Goal: Task Accomplishment & Management: Manage account settings

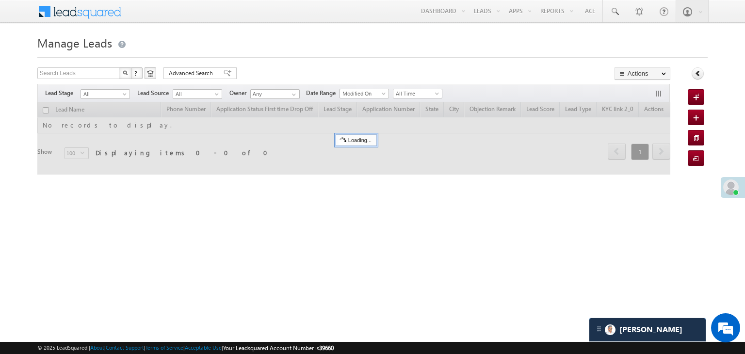
click at [652, 331] on div "[PERSON_NAME]" at bounding box center [648, 329] width 116 height 23
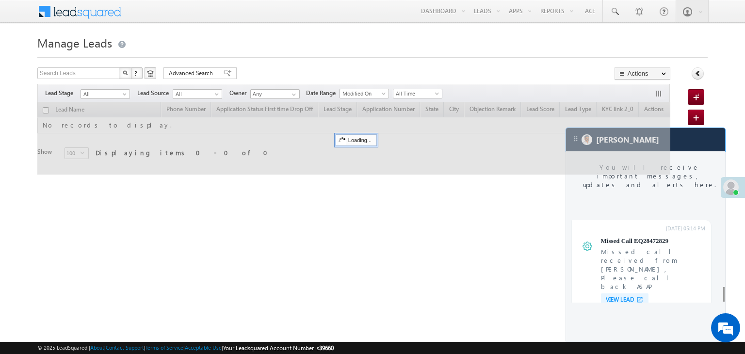
scroll to position [3755, 0]
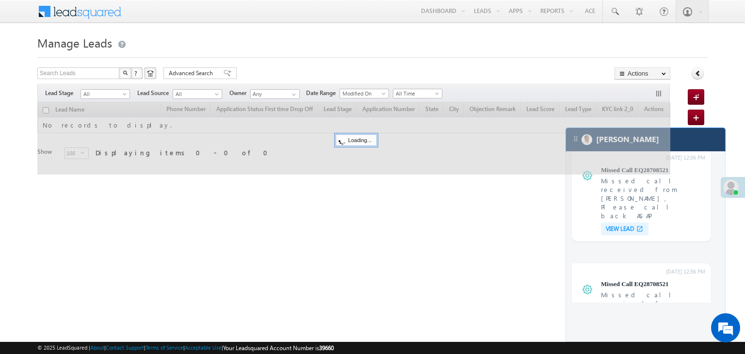
click at [697, 140] on div "[PERSON_NAME]" at bounding box center [645, 139] width 159 height 23
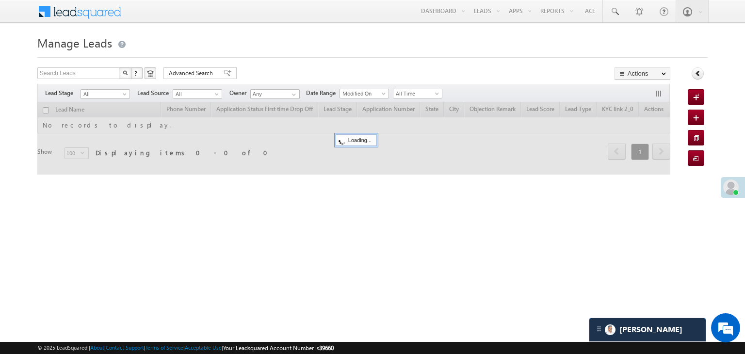
scroll to position [3818, 0]
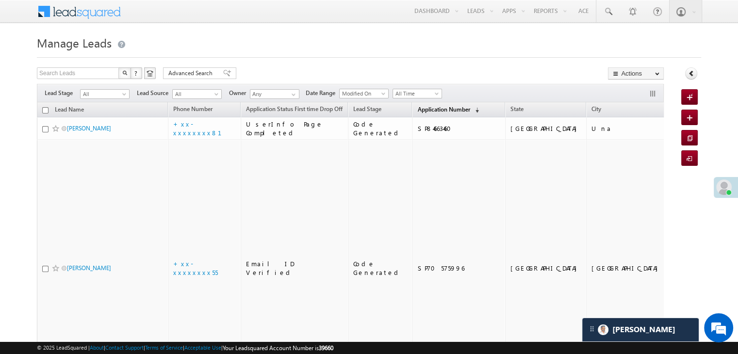
click at [427, 109] on span "Application Number" at bounding box center [443, 109] width 52 height 7
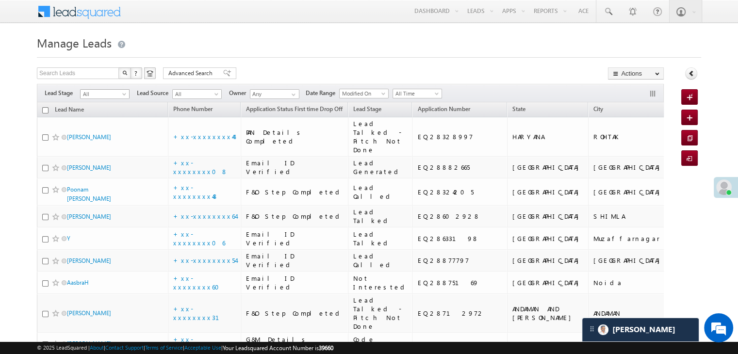
click at [124, 96] on span at bounding box center [125, 96] width 8 height 8
click at [113, 114] on link "Lead Generated" at bounding box center [105, 114] width 49 height 9
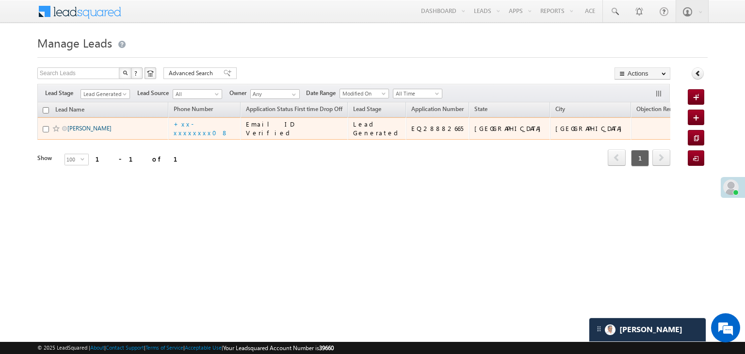
click at [77, 132] on link "Kumar" at bounding box center [89, 128] width 44 height 7
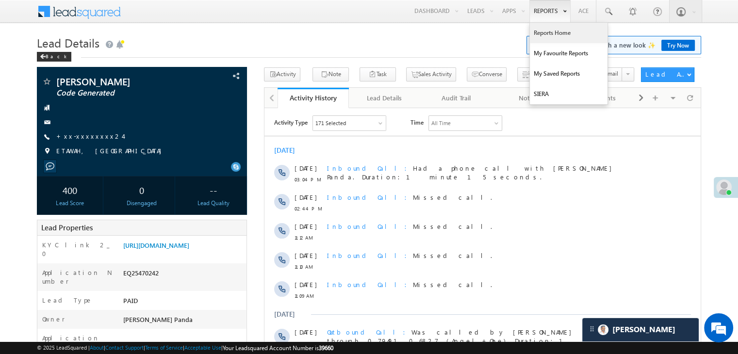
click at [550, 32] on link "Reports Home" at bounding box center [569, 33] width 78 height 20
click at [545, 33] on link "Reports Home" at bounding box center [569, 33] width 78 height 20
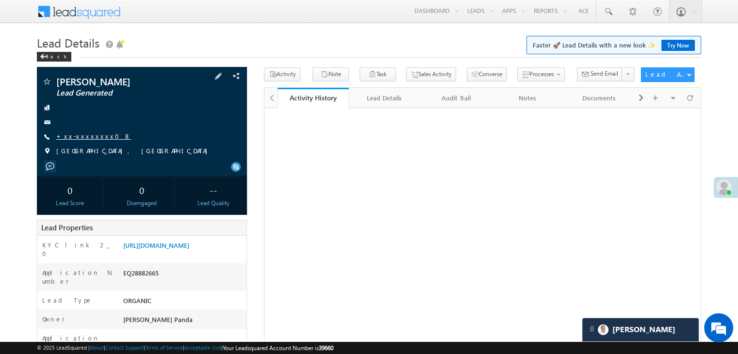
click at [80, 137] on link "+xx-xxxxxxxx08" at bounding box center [93, 136] width 75 height 8
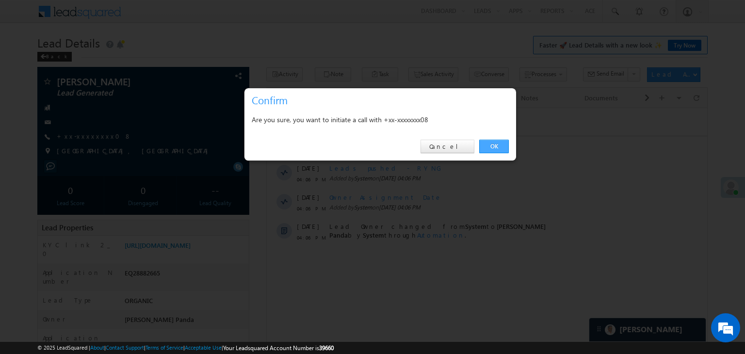
click at [493, 148] on link "OK" at bounding box center [494, 147] width 30 height 14
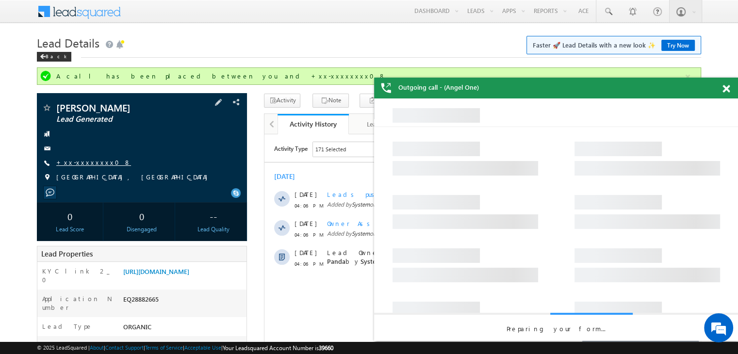
click at [88, 163] on link "+xx-xxxxxxxx08" at bounding box center [93, 162] width 75 height 8
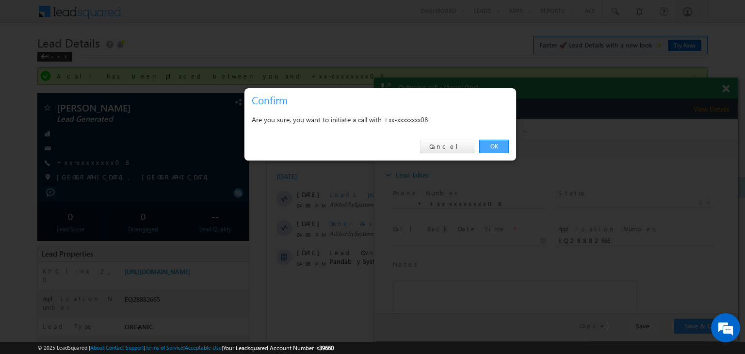
click at [493, 140] on link "OK" at bounding box center [494, 147] width 30 height 14
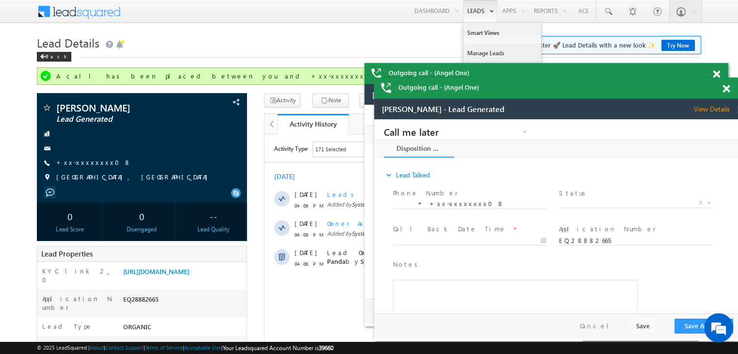
click at [475, 52] on link "Manage Leads" at bounding box center [502, 53] width 78 height 20
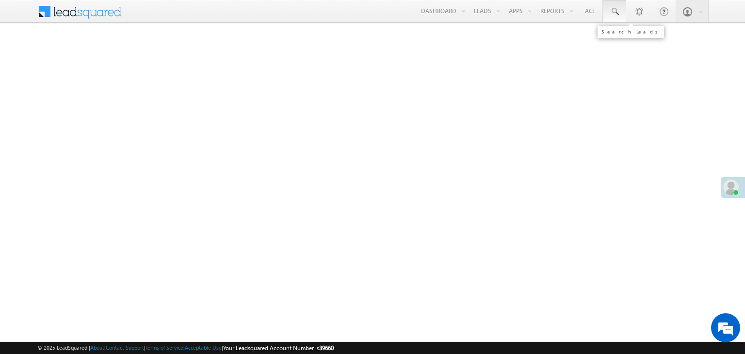
click at [615, 14] on span at bounding box center [615, 12] width 10 height 10
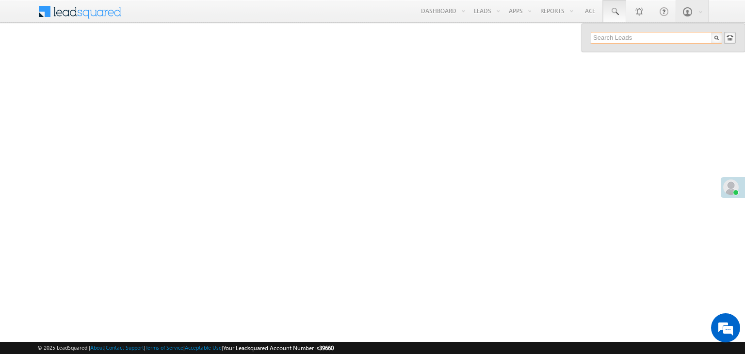
paste input "EQ28515935"
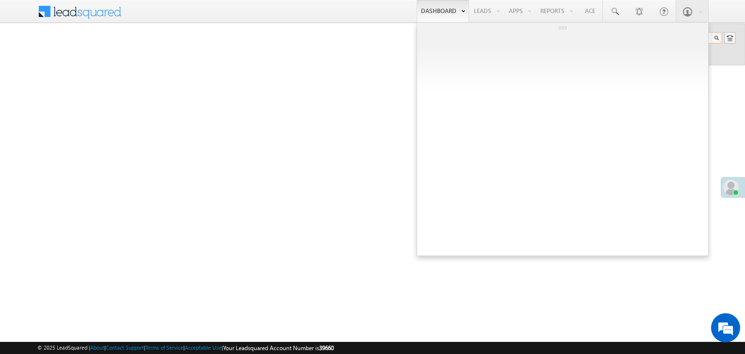
type input "EQ28515935"
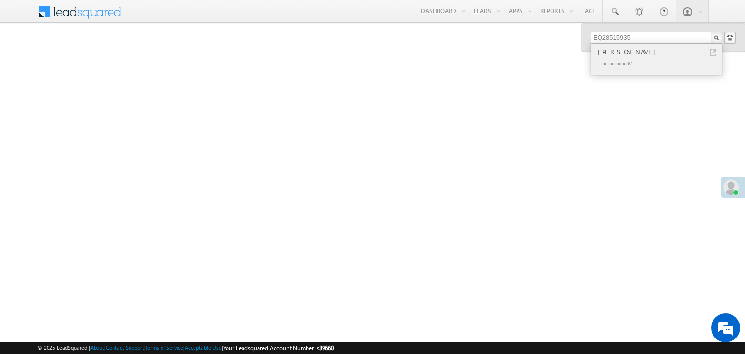
click at [607, 53] on div "Mahak katariya" at bounding box center [661, 52] width 130 height 11
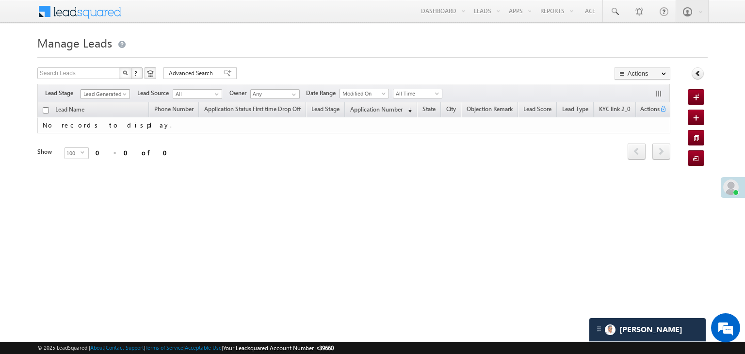
click at [123, 95] on span at bounding box center [126, 96] width 8 height 8
click at [108, 103] on link "All" at bounding box center [105, 104] width 49 height 9
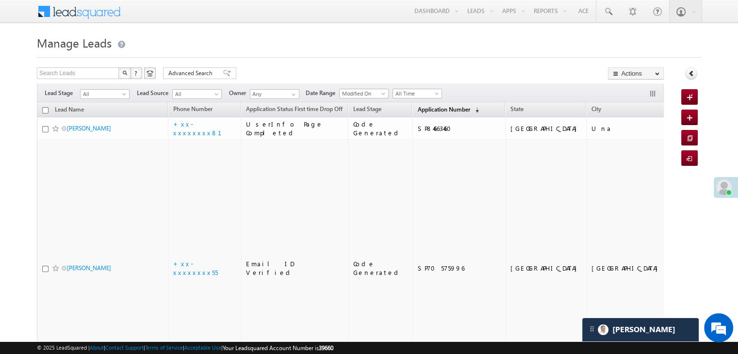
click at [434, 109] on span "Application Number" at bounding box center [443, 109] width 52 height 7
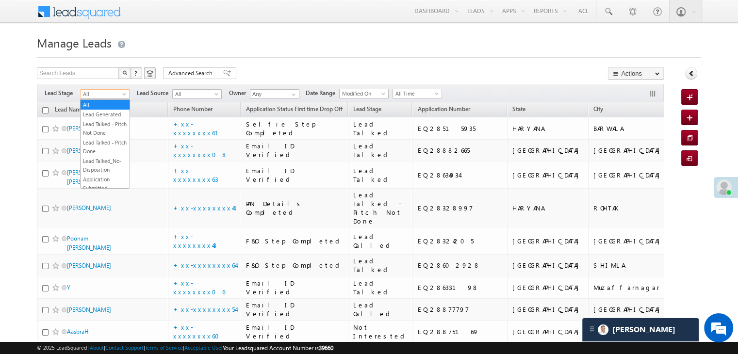
click at [122, 98] on span at bounding box center [125, 96] width 8 height 8
click at [89, 130] on link "Lead Talked - Pitch Not Done" at bounding box center [105, 128] width 49 height 17
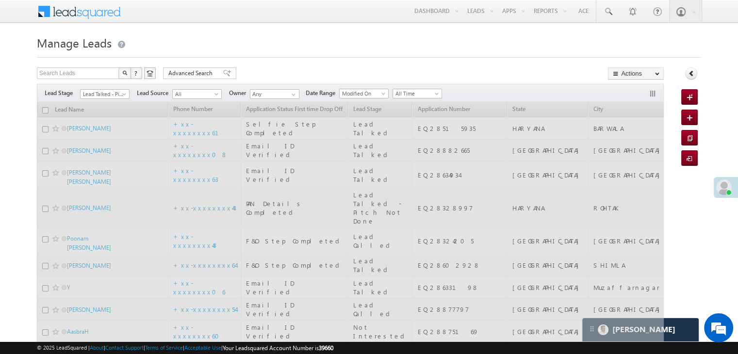
click at [100, 99] on div "Filters Lead Stage All Lead Generated Lead Talked - Pitch Not Done Lead Talked …" at bounding box center [350, 93] width 627 height 18
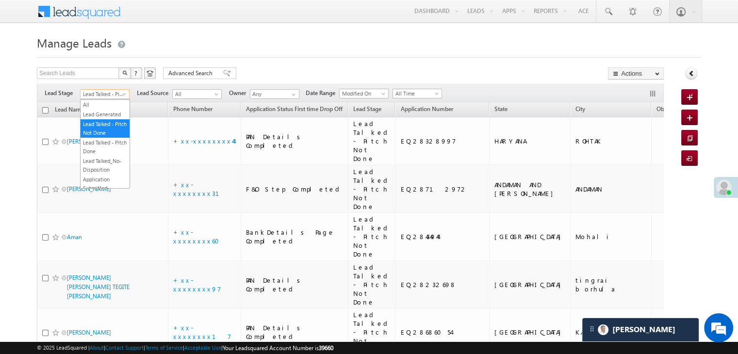
click at [124, 93] on span at bounding box center [125, 96] width 8 height 8
click at [99, 114] on link "Lead Generated" at bounding box center [105, 114] width 49 height 9
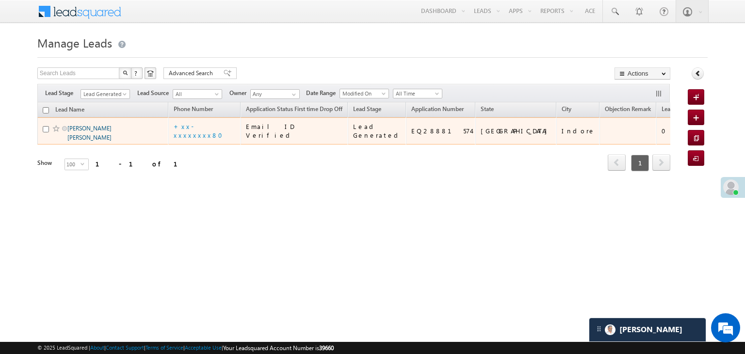
click at [78, 141] on link "Sunil Kumar ravi" at bounding box center [89, 133] width 44 height 16
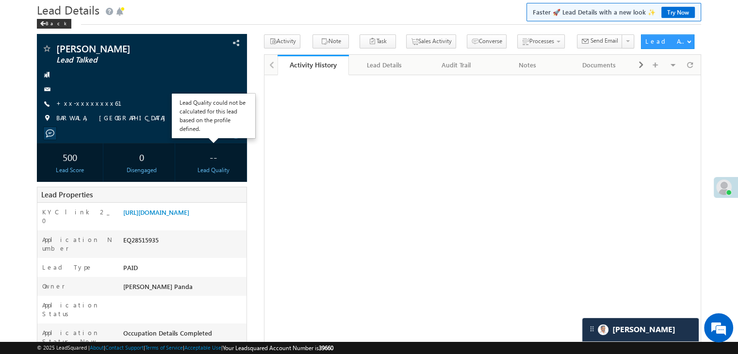
scroll to position [49, 0]
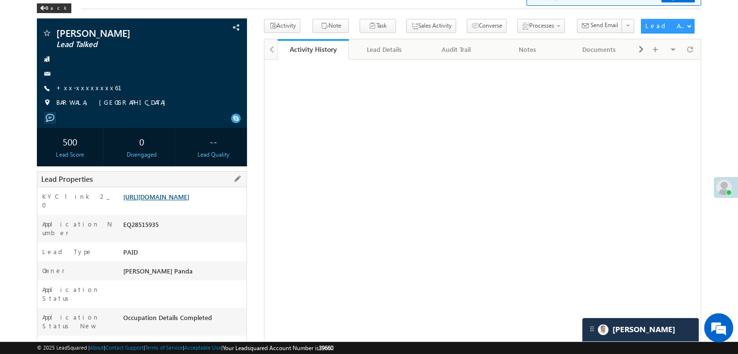
click at [189, 201] on link "[URL][DOMAIN_NAME]" at bounding box center [156, 197] width 66 height 8
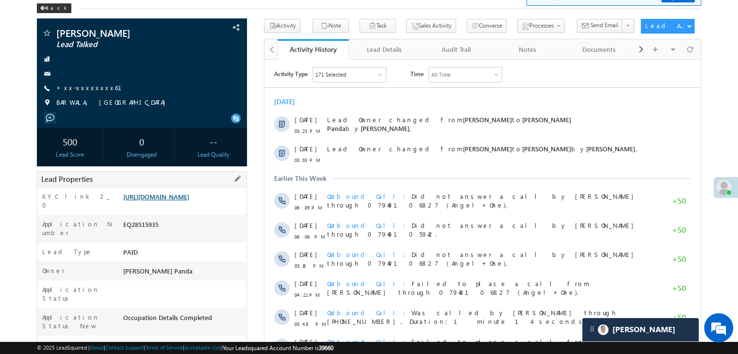
scroll to position [0, 0]
click at [83, 89] on link "+xx-xxxxxxxx61" at bounding box center [94, 87] width 77 height 8
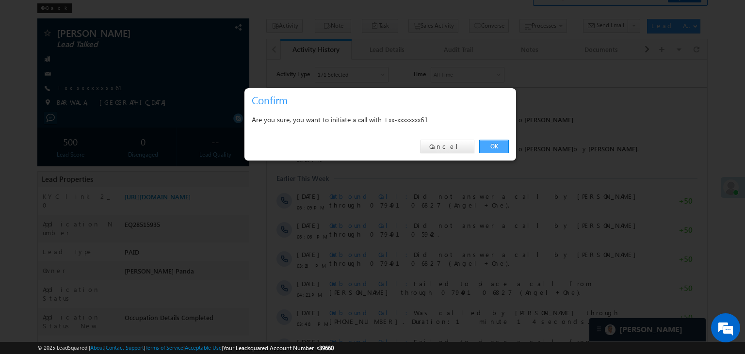
click at [493, 142] on link "OK" at bounding box center [494, 147] width 30 height 14
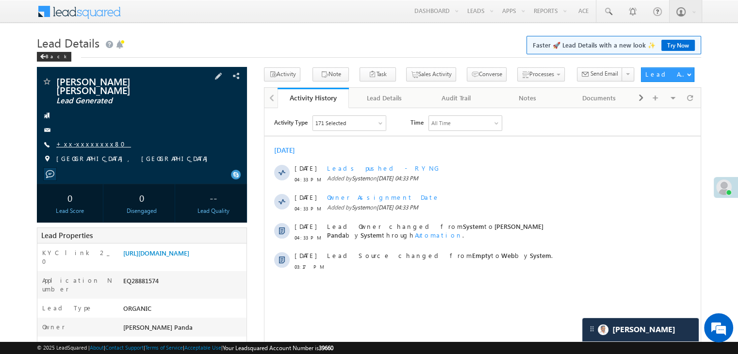
click at [88, 140] on link "+xx-xxxxxxxx80" at bounding box center [93, 144] width 75 height 8
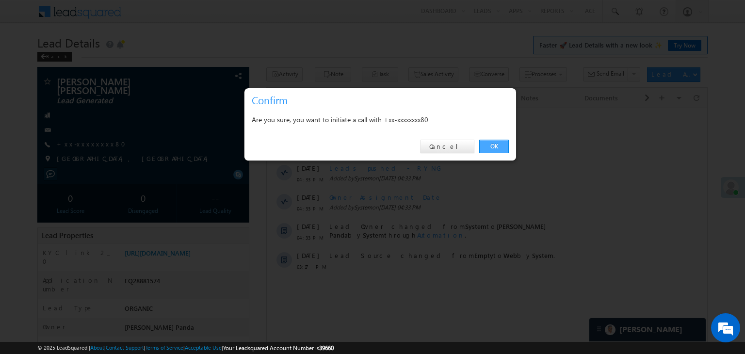
click at [496, 148] on link "OK" at bounding box center [494, 147] width 30 height 14
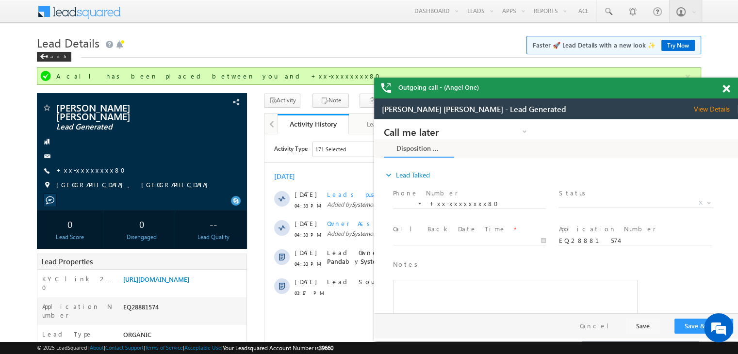
drag, startPoint x: 728, startPoint y: 88, endPoint x: 717, endPoint y: 90, distance: 11.3
click at [729, 88] on span at bounding box center [726, 89] width 7 height 8
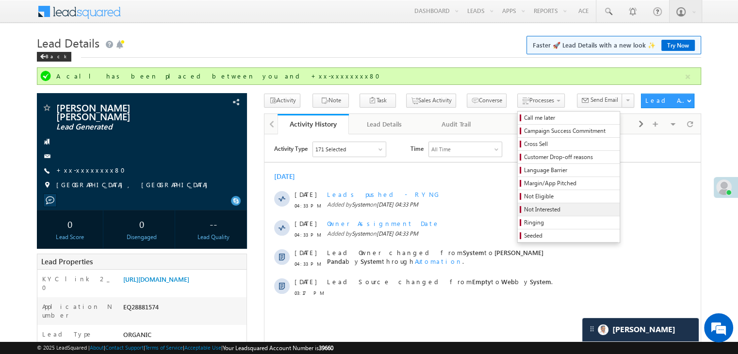
click at [524, 212] on span "Not Interested" at bounding box center [570, 209] width 92 height 9
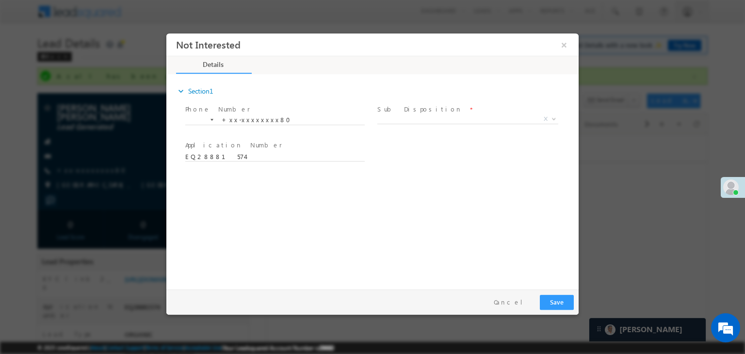
click at [461, 113] on span "Sub Disposition *" at bounding box center [467, 109] width 179 height 11
click at [460, 116] on span "X" at bounding box center [468, 120] width 181 height 10
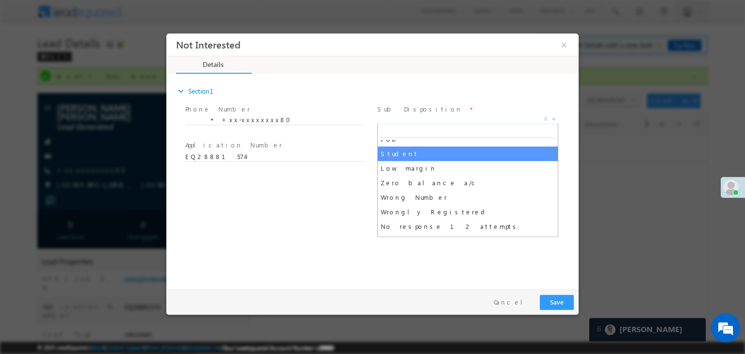
scroll to position [146, 0]
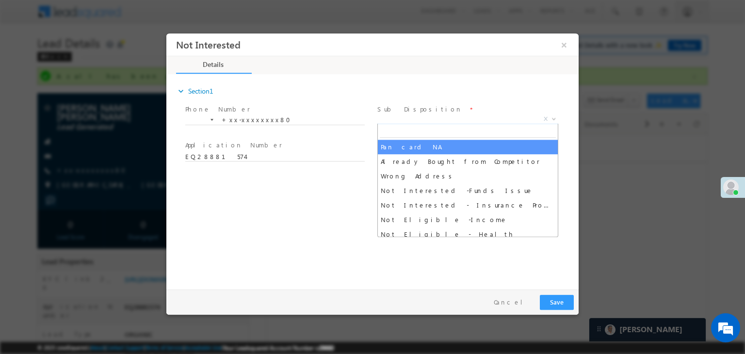
select select "Pan card NA"
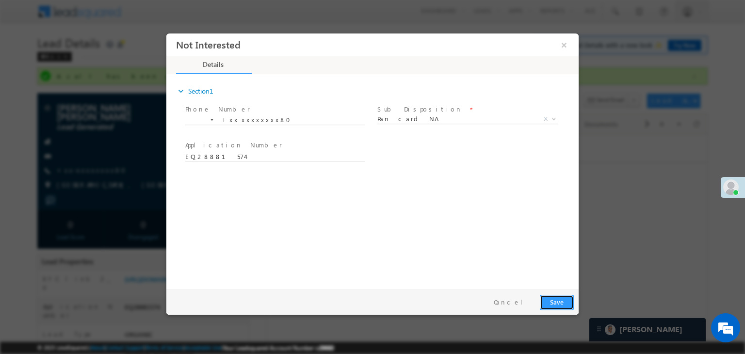
click at [559, 304] on button "Save" at bounding box center [557, 302] width 34 height 15
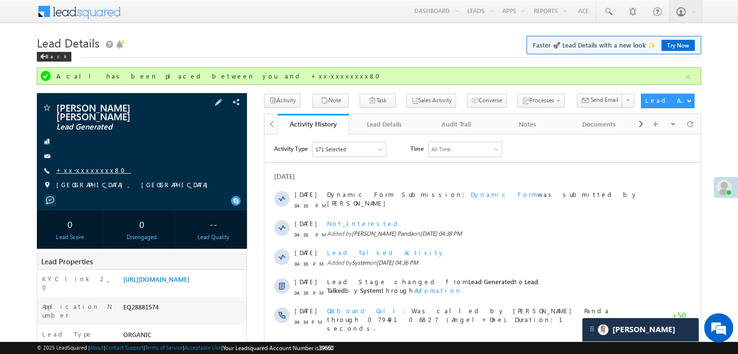
click at [80, 166] on link "+xx-xxxxxxxx80" at bounding box center [93, 170] width 75 height 8
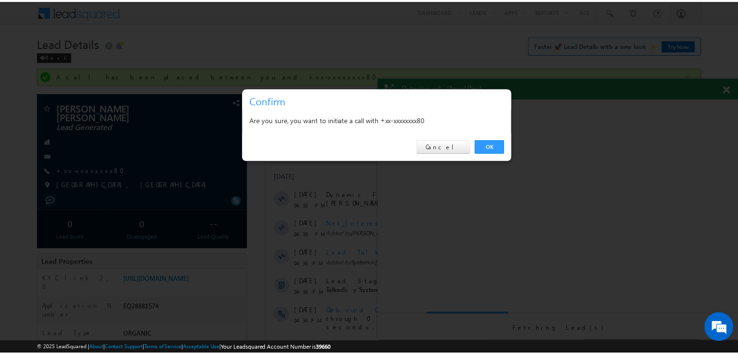
scroll to position [0, 0]
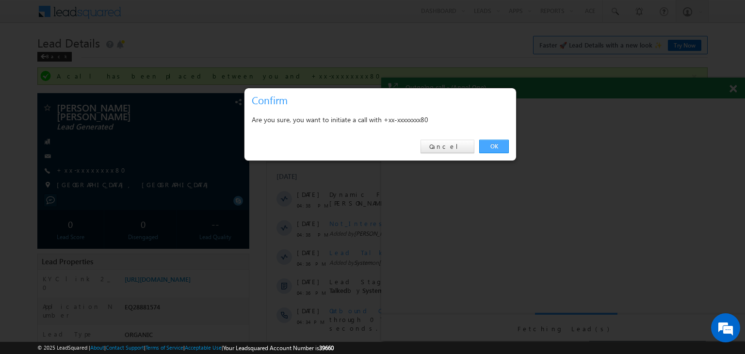
click at [498, 147] on link "OK" at bounding box center [494, 147] width 30 height 14
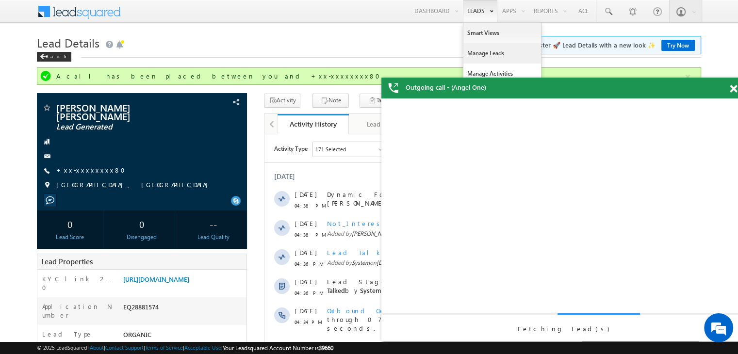
click at [484, 51] on link "Manage Leads" at bounding box center [502, 53] width 78 height 20
click at [481, 53] on link "Manage Leads" at bounding box center [502, 53] width 78 height 20
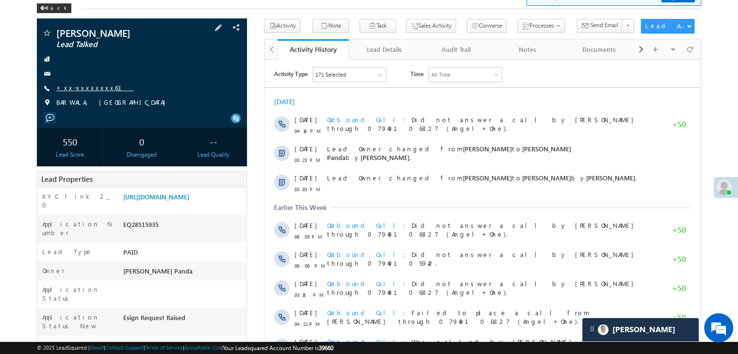
click at [87, 87] on link "+xx-xxxxxxxx61" at bounding box center [94, 87] width 77 height 8
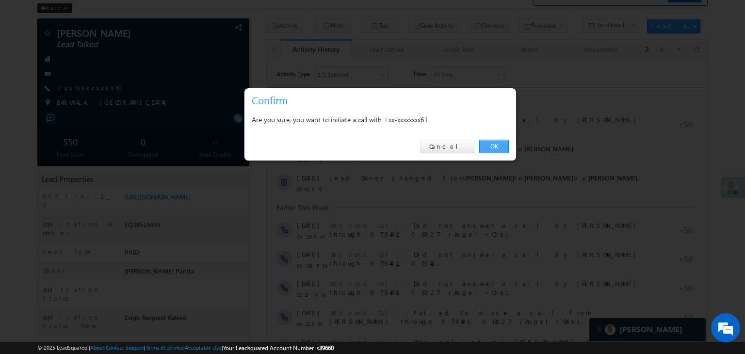
click at [505, 144] on link "OK" at bounding box center [494, 147] width 30 height 14
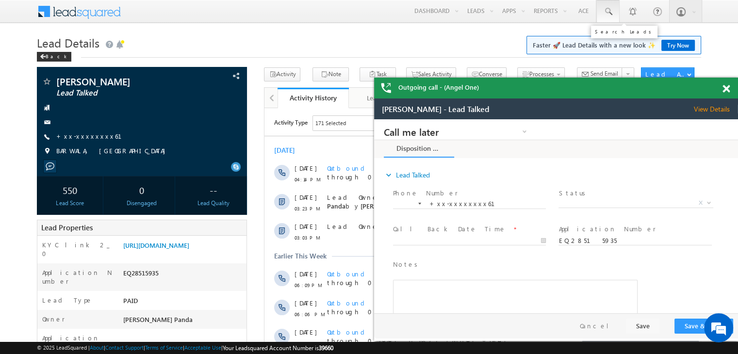
click at [610, 11] on span at bounding box center [608, 12] width 10 height 10
paste input "EQ28574662"
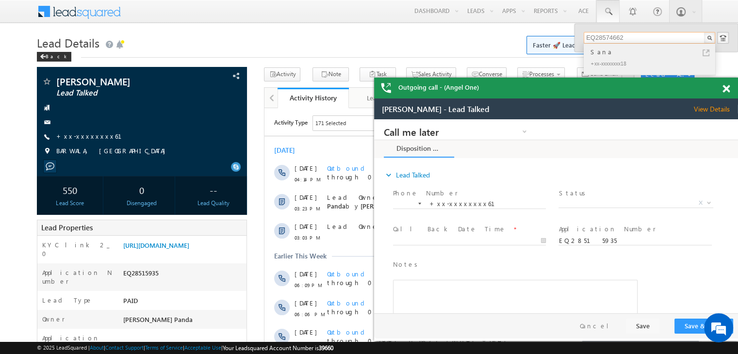
type input "EQ28574662"
click at [596, 53] on div "Sana" at bounding box center [654, 52] width 130 height 11
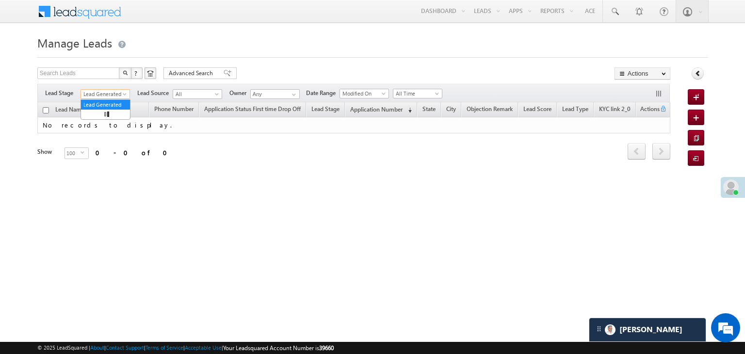
click at [125, 96] on span at bounding box center [126, 96] width 8 height 8
click at [115, 95] on span "Lead Generated" at bounding box center [104, 94] width 46 height 9
click at [122, 93] on span at bounding box center [126, 96] width 8 height 8
click at [112, 104] on link "All" at bounding box center [105, 104] width 49 height 9
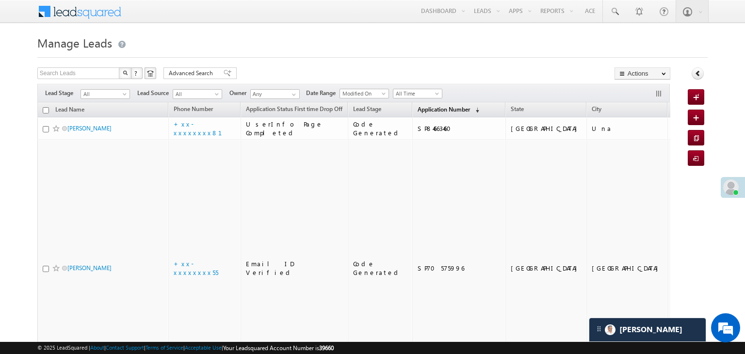
click at [418, 109] on span "Application Number" at bounding box center [444, 109] width 52 height 7
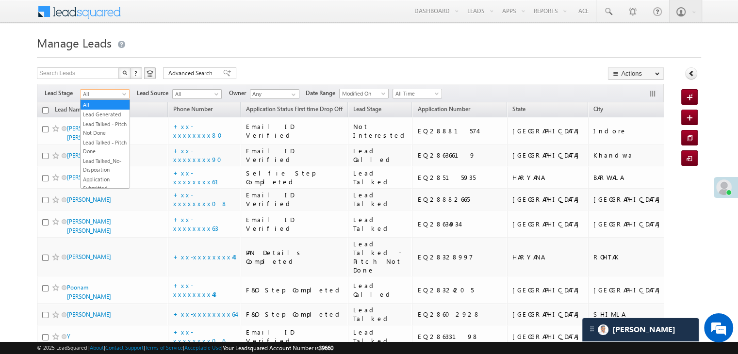
click at [123, 98] on span at bounding box center [125, 96] width 8 height 8
click at [108, 119] on link "Lead Generated" at bounding box center [105, 114] width 49 height 9
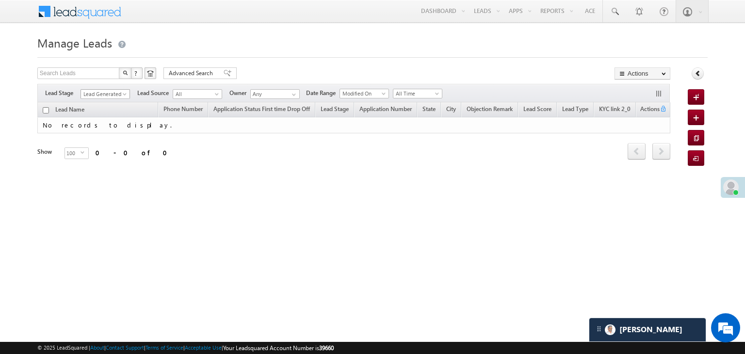
click at [122, 92] on span at bounding box center [126, 96] width 8 height 8
click at [104, 102] on link "All" at bounding box center [105, 104] width 49 height 9
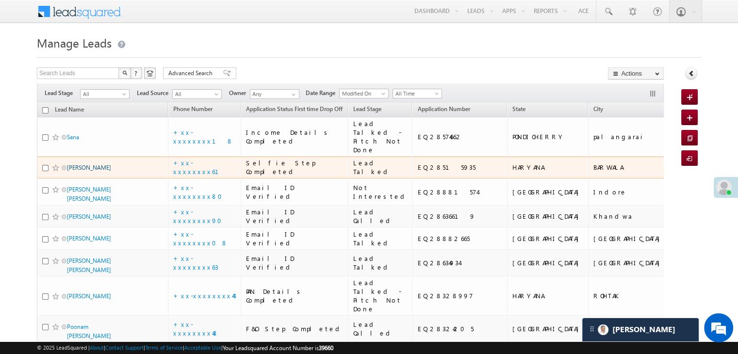
click at [93, 171] on link "[PERSON_NAME]" at bounding box center [89, 167] width 44 height 7
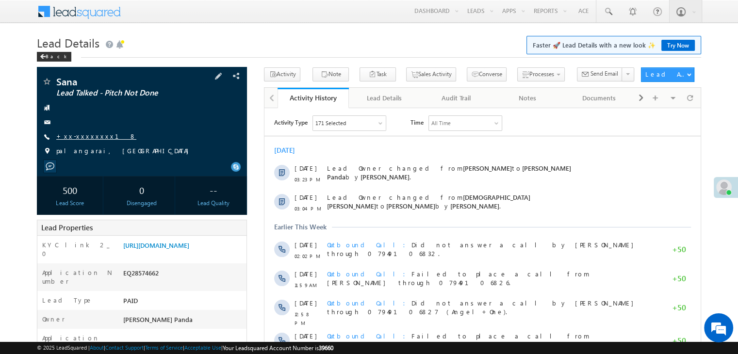
click at [75, 138] on link "+xx-xxxxxxxx18" at bounding box center [96, 136] width 80 height 8
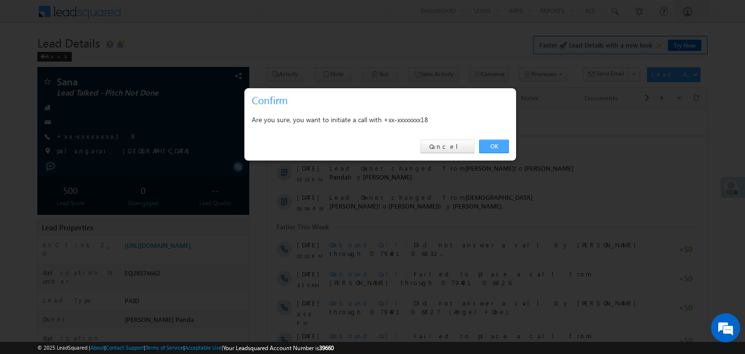
click at [491, 146] on link "OK" at bounding box center [494, 147] width 30 height 14
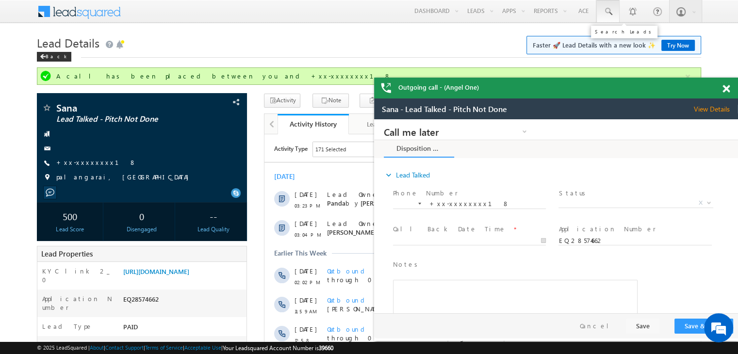
click at [613, 6] on link at bounding box center [607, 11] width 23 height 22
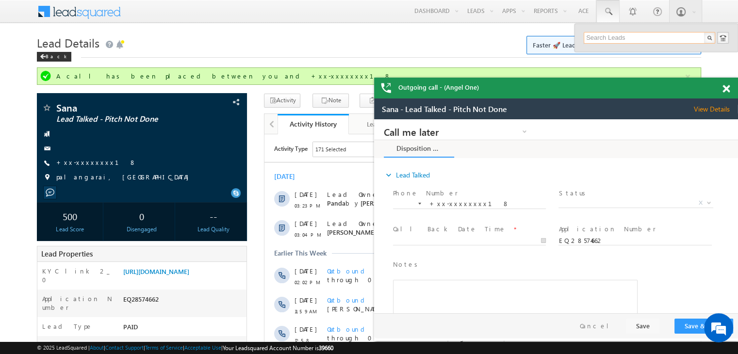
paste input "EQ21818646"
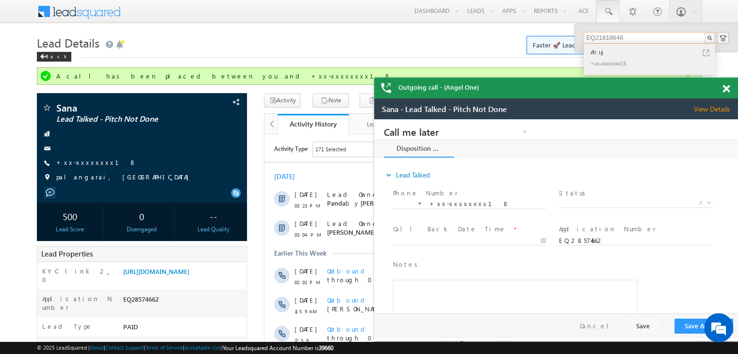
type input "EQ21818646"
click at [599, 53] on div "Anuj" at bounding box center [654, 52] width 130 height 11
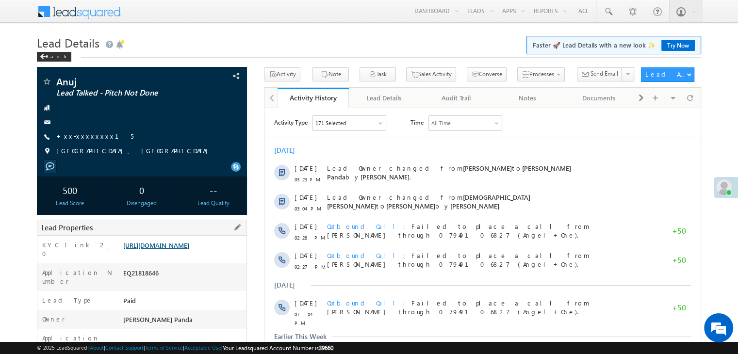
click at [189, 249] on link "[URL][DOMAIN_NAME]" at bounding box center [156, 245] width 66 height 8
click at [82, 138] on link "+xx-xxxxxxxx15" at bounding box center [94, 136] width 77 height 8
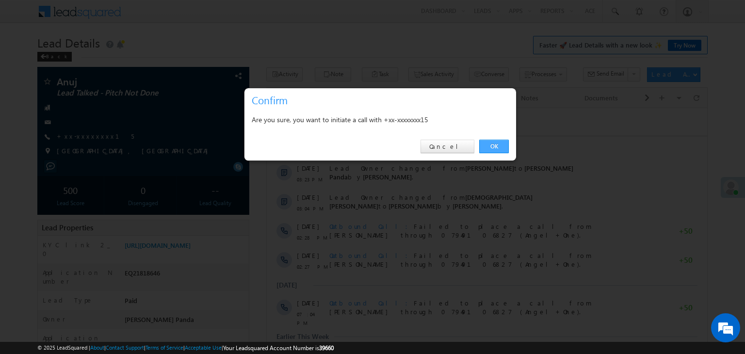
click at [495, 145] on link "OK" at bounding box center [494, 147] width 30 height 14
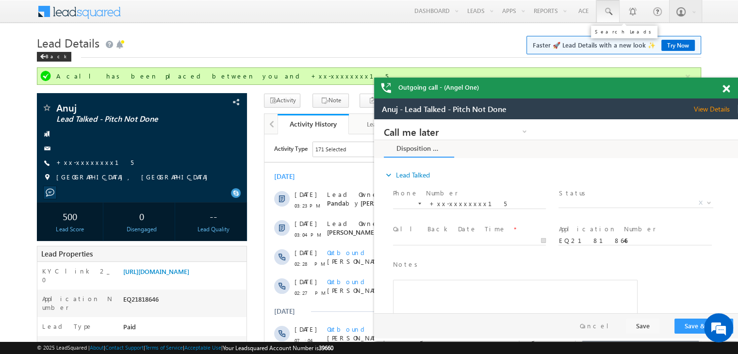
click at [606, 10] on span at bounding box center [608, 12] width 10 height 10
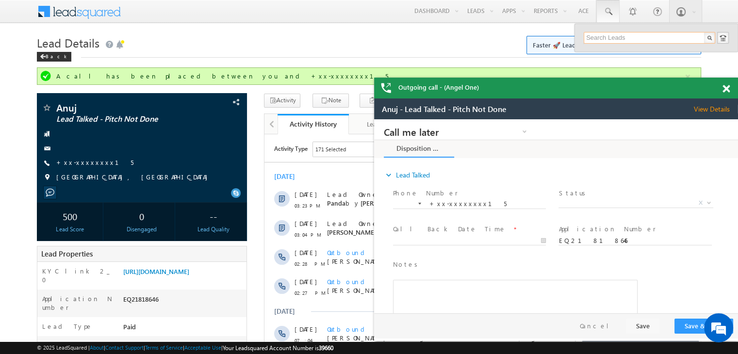
paste input "EQ28347479"
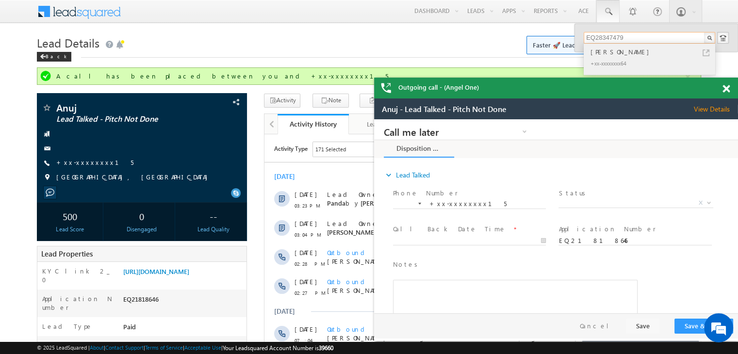
type input "EQ28347479"
click at [608, 53] on div "[PERSON_NAME]" at bounding box center [654, 52] width 130 height 11
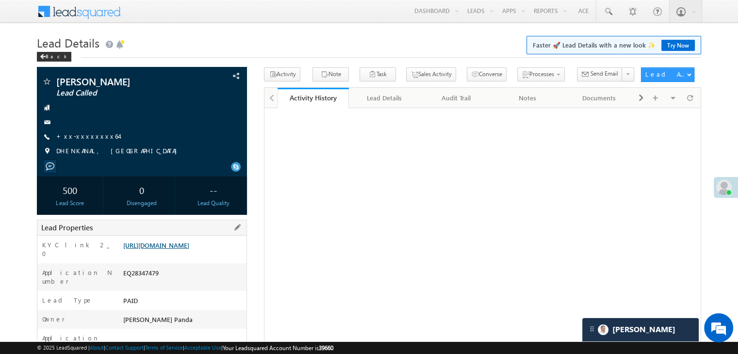
click at [188, 249] on link "[URL][DOMAIN_NAME]" at bounding box center [156, 245] width 66 height 8
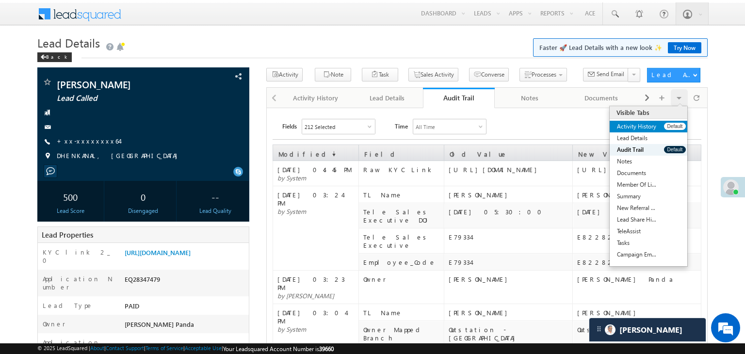
click at [664, 126] on link "Activity History" at bounding box center [637, 127] width 54 height 12
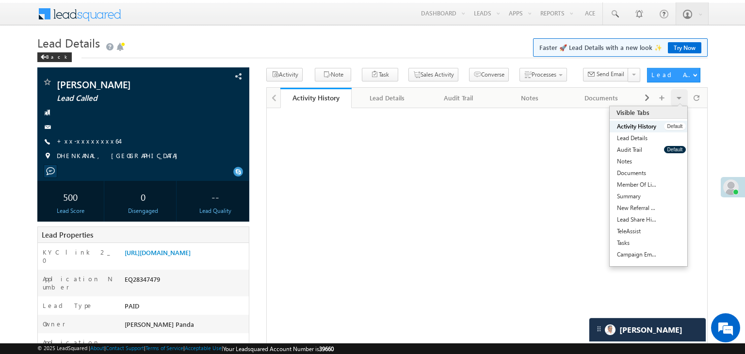
click at [664, 126] on link "Activity History" at bounding box center [637, 127] width 54 height 12
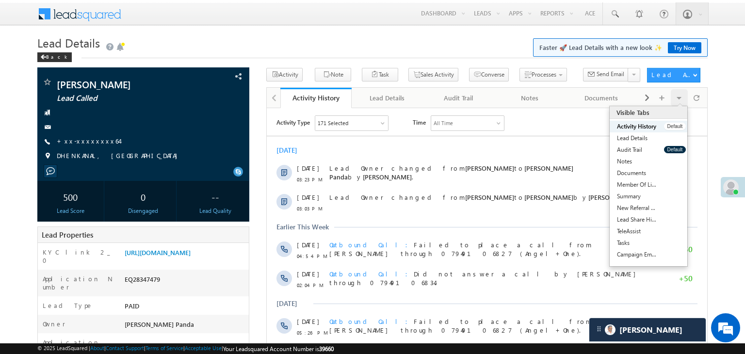
click at [664, 126] on link "Activity History" at bounding box center [637, 127] width 54 height 12
click at [86, 140] on link "+xx-xxxxxxxx64" at bounding box center [88, 141] width 63 height 8
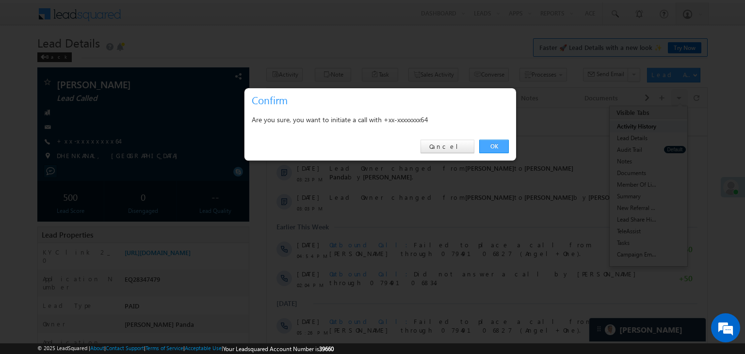
click at [495, 145] on link "OK" at bounding box center [494, 147] width 30 height 14
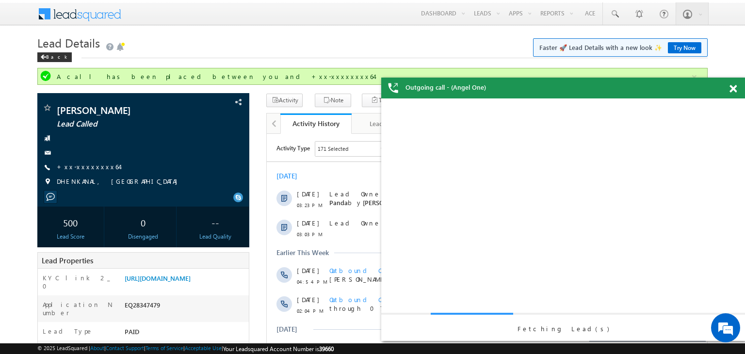
click at [734, 89] on span at bounding box center [733, 89] width 7 height 8
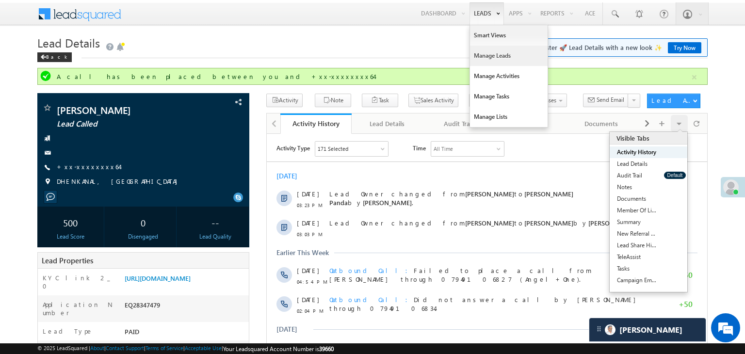
click at [487, 53] on link "Manage Leads" at bounding box center [509, 56] width 78 height 20
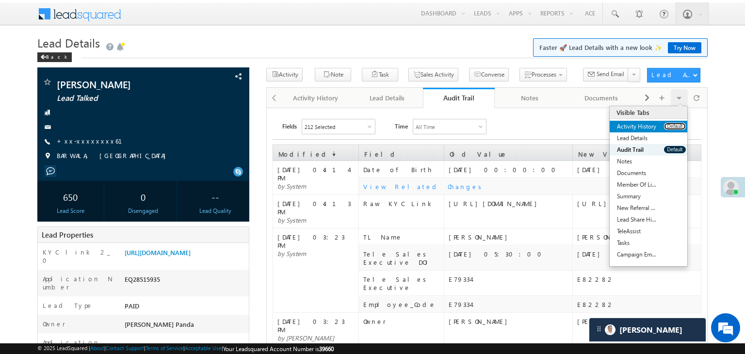
click at [671, 127] on button "Default" at bounding box center [675, 126] width 22 height 7
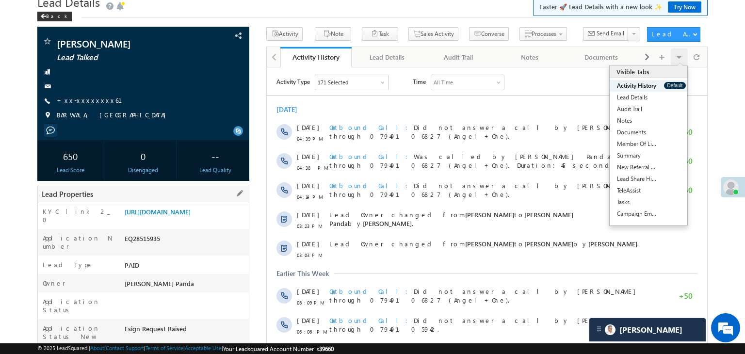
scroll to position [146, 0]
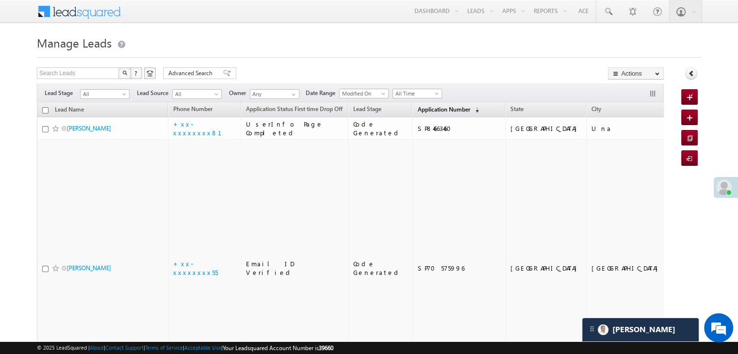
click at [429, 110] on span "Application Number" at bounding box center [443, 109] width 52 height 7
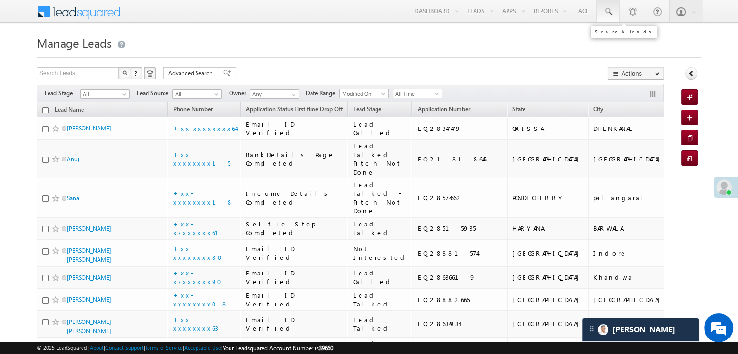
click at [608, 10] on span at bounding box center [608, 12] width 10 height 10
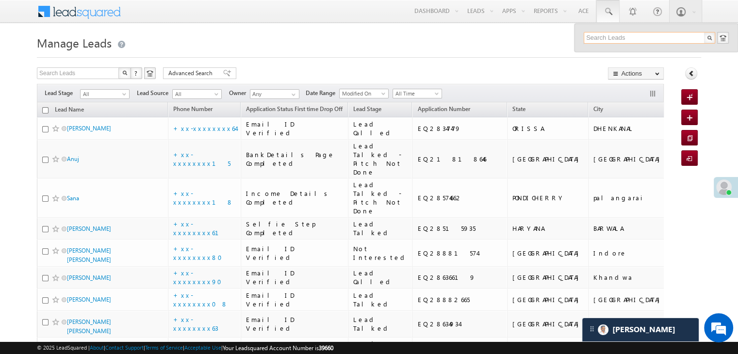
paste input "EQ28324853"
type input "EQ28324853"
click at [595, 53] on div "[PERSON_NAME]" at bounding box center [654, 52] width 130 height 11
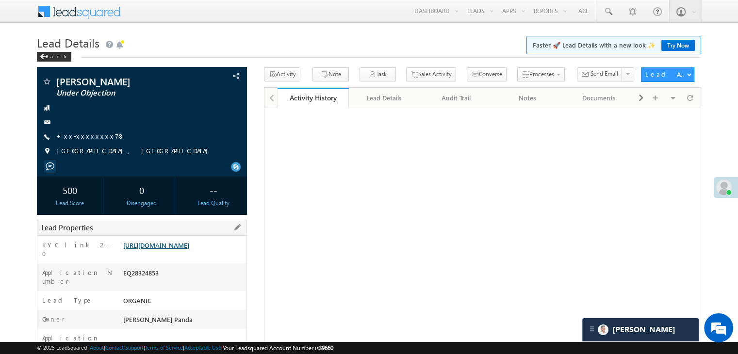
click at [189, 249] on link "[URL][DOMAIN_NAME]" at bounding box center [156, 245] width 66 height 8
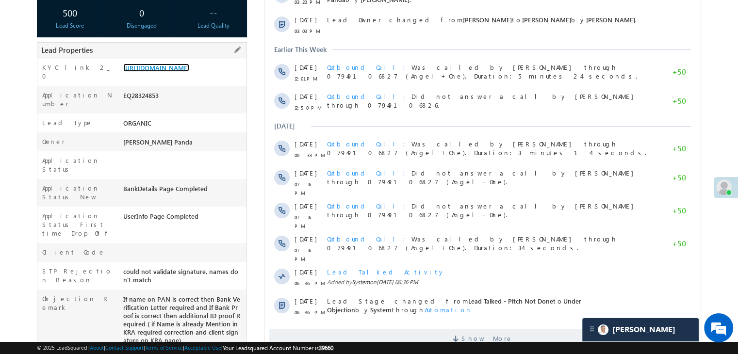
scroll to position [243, 0]
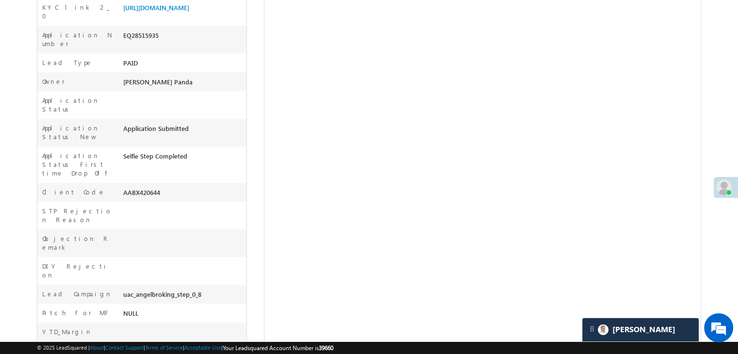
scroll to position [243, 0]
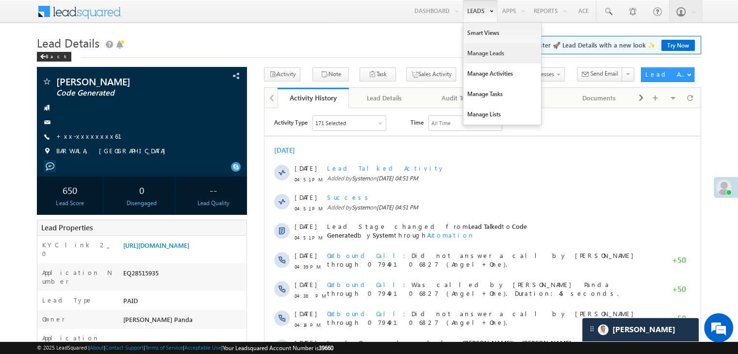
click at [476, 52] on link "Manage Leads" at bounding box center [502, 53] width 78 height 20
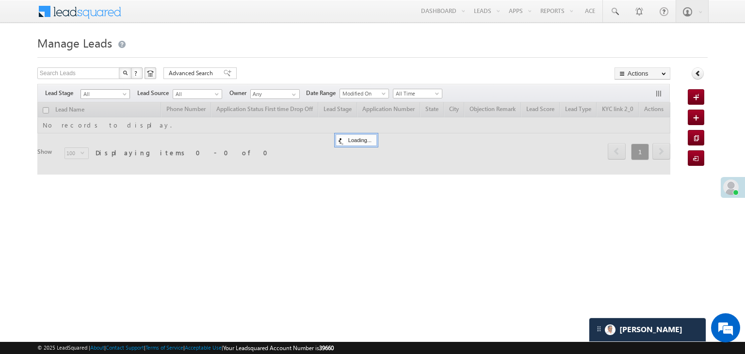
click at [124, 92] on span at bounding box center [126, 96] width 8 height 8
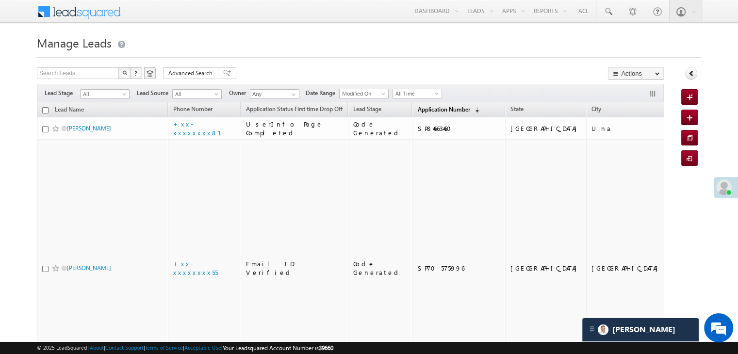
click at [417, 110] on span "Application Number" at bounding box center [443, 109] width 52 height 7
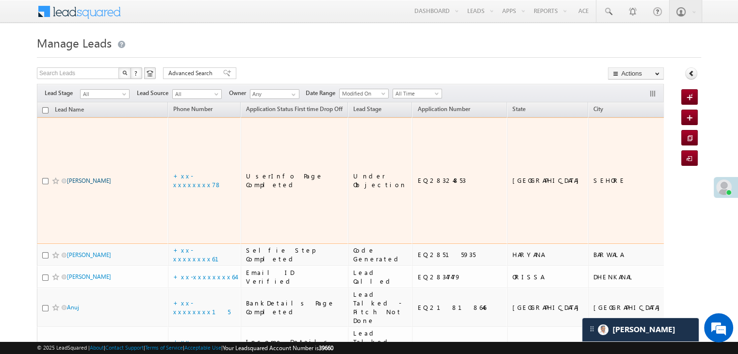
click at [77, 177] on link "[PERSON_NAME]" at bounding box center [89, 180] width 44 height 7
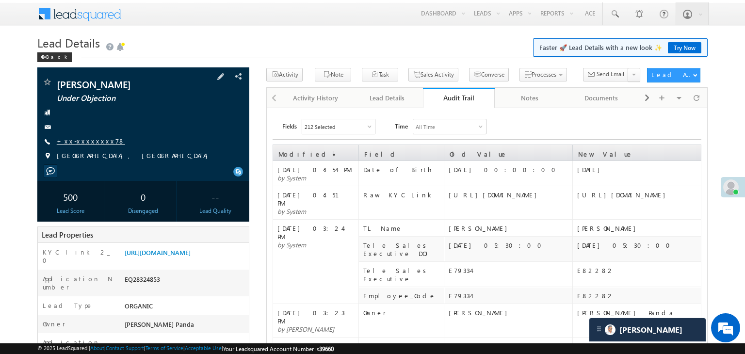
click at [96, 142] on link "+xx-xxxxxxxx78" at bounding box center [91, 141] width 68 height 8
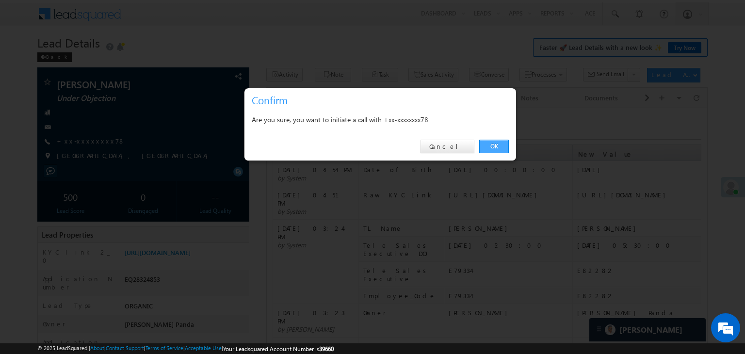
click at [493, 148] on link "OK" at bounding box center [494, 147] width 30 height 14
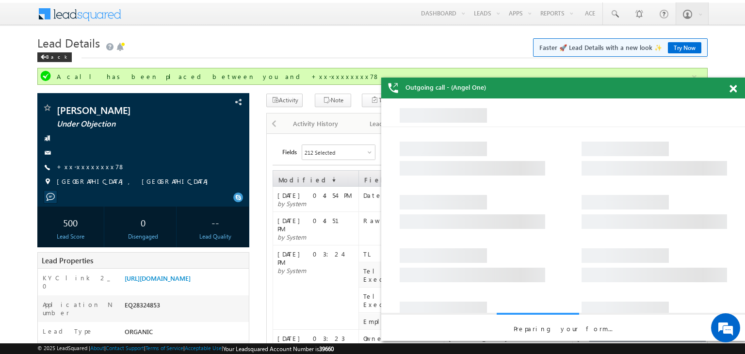
click at [733, 88] on span at bounding box center [733, 89] width 7 height 8
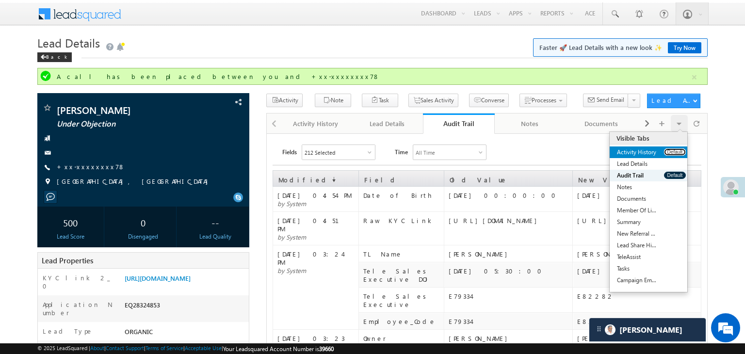
click at [668, 154] on button "Default" at bounding box center [675, 151] width 22 height 7
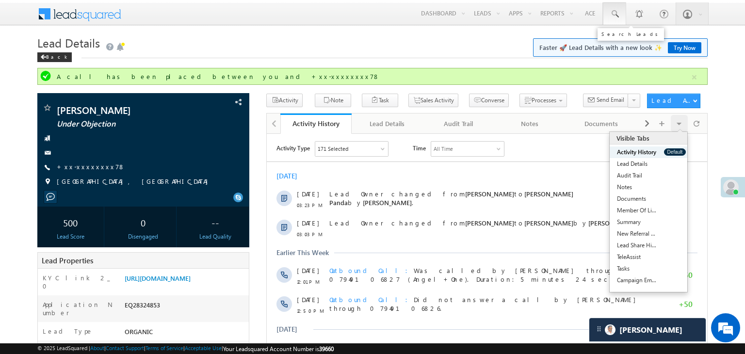
click at [615, 14] on span at bounding box center [615, 14] width 10 height 10
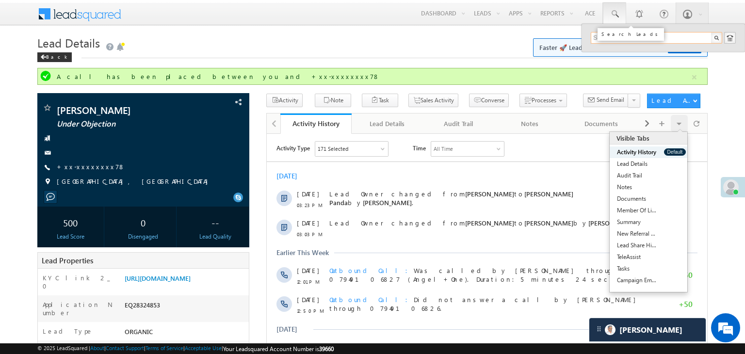
paste input "EQ28372251"
type input "EQ28372251"
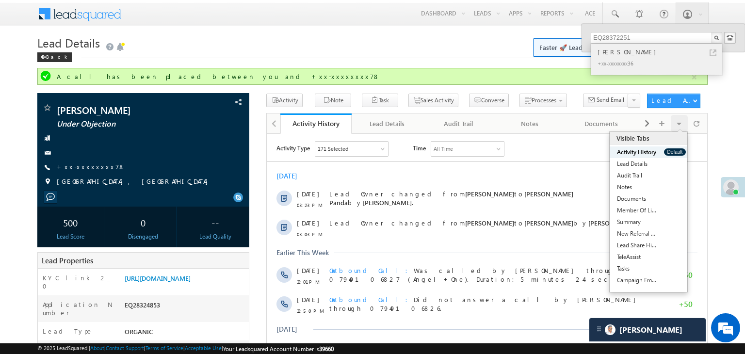
click at [619, 54] on div "Rahul Patil" at bounding box center [661, 52] width 130 height 11
click at [607, 51] on div "[PERSON_NAME]" at bounding box center [661, 52] width 130 height 11
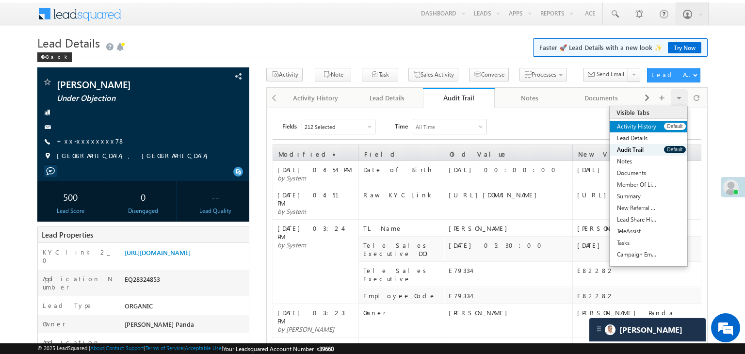
click at [663, 126] on link "Activity History" at bounding box center [637, 127] width 54 height 12
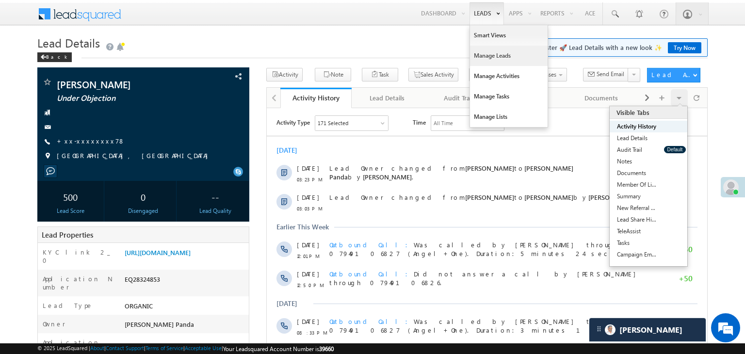
click at [480, 54] on link "Manage Leads" at bounding box center [509, 56] width 78 height 20
click at [483, 54] on link "Manage Leads" at bounding box center [509, 56] width 78 height 20
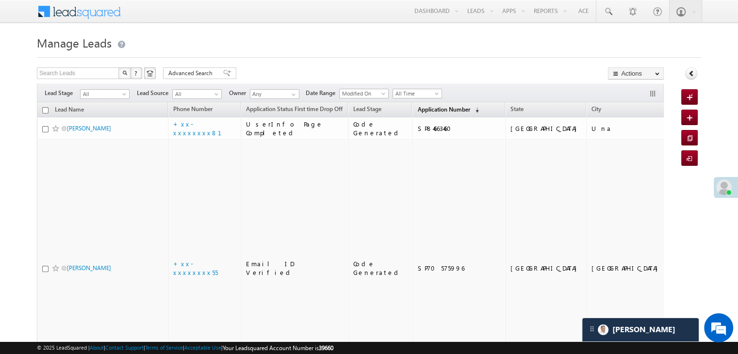
click at [417, 109] on span "Application Number" at bounding box center [443, 109] width 52 height 7
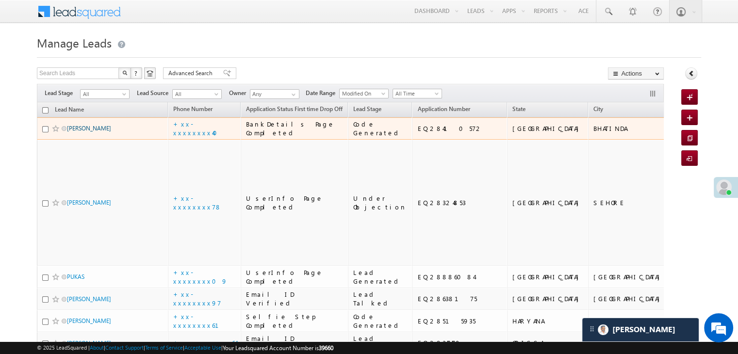
click at [104, 132] on link "[PERSON_NAME]" at bounding box center [89, 128] width 44 height 7
click at [91, 132] on link "[PERSON_NAME]" at bounding box center [89, 128] width 44 height 7
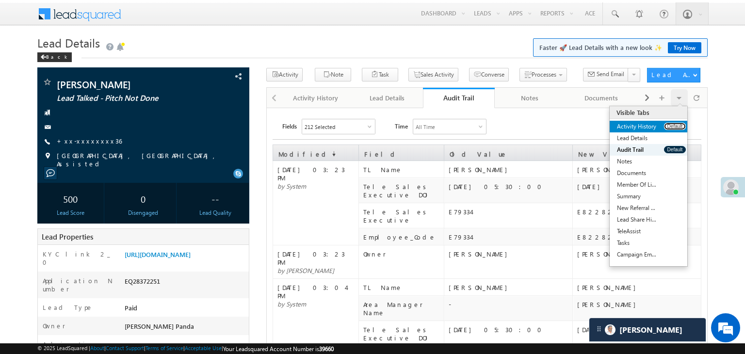
click at [673, 125] on button "Default" at bounding box center [675, 126] width 22 height 7
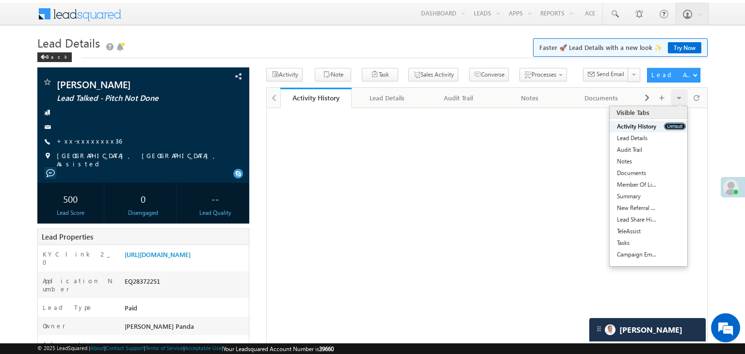
click at [673, 125] on button "Default" at bounding box center [675, 126] width 22 height 7
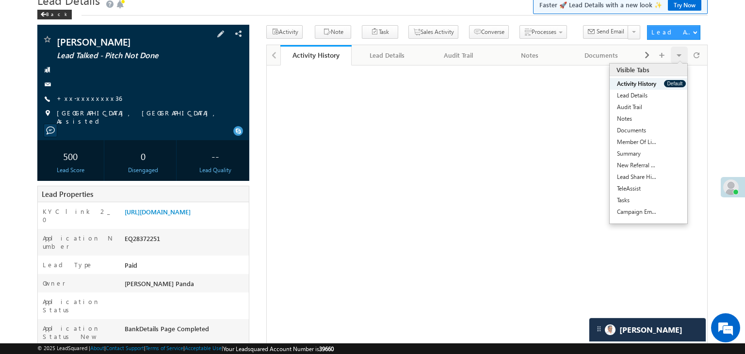
scroll to position [97, 0]
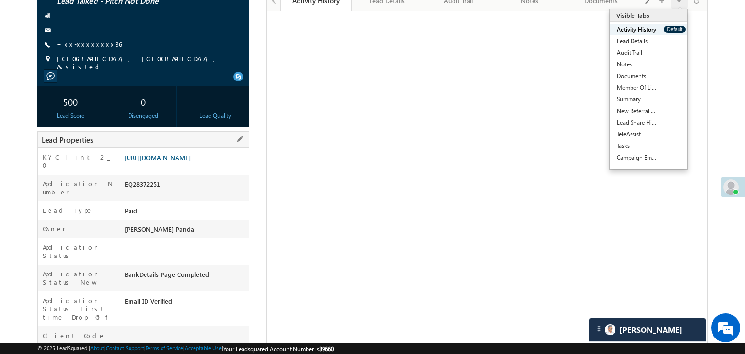
click at [184, 162] on link "[URL][DOMAIN_NAME]" at bounding box center [158, 157] width 66 height 8
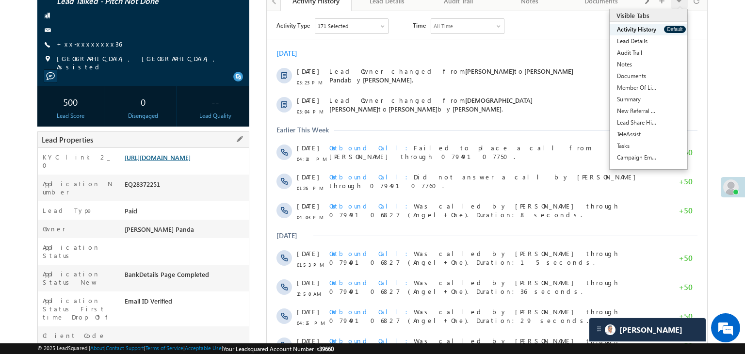
scroll to position [0, 0]
click at [82, 45] on link "+xx-xxxxxxxx36" at bounding box center [89, 44] width 65 height 8
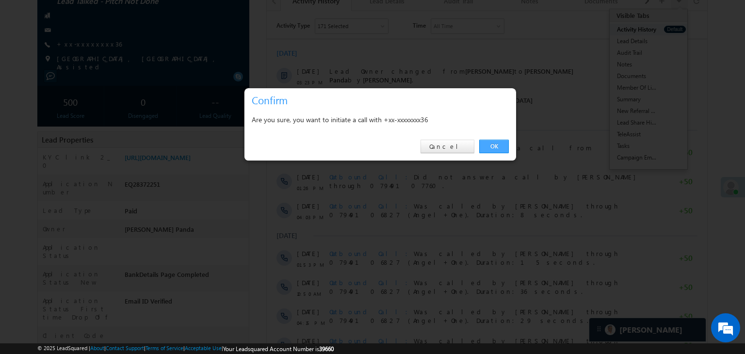
click at [497, 143] on link "OK" at bounding box center [494, 147] width 30 height 14
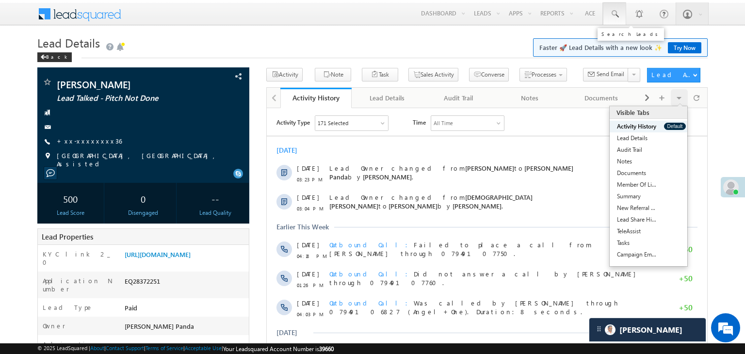
click at [615, 16] on span at bounding box center [615, 14] width 10 height 10
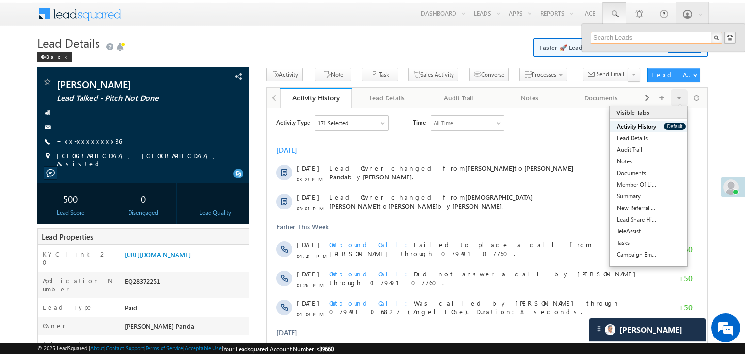
paste input "EQ28337209"
type input "EQ28337209"
click at [605, 41] on input "EQ28337209" at bounding box center [657, 38] width 132 height 12
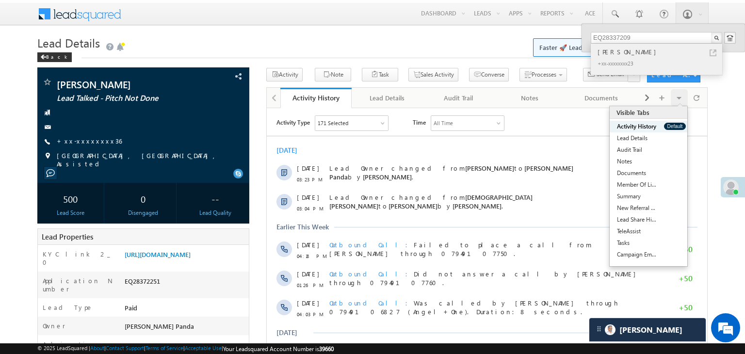
click at [604, 54] on div "Subhadeep Chowdhury" at bounding box center [661, 52] width 130 height 11
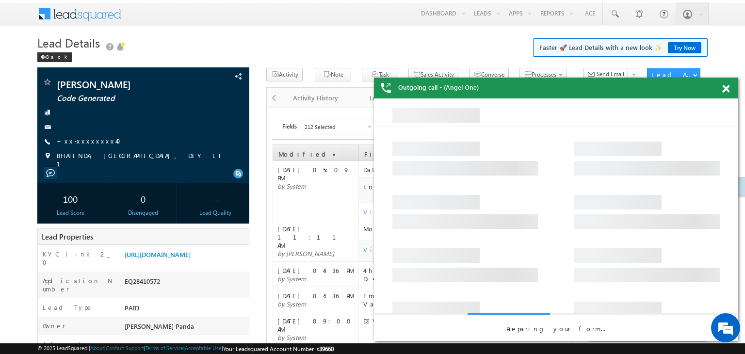
click at [725, 90] on span at bounding box center [726, 89] width 7 height 8
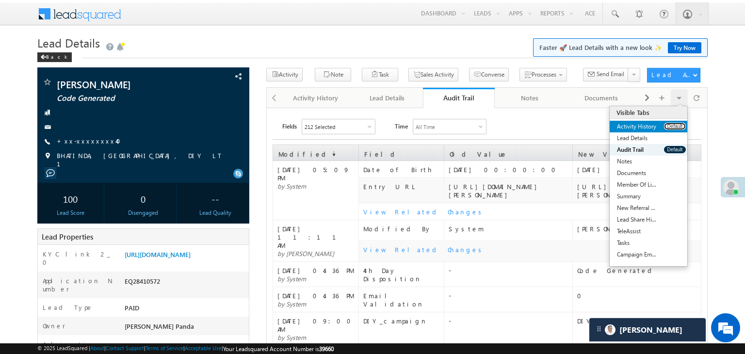
click at [678, 128] on button "Default" at bounding box center [675, 126] width 22 height 7
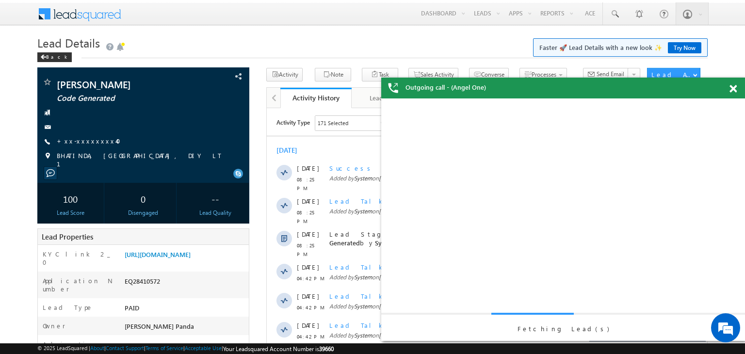
click at [737, 86] on span at bounding box center [733, 89] width 7 height 8
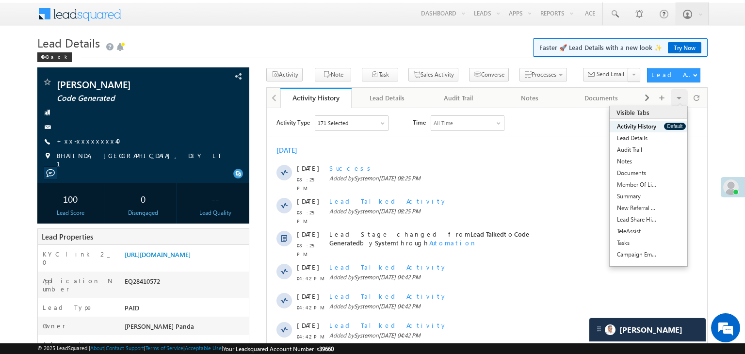
drag, startPoint x: 486, startPoint y: 55, endPoint x: 366, endPoint y: 31, distance: 122.3
click at [0, 0] on link "Manage Leads" at bounding box center [0, 0] width 0 height 0
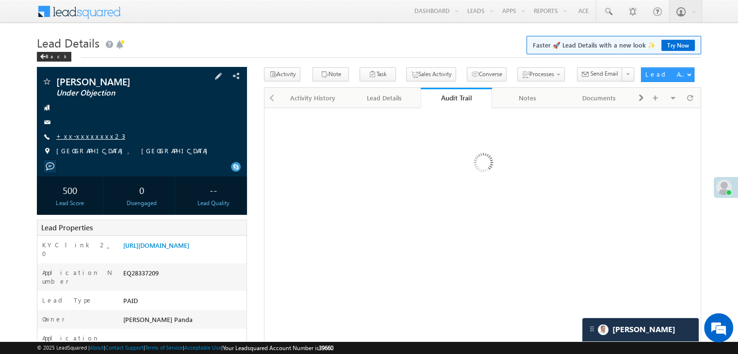
click at [97, 138] on link "+xx-xxxxxxxx23" at bounding box center [90, 136] width 69 height 8
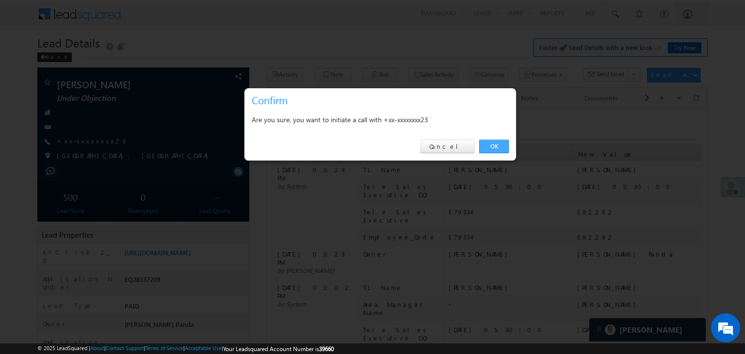
click at [484, 144] on link "OK" at bounding box center [494, 147] width 30 height 14
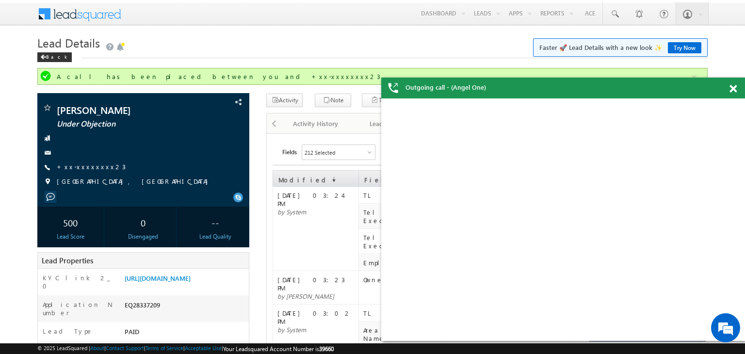
click at [734, 95] on div at bounding box center [738, 87] width 13 height 19
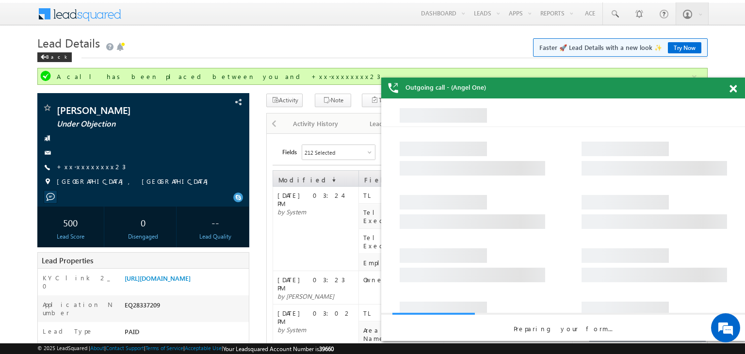
click at [733, 86] on span at bounding box center [733, 89] width 7 height 8
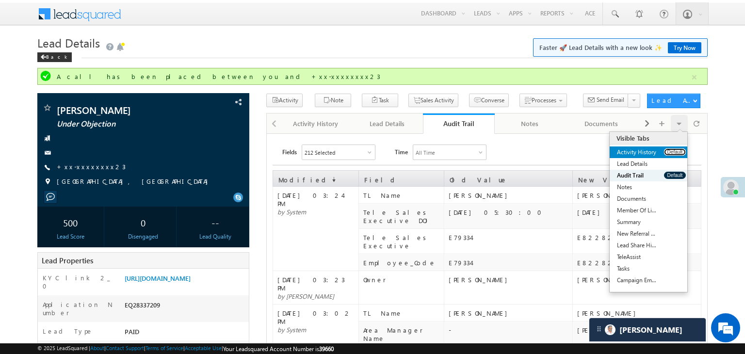
click at [671, 151] on button "Default" at bounding box center [675, 151] width 22 height 7
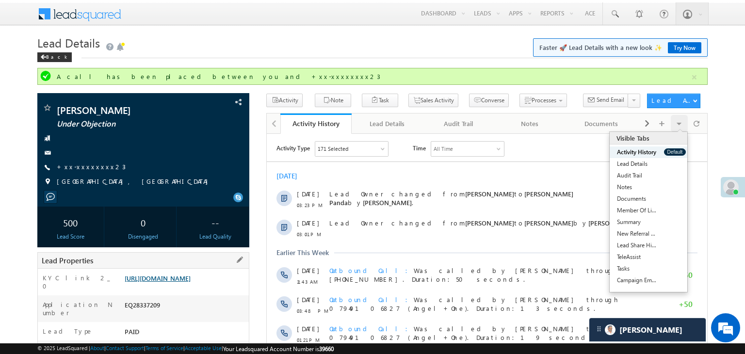
click at [191, 282] on link "[URL][DOMAIN_NAME]" at bounding box center [158, 278] width 66 height 8
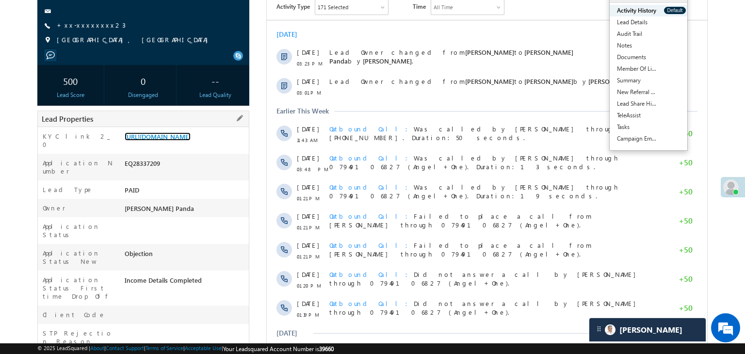
scroll to position [243, 0]
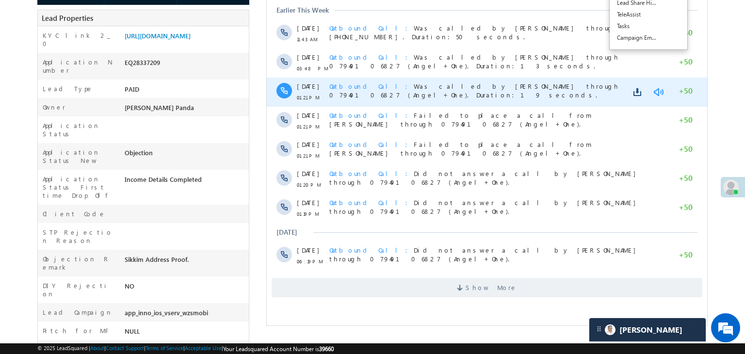
click at [660, 93] on link at bounding box center [659, 93] width 12 height 10
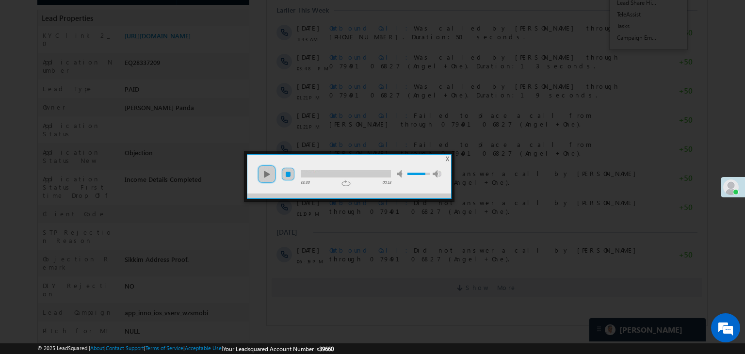
click at [287, 173] on link "stop" at bounding box center [288, 174] width 14 height 14
click at [263, 175] on link "play" at bounding box center [266, 174] width 19 height 19
click at [669, 42] on div at bounding box center [372, 177] width 745 height 354
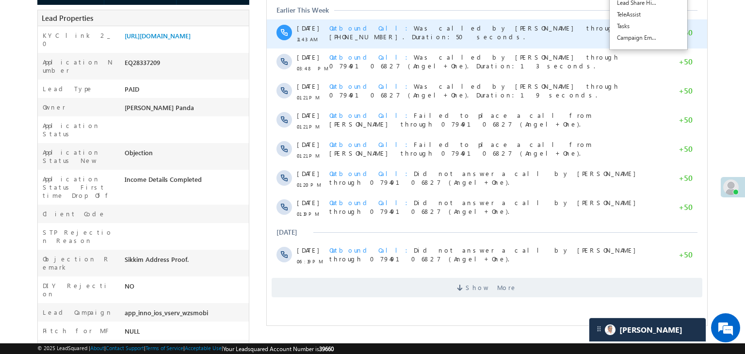
click at [548, 28] on span "Outbound Call Was called by [PERSON_NAME] through [PHONE_NUMBER]. Duration:50 s…" at bounding box center [475, 32] width 290 height 17
click at [661, 38] on link at bounding box center [659, 35] width 12 height 10
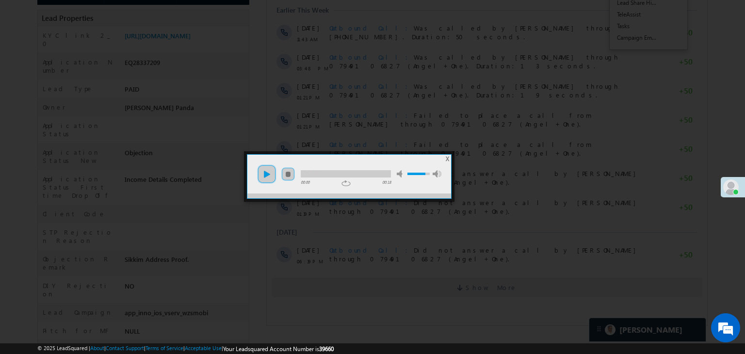
click at [264, 172] on link "play" at bounding box center [266, 174] width 19 height 19
click at [446, 162] on span "X" at bounding box center [447, 158] width 3 height 7
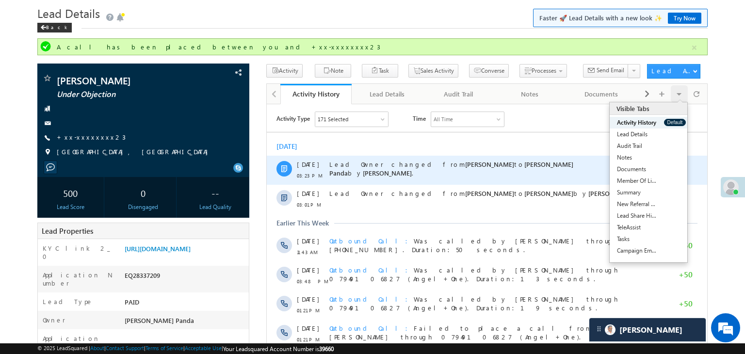
scroll to position [0, 0]
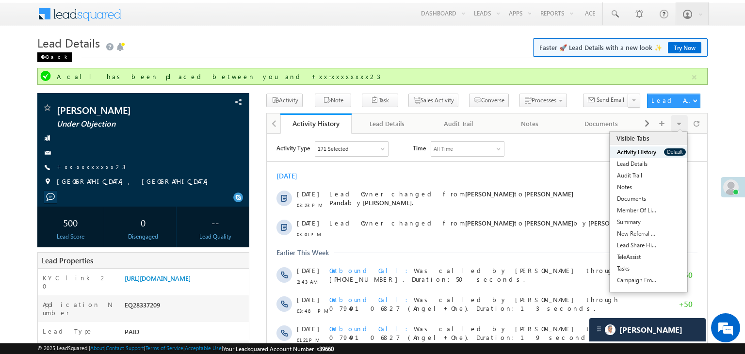
click at [51, 54] on div "Back" at bounding box center [54, 57] width 34 height 10
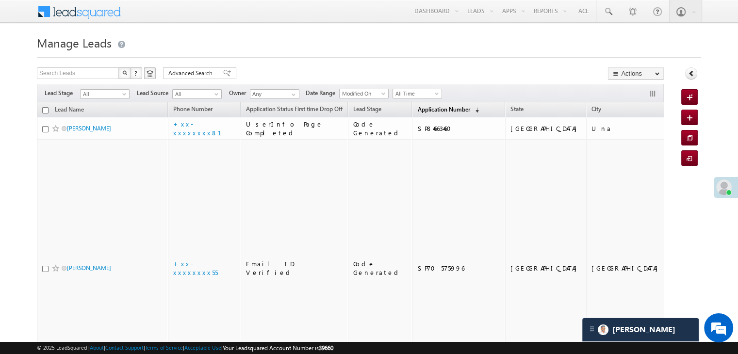
click at [417, 106] on span "Application Number" at bounding box center [443, 109] width 52 height 7
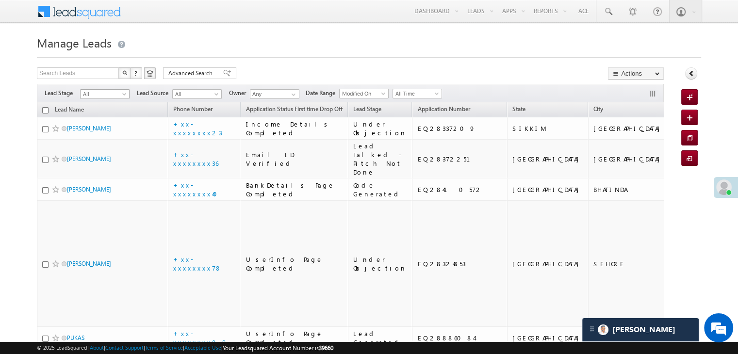
click at [122, 90] on span "All" at bounding box center [104, 94] width 46 height 9
click at [109, 116] on link "Lead Generated" at bounding box center [105, 114] width 49 height 9
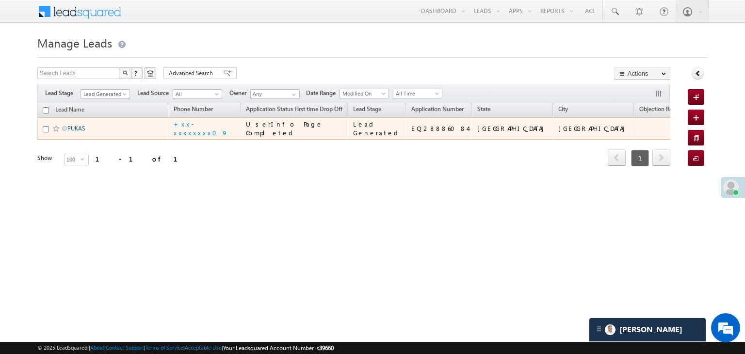
click at [78, 132] on link "PUKAS" at bounding box center [75, 128] width 17 height 7
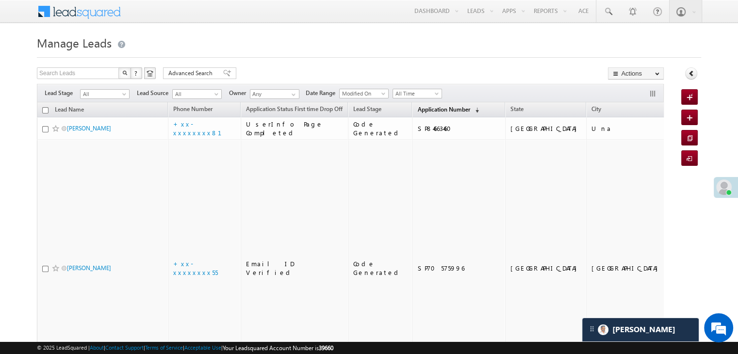
click at [435, 107] on span "Application Number" at bounding box center [443, 109] width 52 height 7
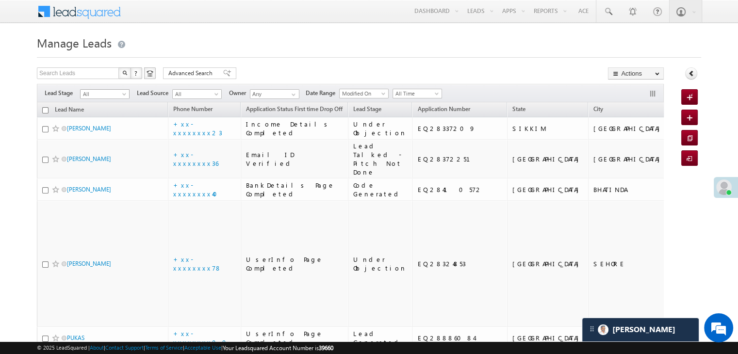
click at [126, 95] on span at bounding box center [125, 96] width 8 height 8
click at [111, 117] on link "Lead Generated" at bounding box center [105, 114] width 49 height 9
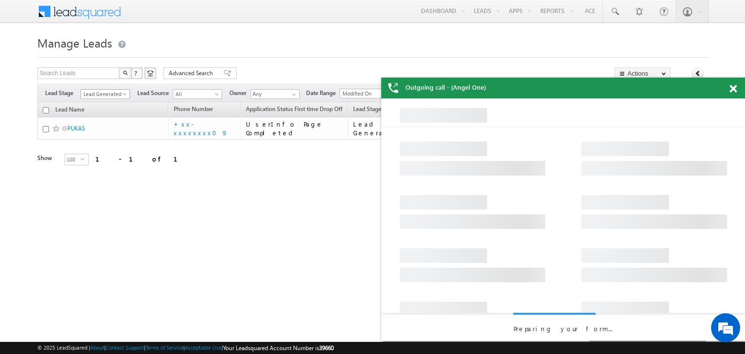
click at [123, 94] on span at bounding box center [126, 96] width 8 height 8
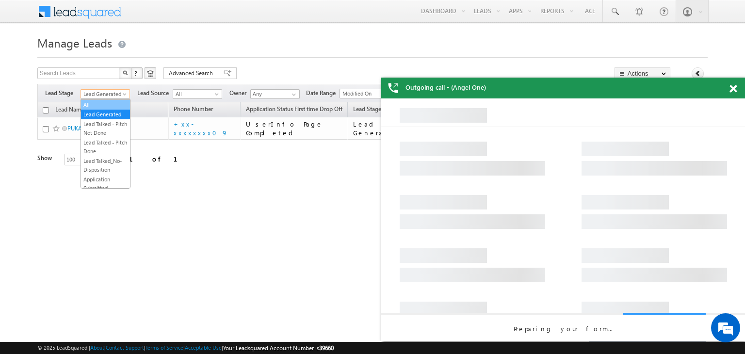
click at [105, 105] on link "All" at bounding box center [105, 104] width 49 height 9
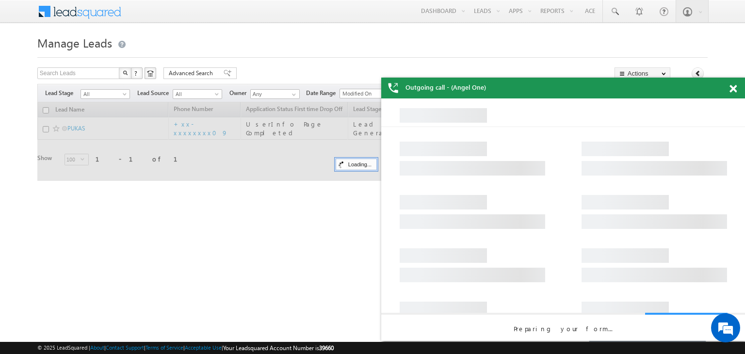
click at [733, 90] on span at bounding box center [733, 89] width 7 height 8
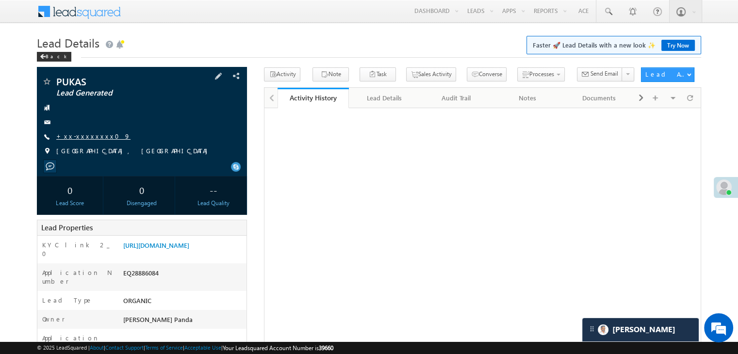
click at [82, 136] on link "+xx-xxxxxxxx09" at bounding box center [93, 136] width 74 height 8
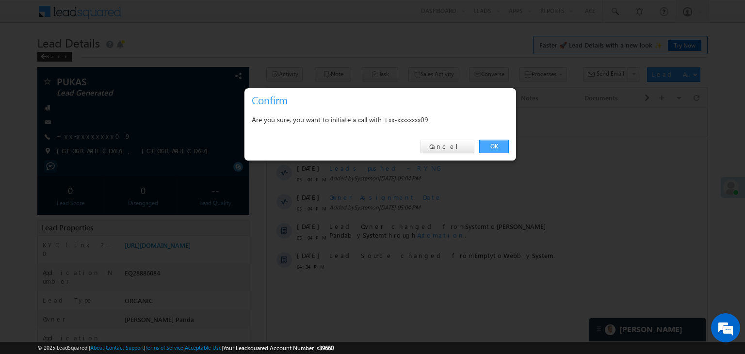
click at [495, 146] on link "OK" at bounding box center [494, 147] width 30 height 14
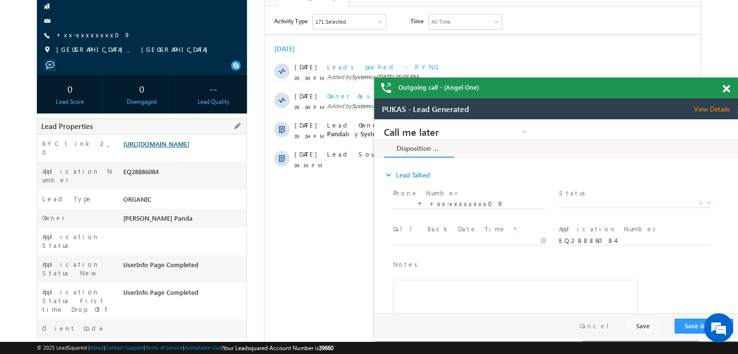
scroll to position [97, 0]
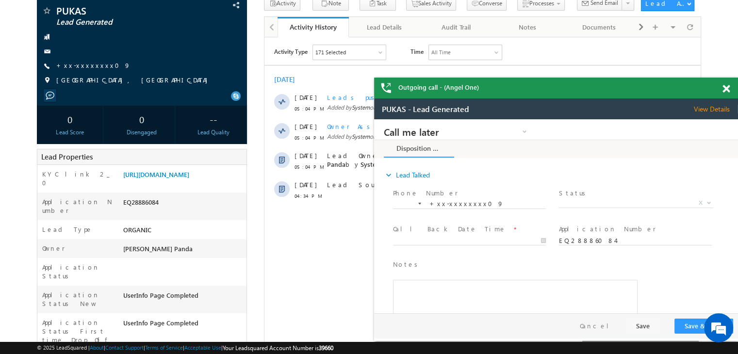
click at [723, 88] on span at bounding box center [726, 89] width 7 height 8
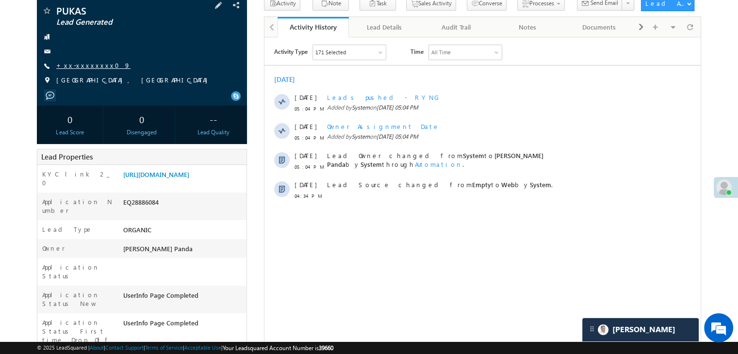
click at [77, 64] on link "+xx-xxxxxxxx09" at bounding box center [93, 65] width 74 height 8
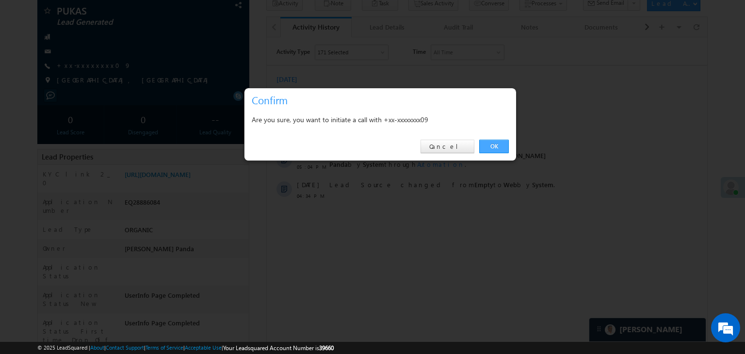
click at [491, 146] on link "OK" at bounding box center [494, 147] width 30 height 14
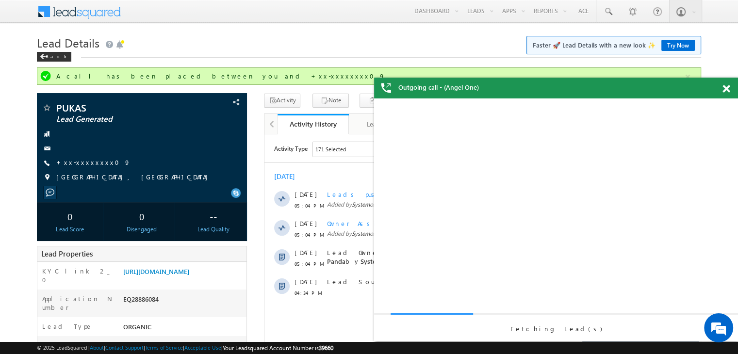
scroll to position [0, 0]
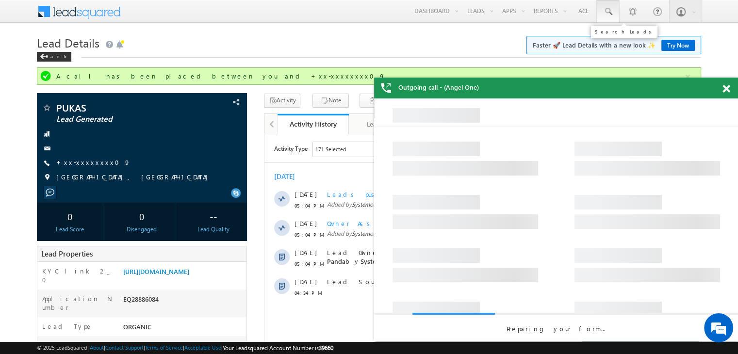
click at [610, 10] on span at bounding box center [608, 12] width 10 height 10
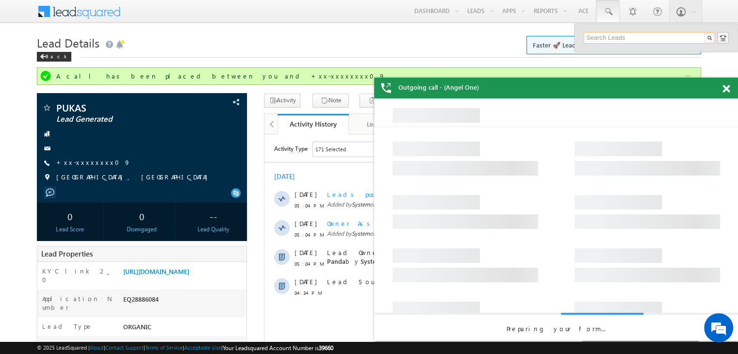
paste input "EQ28159116"
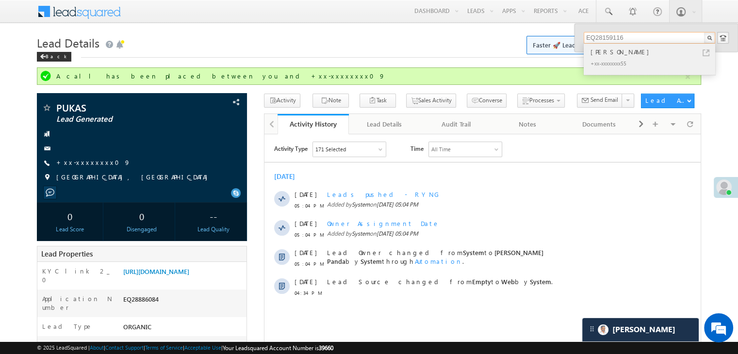
type input "EQ28159116"
click at [604, 51] on div "[PERSON_NAME]" at bounding box center [654, 52] width 130 height 11
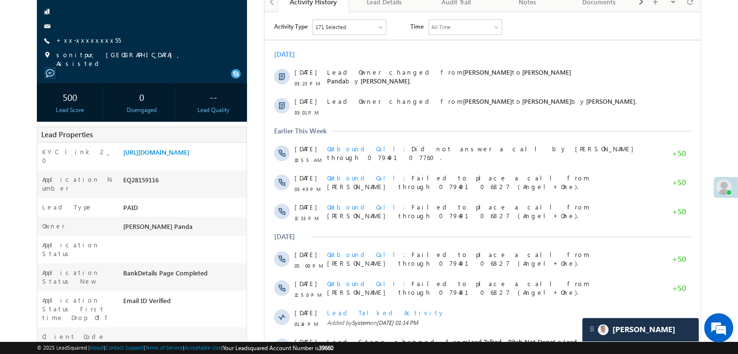
scroll to position [97, 0]
click at [184, 155] on link "[URL][DOMAIN_NAME]" at bounding box center [156, 151] width 66 height 8
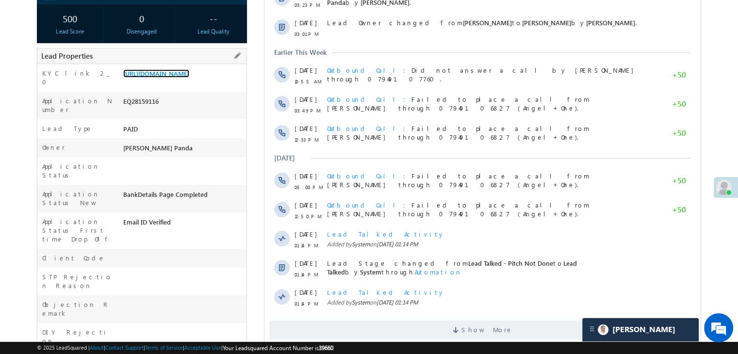
scroll to position [194, 0]
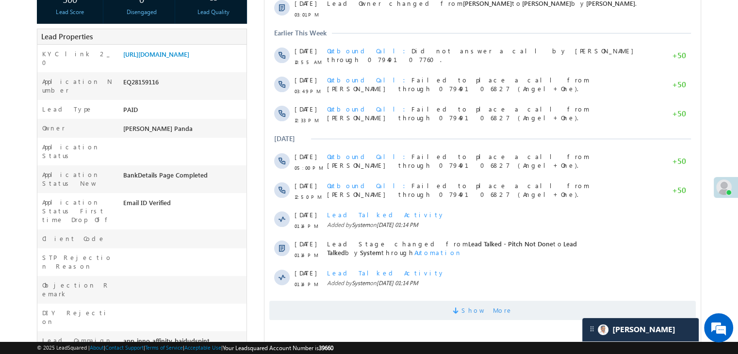
click at [486, 312] on span "Show More" at bounding box center [487, 310] width 51 height 19
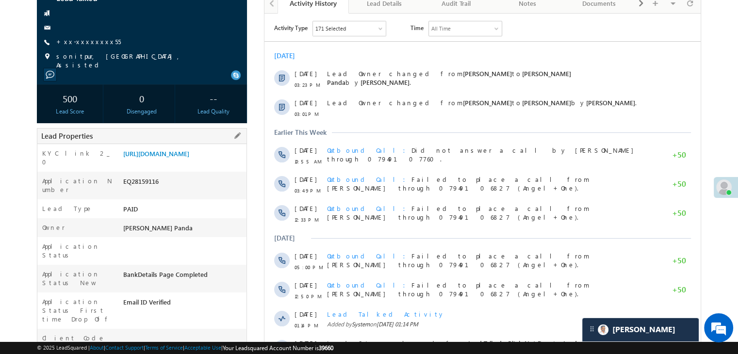
scroll to position [49, 0]
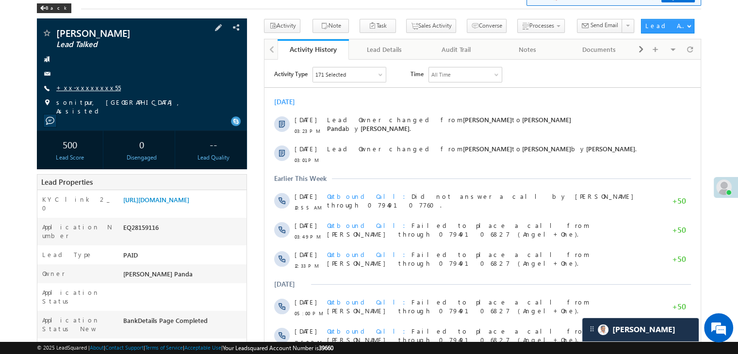
click at [83, 86] on link "+xx-xxxxxxxx55" at bounding box center [88, 87] width 65 height 8
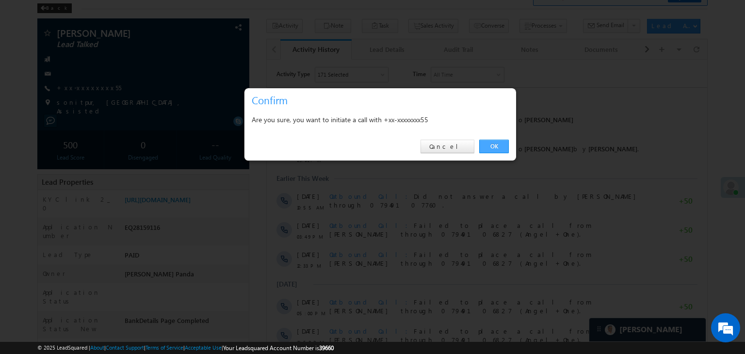
click at [491, 146] on link "OK" at bounding box center [494, 147] width 30 height 14
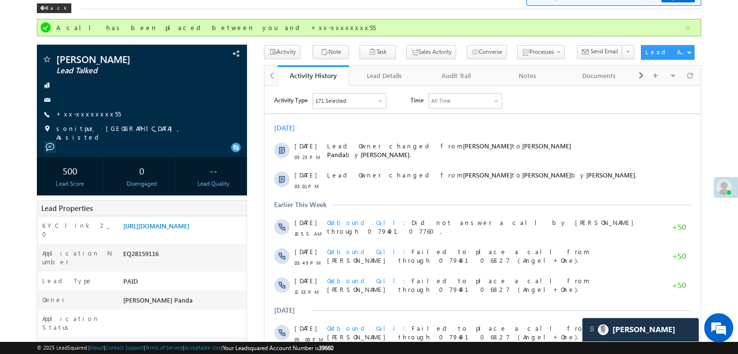
scroll to position [0, 0]
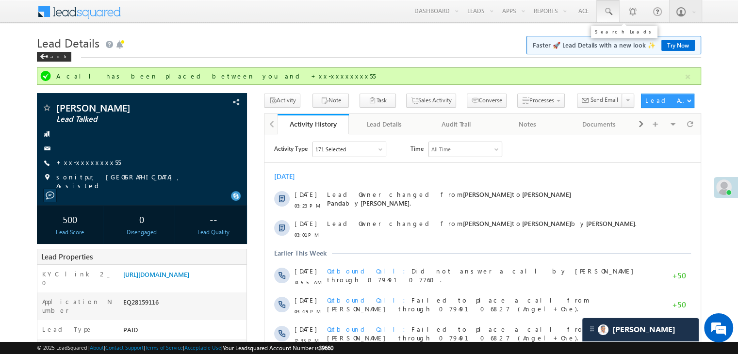
click at [607, 7] on span at bounding box center [608, 12] width 10 height 10
paste input "EQ28656146"
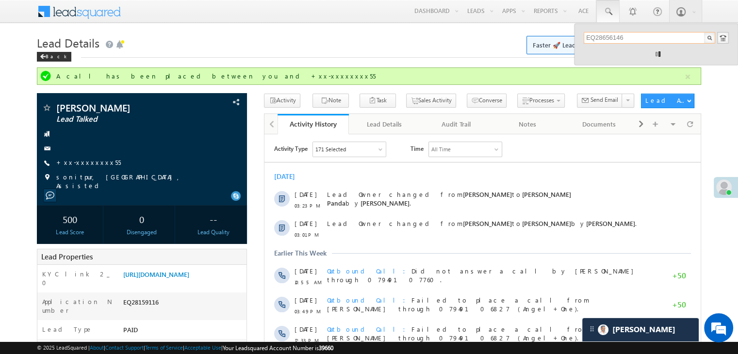
type input "EQ28656146"
click at [611, 39] on input "EQ28656146" at bounding box center [650, 38] width 132 height 12
click at [610, 53] on div "[PERSON_NAME]" at bounding box center [654, 52] width 130 height 11
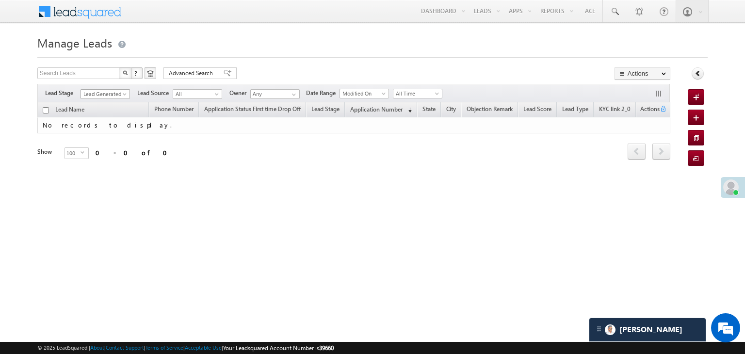
click at [125, 95] on span at bounding box center [126, 96] width 8 height 8
click at [94, 98] on span "Lead Generated" at bounding box center [104, 94] width 46 height 9
click at [95, 96] on span "Lead Generated" at bounding box center [104, 94] width 46 height 9
click at [94, 105] on link "All" at bounding box center [105, 104] width 49 height 9
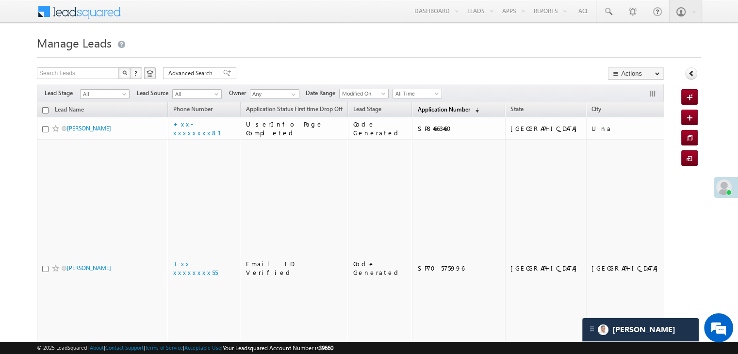
click at [425, 109] on span "Application Number" at bounding box center [443, 109] width 52 height 7
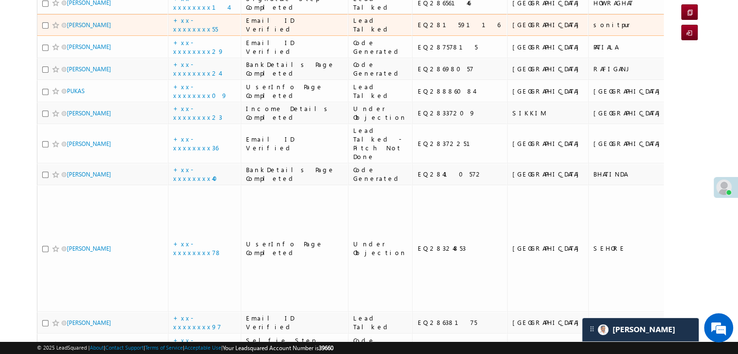
scroll to position [146, 0]
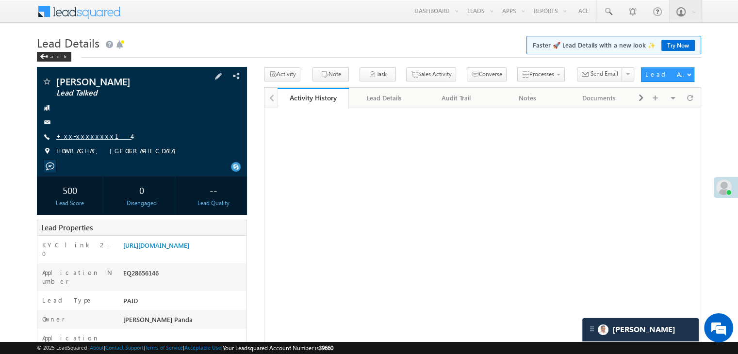
click at [86, 137] on link "+xx-xxxxxxxx14" at bounding box center [93, 136] width 75 height 8
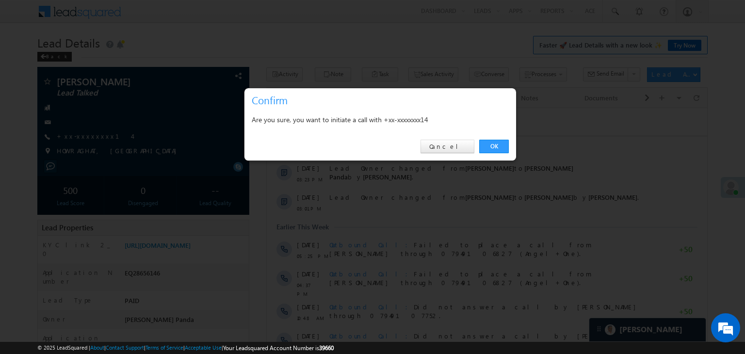
click at [492, 148] on link "OK" at bounding box center [494, 147] width 30 height 14
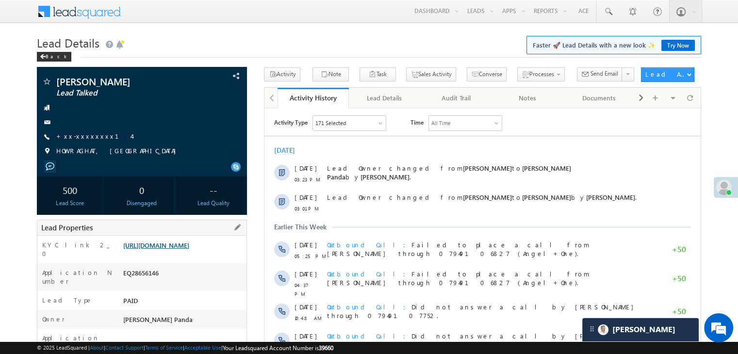
click at [187, 249] on link "[URL][DOMAIN_NAME]" at bounding box center [156, 245] width 66 height 8
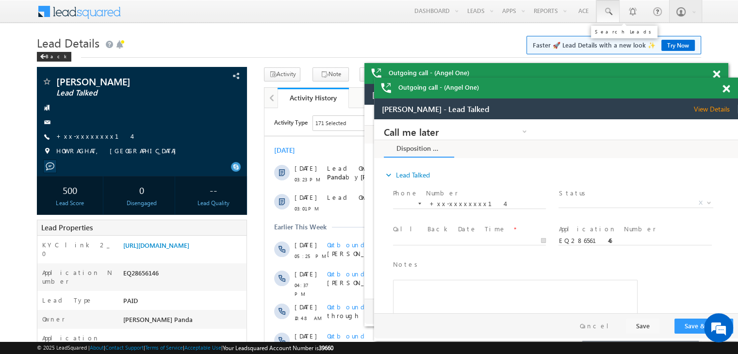
click at [607, 9] on span at bounding box center [608, 12] width 10 height 10
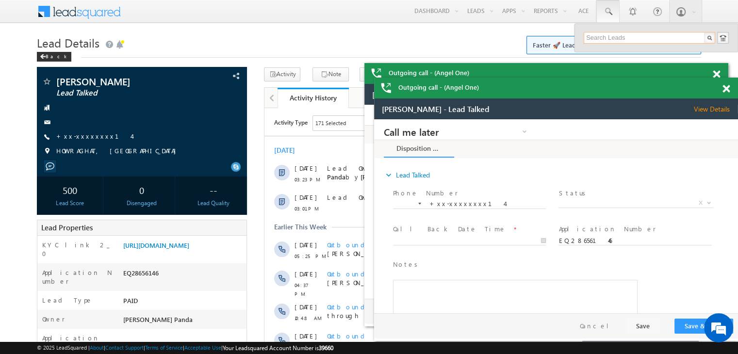
paste input "EQ28271167"
click at [730, 89] on div at bounding box center [731, 87] width 13 height 19
click at [729, 91] on span at bounding box center [726, 89] width 7 height 8
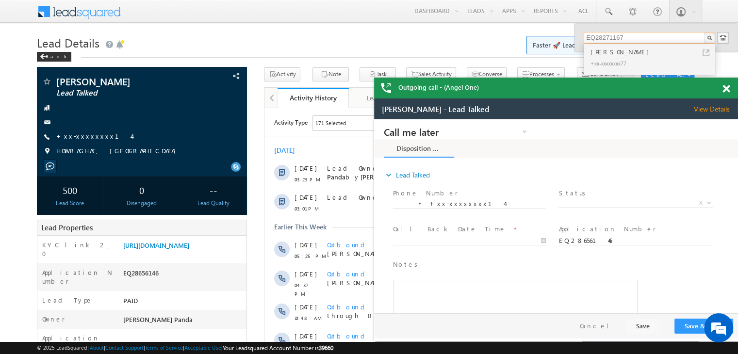
click at [725, 86] on span at bounding box center [726, 89] width 7 height 8
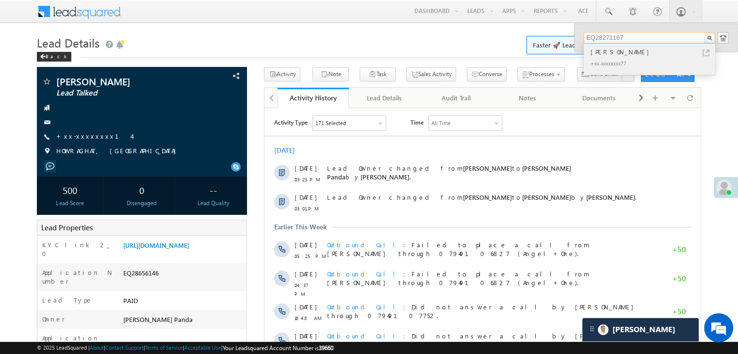
type input "EQ28271167"
click at [609, 53] on div "[PERSON_NAME]" at bounding box center [654, 52] width 130 height 11
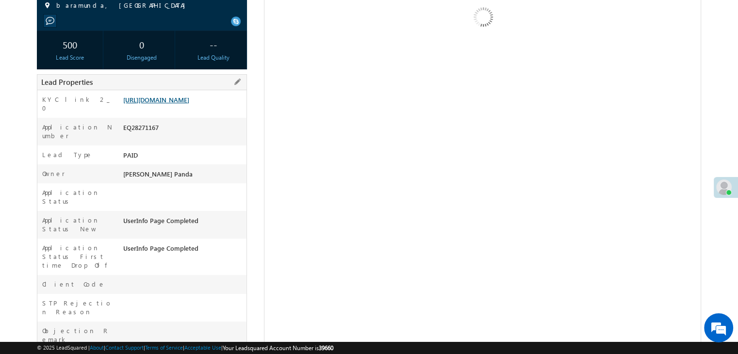
click at [178, 104] on link "[URL][DOMAIN_NAME]" at bounding box center [156, 100] width 66 height 8
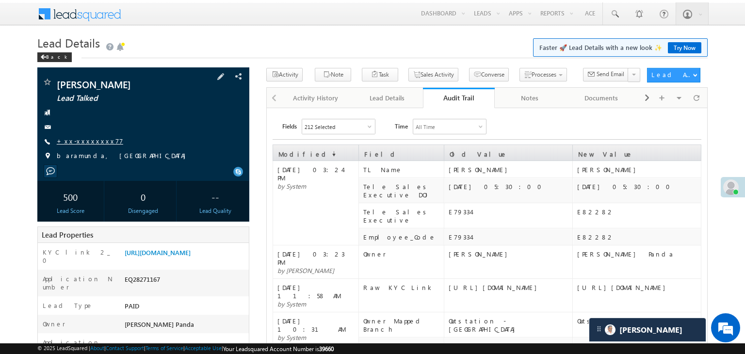
click at [84, 139] on link "+xx-xxxxxxxx77" at bounding box center [90, 141] width 66 height 8
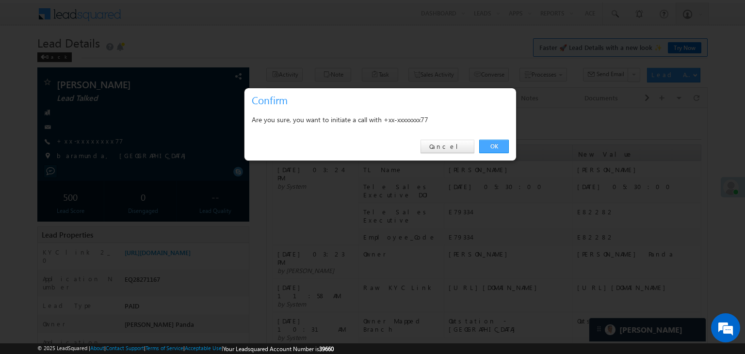
click at [493, 144] on link "OK" at bounding box center [494, 147] width 30 height 14
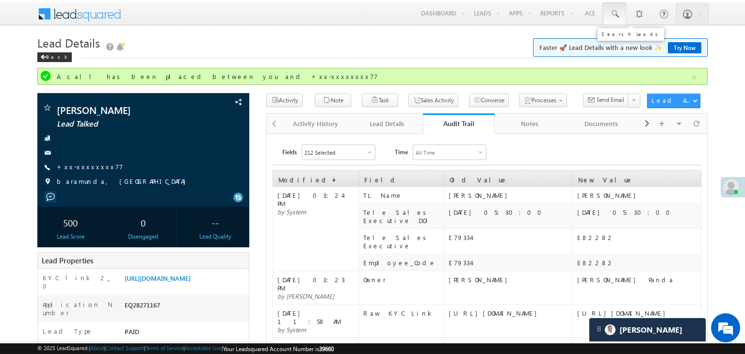
click at [616, 12] on span at bounding box center [615, 14] width 10 height 10
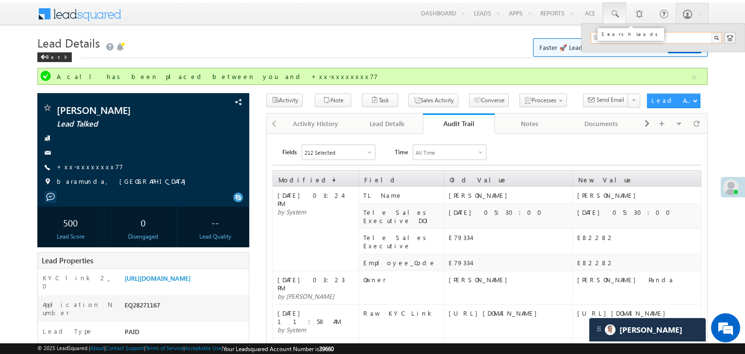
paste input "EQ28533658"
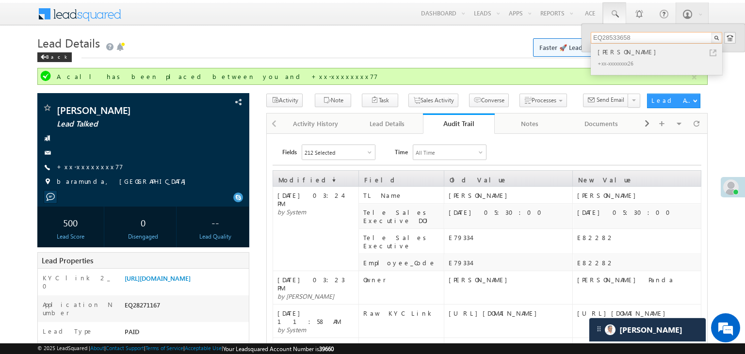
type input "EQ28533658"
click at [606, 52] on div "[PERSON_NAME]" at bounding box center [661, 52] width 130 height 11
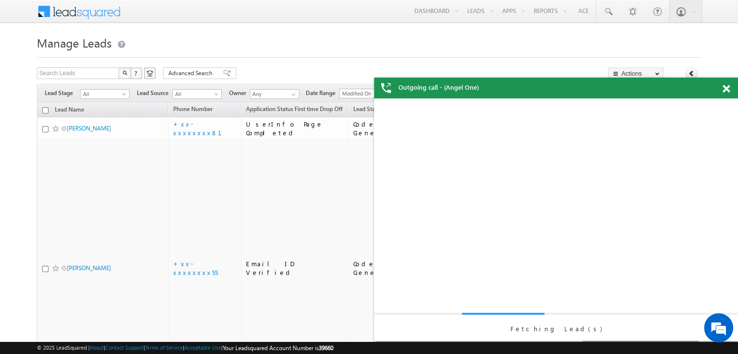
drag, startPoint x: 725, startPoint y: 91, endPoint x: 719, endPoint y: 90, distance: 6.4
click at [726, 91] on div "Outgoing call - (Angel One)" at bounding box center [556, 88] width 364 height 21
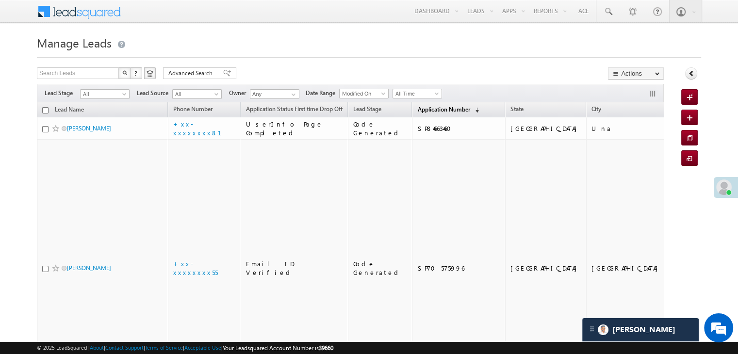
click at [417, 109] on span "Application Number" at bounding box center [443, 109] width 52 height 7
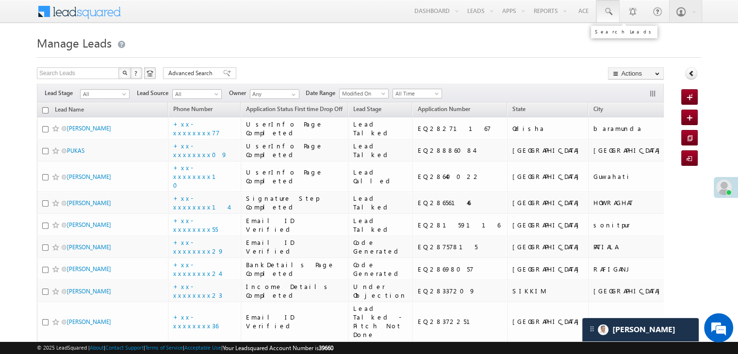
click at [608, 12] on span at bounding box center [608, 12] width 10 height 10
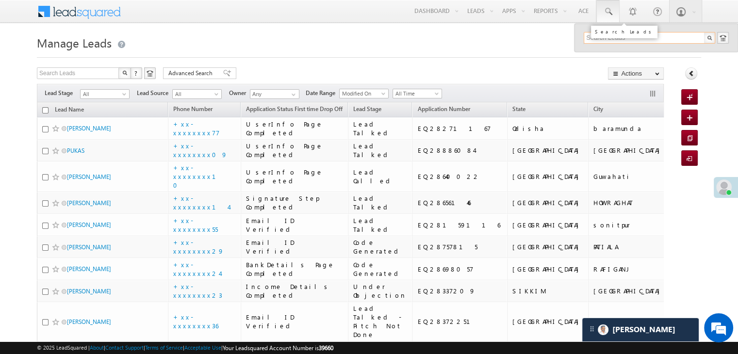
paste input "EQ28533658"
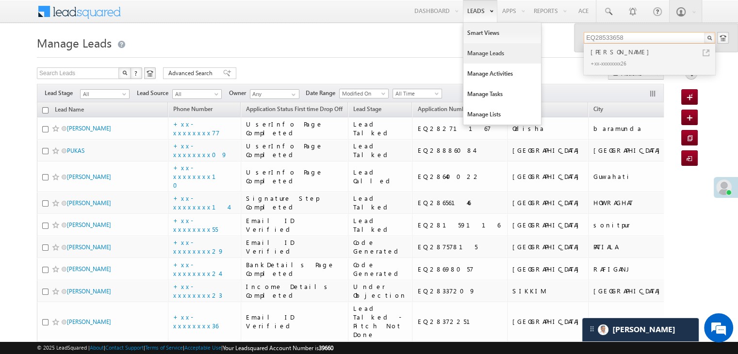
type input "EQ28533658"
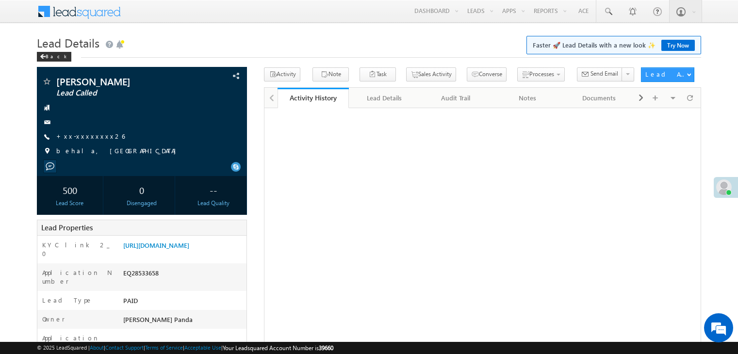
scroll to position [97, 0]
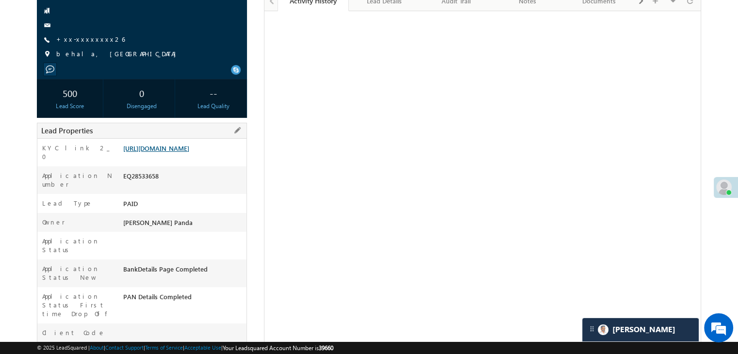
click at [174, 152] on link "[URL][DOMAIN_NAME]" at bounding box center [156, 148] width 66 height 8
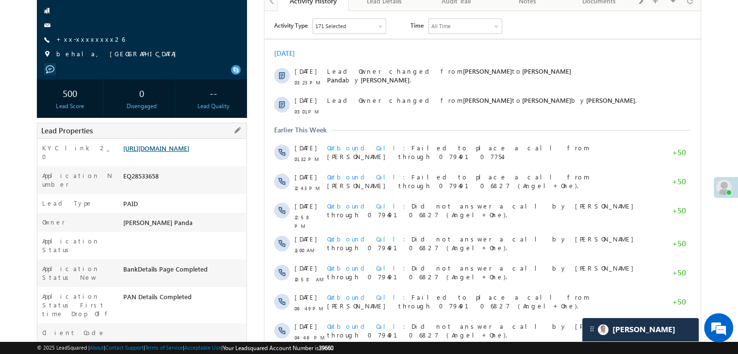
scroll to position [0, 0]
click at [82, 40] on link "+xx-xxxxxxxx26" at bounding box center [90, 39] width 68 height 8
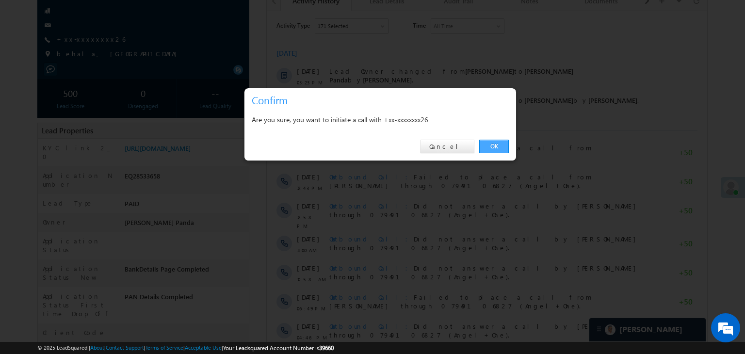
click at [495, 142] on link "OK" at bounding box center [494, 147] width 30 height 14
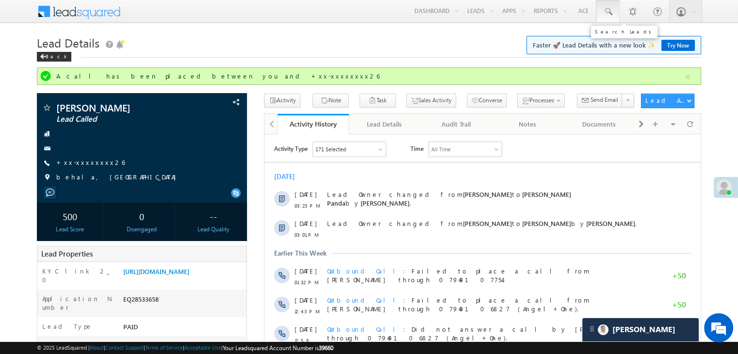
click at [608, 10] on span at bounding box center [608, 12] width 10 height 10
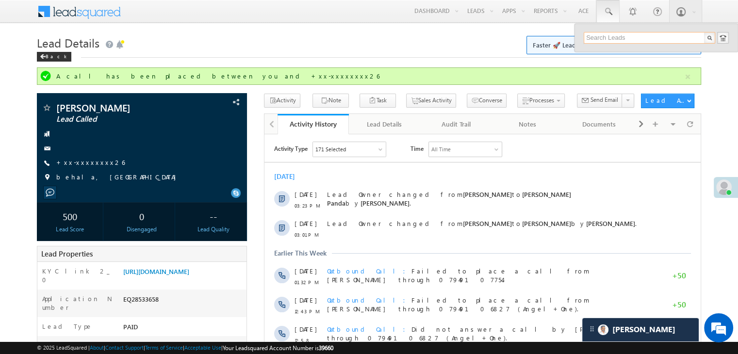
click at [628, 40] on input "text" at bounding box center [650, 38] width 132 height 12
paste input "EQ28232698"
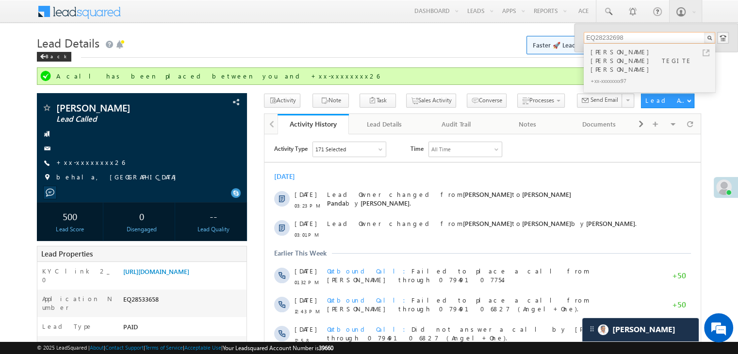
type input "EQ28232698"
click at [606, 54] on div "[PERSON_NAME] [PERSON_NAME] TEGITE [PERSON_NAME]" at bounding box center [654, 61] width 130 height 28
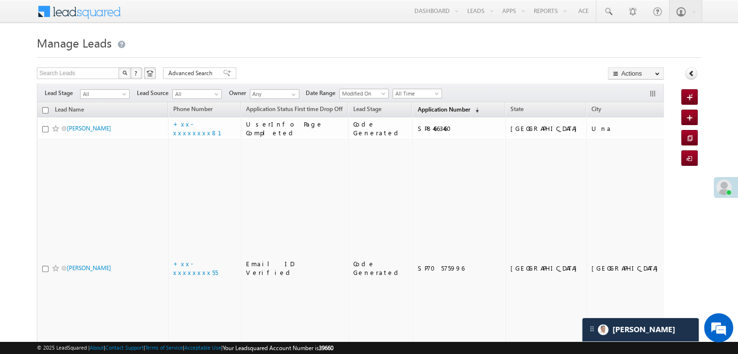
click at [426, 109] on span "Application Number" at bounding box center [443, 109] width 52 height 7
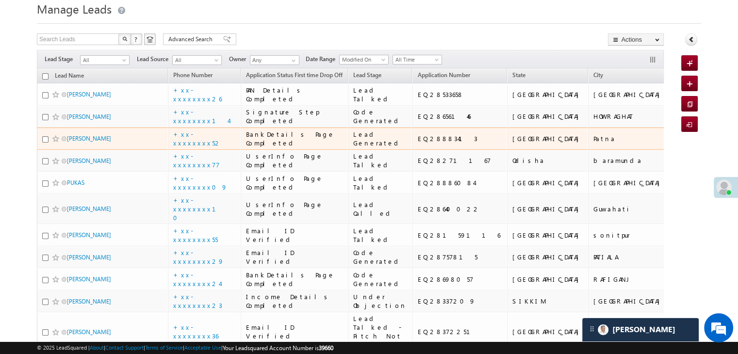
scroll to position [49, 0]
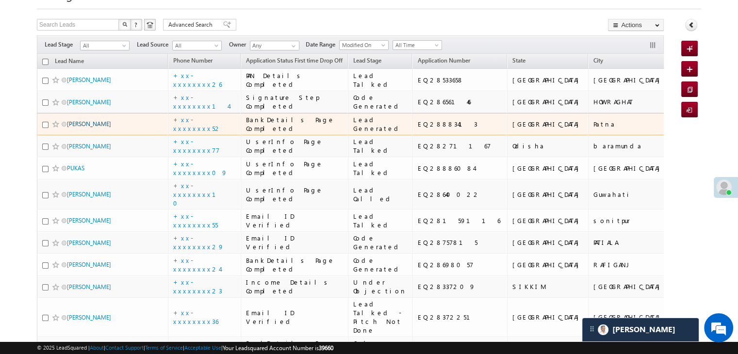
click at [79, 128] on link "[PERSON_NAME]" at bounding box center [89, 123] width 44 height 7
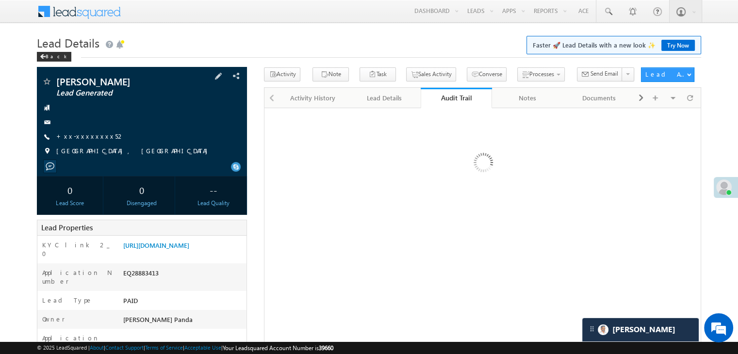
scroll to position [97, 0]
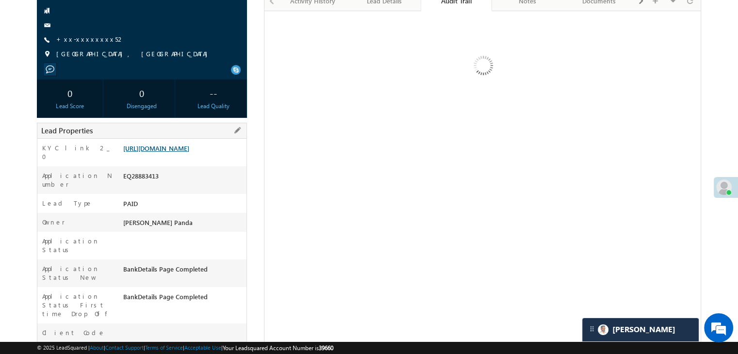
click at [167, 152] on link "[URL][DOMAIN_NAME]" at bounding box center [156, 148] width 66 height 8
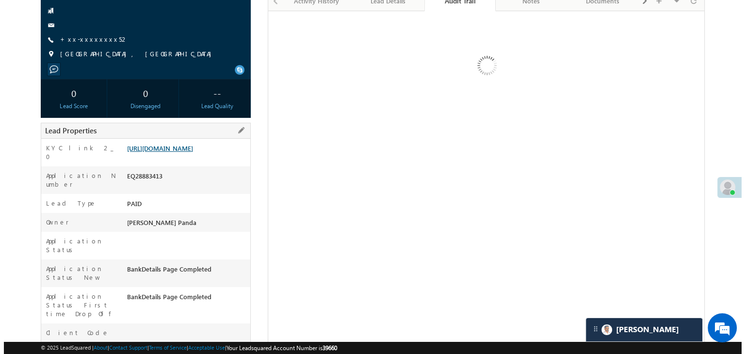
scroll to position [0, 0]
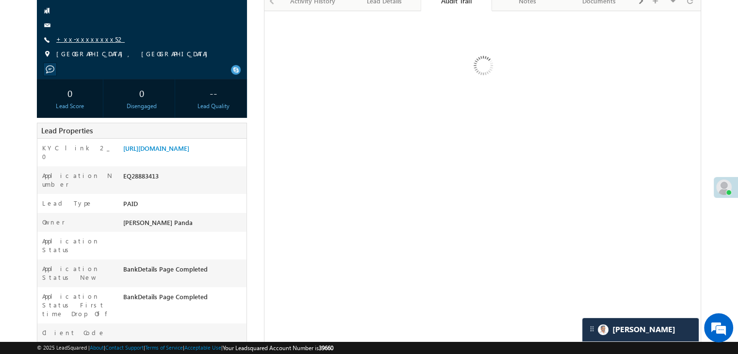
click at [87, 40] on link "+xx-xxxxxxxx52" at bounding box center [90, 39] width 68 height 8
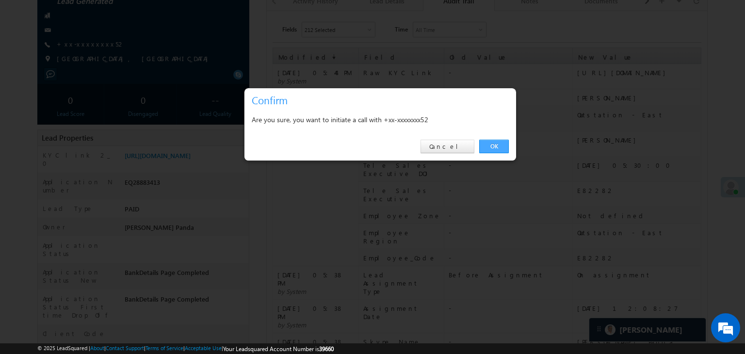
click at [501, 143] on link "OK" at bounding box center [494, 147] width 30 height 14
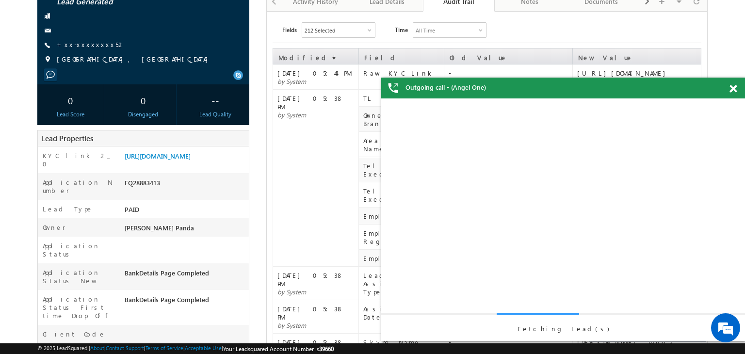
click at [734, 89] on span at bounding box center [733, 89] width 7 height 8
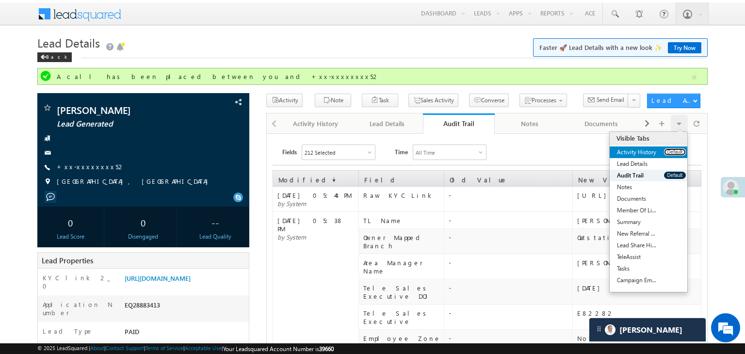
click at [677, 151] on button "Default" at bounding box center [675, 151] width 22 height 7
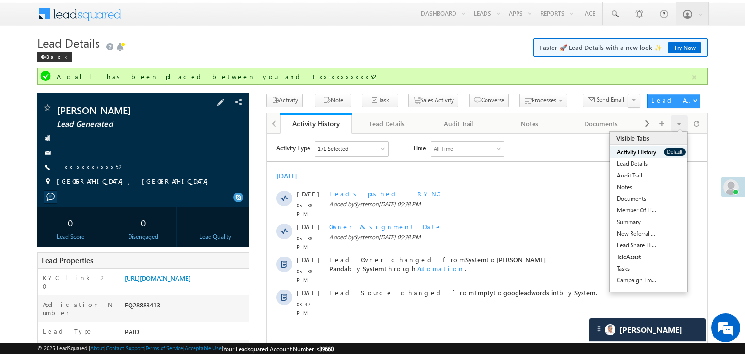
click at [93, 165] on link "+xx-xxxxxxxx52" at bounding box center [91, 167] width 68 height 8
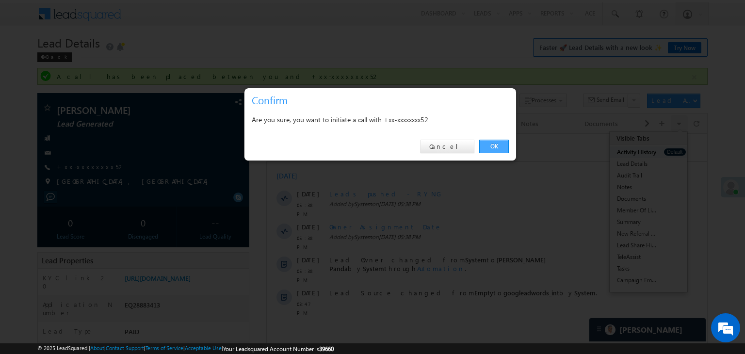
click at [495, 146] on link "OK" at bounding box center [494, 147] width 30 height 14
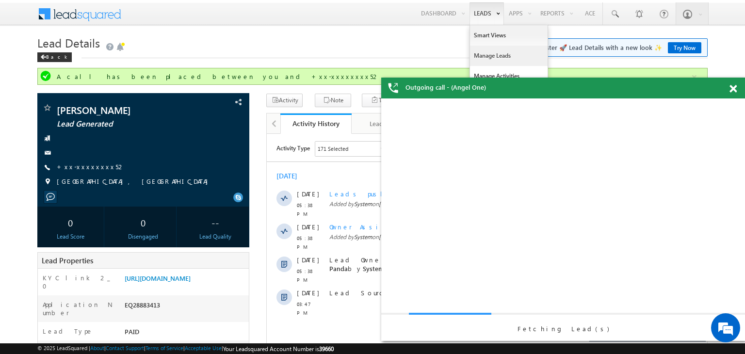
click at [476, 55] on link "Manage Leads" at bounding box center [509, 56] width 78 height 20
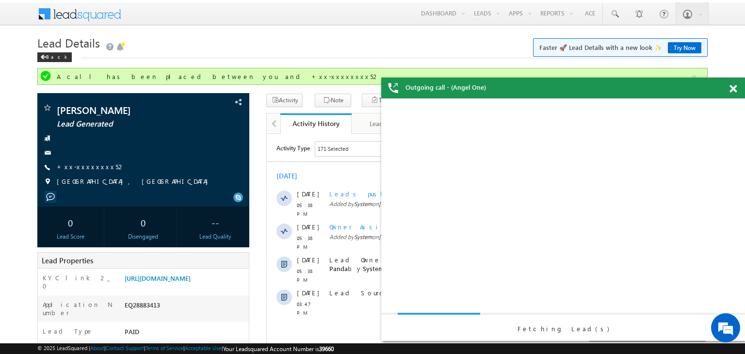
click at [737, 92] on span at bounding box center [733, 89] width 7 height 8
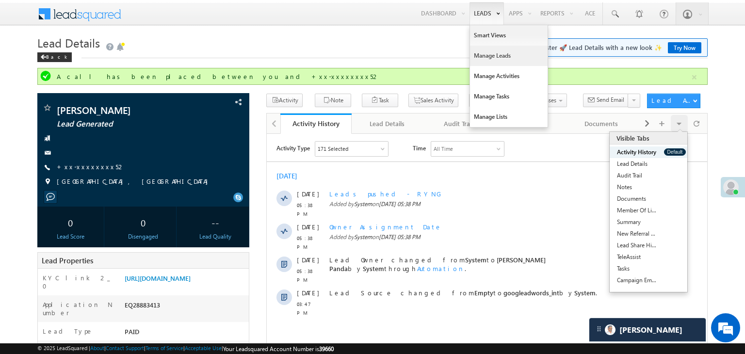
click at [487, 53] on link "Manage Leads" at bounding box center [509, 56] width 78 height 20
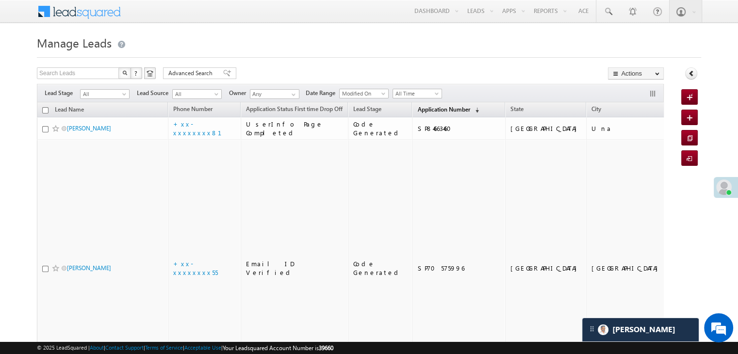
click at [426, 110] on span "Application Number" at bounding box center [443, 109] width 52 height 7
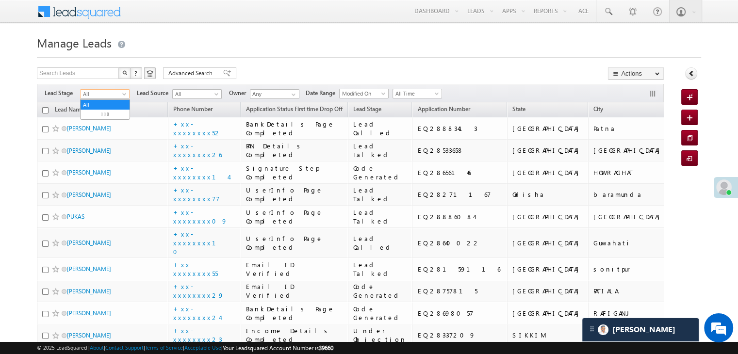
click at [122, 94] on span at bounding box center [125, 96] width 8 height 8
click at [110, 113] on link "Lead Generated" at bounding box center [105, 114] width 49 height 9
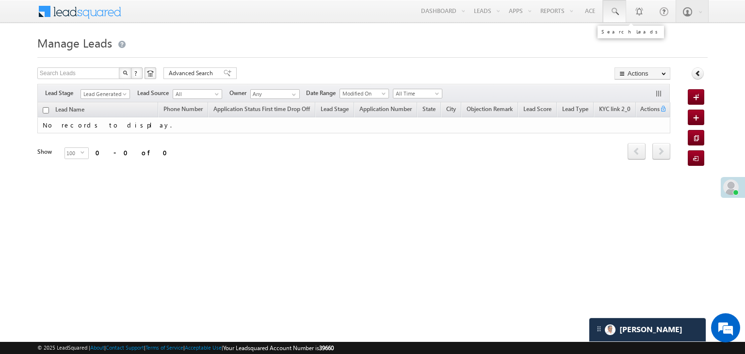
click at [619, 10] on span at bounding box center [615, 12] width 10 height 10
paste input "9909882017"
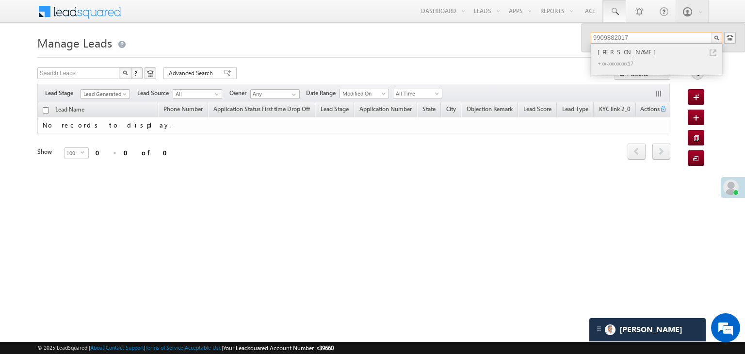
type input "9909882017"
click at [632, 51] on div "Vikram babubhai Parmar" at bounding box center [661, 52] width 130 height 11
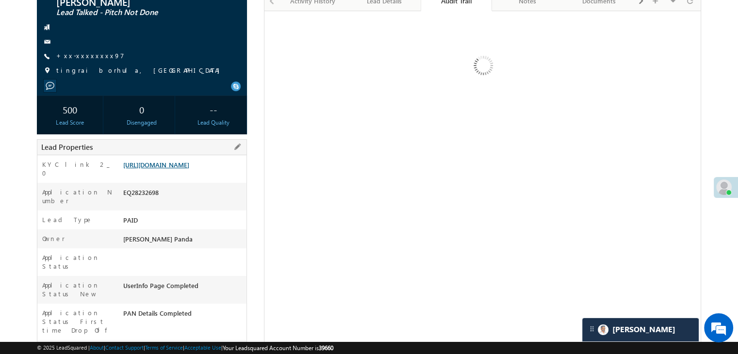
click at [179, 167] on link "[URL][DOMAIN_NAME]" at bounding box center [156, 165] width 66 height 8
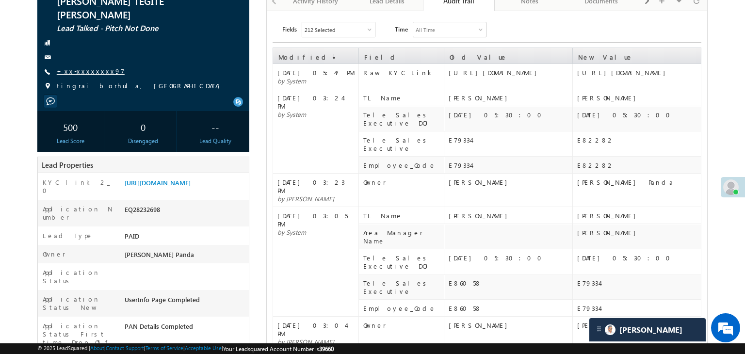
click at [85, 67] on link "+xx-xxxxxxxx97" at bounding box center [91, 71] width 68 height 8
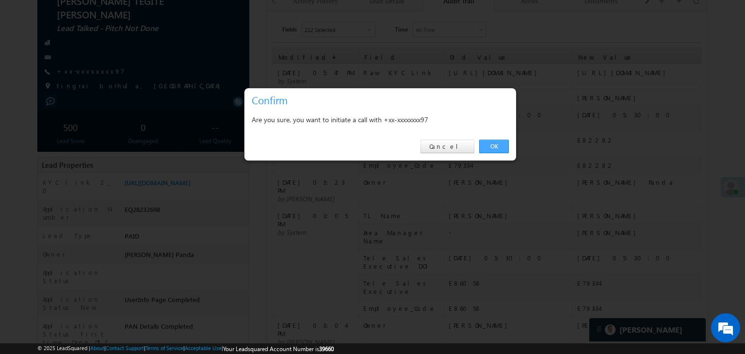
click at [492, 142] on link "OK" at bounding box center [494, 147] width 30 height 14
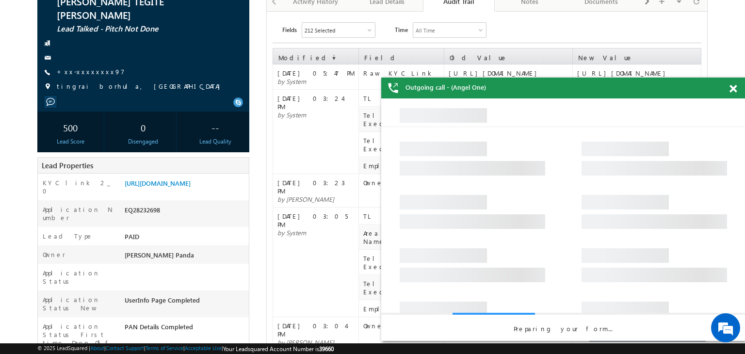
click at [731, 92] on span at bounding box center [733, 89] width 7 height 8
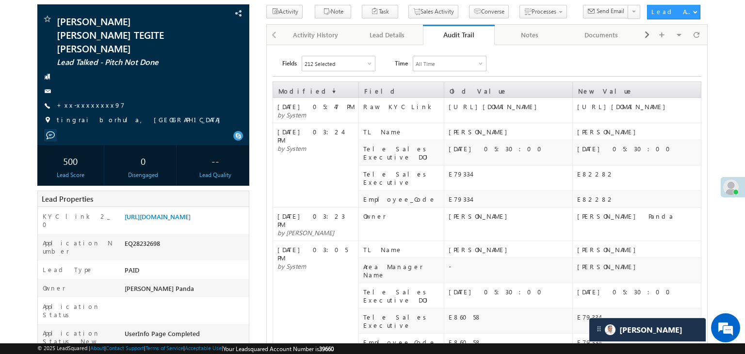
scroll to position [25, 0]
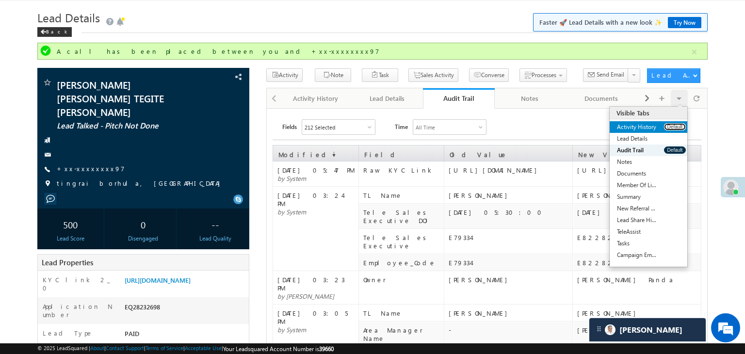
click at [673, 126] on button "Default" at bounding box center [675, 126] width 22 height 7
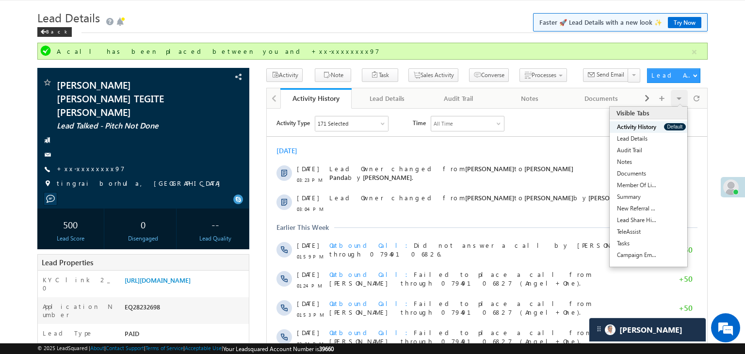
scroll to position [0, 0]
click at [673, 125] on button "Default" at bounding box center [675, 126] width 22 height 7
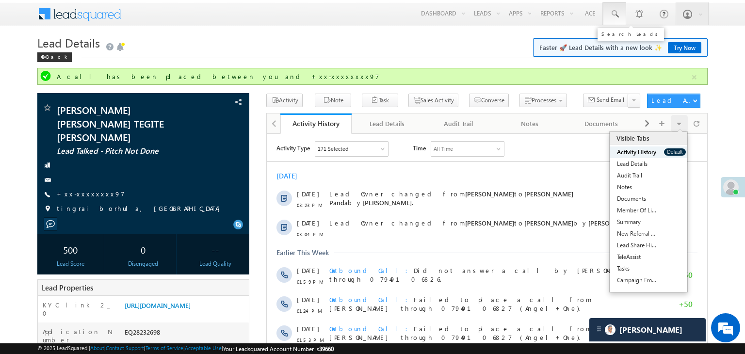
click at [615, 15] on span at bounding box center [615, 14] width 10 height 10
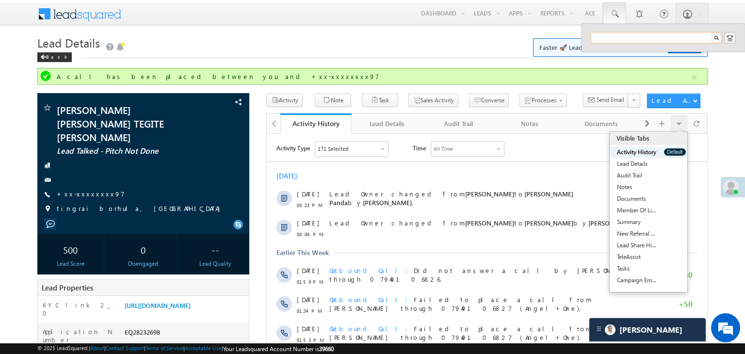
click at [619, 36] on input "text" at bounding box center [657, 38] width 132 height 12
paste input "EQ28613391"
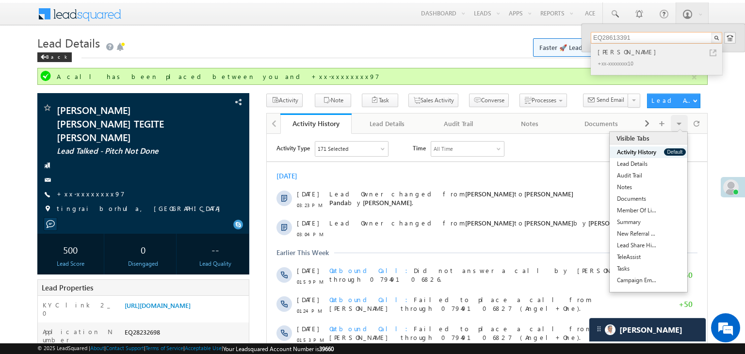
type input "EQ28613391"
click at [617, 53] on div "[PERSON_NAME]" at bounding box center [661, 52] width 130 height 11
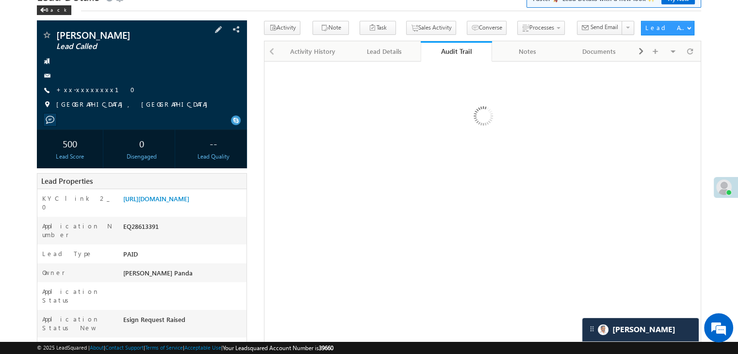
scroll to position [97, 0]
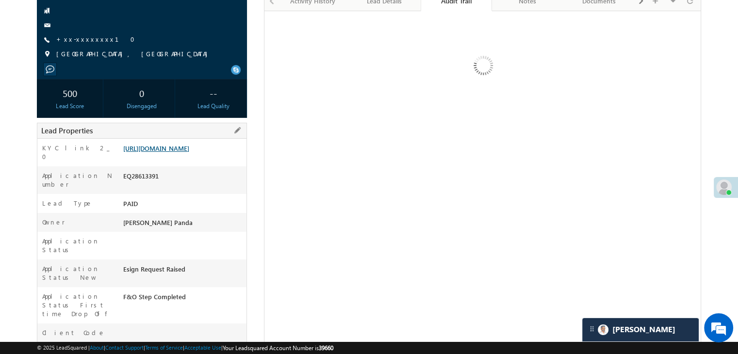
click at [179, 148] on link "[URL][DOMAIN_NAME]" at bounding box center [156, 148] width 66 height 8
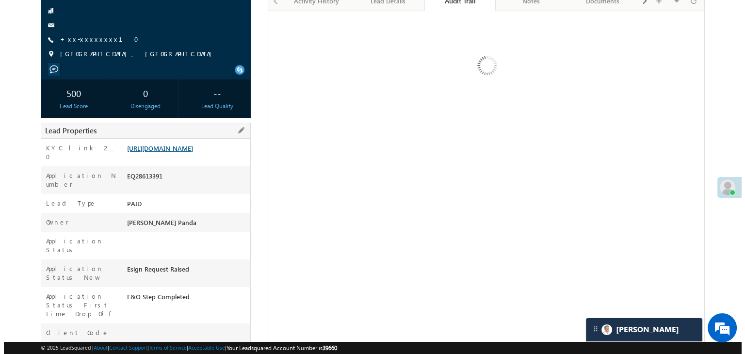
scroll to position [0, 0]
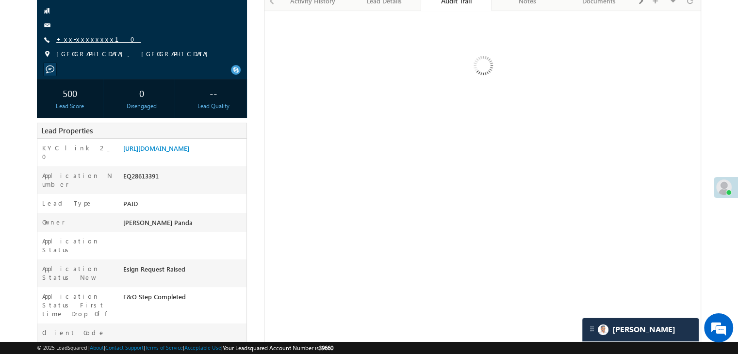
click at [86, 37] on link "+xx-xxxxxxxx10" at bounding box center [98, 39] width 84 height 8
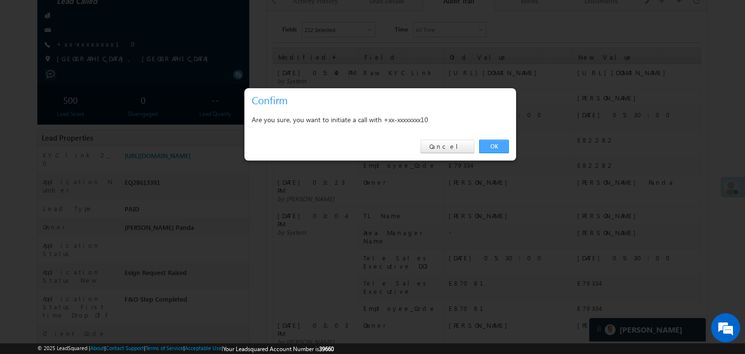
click at [496, 146] on link "OK" at bounding box center [494, 147] width 30 height 14
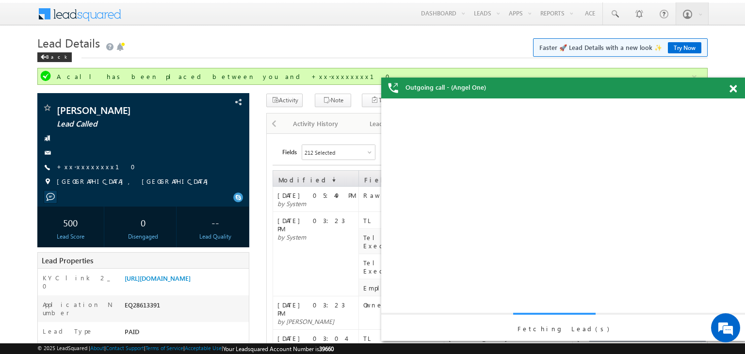
click at [731, 88] on span at bounding box center [733, 89] width 7 height 8
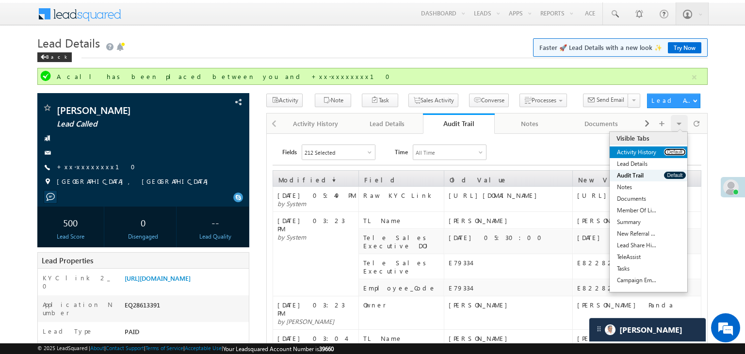
click at [665, 150] on button "Default" at bounding box center [675, 151] width 22 height 7
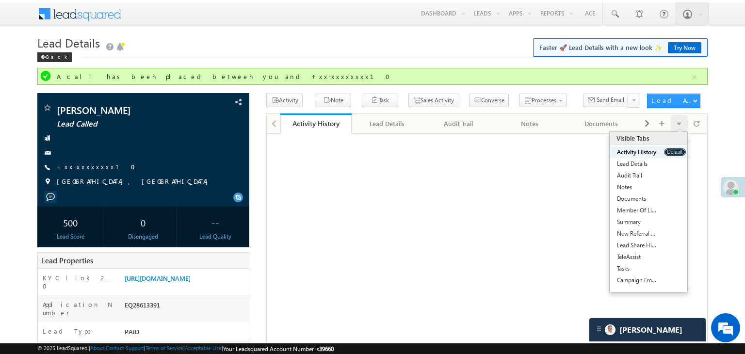
click at [665, 150] on button "Default" at bounding box center [675, 151] width 22 height 7
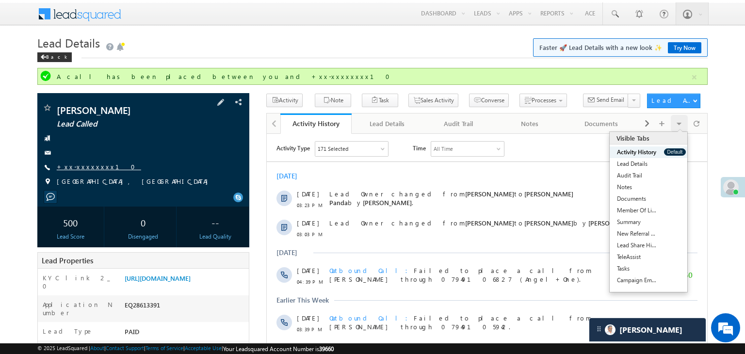
click at [84, 167] on link "+xx-xxxxxxxx10" at bounding box center [99, 167] width 84 height 8
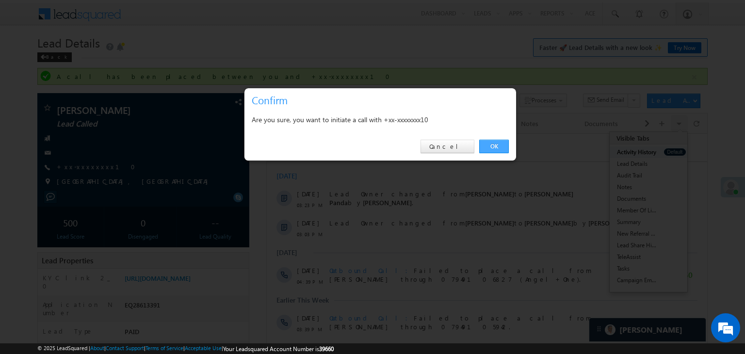
click at [489, 145] on link "OK" at bounding box center [494, 147] width 30 height 14
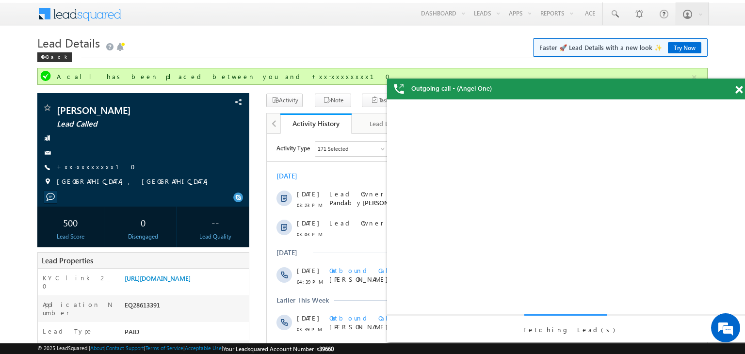
click at [732, 87] on div "Outgoing call - (Angel One)" at bounding box center [569, 89] width 364 height 21
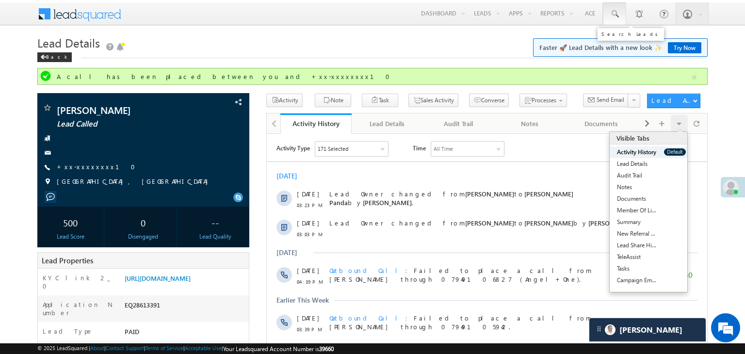
click at [610, 12] on span at bounding box center [615, 14] width 10 height 10
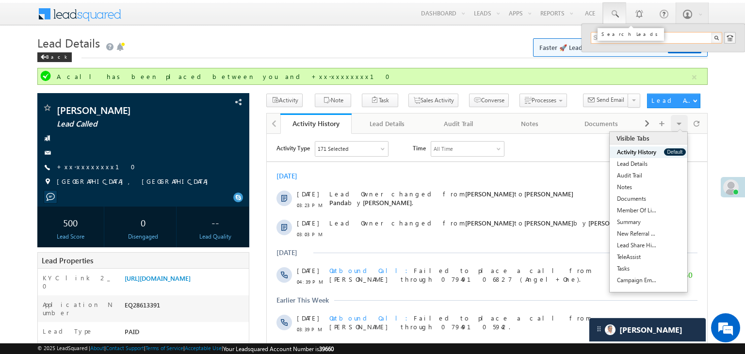
paste input "EQ28473759"
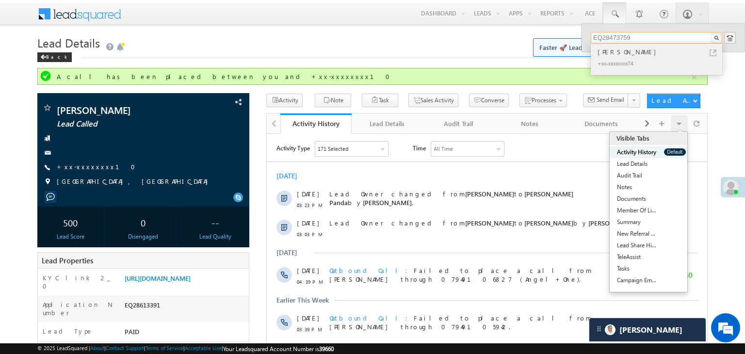
type input "EQ28473759"
drag, startPoint x: 607, startPoint y: 52, endPoint x: 497, endPoint y: 46, distance: 110.4
click at [607, 52] on div "Kiran Kumari" at bounding box center [661, 52] width 130 height 11
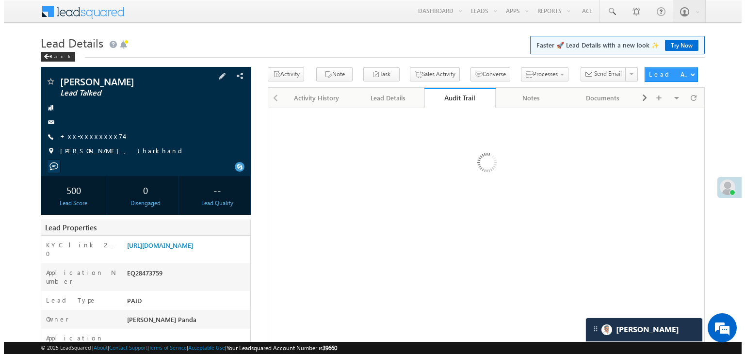
scroll to position [49, 0]
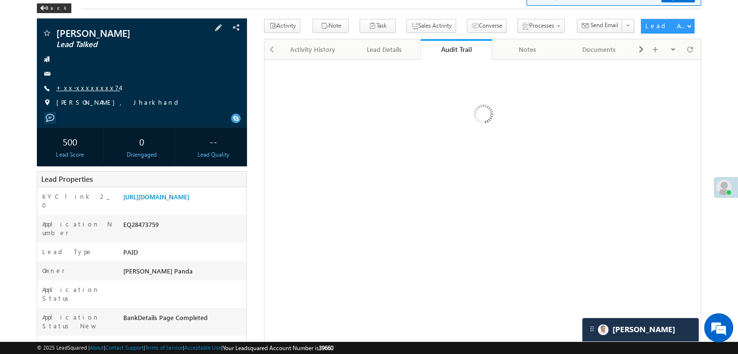
click at [79, 90] on link "+xx-xxxxxxxx74" at bounding box center [88, 87] width 64 height 8
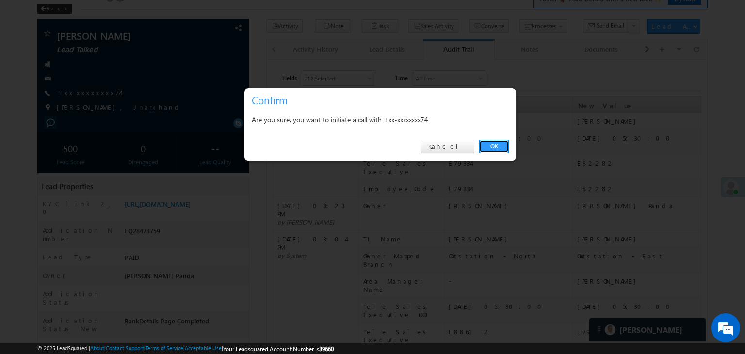
scroll to position [0, 0]
click at [496, 148] on link "OK" at bounding box center [494, 147] width 30 height 14
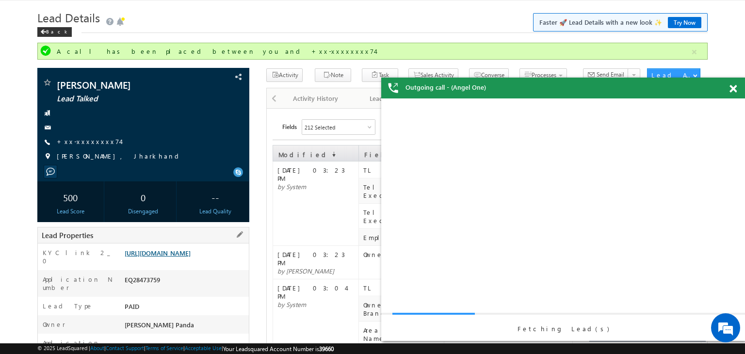
click at [188, 257] on link "https://angelbroking1-pk3em7sa.customui-test.leadsquared.com?leadId=ce3613d2-95…" at bounding box center [158, 253] width 66 height 8
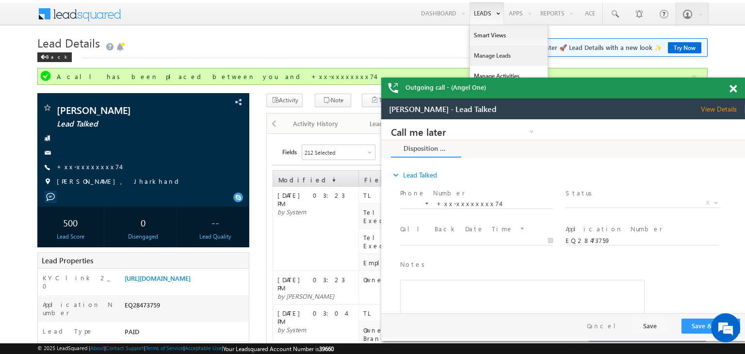
click at [479, 53] on link "Manage Leads" at bounding box center [509, 56] width 78 height 20
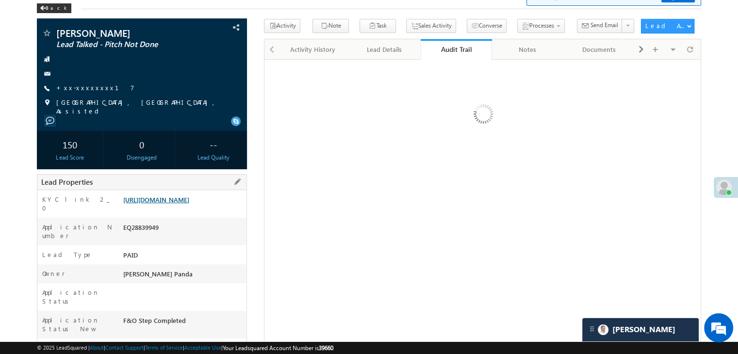
click at [184, 204] on link "[URL][DOMAIN_NAME]" at bounding box center [156, 200] width 66 height 8
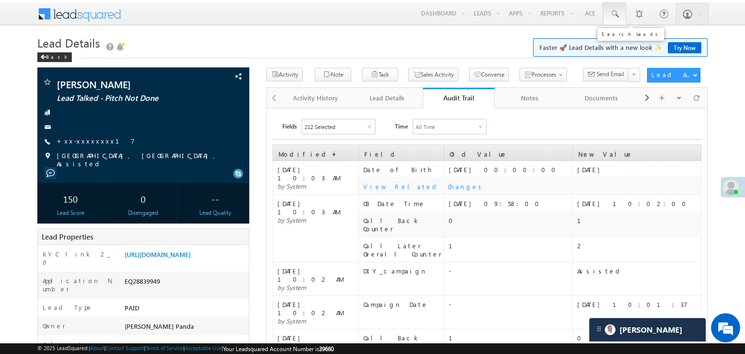
click at [614, 13] on span at bounding box center [615, 14] width 10 height 10
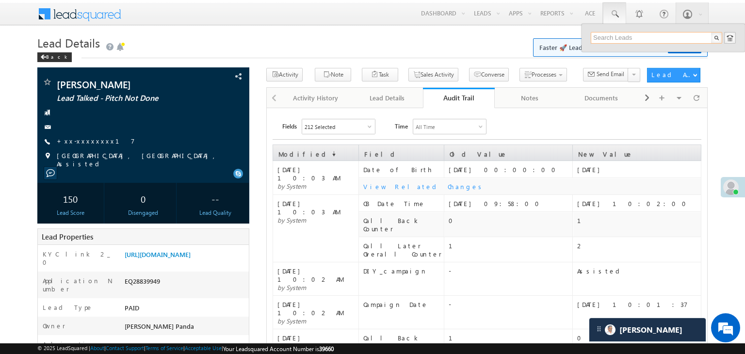
paste input "EQ28231452"
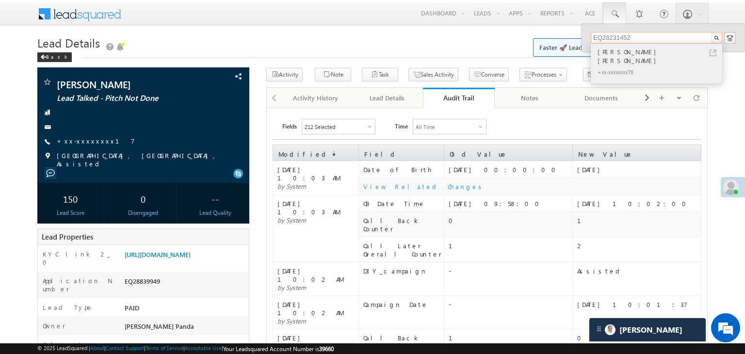
type input "EQ28231452"
click at [617, 52] on div "[PERSON_NAME] [PERSON_NAME]" at bounding box center [661, 56] width 130 height 19
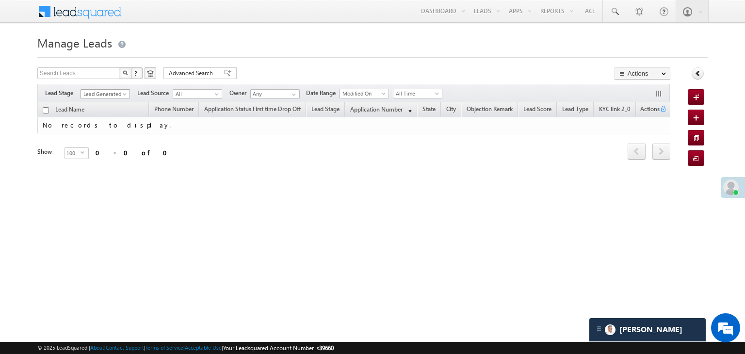
click at [124, 94] on span at bounding box center [126, 96] width 8 height 8
click at [97, 103] on link "All" at bounding box center [105, 104] width 49 height 9
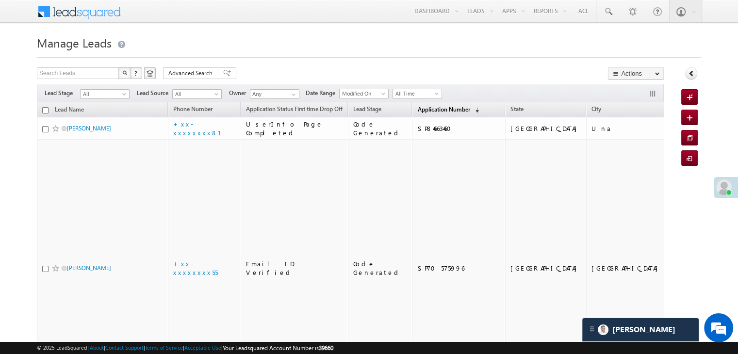
click at [421, 109] on span "Application Number" at bounding box center [443, 109] width 52 height 7
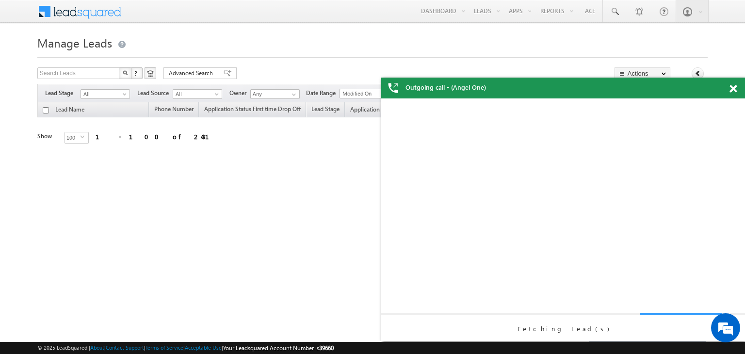
click at [732, 88] on span at bounding box center [733, 89] width 7 height 8
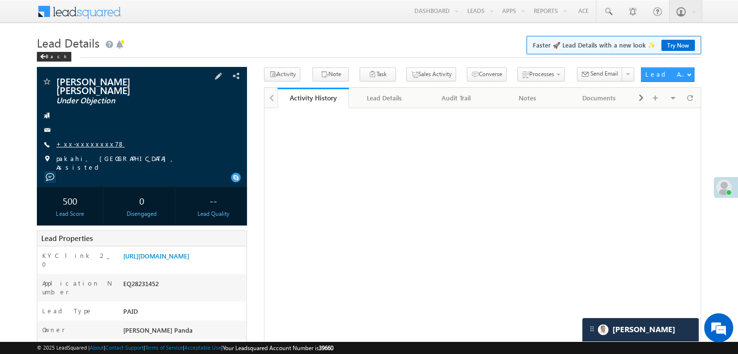
click at [84, 140] on link "+xx-xxxxxxxx78" at bounding box center [90, 144] width 68 height 8
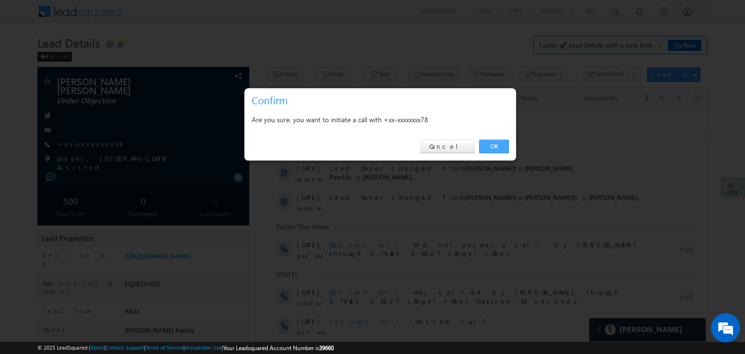
click at [499, 148] on link "OK" at bounding box center [494, 147] width 30 height 14
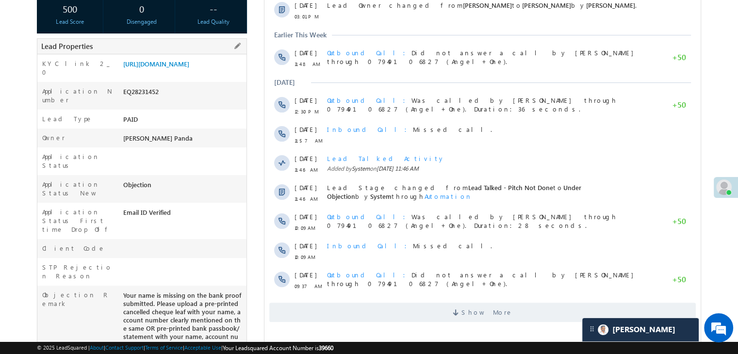
scroll to position [194, 0]
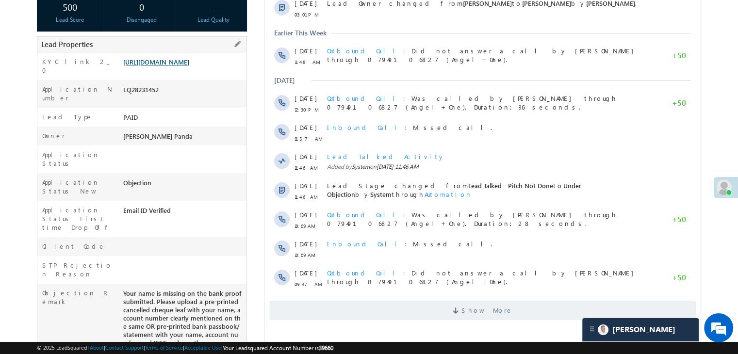
click at [189, 58] on link "https://angelbroking1-pk3em7sa.customui-test.leadsquared.com?leadId=e0a19d78-7f…" at bounding box center [156, 62] width 66 height 8
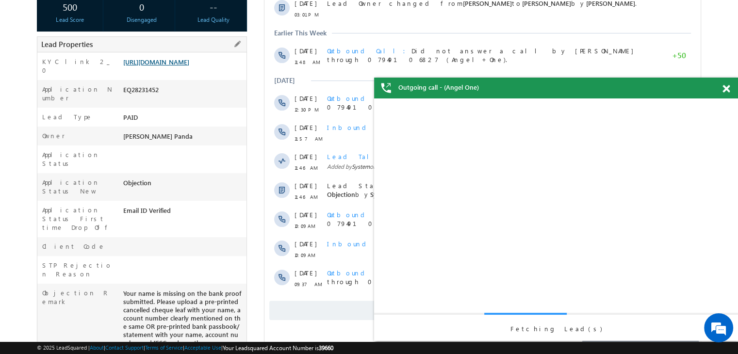
scroll to position [0, 0]
click at [724, 90] on span at bounding box center [726, 89] width 7 height 8
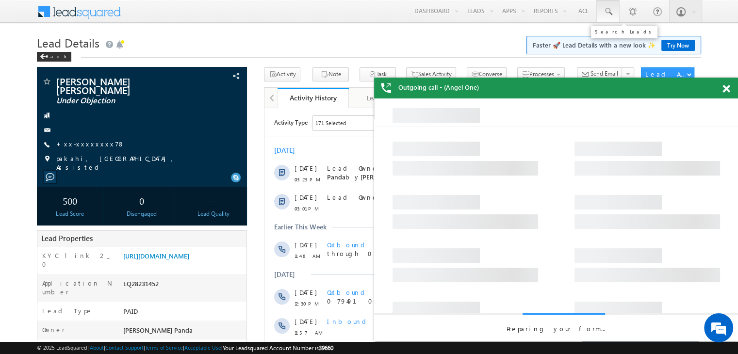
click at [611, 12] on span at bounding box center [608, 12] width 10 height 10
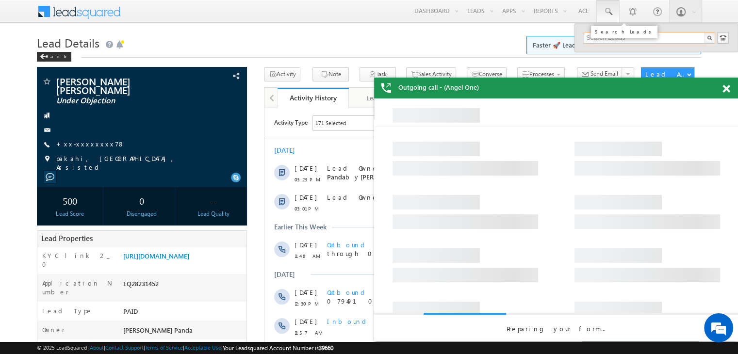
paste input "EQ28343512"
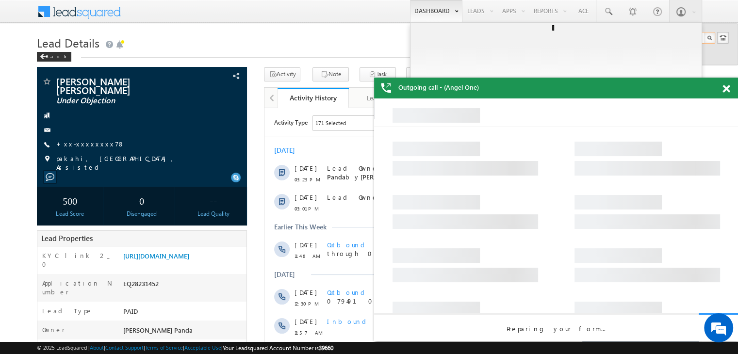
type input "EQ28343512"
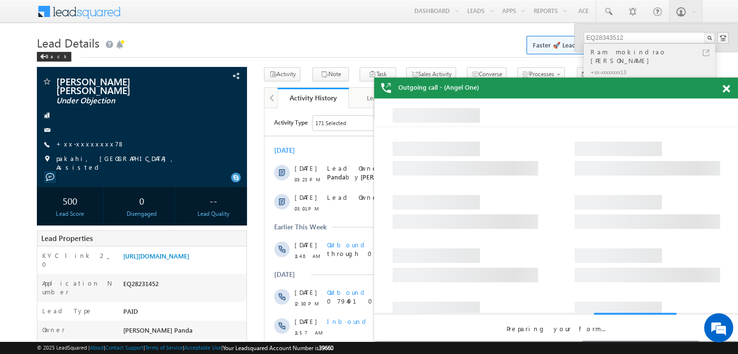
click at [621, 51] on div "Ram mokindrao zade" at bounding box center [654, 56] width 130 height 19
click at [614, 51] on div "Ram mokindrao zade" at bounding box center [654, 56] width 130 height 19
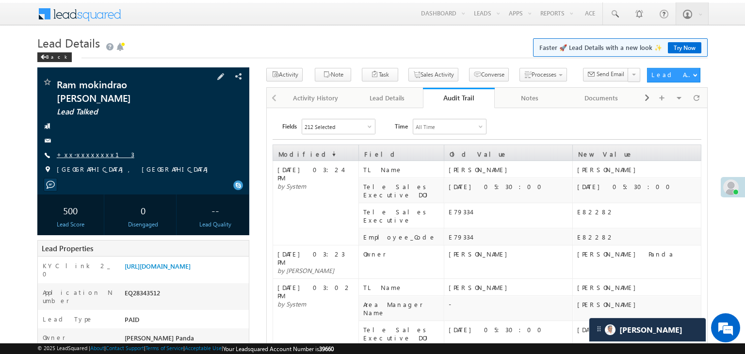
click at [82, 150] on link "+xx-xxxxxxxx13" at bounding box center [96, 154] width 78 height 8
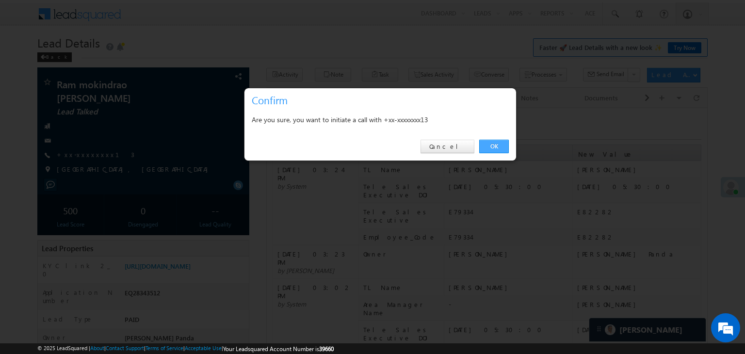
click at [489, 144] on link "OK" at bounding box center [494, 147] width 30 height 14
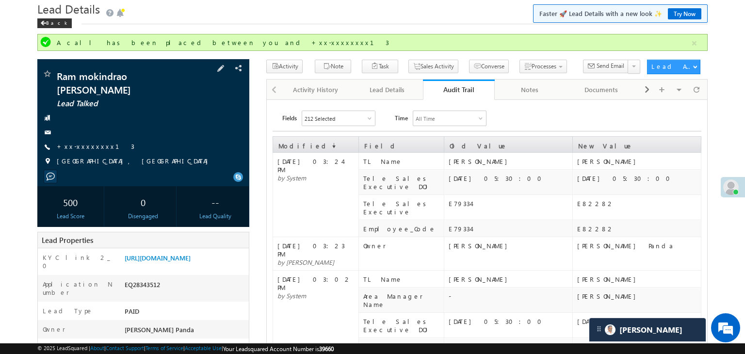
scroll to position [49, 0]
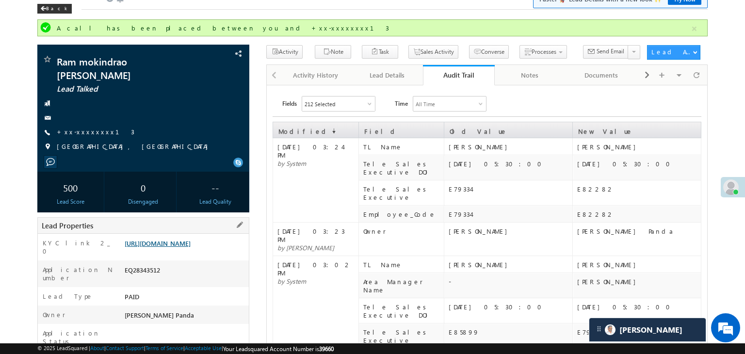
click at [183, 241] on link "[URL][DOMAIN_NAME]" at bounding box center [158, 243] width 66 height 8
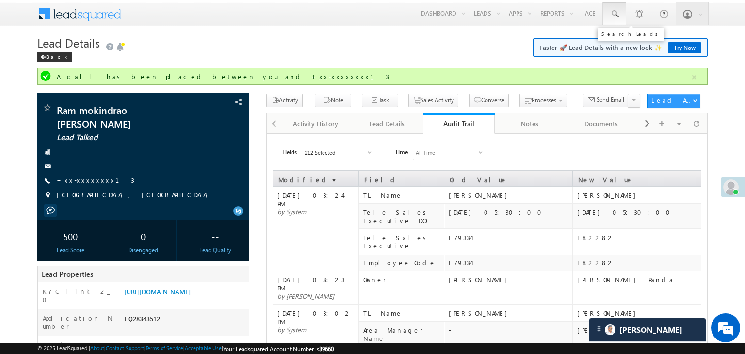
click at [615, 16] on span at bounding box center [615, 14] width 10 height 10
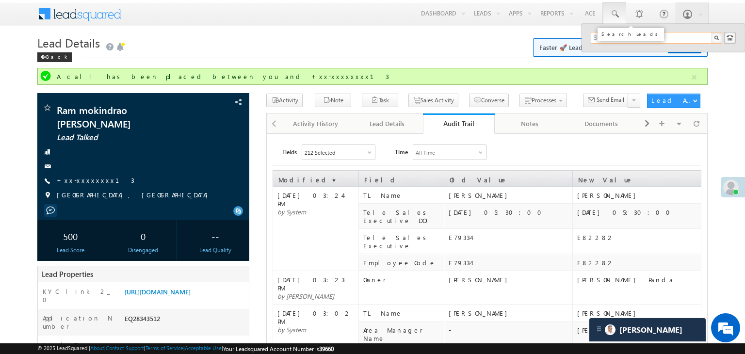
paste input "8260785598"
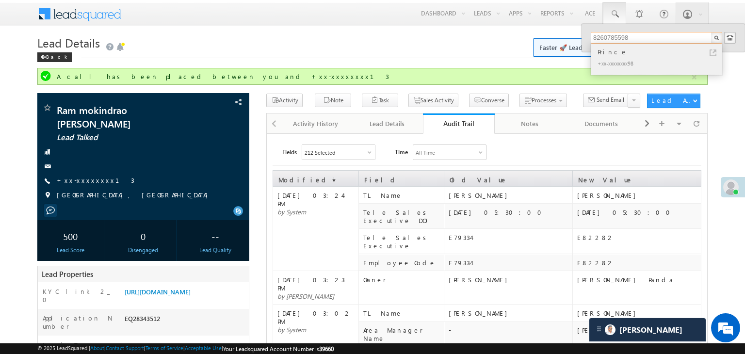
type input "8260785598"
click at [608, 53] on div "Prince" at bounding box center [661, 52] width 130 height 11
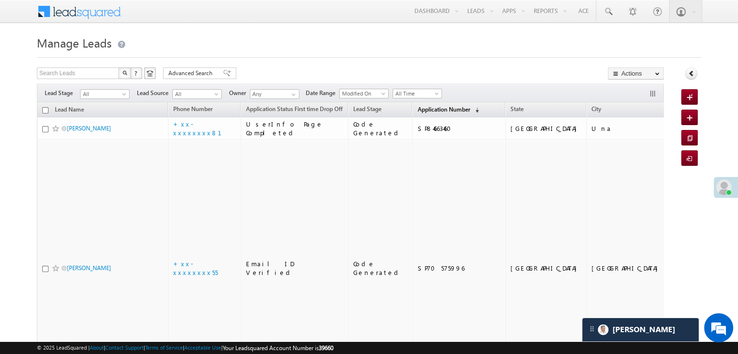
click at [418, 112] on span "Application Number" at bounding box center [443, 109] width 52 height 7
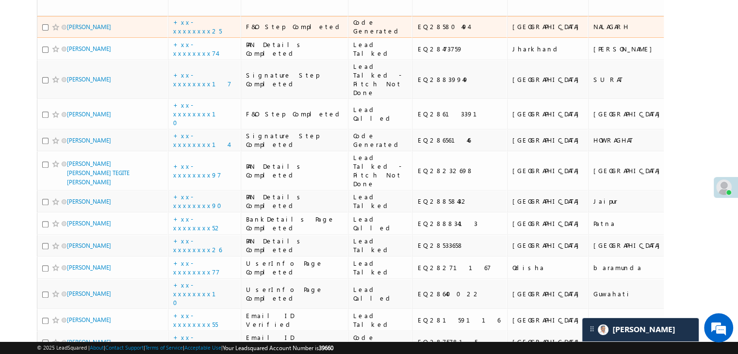
scroll to position [388, 0]
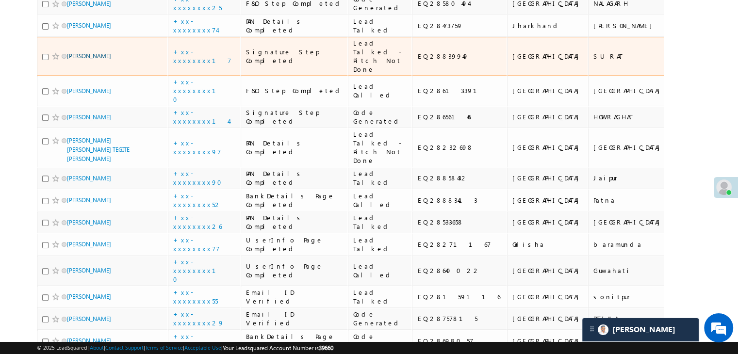
click at [102, 60] on link "Vikram babubhai Parmar" at bounding box center [89, 55] width 44 height 7
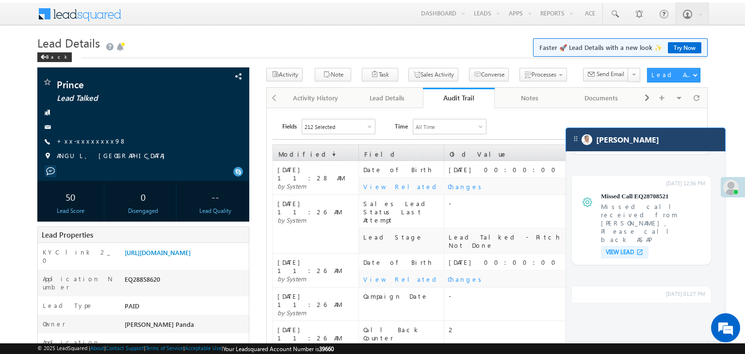
drag, startPoint x: 676, startPoint y: 140, endPoint x: 668, endPoint y: 146, distance: 9.7
click at [676, 140] on div "[PERSON_NAME]" at bounding box center [645, 139] width 159 height 23
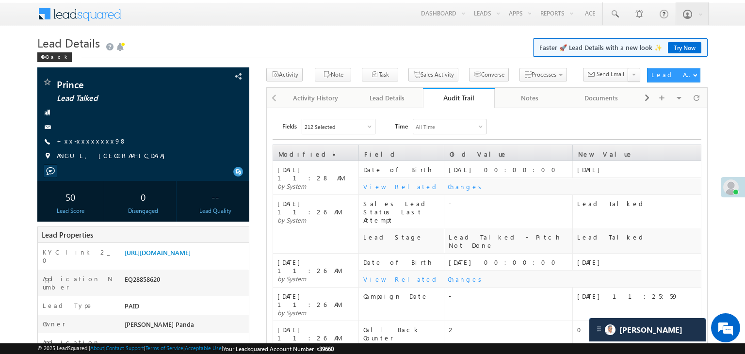
scroll to position [3808, 0]
click at [614, 14] on span at bounding box center [615, 14] width 10 height 10
click at [498, 45] on h1 "Lead Details Faster 🚀 Lead Details with a new look ✨ Try Now" at bounding box center [372, 43] width 671 height 17
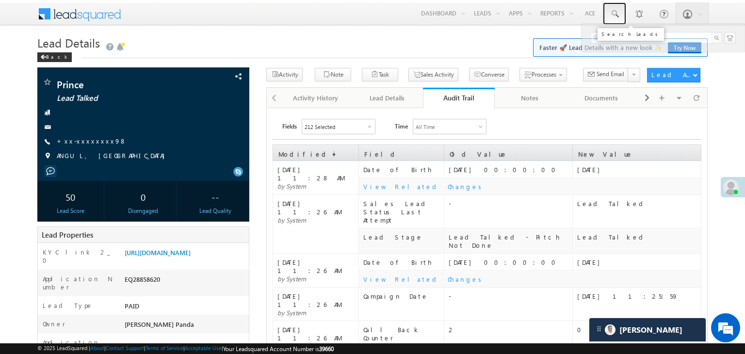
click at [616, 16] on span at bounding box center [615, 14] width 10 height 10
paste input "EQ28475535"
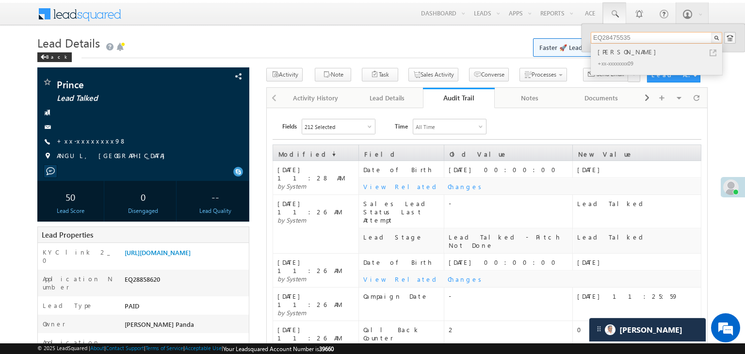
type input "EQ28475535"
click at [618, 51] on div "Ravi Prajapat" at bounding box center [661, 52] width 130 height 11
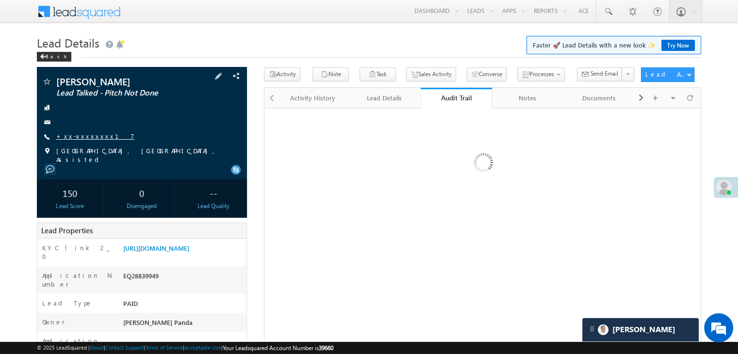
click at [76, 134] on link "+xx-xxxxxxxx17" at bounding box center [95, 136] width 78 height 8
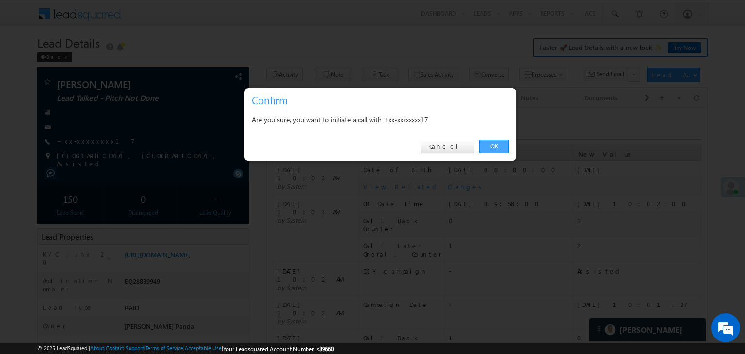
click at [491, 146] on link "OK" at bounding box center [494, 147] width 30 height 14
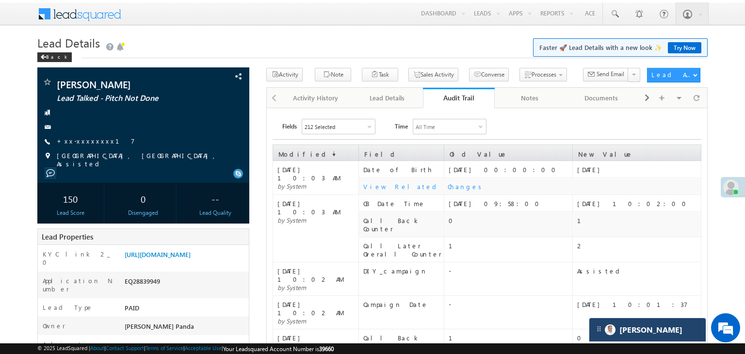
click at [652, 327] on div "[PERSON_NAME]" at bounding box center [648, 329] width 116 height 23
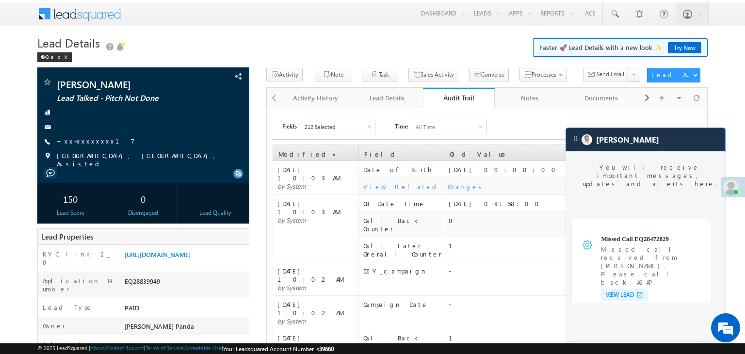
scroll to position [3727, 0]
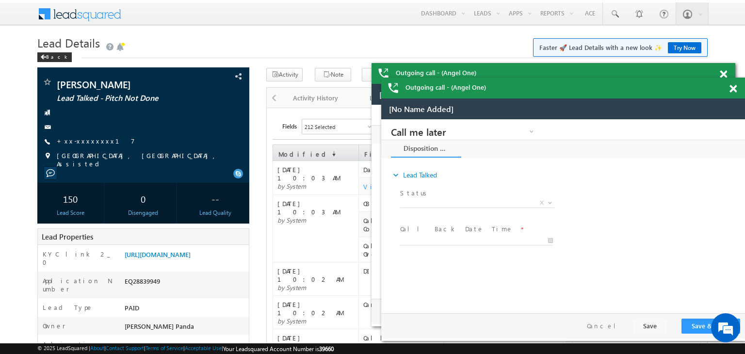
scroll to position [0, 0]
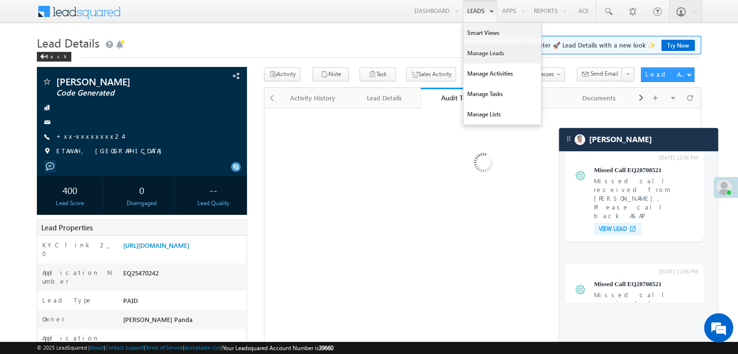
click at [476, 51] on link "Manage Leads" at bounding box center [502, 53] width 78 height 20
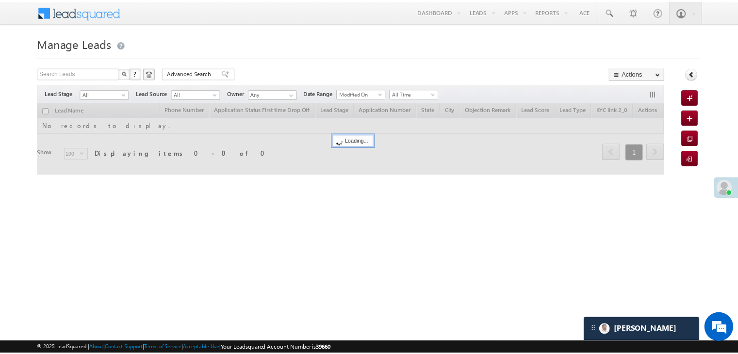
scroll to position [3818, 0]
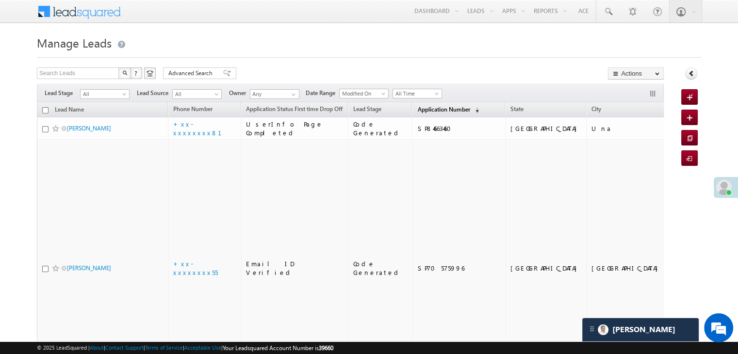
click at [430, 109] on span "Application Number" at bounding box center [443, 109] width 52 height 7
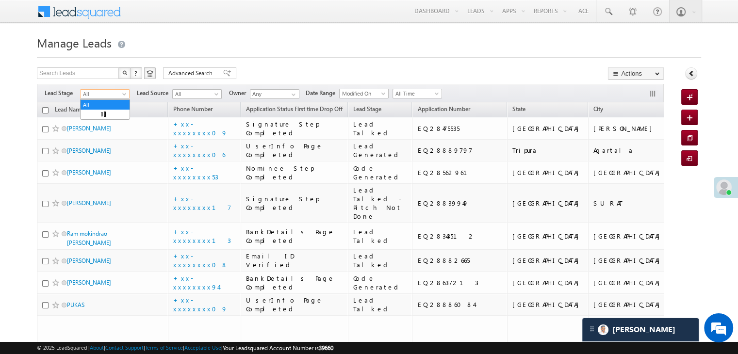
click at [121, 95] on span at bounding box center [125, 96] width 8 height 8
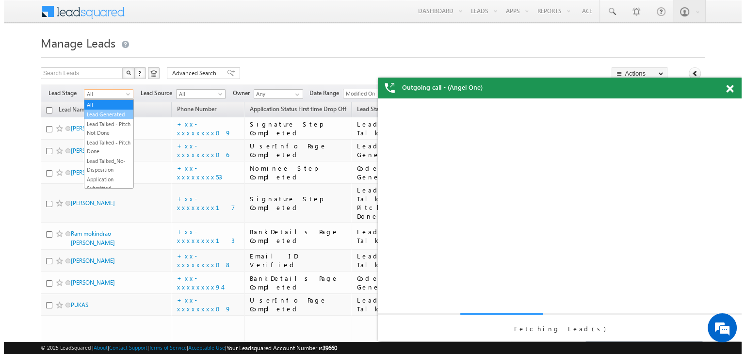
scroll to position [0, 0]
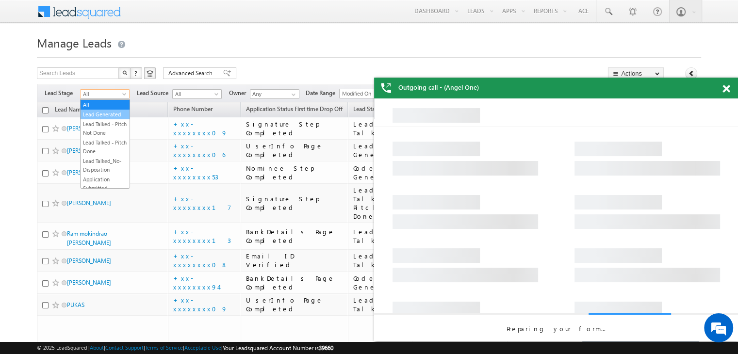
click at [105, 119] on link "Lead Generated" at bounding box center [105, 114] width 49 height 9
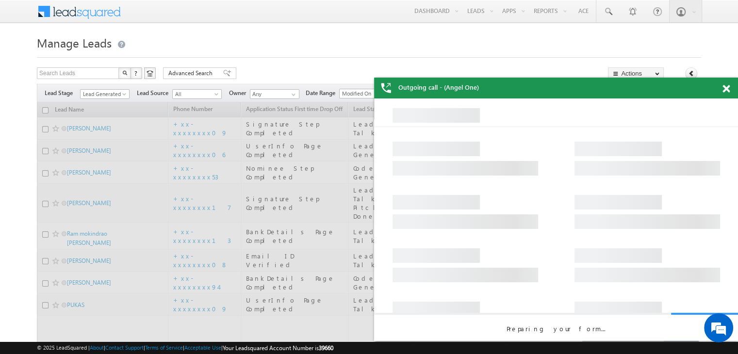
click at [726, 90] on span at bounding box center [726, 89] width 7 height 8
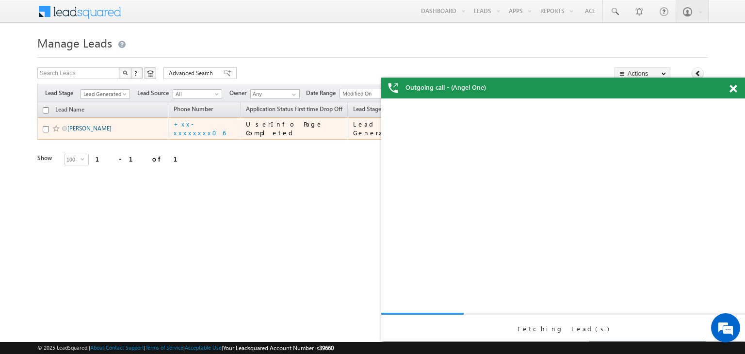
click at [91, 132] on link "Chinglemba Thounaojam" at bounding box center [89, 128] width 44 height 7
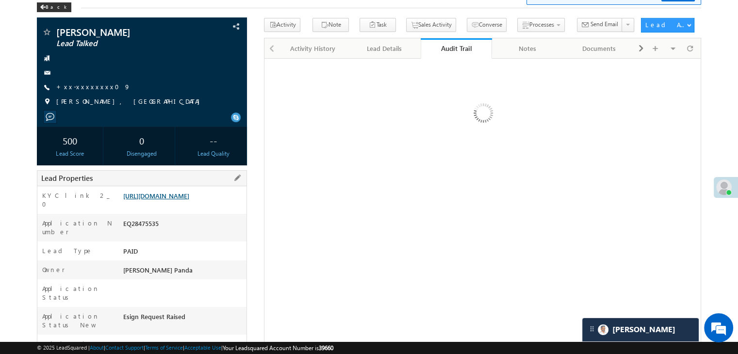
scroll to position [146, 0]
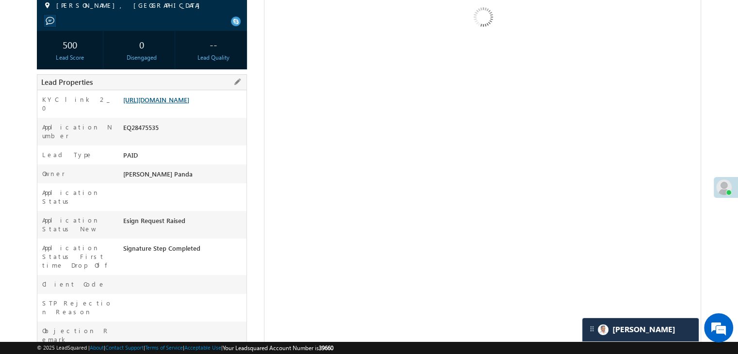
click at [188, 104] on link "[URL][DOMAIN_NAME]" at bounding box center [156, 100] width 66 height 8
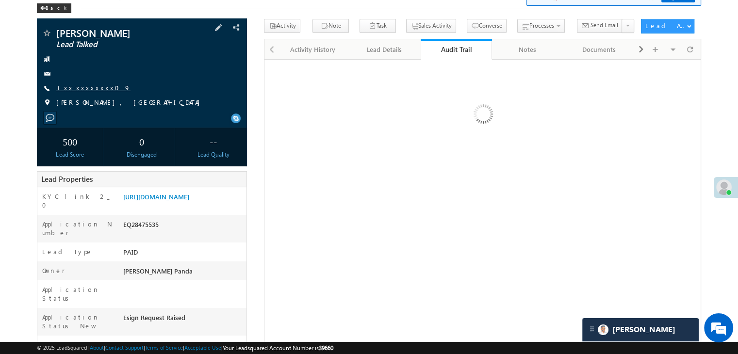
click at [82, 88] on link "+xx-xxxxxxxx09" at bounding box center [93, 87] width 74 height 8
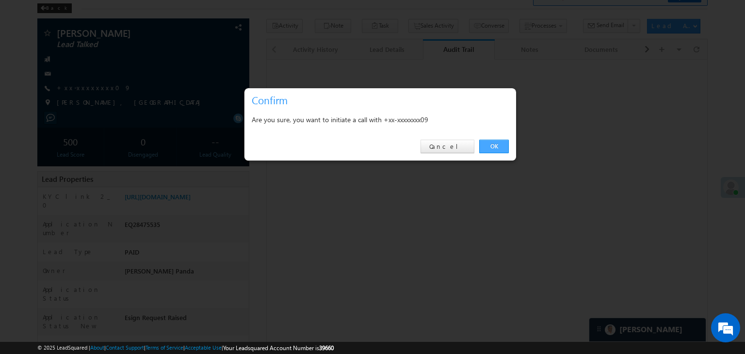
click at [500, 149] on link "OK" at bounding box center [494, 147] width 30 height 14
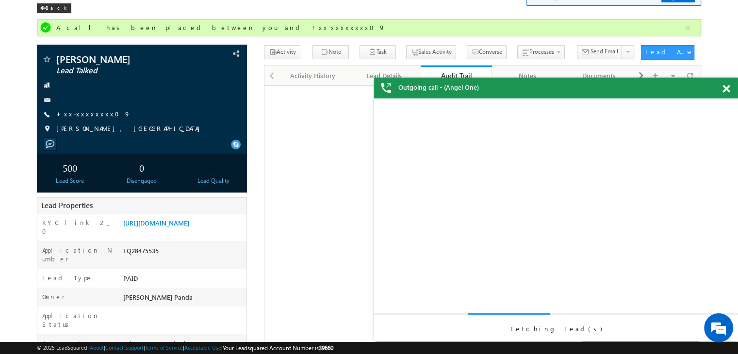
scroll to position [0, 0]
click at [726, 89] on span at bounding box center [726, 89] width 7 height 8
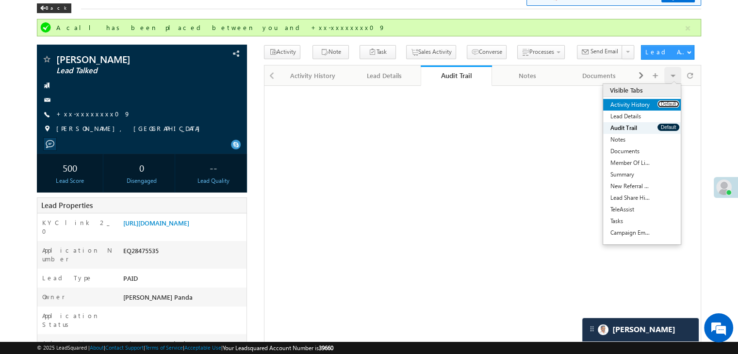
click at [660, 101] on button "Default" at bounding box center [669, 103] width 22 height 7
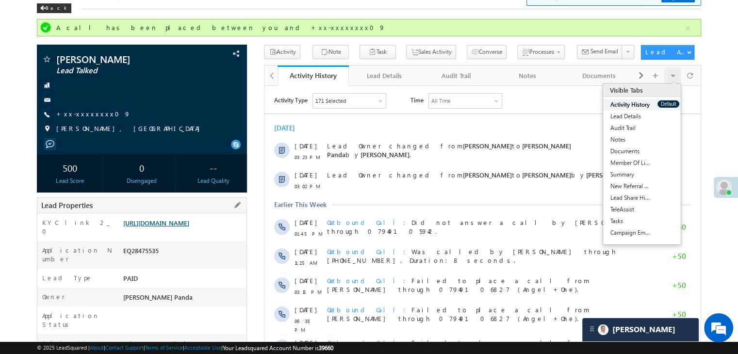
click at [187, 227] on link "[URL][DOMAIN_NAME]" at bounding box center [156, 223] width 66 height 8
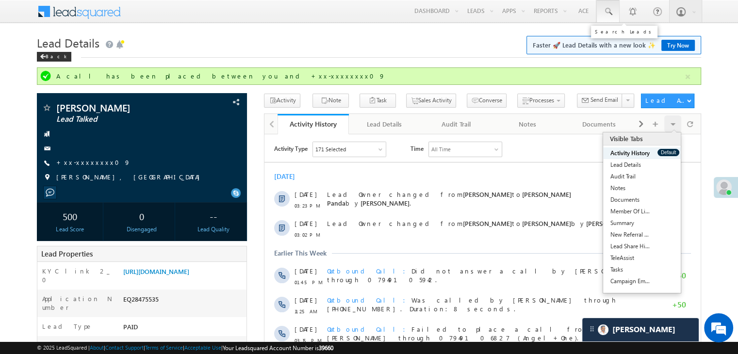
click at [609, 8] on span at bounding box center [608, 12] width 10 height 10
paste input "EQ28520477"
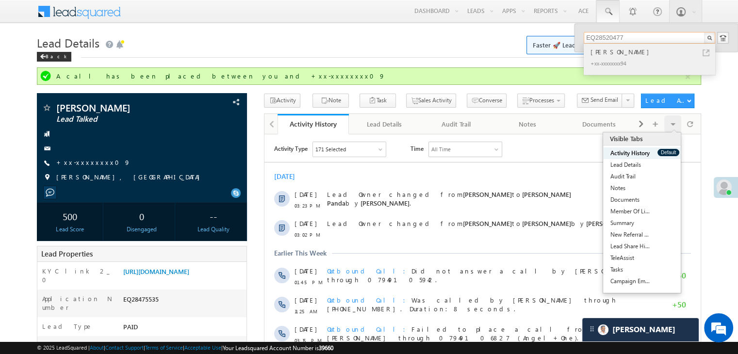
type input "EQ28520477"
click at [603, 53] on div "[PERSON_NAME]" at bounding box center [654, 52] width 130 height 11
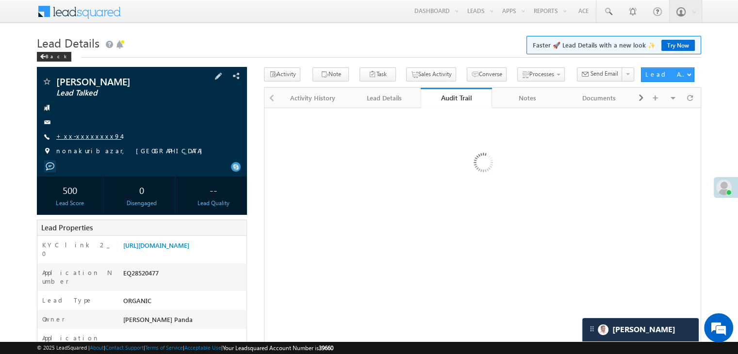
click at [85, 136] on link "+xx-xxxxxxxx94" at bounding box center [88, 136] width 65 height 8
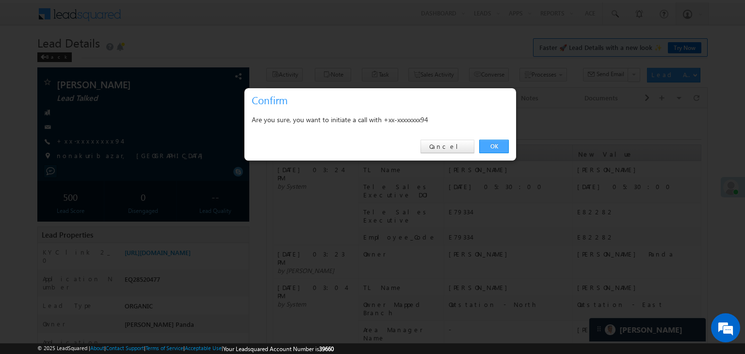
click at [495, 146] on link "OK" at bounding box center [494, 147] width 30 height 14
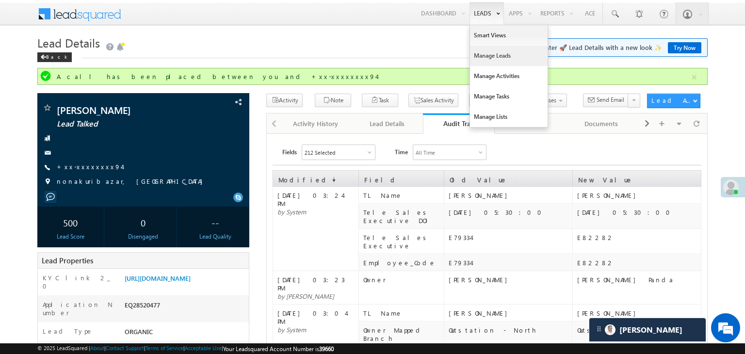
click at [483, 52] on link "Manage Leads" at bounding box center [509, 56] width 78 height 20
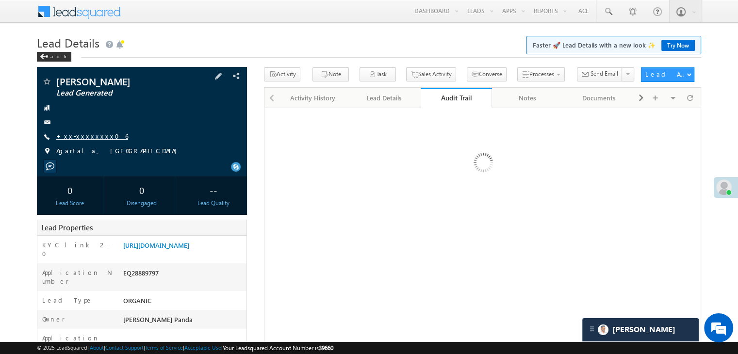
click at [83, 135] on link "+xx-xxxxxxxx06" at bounding box center [92, 136] width 72 height 8
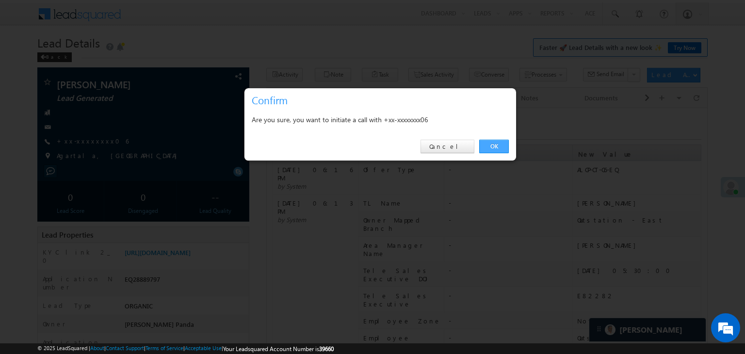
click at [495, 146] on link "OK" at bounding box center [494, 147] width 30 height 14
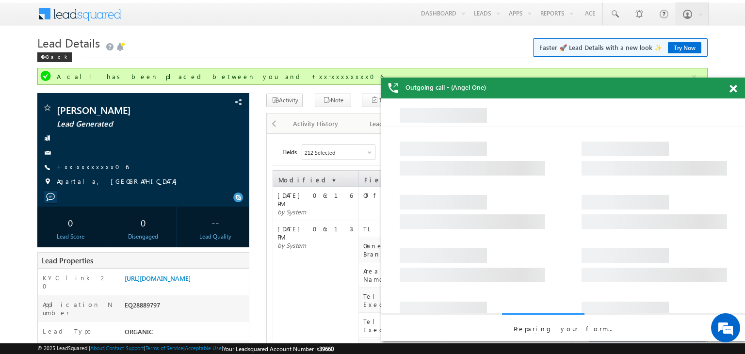
click at [731, 91] on span at bounding box center [733, 89] width 7 height 8
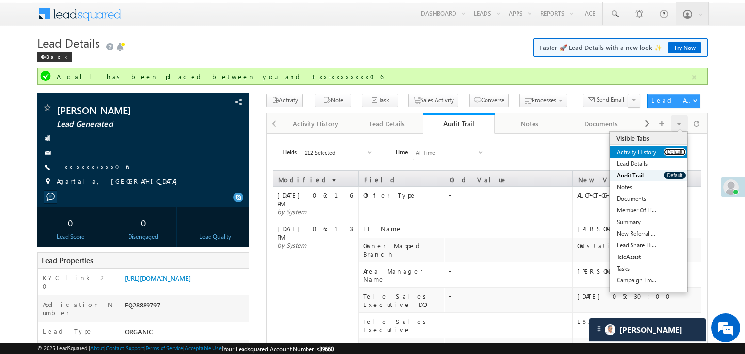
click at [668, 148] on button "Default" at bounding box center [675, 151] width 22 height 7
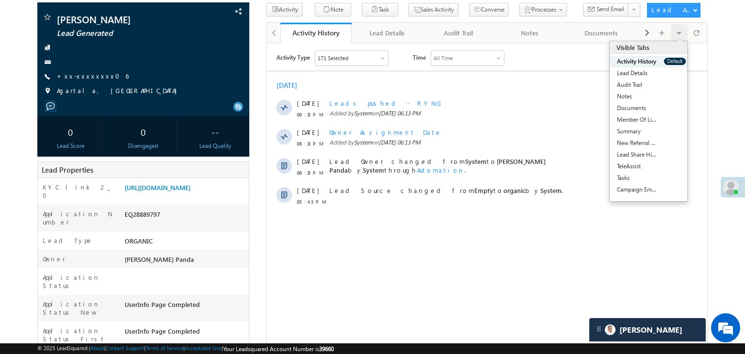
scroll to position [97, 0]
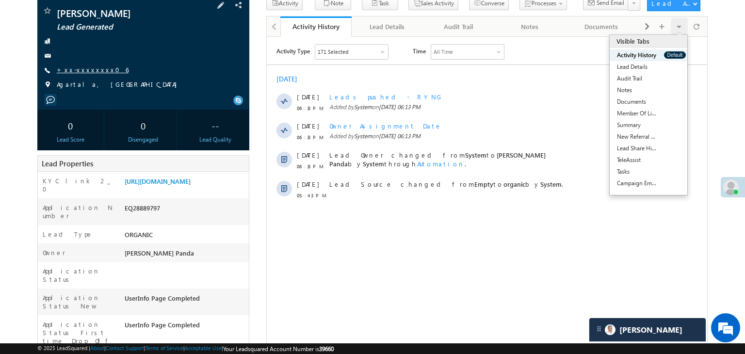
click at [76, 66] on link "+xx-xxxxxxxx06" at bounding box center [93, 70] width 72 height 8
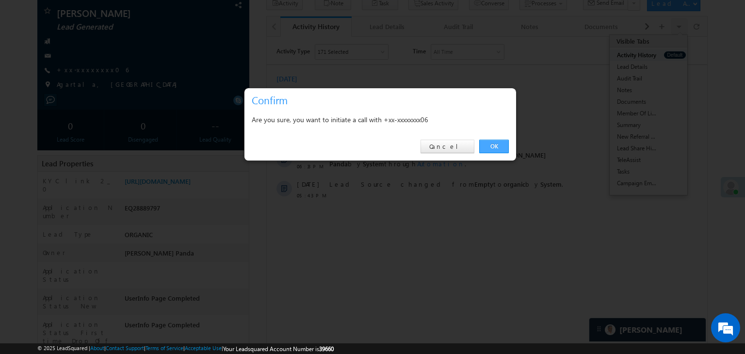
click at [494, 143] on link "OK" at bounding box center [494, 147] width 30 height 14
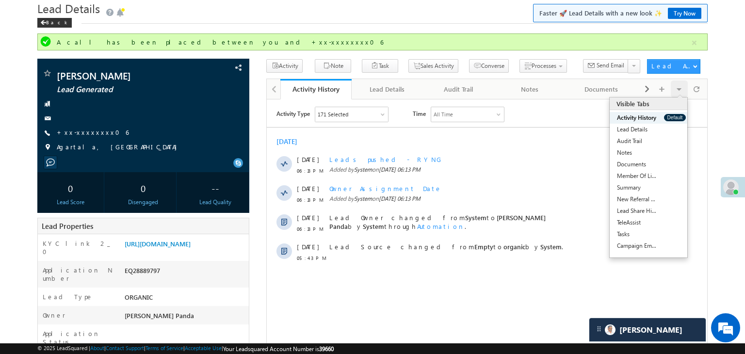
scroll to position [0, 0]
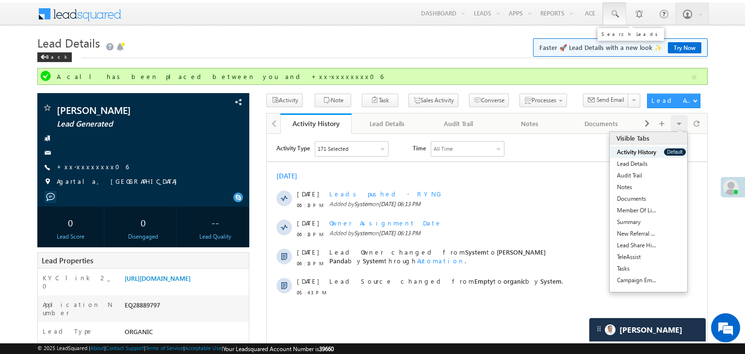
click at [615, 16] on span at bounding box center [615, 14] width 10 height 10
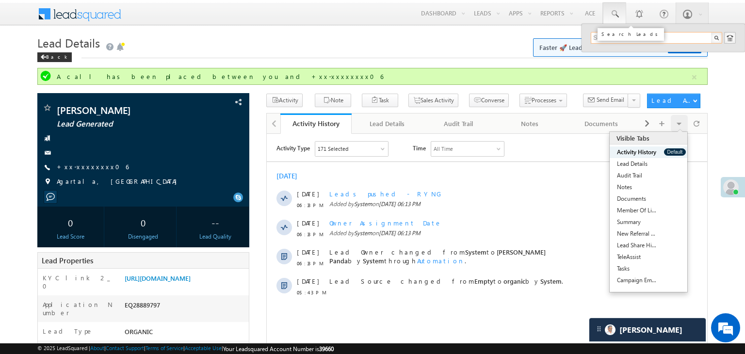
paste input "EQ28713256"
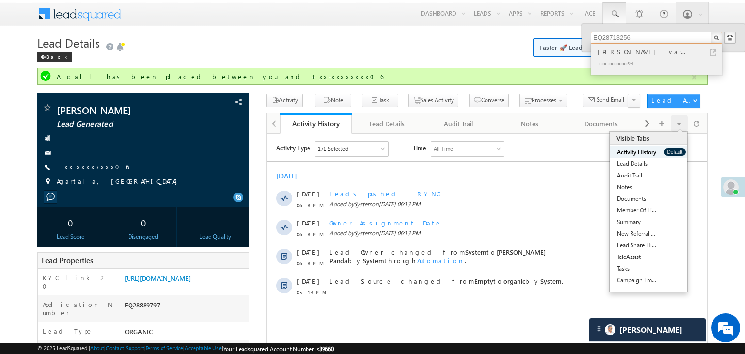
type input "EQ28713256"
click at [621, 53] on div "Rajeshkumar kamlaprasad var..." at bounding box center [661, 52] width 130 height 11
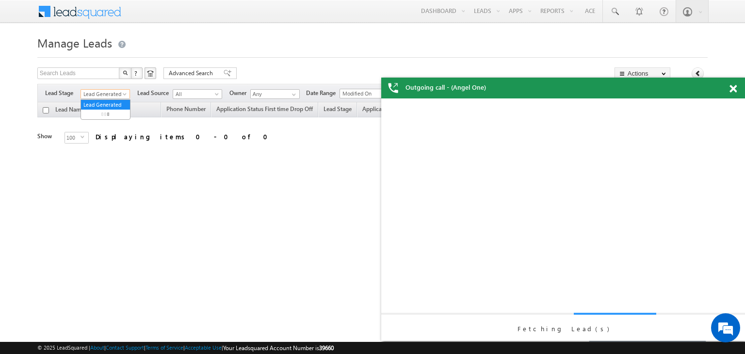
click at [124, 95] on span at bounding box center [126, 96] width 8 height 8
click at [734, 89] on span at bounding box center [733, 89] width 7 height 8
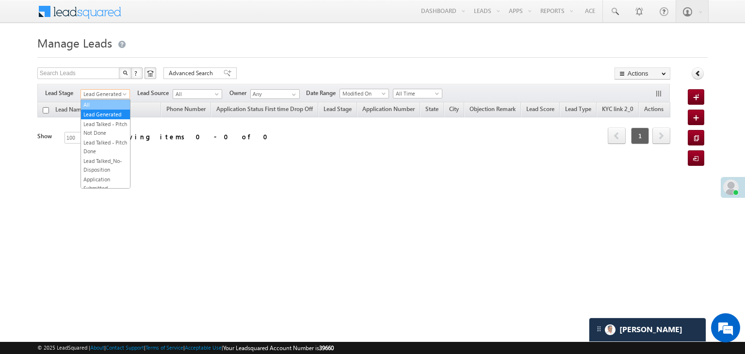
click at [101, 107] on link "All" at bounding box center [105, 104] width 49 height 9
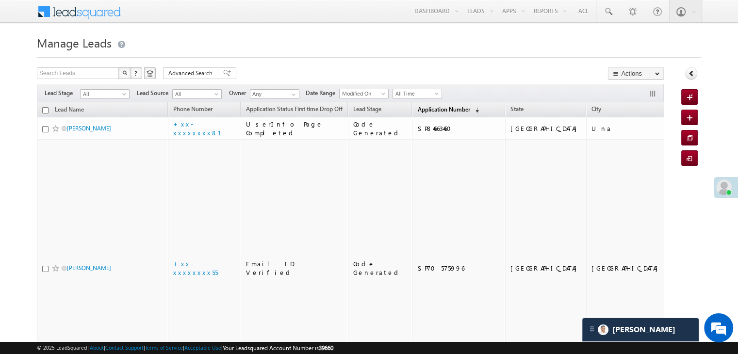
click at [417, 106] on span "Application Number" at bounding box center [443, 109] width 52 height 7
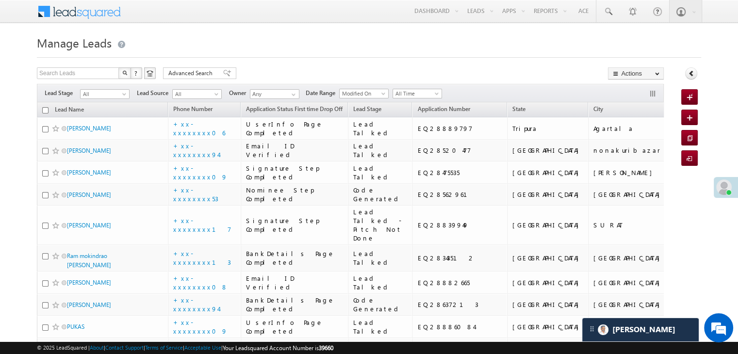
click at [728, 185] on span at bounding box center [724, 188] width 16 height 16
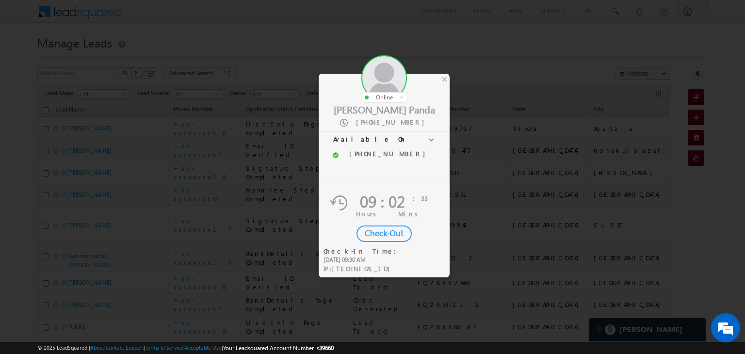
click at [372, 232] on div "Check-Out" at bounding box center [384, 234] width 55 height 16
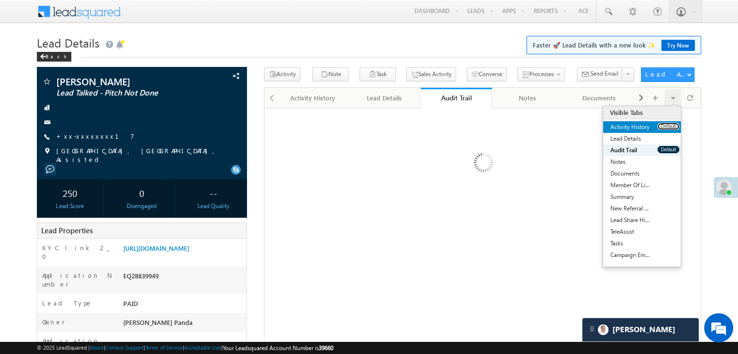
click at [665, 127] on button "Default" at bounding box center [669, 126] width 22 height 7
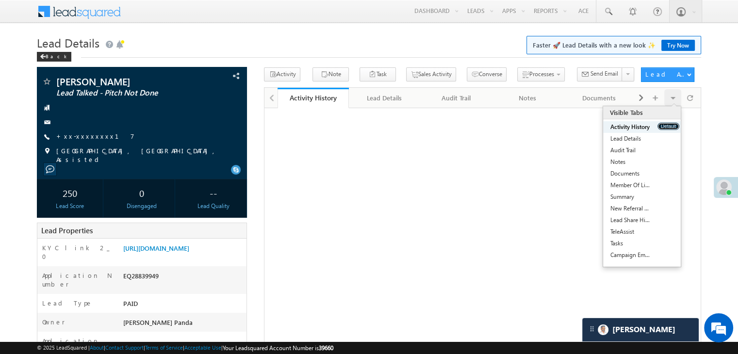
click at [665, 128] on button "Default" at bounding box center [669, 126] width 22 height 7
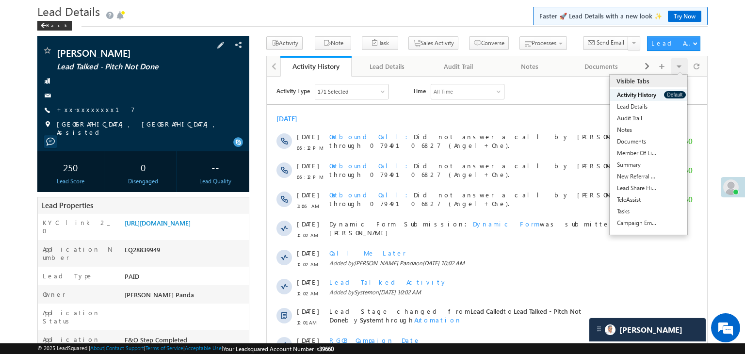
scroll to position [97, 0]
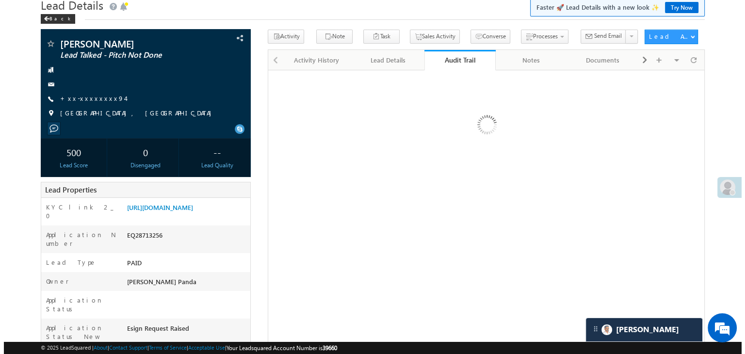
scroll to position [97, 0]
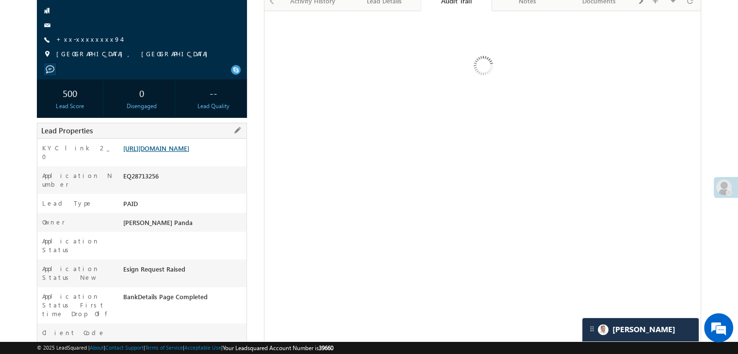
click at [189, 152] on link "[URL][DOMAIN_NAME]" at bounding box center [156, 148] width 66 height 8
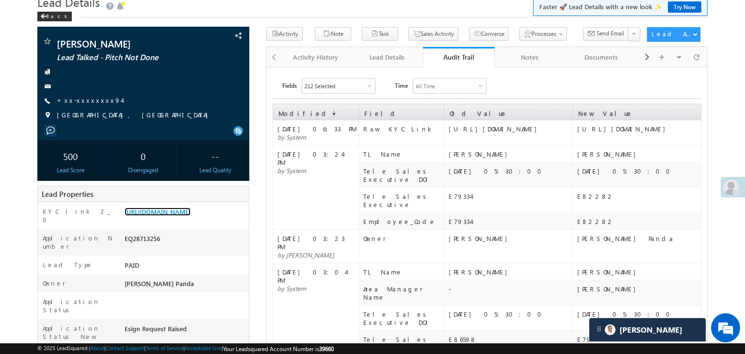
scroll to position [0, 0]
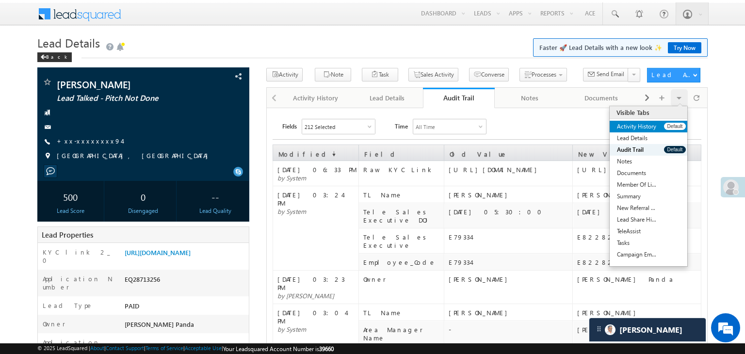
click at [656, 126] on link "Activity History" at bounding box center [637, 127] width 54 height 12
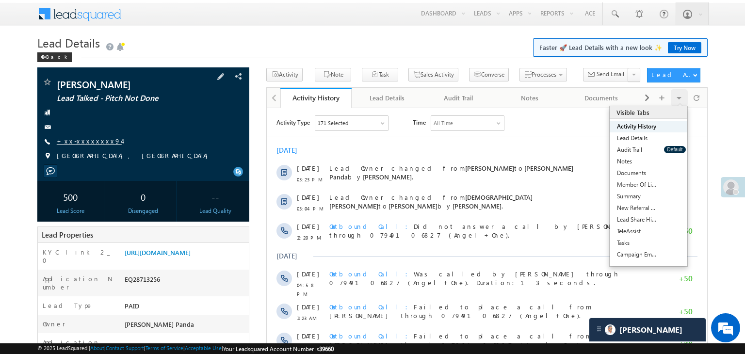
click at [80, 145] on link "+xx-xxxxxxxx94" at bounding box center [89, 141] width 65 height 8
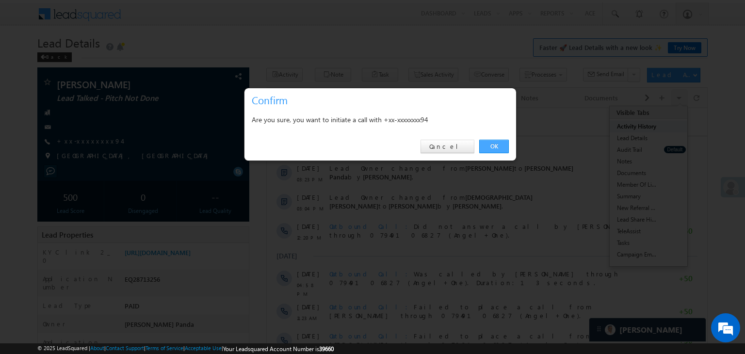
click at [495, 148] on link "OK" at bounding box center [494, 147] width 30 height 14
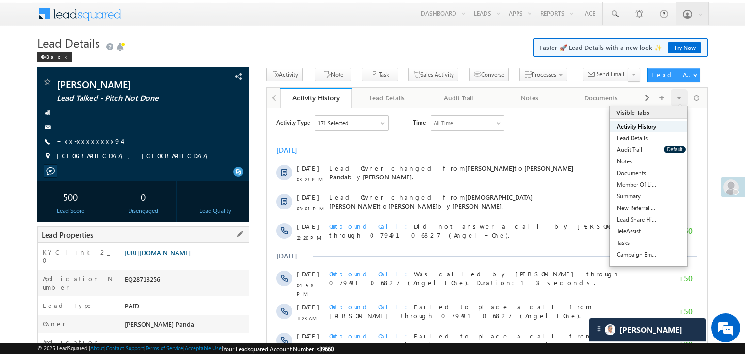
click at [191, 257] on link "[URL][DOMAIN_NAME]" at bounding box center [158, 252] width 66 height 8
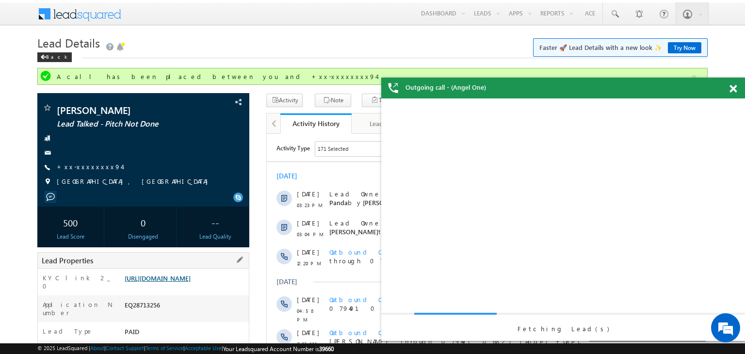
click at [187, 282] on link "[URL][DOMAIN_NAME]" at bounding box center [158, 278] width 66 height 8
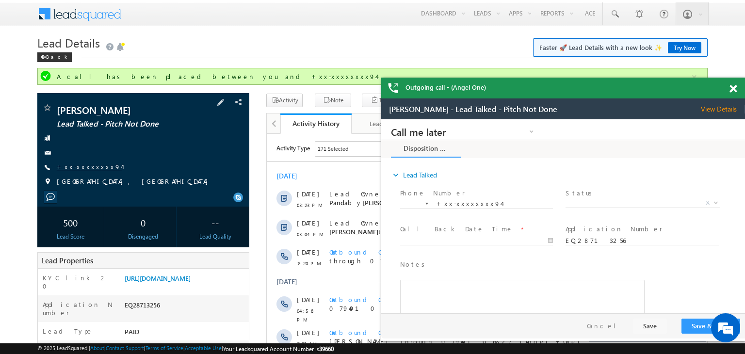
click at [88, 171] on link "+xx-xxxxxxxx94" at bounding box center [89, 167] width 65 height 8
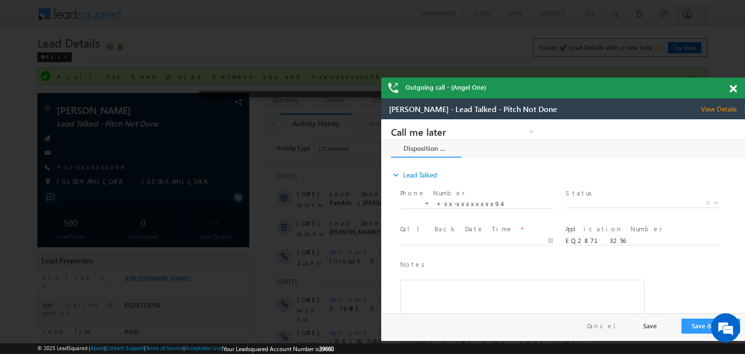
click at [733, 90] on span at bounding box center [733, 89] width 7 height 8
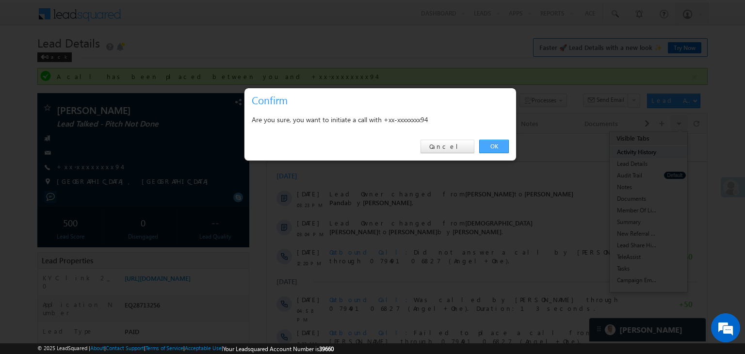
click at [493, 143] on link "OK" at bounding box center [494, 147] width 30 height 14
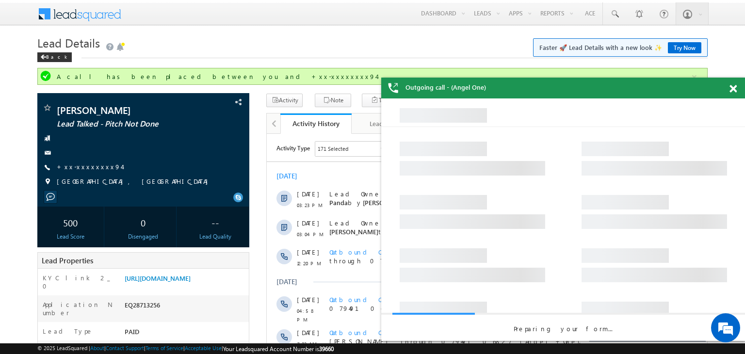
click at [735, 89] on span at bounding box center [733, 89] width 7 height 8
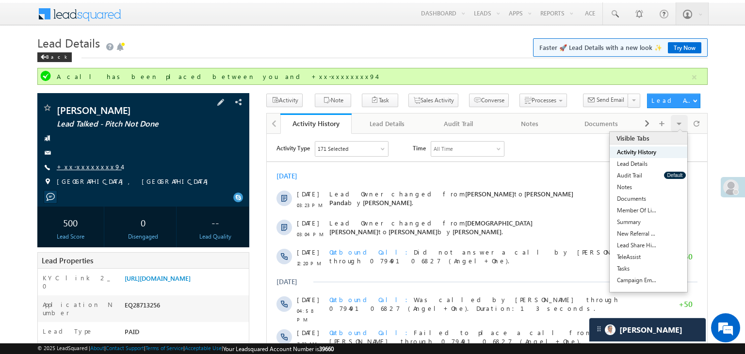
click at [85, 171] on link "+xx-xxxxxxxx94" at bounding box center [89, 167] width 65 height 8
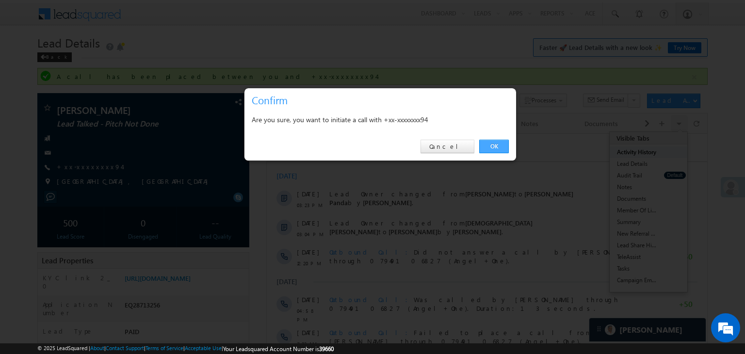
click at [485, 145] on link "OK" at bounding box center [494, 147] width 30 height 14
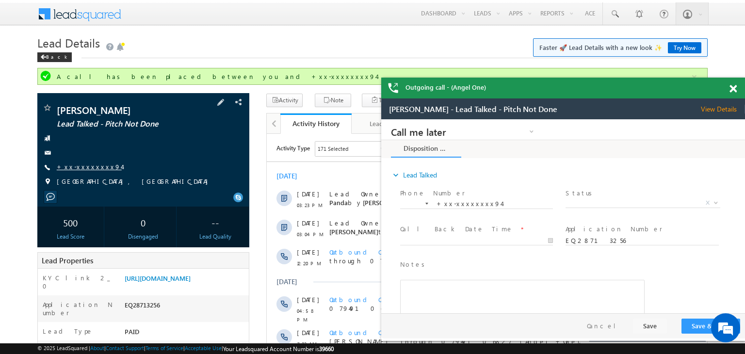
click at [76, 171] on link "+xx-xxxxxxxx94" at bounding box center [89, 167] width 65 height 8
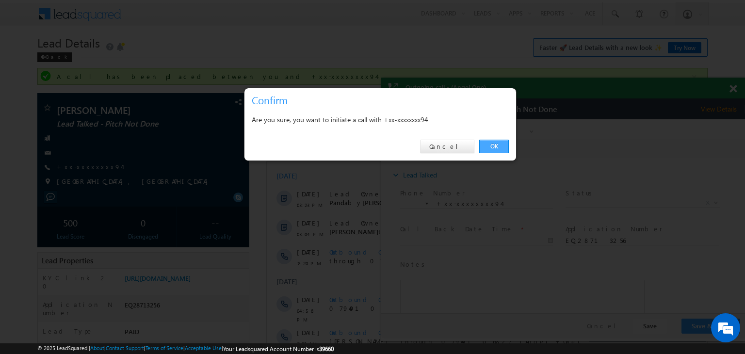
click at [499, 146] on link "OK" at bounding box center [494, 147] width 30 height 14
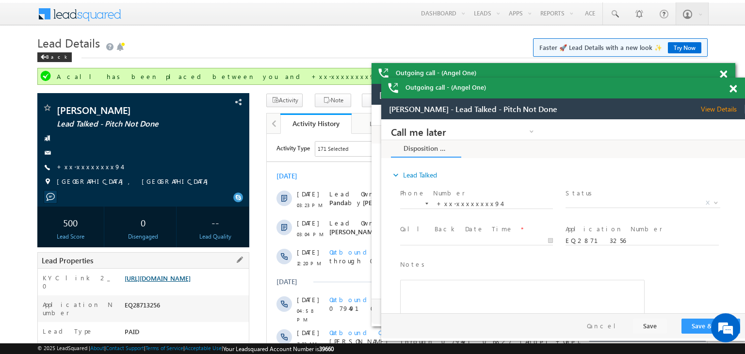
click at [191, 282] on link "[URL][DOMAIN_NAME]" at bounding box center [158, 278] width 66 height 8
click at [612, 12] on span at bounding box center [615, 14] width 10 height 10
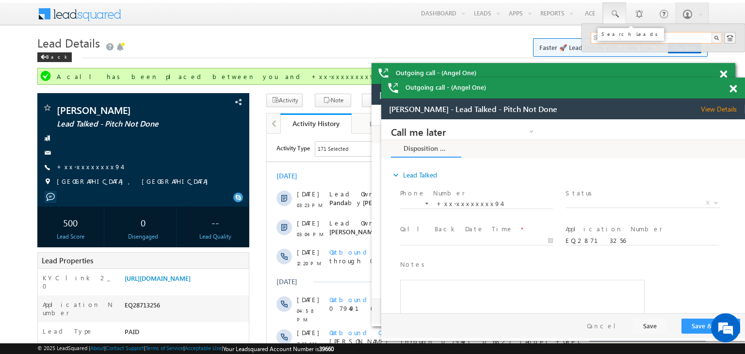
paste input "EQ28395747"
type input "EQ28395747"
click at [621, 52] on div "[PERSON_NAME]" at bounding box center [661, 52] width 130 height 11
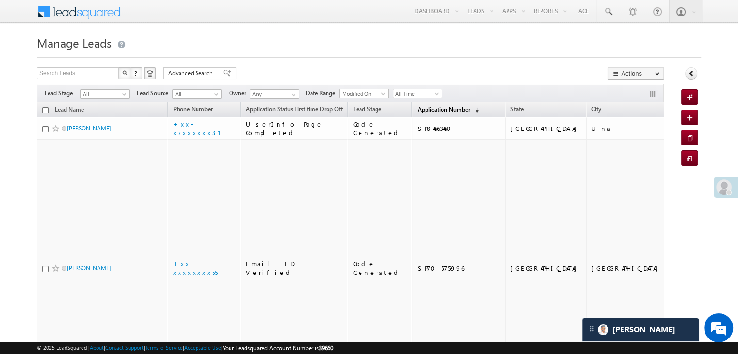
click at [419, 110] on span "Application Number" at bounding box center [443, 109] width 52 height 7
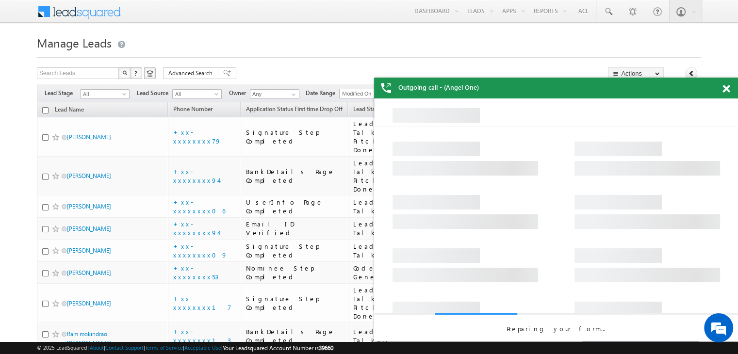
click at [728, 90] on span at bounding box center [726, 89] width 7 height 8
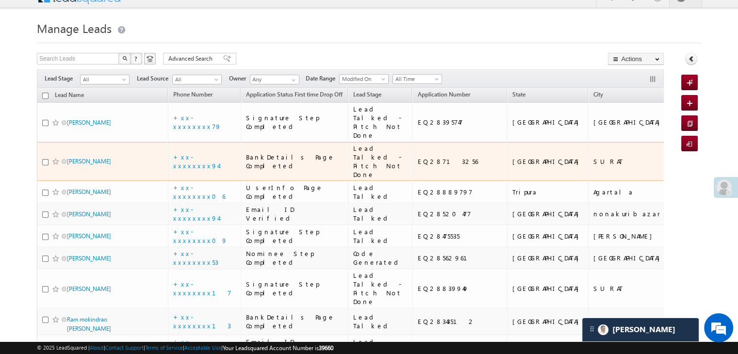
scroll to position [97, 0]
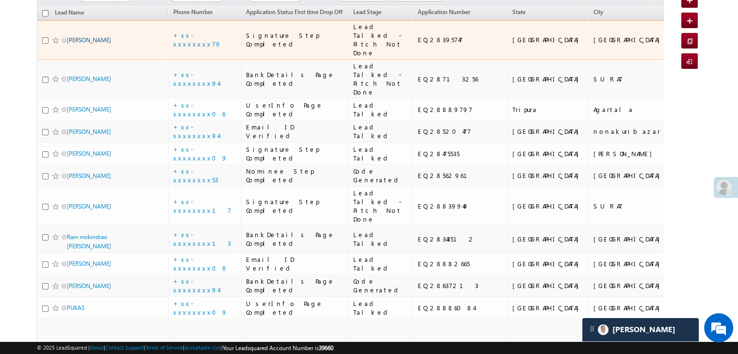
click at [98, 44] on link "[PERSON_NAME]" at bounding box center [89, 39] width 44 height 7
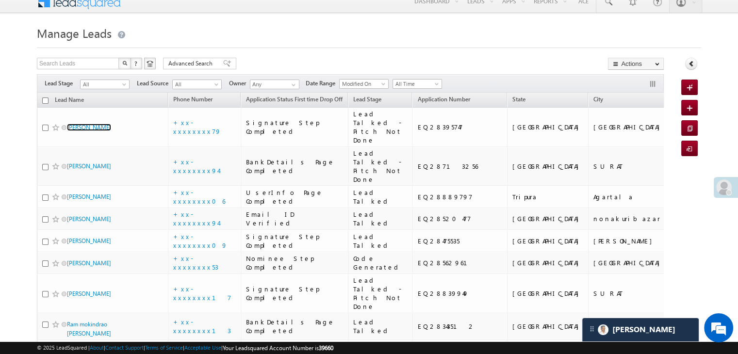
scroll to position [0, 0]
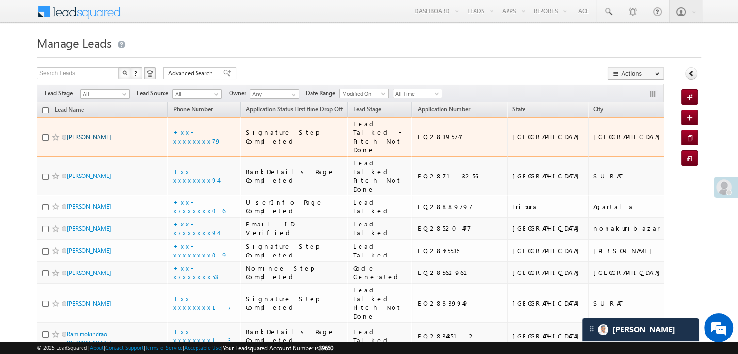
click at [82, 141] on link "PAWAN KUMAR MISHRA" at bounding box center [89, 136] width 44 height 7
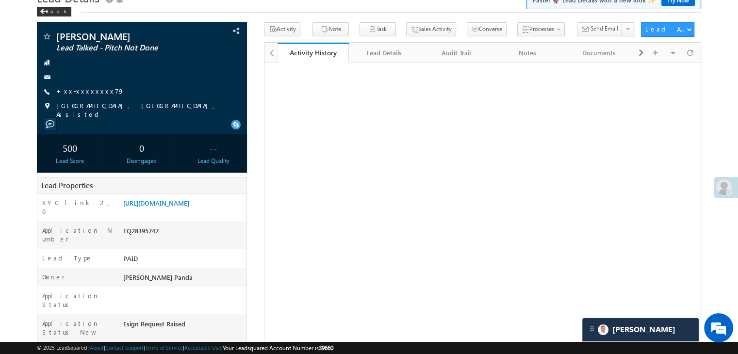
scroll to position [97, 0]
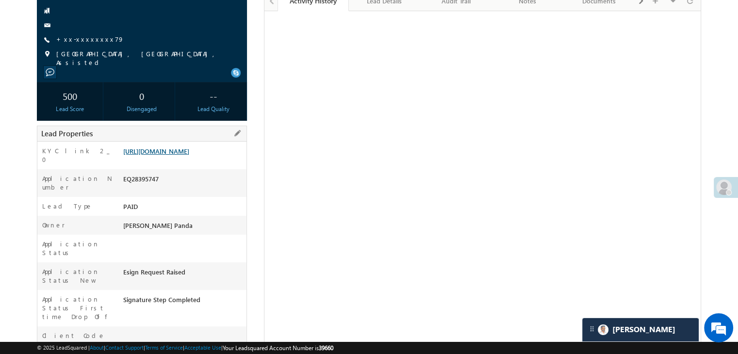
click at [189, 151] on link "https://angelbroking1-pk3em7sa.customui-test.leadsquared.com?leadId=a4eecc90-bf…" at bounding box center [156, 151] width 66 height 8
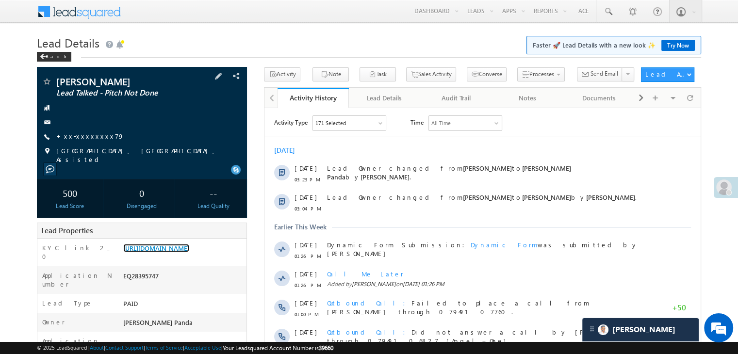
scroll to position [0, 0]
click at [80, 138] on link "+xx-xxxxxxxx79" at bounding box center [90, 136] width 68 height 8
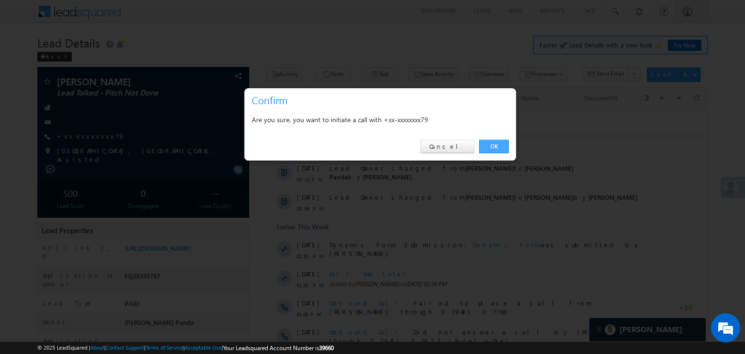
click at [497, 146] on link "OK" at bounding box center [494, 147] width 30 height 14
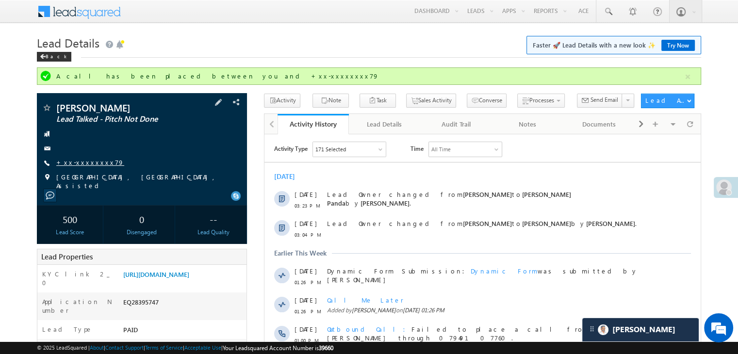
click at [80, 163] on link "+xx-xxxxxxxx79" at bounding box center [90, 162] width 68 height 8
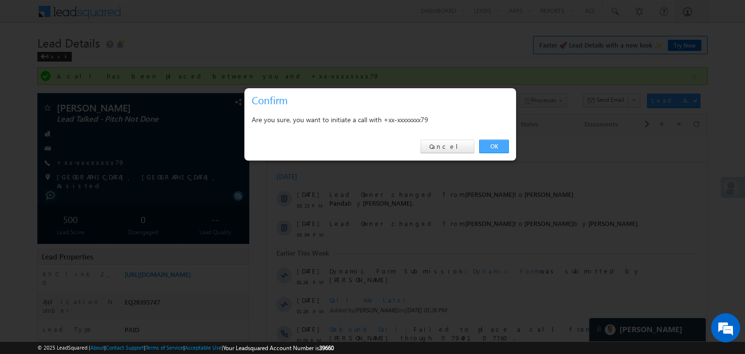
click at [496, 148] on link "OK" at bounding box center [494, 147] width 30 height 14
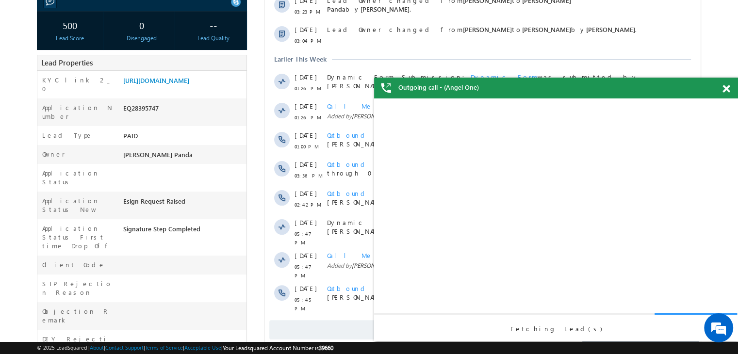
click at [729, 87] on div at bounding box center [731, 87] width 13 height 19
click at [726, 91] on span at bounding box center [725, 89] width 7 height 8
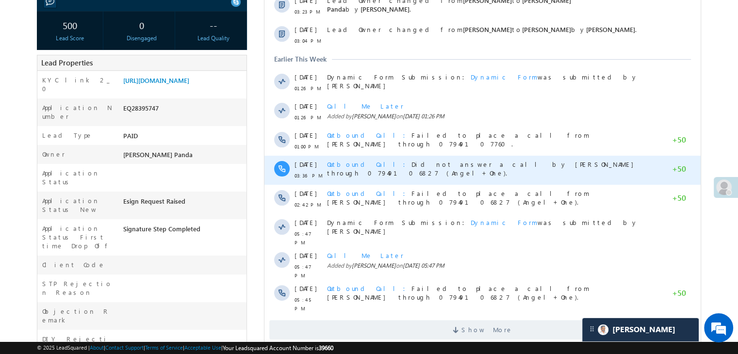
scroll to position [379, 0]
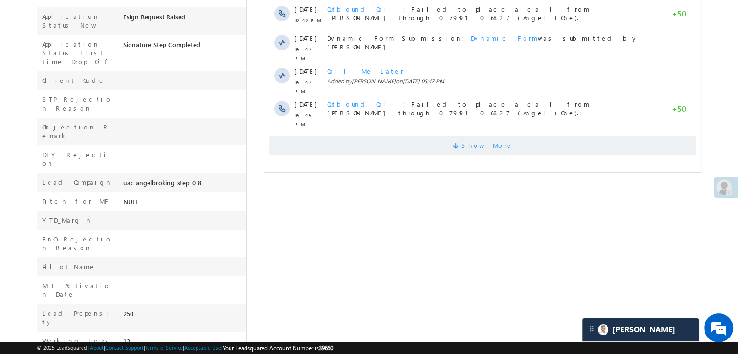
click at [480, 137] on span "Show More" at bounding box center [487, 145] width 51 height 19
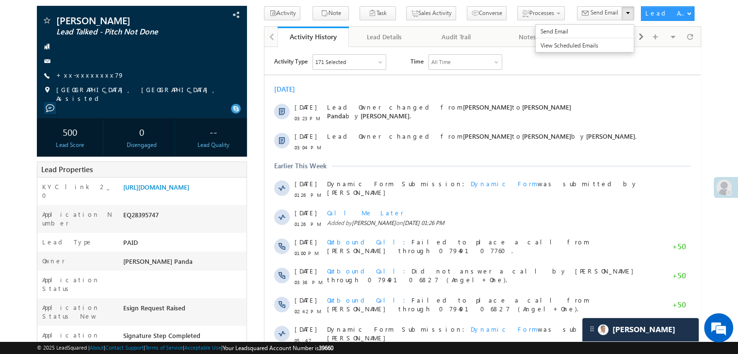
scroll to position [0, 0]
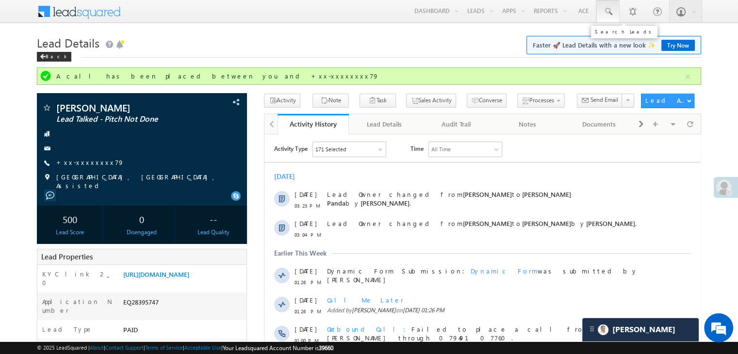
click at [610, 6] on link at bounding box center [607, 11] width 23 height 22
paste input "EQ24482651"
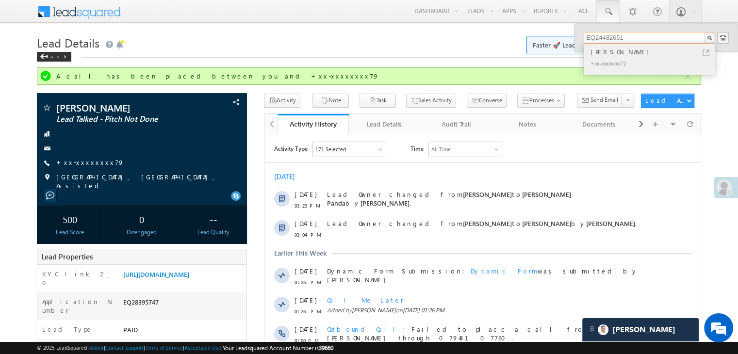
type input "EQ24482651"
click at [600, 53] on div "[PERSON_NAME]" at bounding box center [654, 52] width 130 height 11
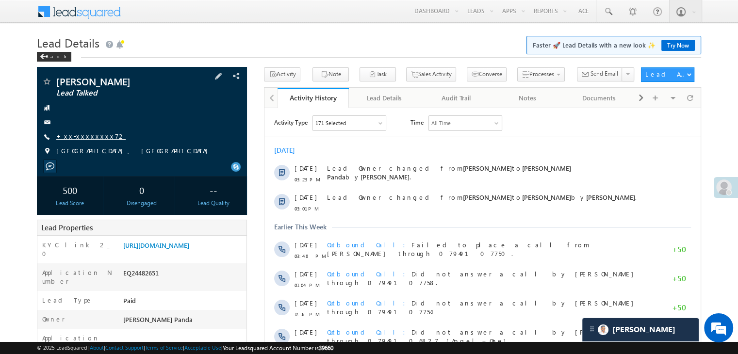
click at [86, 135] on link "+xx-xxxxxxxx72" at bounding box center [90, 136] width 69 height 8
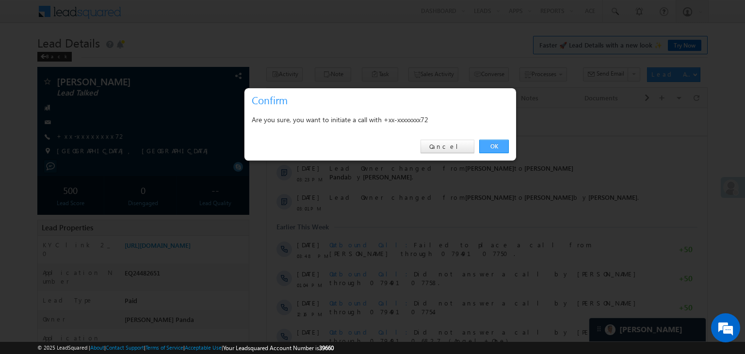
click at [482, 145] on link "OK" at bounding box center [494, 147] width 30 height 14
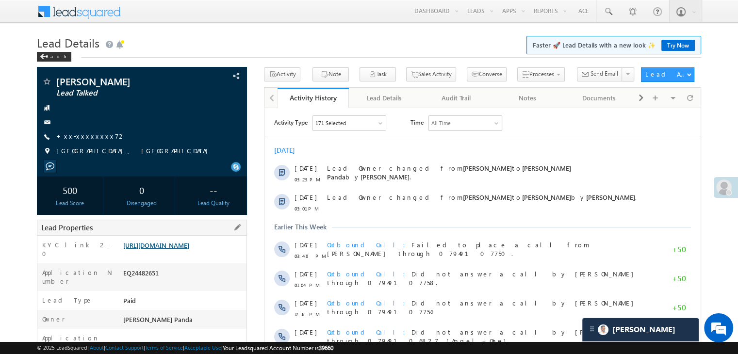
click at [175, 249] on link "[URL][DOMAIN_NAME]" at bounding box center [156, 245] width 66 height 8
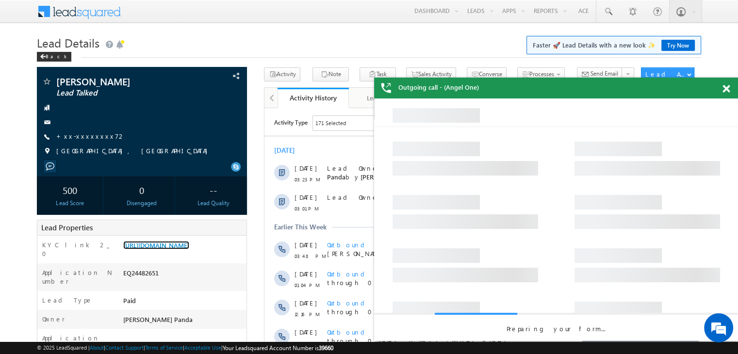
click at [726, 92] on span at bounding box center [726, 89] width 7 height 8
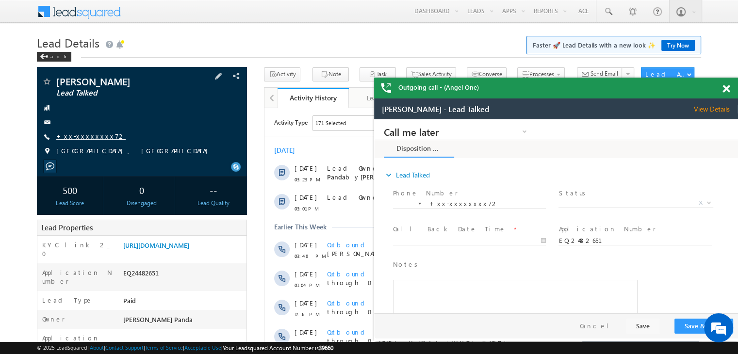
click at [77, 140] on link "+xx-xxxxxxxx72" at bounding box center [90, 136] width 69 height 8
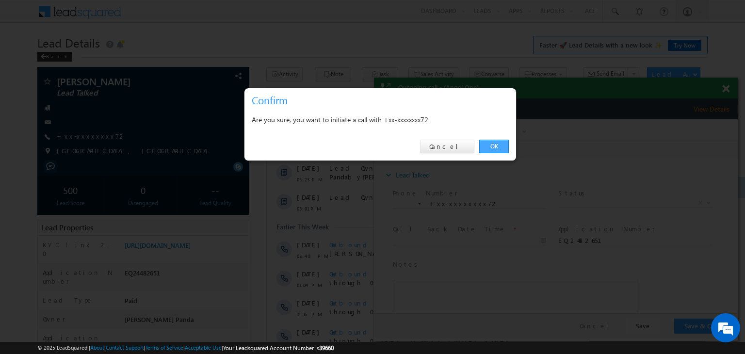
click at [492, 145] on link "OK" at bounding box center [494, 147] width 30 height 14
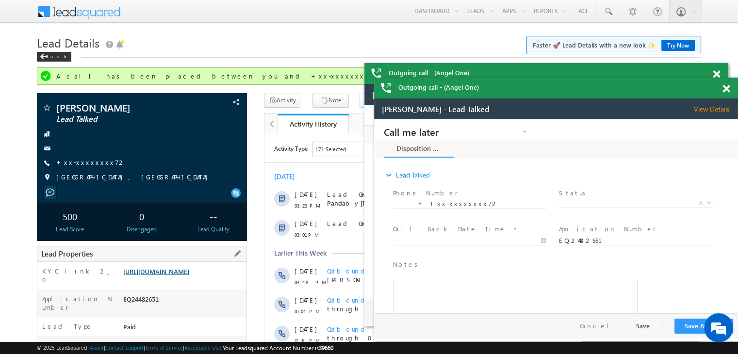
click at [173, 276] on link "[URL][DOMAIN_NAME]" at bounding box center [156, 271] width 66 height 8
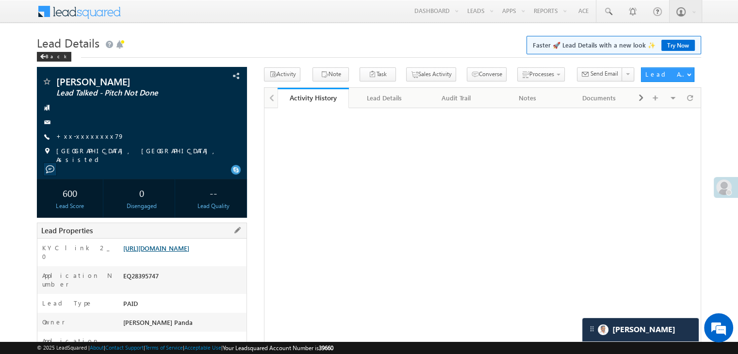
click at [189, 252] on link "[URL][DOMAIN_NAME]" at bounding box center [156, 248] width 66 height 8
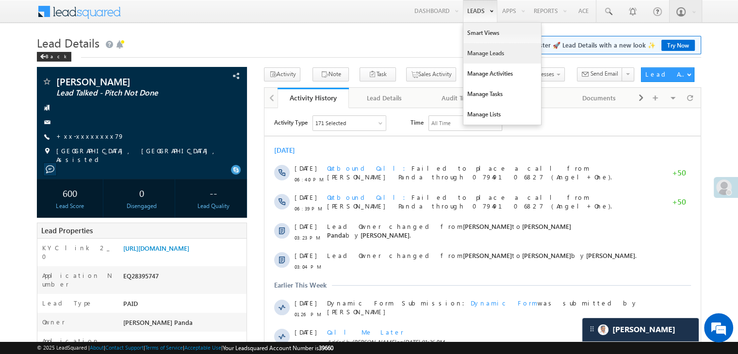
click at [468, 50] on link "Manage Leads" at bounding box center [502, 53] width 78 height 20
click at [478, 54] on link "Manage Leads" at bounding box center [502, 53] width 78 height 20
click at [485, 51] on link "Manage Leads" at bounding box center [502, 53] width 78 height 20
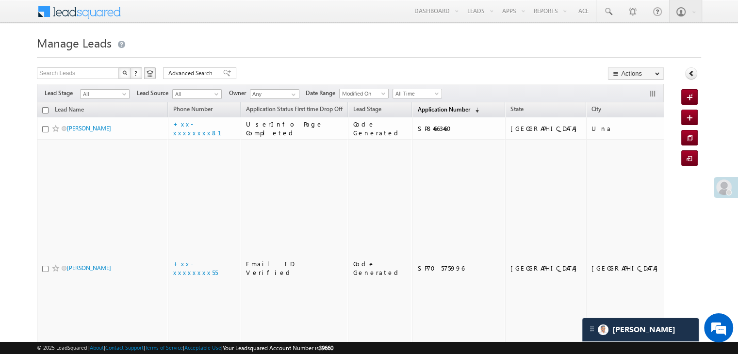
click at [423, 109] on span "Application Number" at bounding box center [443, 109] width 52 height 7
click at [417, 108] on span "Application Number" at bounding box center [443, 109] width 52 height 7
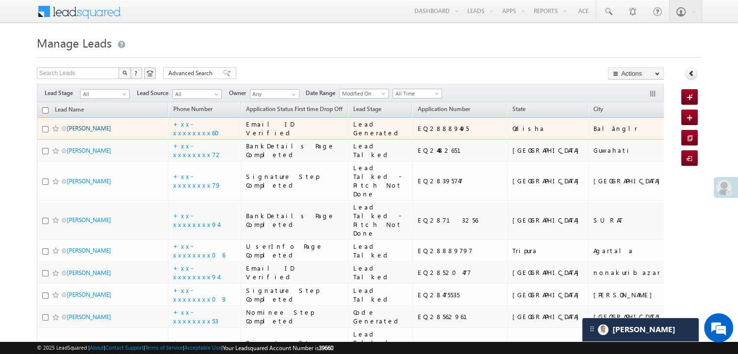
click at [81, 132] on link "[PERSON_NAME]" at bounding box center [89, 128] width 44 height 7
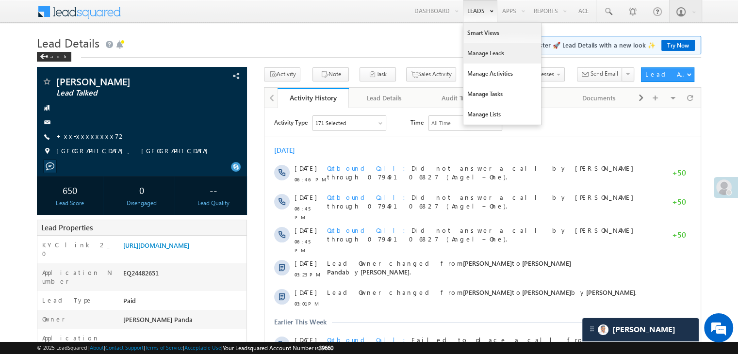
click at [480, 53] on link "Manage Leads" at bounding box center [502, 53] width 78 height 20
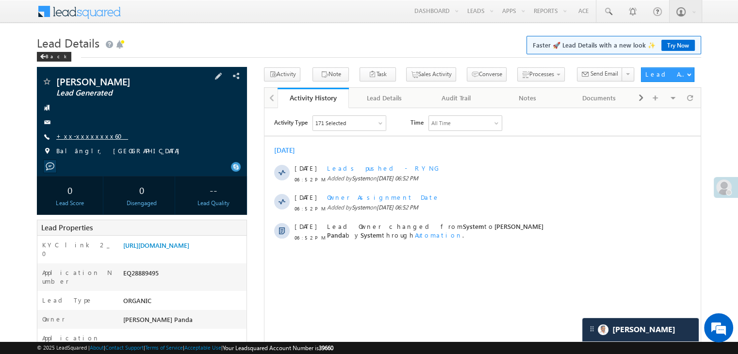
click at [90, 137] on link "+xx-xxxxxxxx60" at bounding box center [92, 136] width 72 height 8
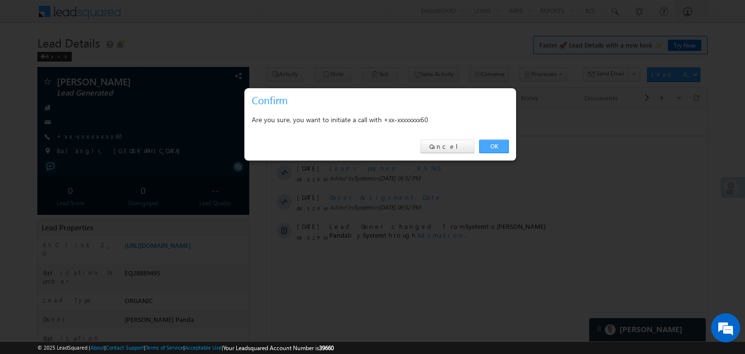
click at [495, 146] on link "OK" at bounding box center [494, 147] width 30 height 14
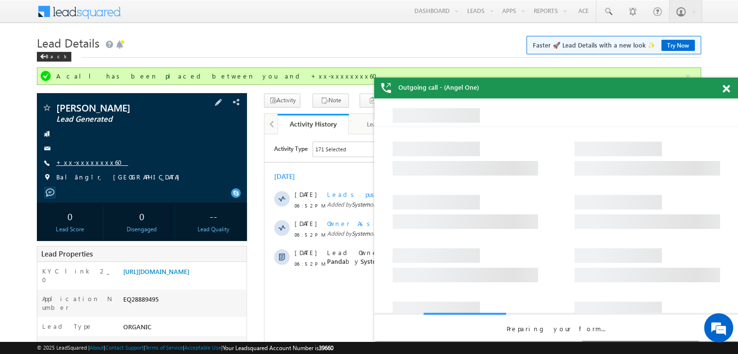
click at [80, 163] on link "+xx-xxxxxxxx60" at bounding box center [92, 162] width 72 height 8
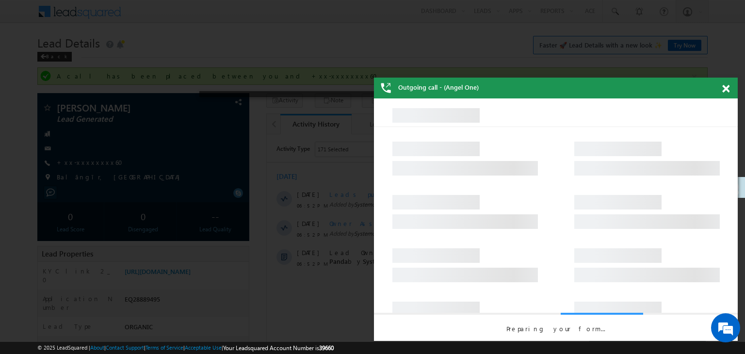
click at [727, 89] on span at bounding box center [726, 89] width 7 height 8
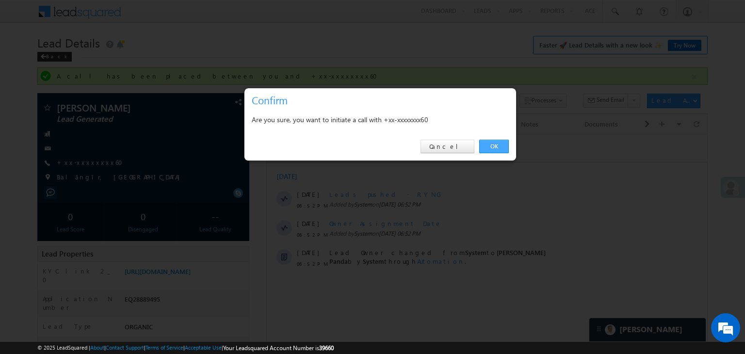
click at [494, 146] on link "OK" at bounding box center [494, 147] width 30 height 14
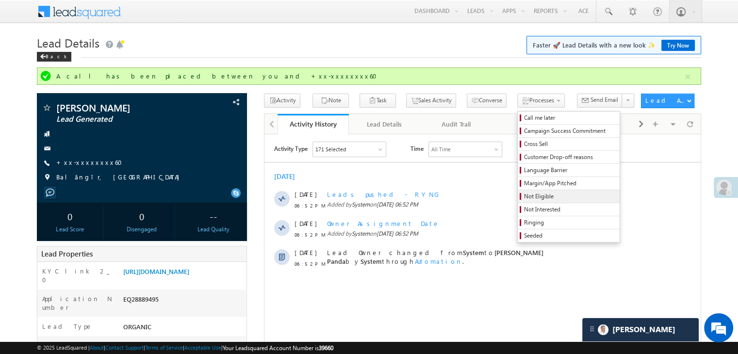
click at [524, 195] on span "Not Eligible" at bounding box center [570, 196] width 92 height 9
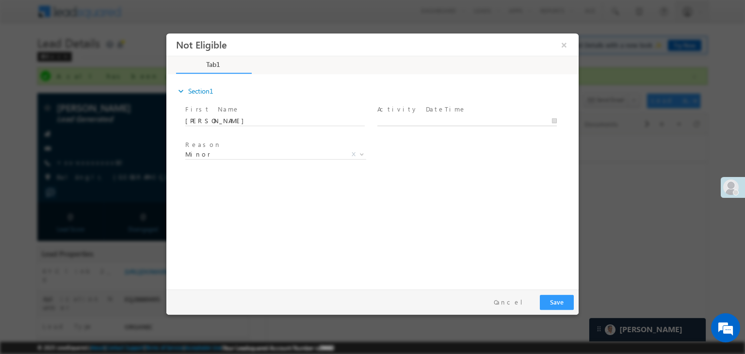
type input "09/13/25 7:04 PM"
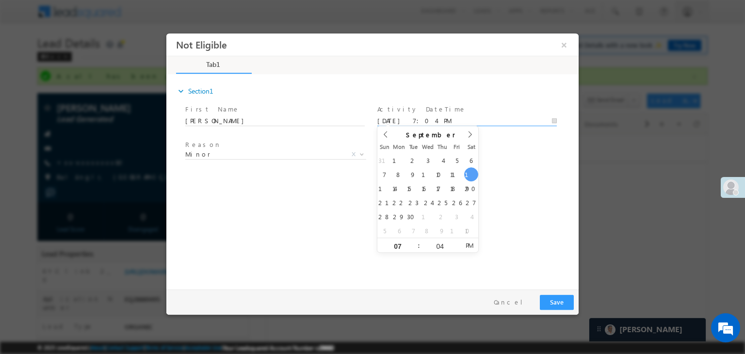
click at [453, 124] on input "09/13/25 7:04 PM" at bounding box center [468, 121] width 180 height 10
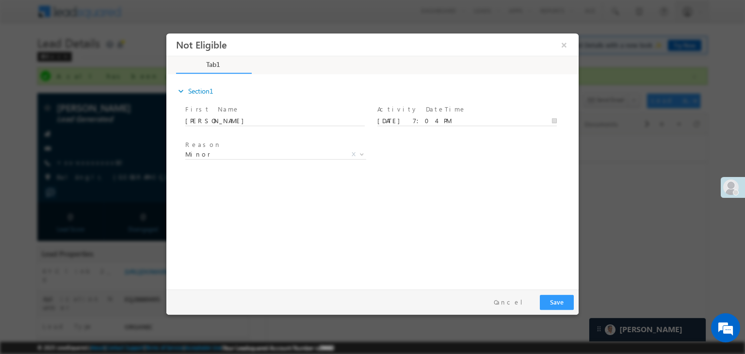
click at [504, 163] on div "Reason * Minor Existing Client Out of India DRA - FDS Termination DRA - Already…" at bounding box center [381, 156] width 396 height 36
click at [558, 300] on button "Save" at bounding box center [557, 302] width 34 height 15
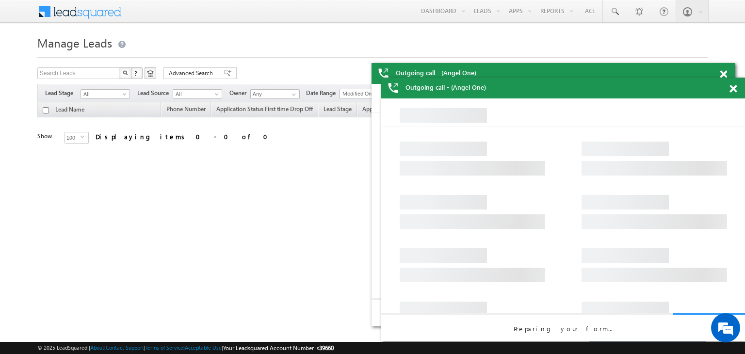
click at [733, 90] on span at bounding box center [733, 89] width 7 height 8
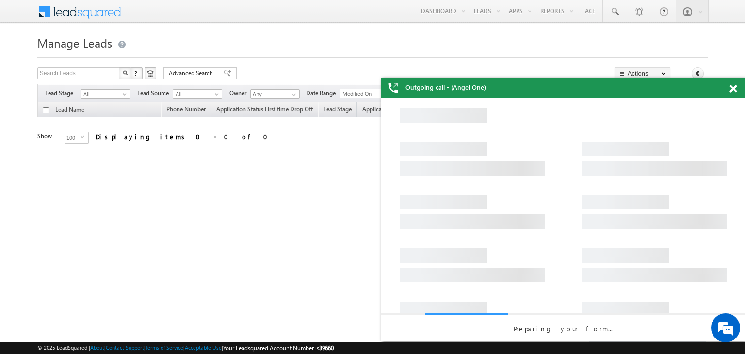
click at [733, 89] on span at bounding box center [733, 89] width 7 height 8
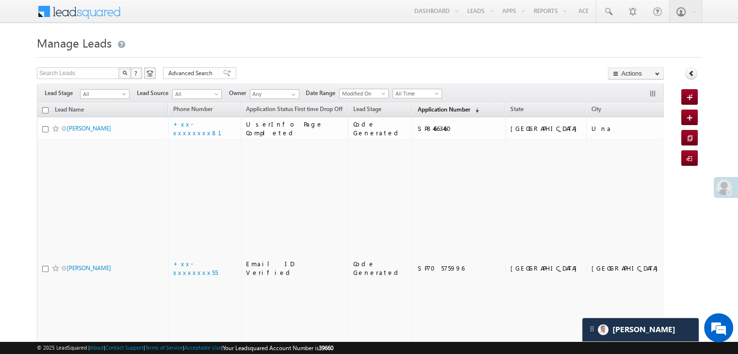
click at [419, 109] on span "Application Number" at bounding box center [443, 109] width 52 height 7
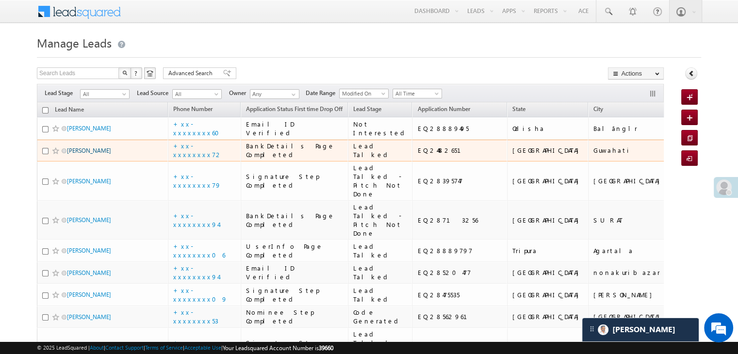
click at [88, 154] on link "[PERSON_NAME]" at bounding box center [89, 150] width 44 height 7
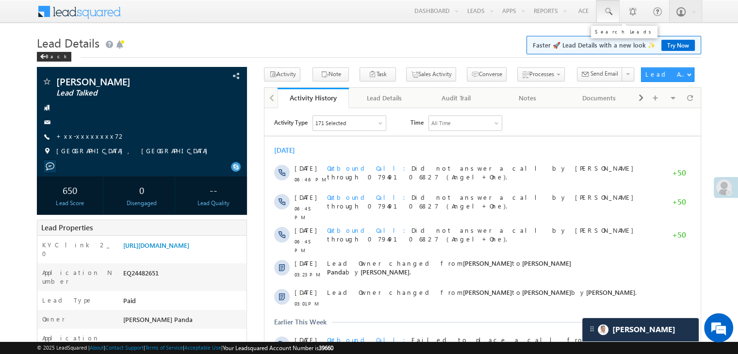
click at [610, 10] on span at bounding box center [608, 12] width 10 height 10
type input "7"
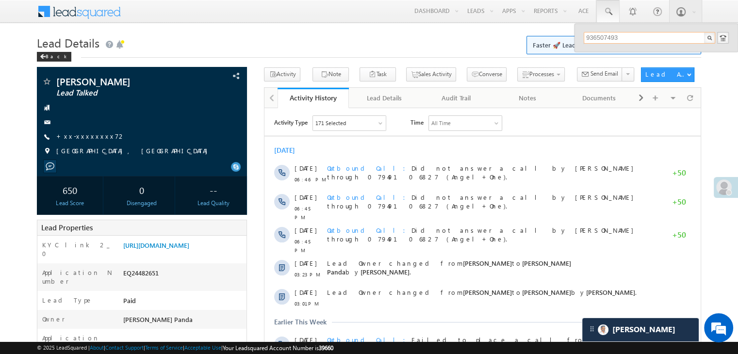
type input "9365074932"
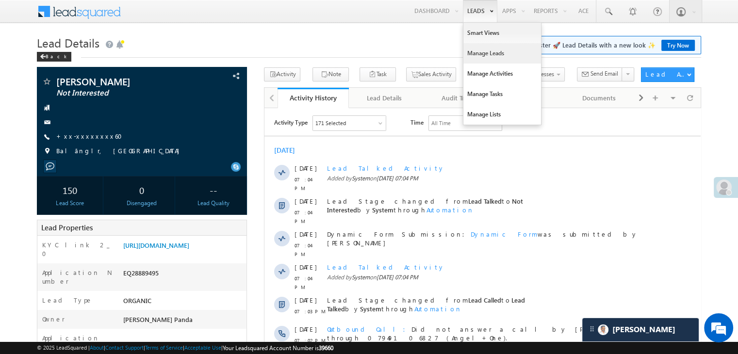
click at [474, 51] on link "Manage Leads" at bounding box center [502, 53] width 78 height 20
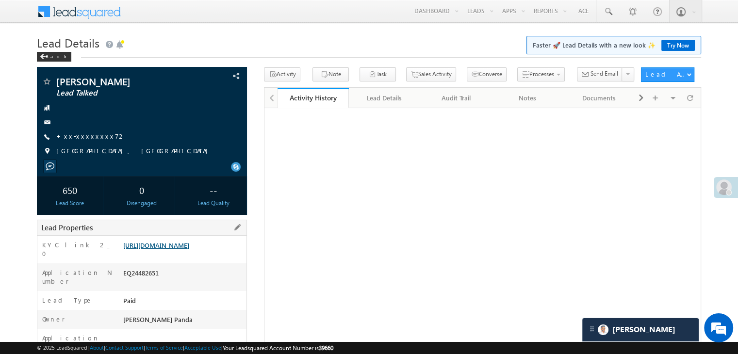
click at [187, 249] on link "[URL][DOMAIN_NAME]" at bounding box center [156, 245] width 66 height 8
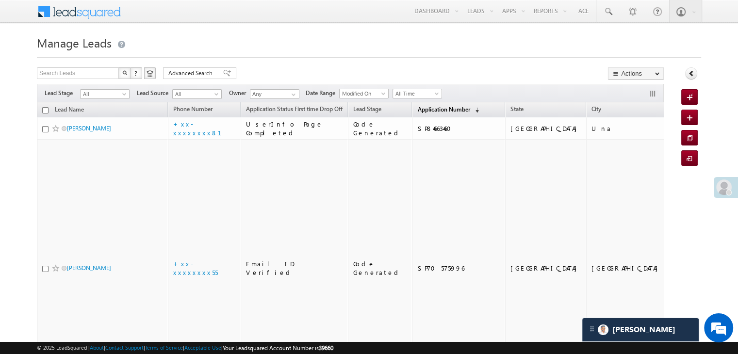
click at [418, 109] on span "Application Number" at bounding box center [443, 109] width 52 height 7
click at [429, 109] on span "Application Number" at bounding box center [443, 109] width 52 height 7
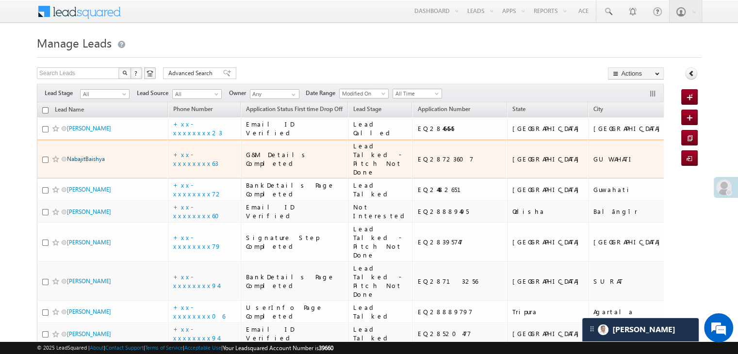
click at [80, 163] on link "NabajitBaishya" at bounding box center [86, 158] width 38 height 7
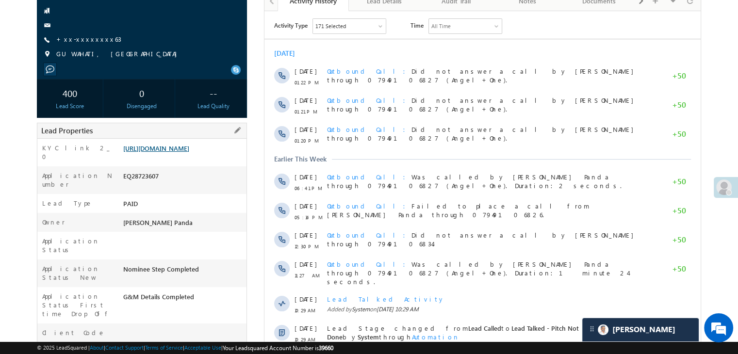
click at [173, 152] on link "https://angelbroking1-pk3em7sa.customui-test.leadsquared.com?leadId=cb8dca40-ea…" at bounding box center [156, 148] width 66 height 8
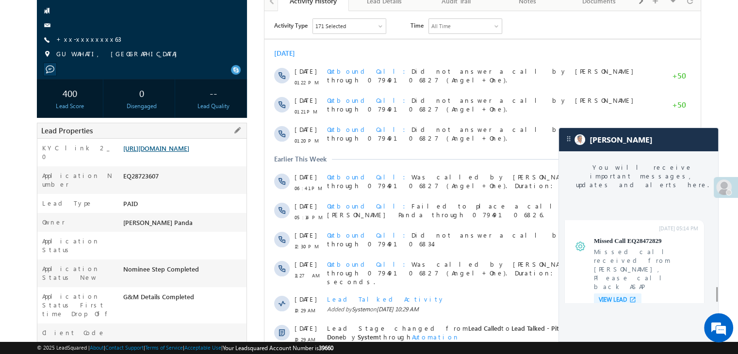
scroll to position [3755, 0]
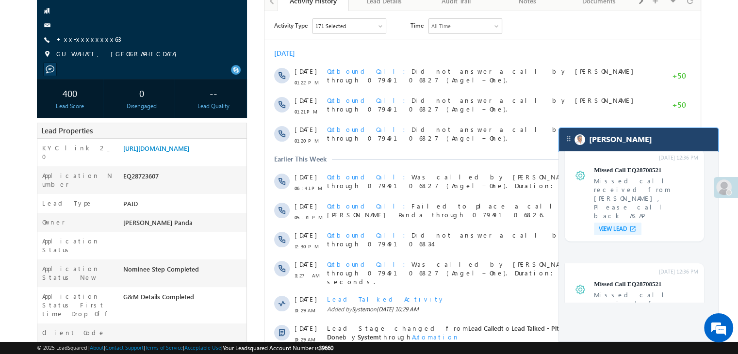
click at [656, 148] on div "[PERSON_NAME]" at bounding box center [638, 139] width 159 height 23
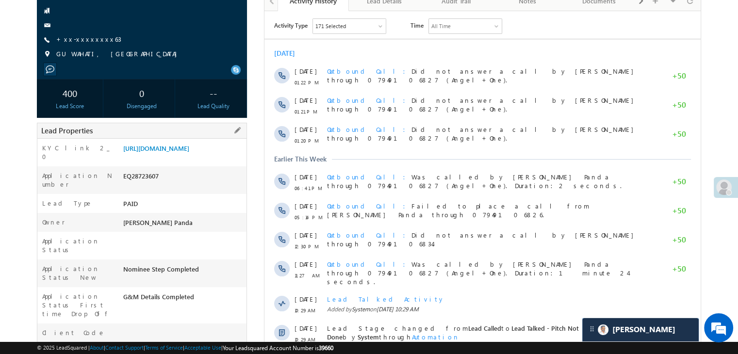
scroll to position [0, 0]
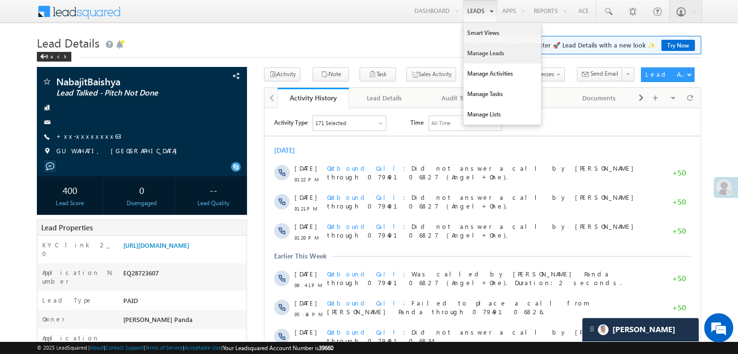
click at [480, 54] on link "Manage Leads" at bounding box center [502, 53] width 78 height 20
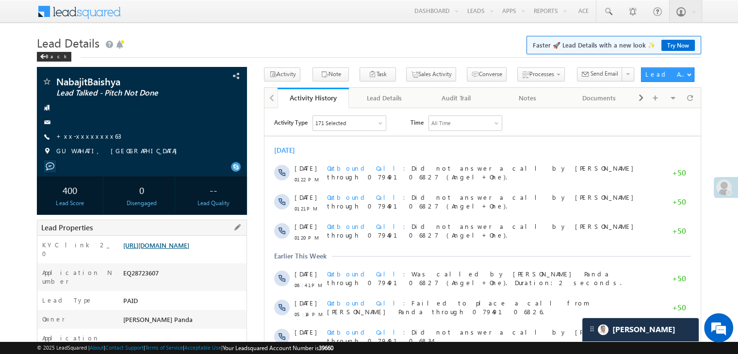
click at [175, 249] on link "https://angelbroking1-pk3em7sa.customui-test.leadsquared.com?leadId=cb8dca40-ea…" at bounding box center [156, 245] width 66 height 8
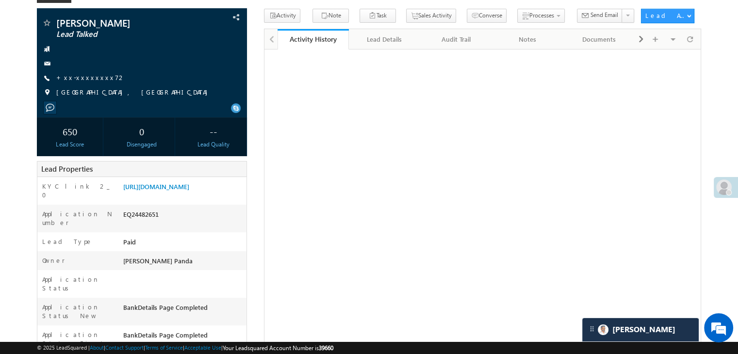
scroll to position [146, 0]
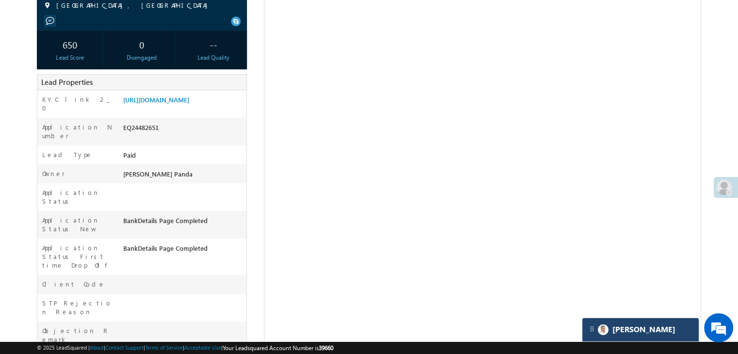
click at [659, 326] on div "[PERSON_NAME]" at bounding box center [640, 329] width 116 height 23
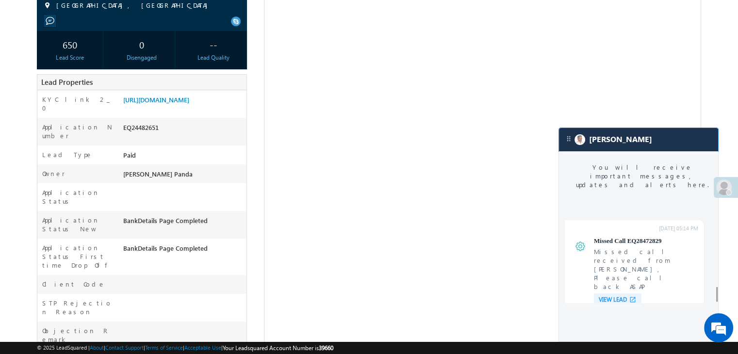
scroll to position [3755, 0]
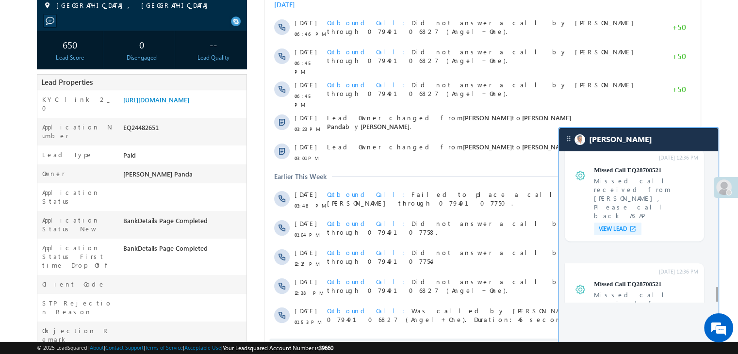
scroll to position [0, 0]
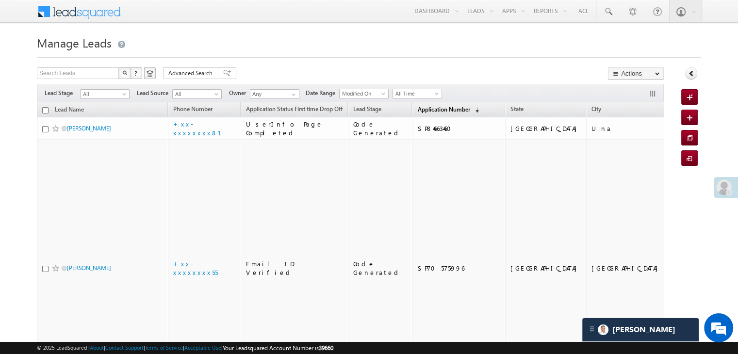
click at [423, 106] on span "Application Number" at bounding box center [443, 109] width 52 height 7
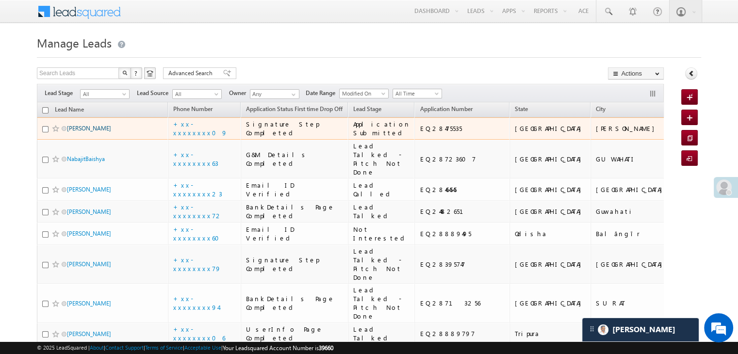
click at [91, 132] on link "[PERSON_NAME]" at bounding box center [89, 128] width 44 height 7
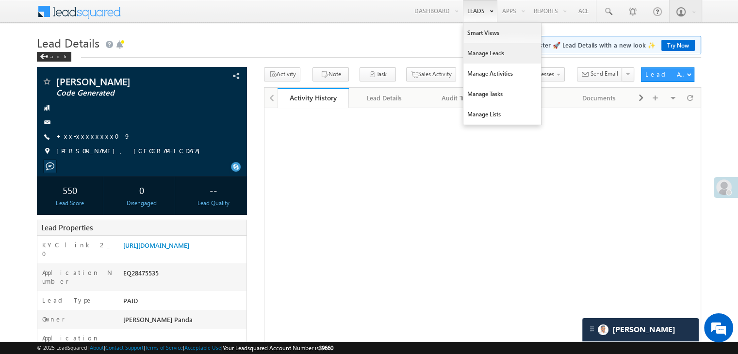
click at [478, 49] on link "Manage Leads" at bounding box center [502, 53] width 78 height 20
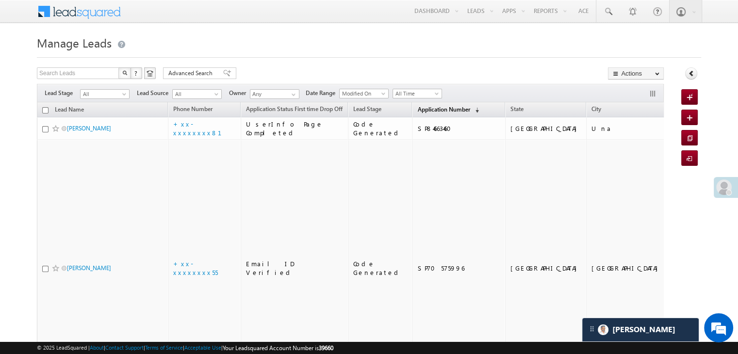
click at [433, 108] on span "Application Number" at bounding box center [443, 109] width 52 height 7
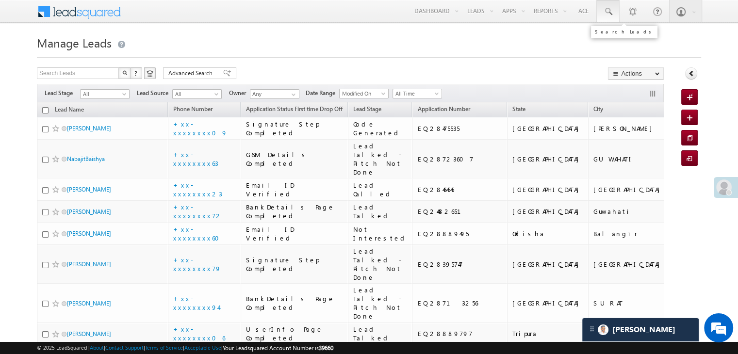
click at [608, 13] on span at bounding box center [608, 12] width 10 height 10
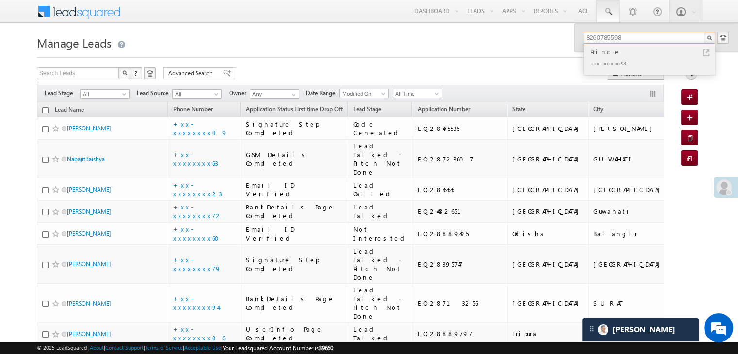
type input "8260785598"
click at [598, 53] on div "Prince" at bounding box center [654, 52] width 130 height 11
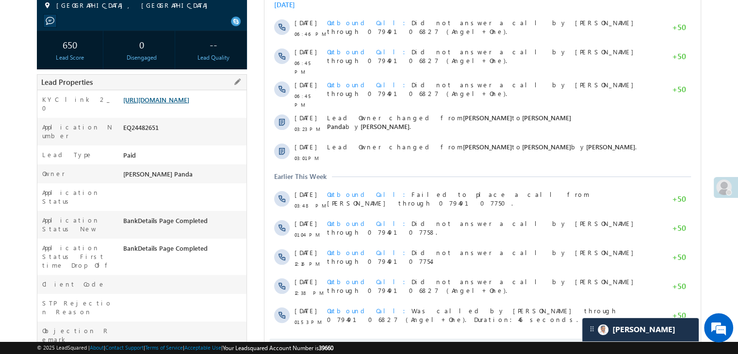
click at [189, 104] on link "[URL][DOMAIN_NAME]" at bounding box center [156, 100] width 66 height 8
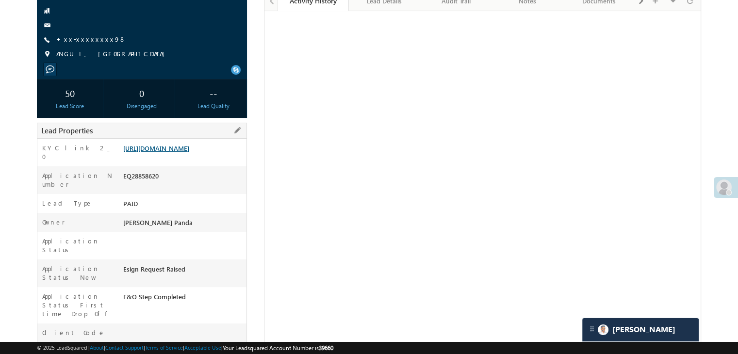
scroll to position [97, 0]
click at [155, 152] on link "[URL][DOMAIN_NAME]" at bounding box center [156, 148] width 66 height 8
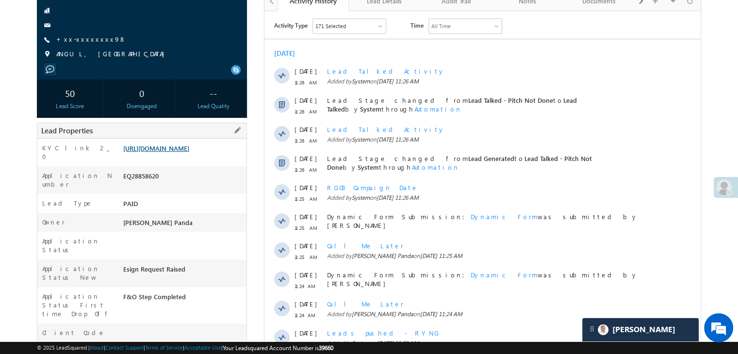
scroll to position [0, 0]
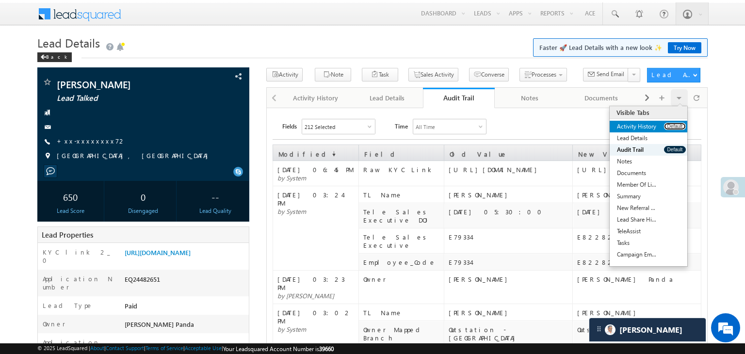
click at [676, 125] on button "Default" at bounding box center [675, 126] width 22 height 7
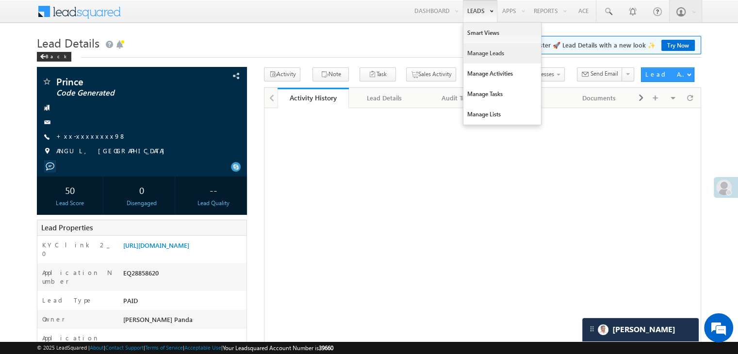
click at [472, 53] on link "Manage Leads" at bounding box center [502, 53] width 78 height 20
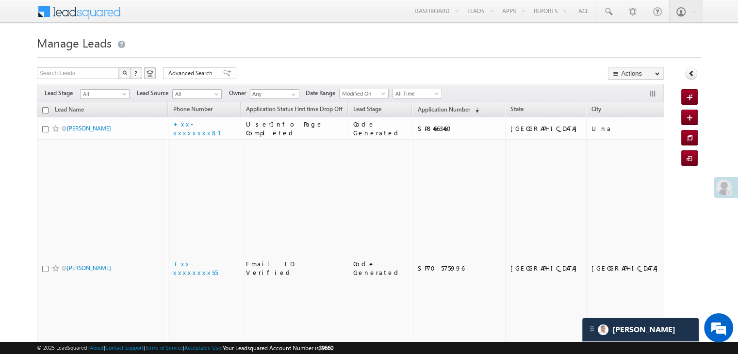
drag, startPoint x: 61, startPoint y: 98, endPoint x: 532, endPoint y: 377, distance: 547.2
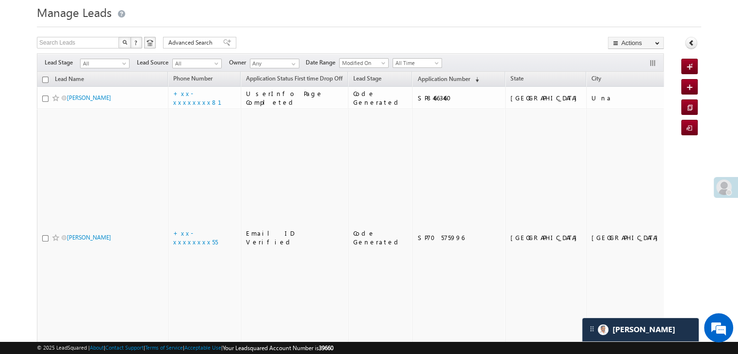
click at [449, 8] on h1 "Manage Leads" at bounding box center [369, 11] width 664 height 19
click at [421, 79] on span "Application Number" at bounding box center [443, 78] width 52 height 7
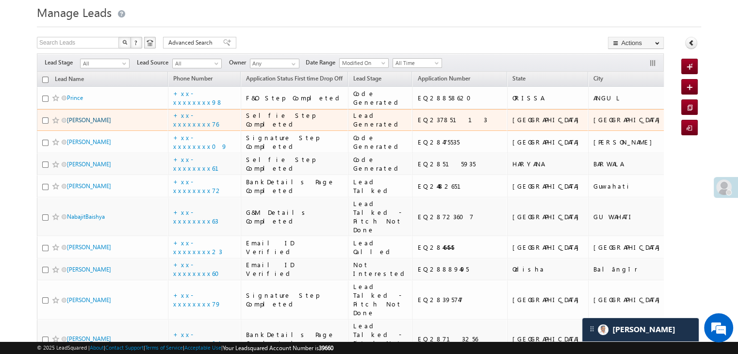
click at [82, 124] on link "Shravan Kumar" at bounding box center [89, 119] width 44 height 7
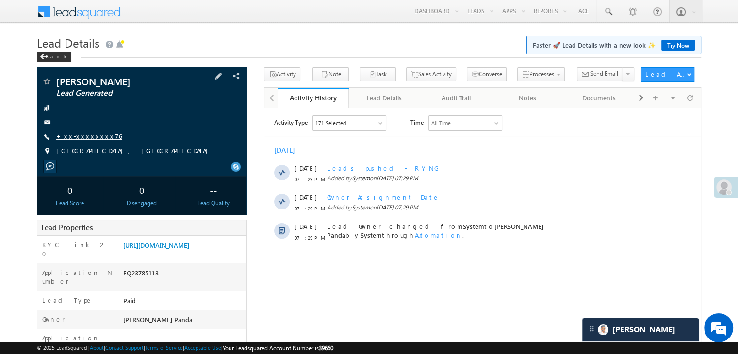
click at [82, 137] on link "+xx-xxxxxxxx76" at bounding box center [89, 136] width 66 height 8
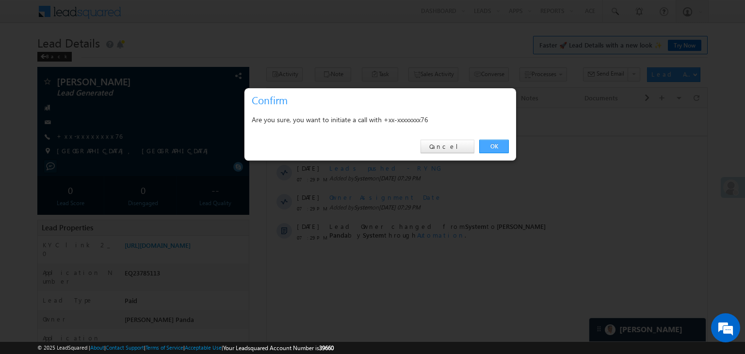
click at [490, 147] on link "OK" at bounding box center [494, 147] width 30 height 14
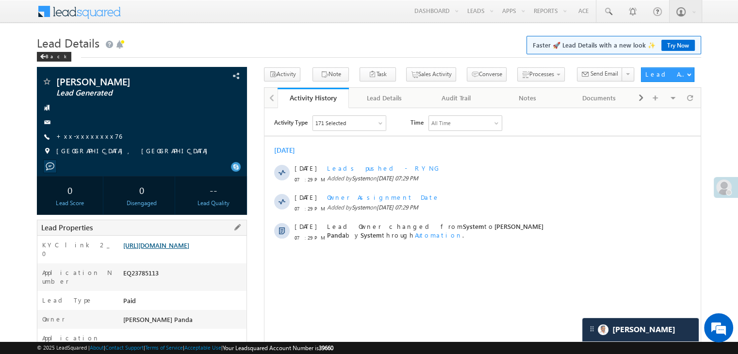
click at [187, 249] on link "[URL][DOMAIN_NAME]" at bounding box center [156, 245] width 66 height 8
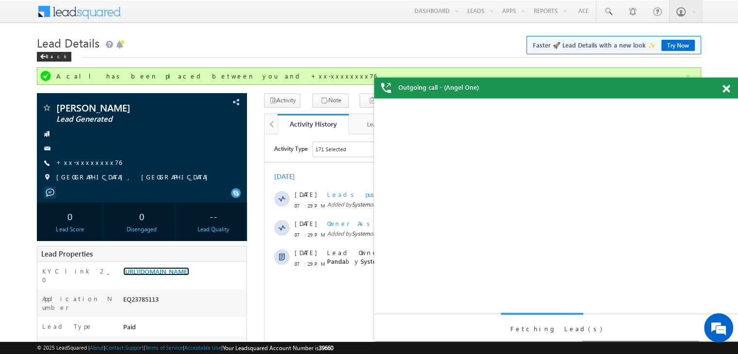
click at [728, 89] on span at bounding box center [726, 89] width 7 height 8
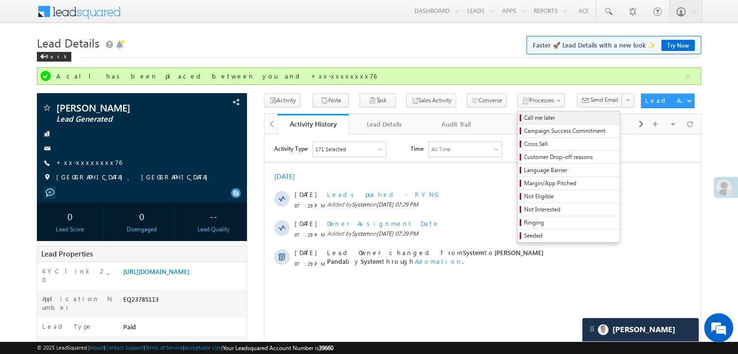
click at [524, 118] on span "Call me later" at bounding box center [570, 118] width 92 height 9
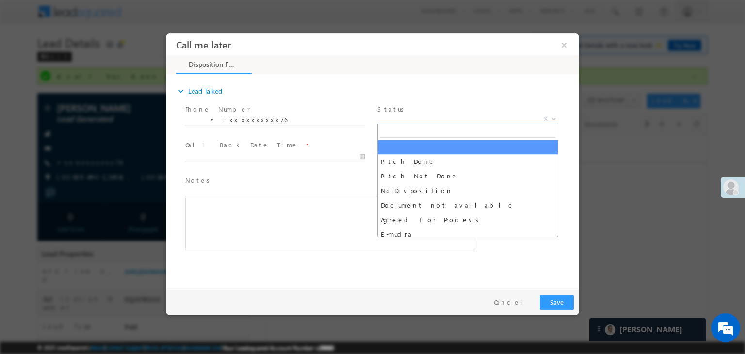
click at [439, 120] on span "X" at bounding box center [468, 120] width 181 height 10
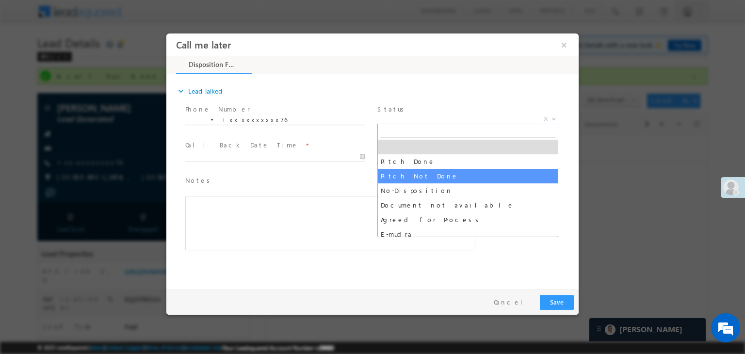
select select "Pitch Not Done"
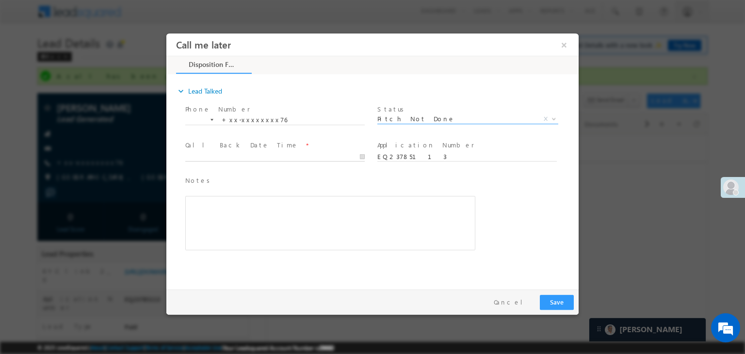
type input "[DATE] 7:40 PM"
click at [334, 160] on input "[DATE] 7:40 PM" at bounding box center [275, 157] width 180 height 10
click at [565, 303] on button "Save" at bounding box center [557, 302] width 34 height 15
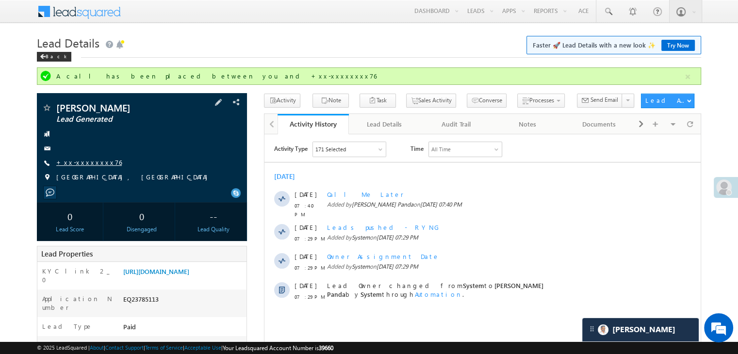
click at [83, 161] on link "+xx-xxxxxxxx76" at bounding box center [89, 162] width 66 height 8
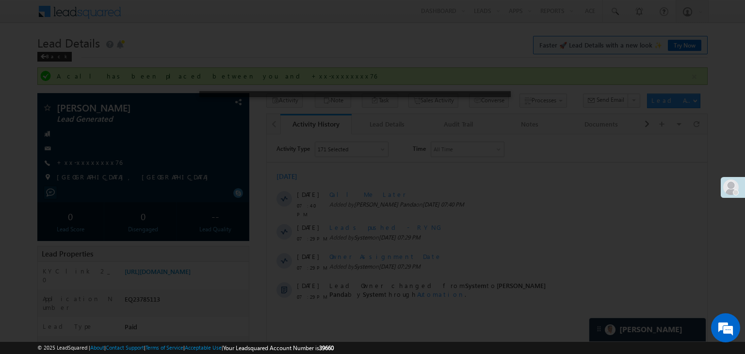
click at [90, 164] on div at bounding box center [372, 177] width 745 height 354
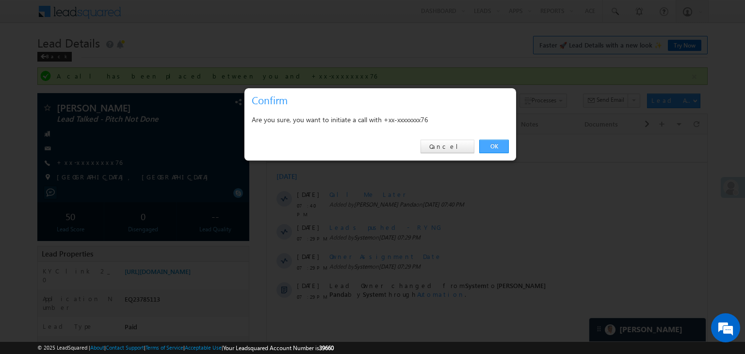
drag, startPoint x: 499, startPoint y: 144, endPoint x: 235, endPoint y: 9, distance: 296.7
click at [499, 144] on link "OK" at bounding box center [494, 147] width 30 height 14
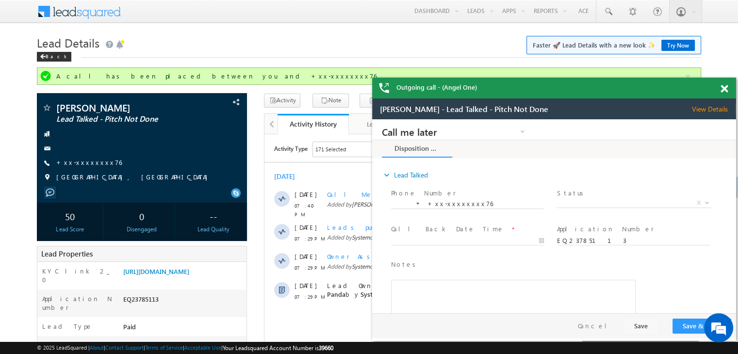
click at [727, 90] on div at bounding box center [729, 87] width 13 height 19
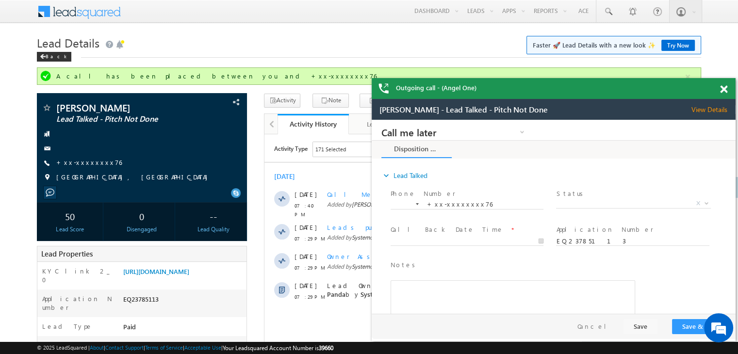
click at [724, 91] on span at bounding box center [723, 89] width 7 height 8
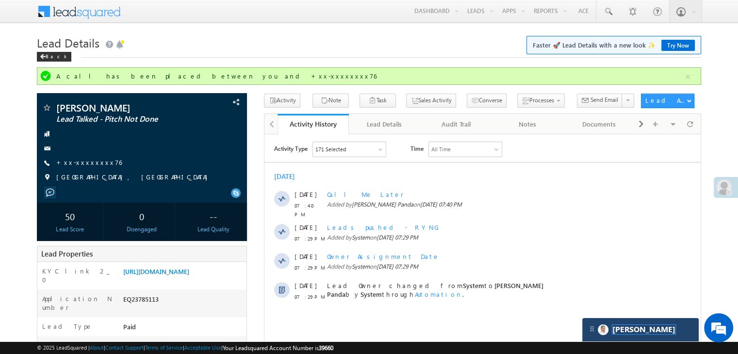
click at [621, 329] on span "[PERSON_NAME]" at bounding box center [643, 329] width 63 height 9
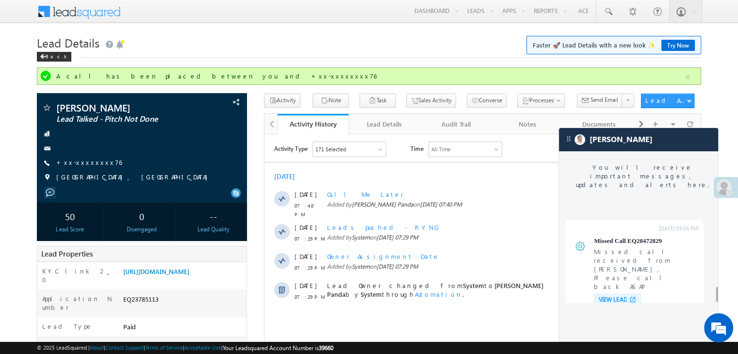
scroll to position [3755, 0]
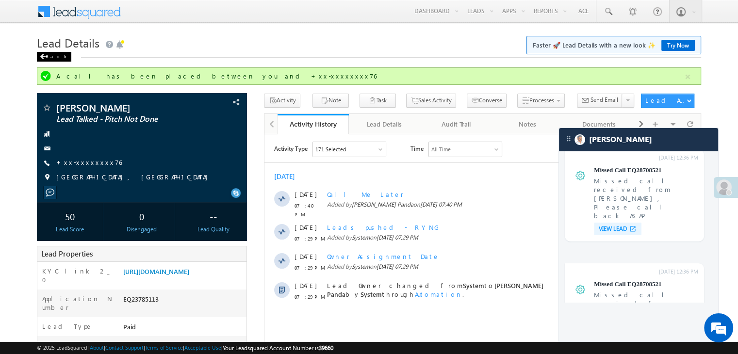
click at [51, 58] on div "Back" at bounding box center [54, 57] width 34 height 10
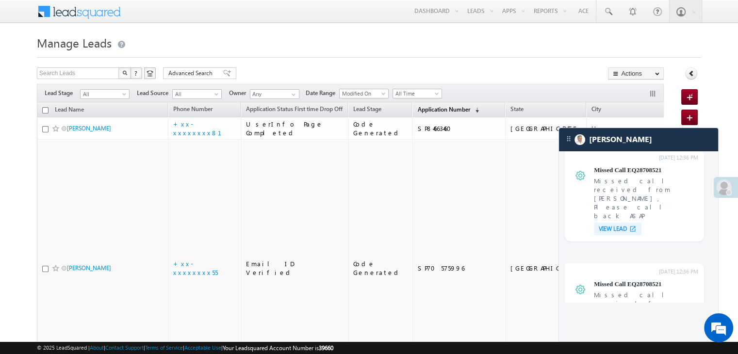
click at [424, 111] on span "Application Number" at bounding box center [443, 109] width 52 height 7
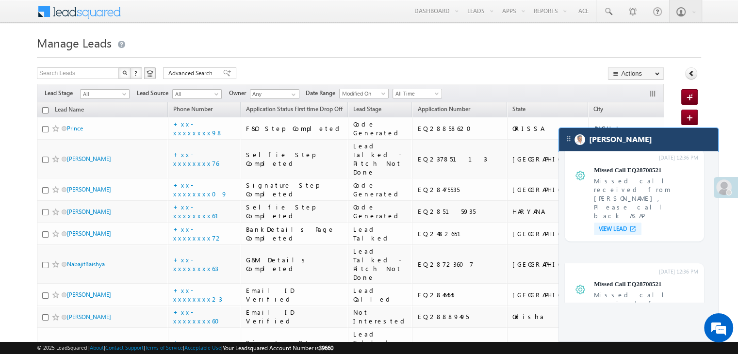
click at [622, 145] on div "[PERSON_NAME]" at bounding box center [638, 139] width 159 height 23
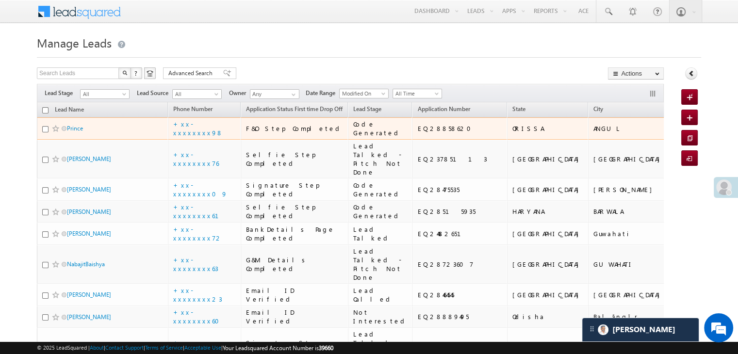
click at [82, 133] on span "Prince" at bounding box center [100, 128] width 66 height 9
click at [73, 132] on link "Prince" at bounding box center [75, 128] width 16 height 7
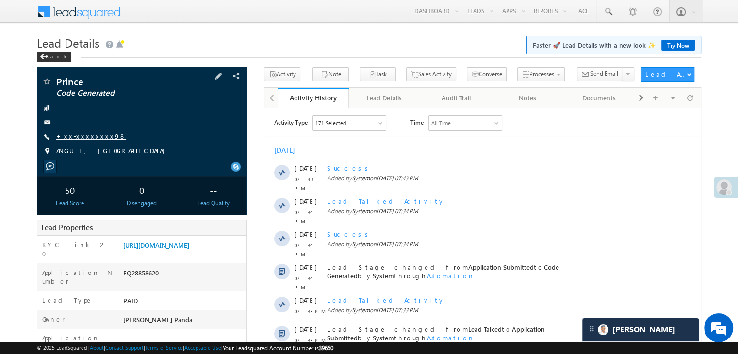
click at [88, 136] on link "+xx-xxxxxxxx98" at bounding box center [91, 136] width 70 height 8
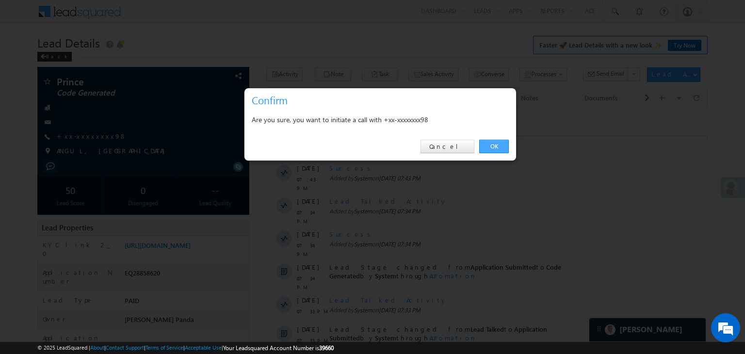
click at [491, 146] on link "OK" at bounding box center [494, 147] width 30 height 14
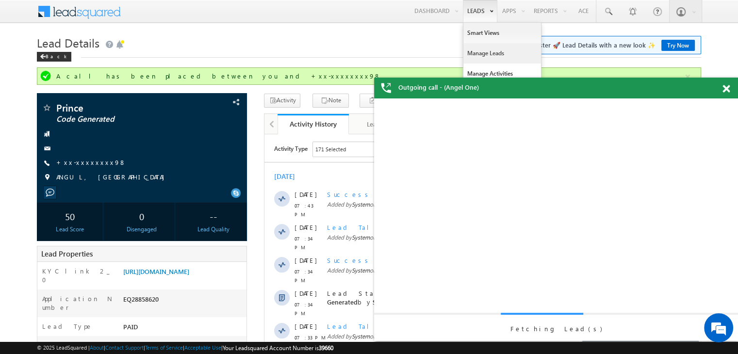
click at [480, 54] on link "Manage Leads" at bounding box center [502, 53] width 78 height 20
click at [474, 53] on link "Manage Leads" at bounding box center [502, 53] width 78 height 20
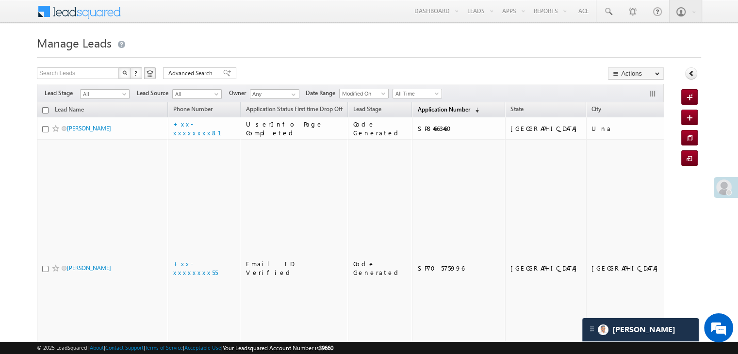
click at [417, 111] on span "Application Number" at bounding box center [443, 109] width 52 height 7
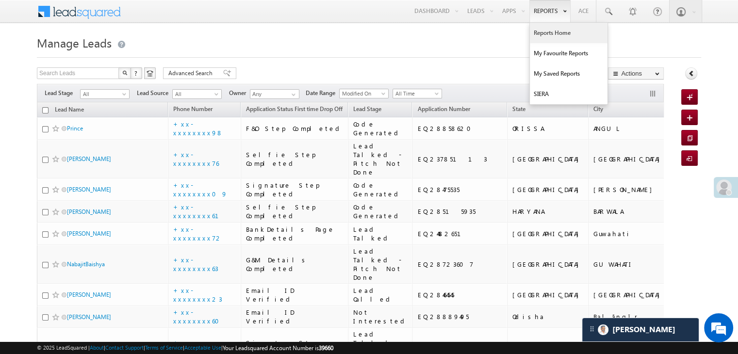
click at [550, 30] on link "Reports Home" at bounding box center [569, 33] width 78 height 20
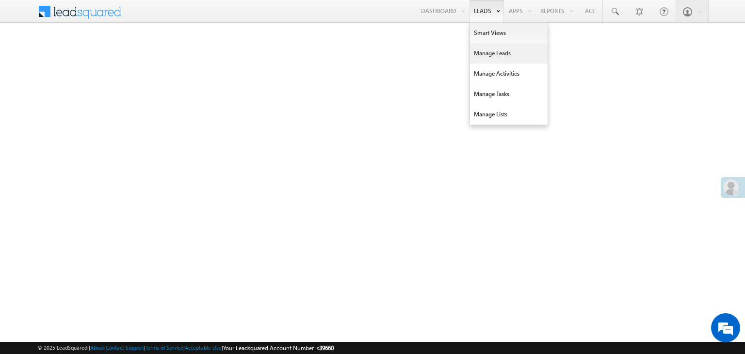
click at [478, 55] on link "Manage Leads" at bounding box center [509, 53] width 78 height 20
click at [477, 55] on link "Manage Leads" at bounding box center [509, 53] width 78 height 20
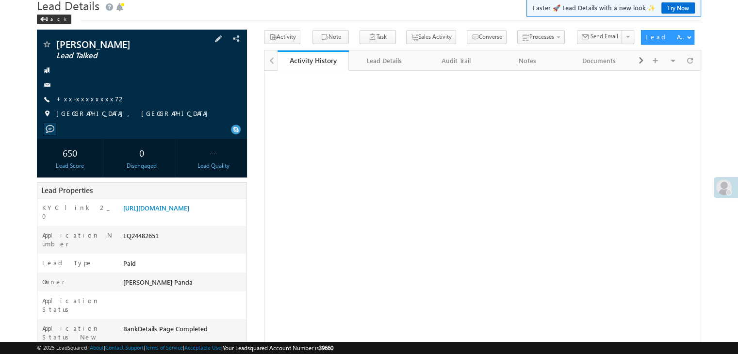
scroll to position [146, 0]
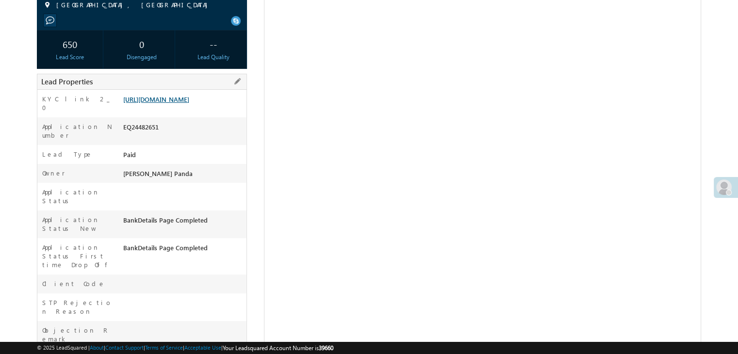
click at [185, 103] on link "[URL][DOMAIN_NAME]" at bounding box center [156, 99] width 66 height 8
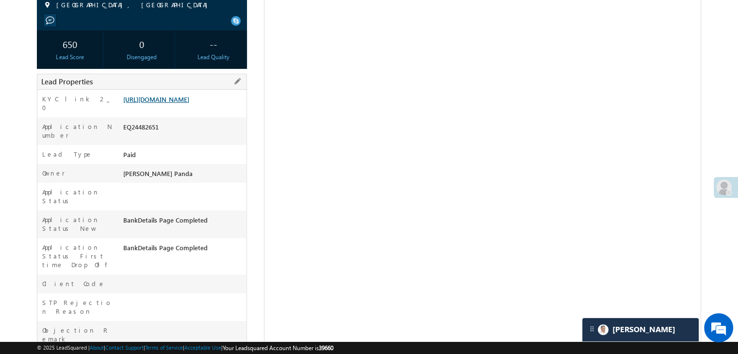
scroll to position [0, 0]
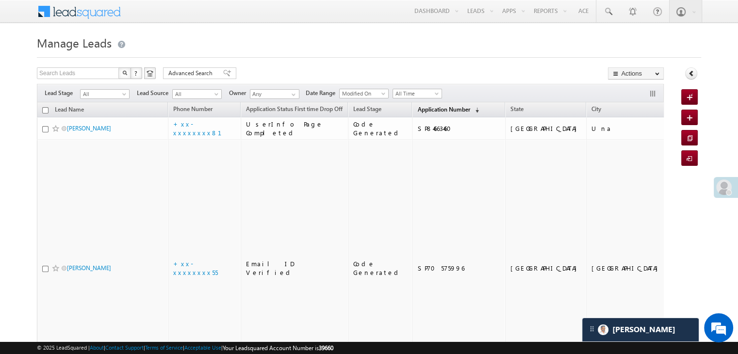
click at [420, 107] on span "Application Number" at bounding box center [443, 109] width 52 height 7
click at [417, 111] on span "Application Number" at bounding box center [443, 109] width 52 height 7
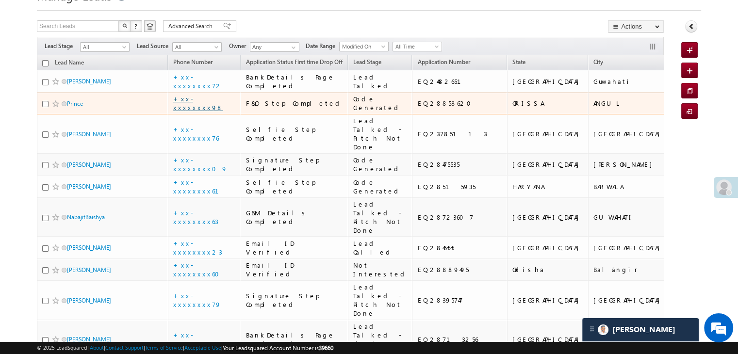
scroll to position [49, 0]
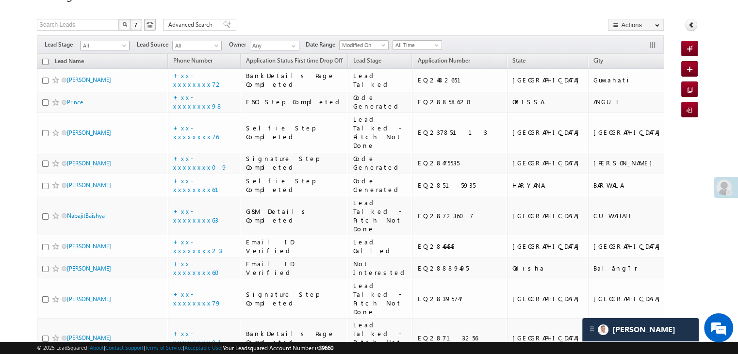
click at [122, 49] on span at bounding box center [125, 48] width 8 height 8
click at [116, 64] on link "Lead Generated" at bounding box center [105, 66] width 49 height 9
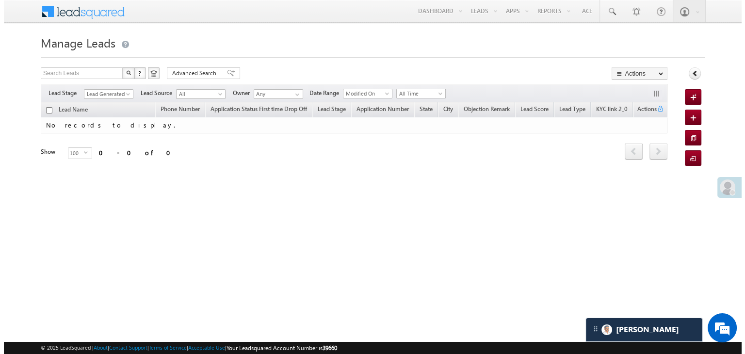
scroll to position [0, 0]
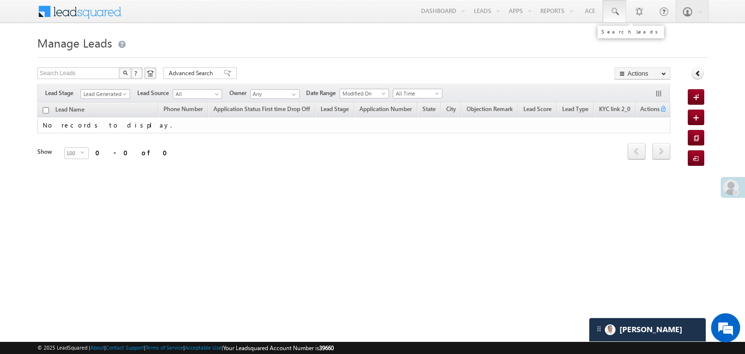
click at [619, 10] on span at bounding box center [615, 12] width 10 height 10
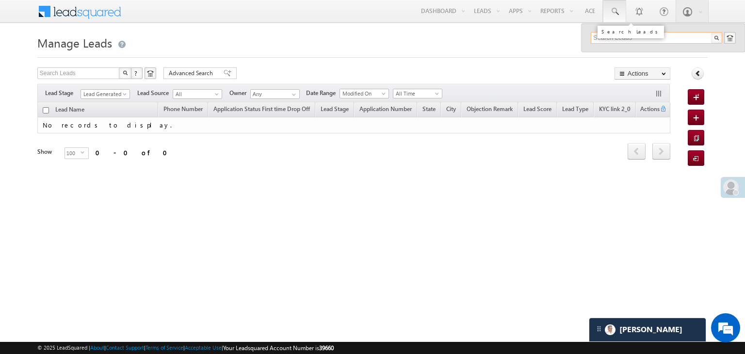
paste input "EQ28434944"
type input "EQ28434944"
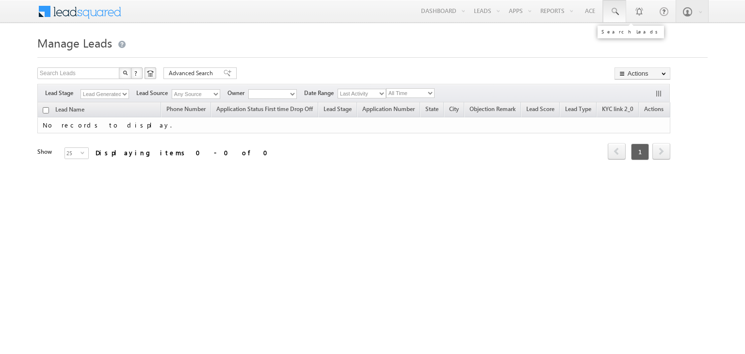
click at [614, 13] on span at bounding box center [615, 12] width 10 height 10
click at [616, 11] on span at bounding box center [615, 12] width 10 height 10
click at [618, 14] on span at bounding box center [615, 12] width 10 height 10
click at [618, 13] on span at bounding box center [615, 12] width 10 height 10
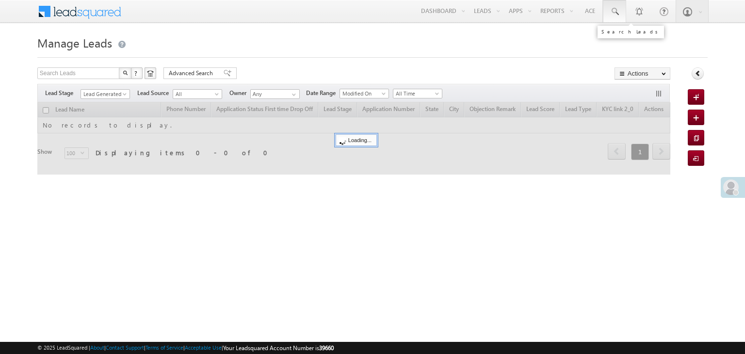
click at [617, 12] on span at bounding box center [615, 12] width 10 height 10
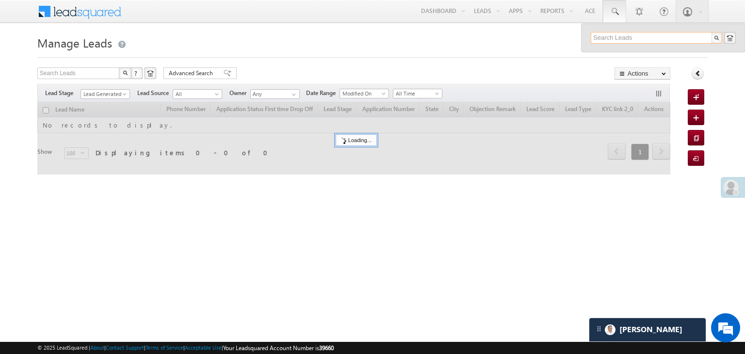
paste input "EQ28434944"
type input "EQ28434944"
click at [612, 51] on div "Aman" at bounding box center [661, 52] width 130 height 11
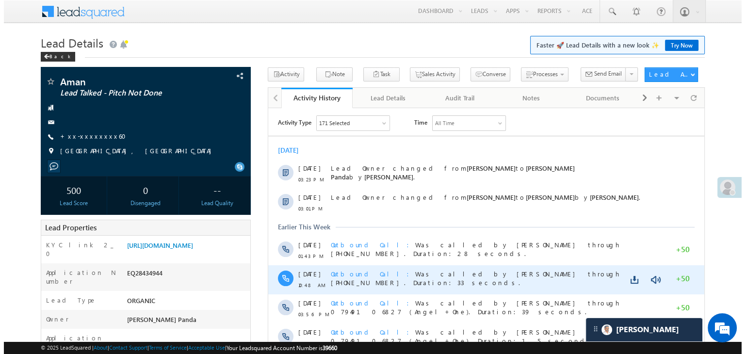
scroll to position [97, 0]
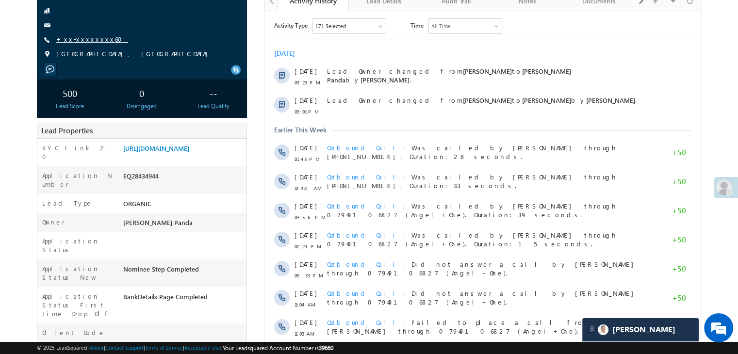
click at [83, 39] on link "+xx-xxxxxxxx60" at bounding box center [92, 39] width 72 height 8
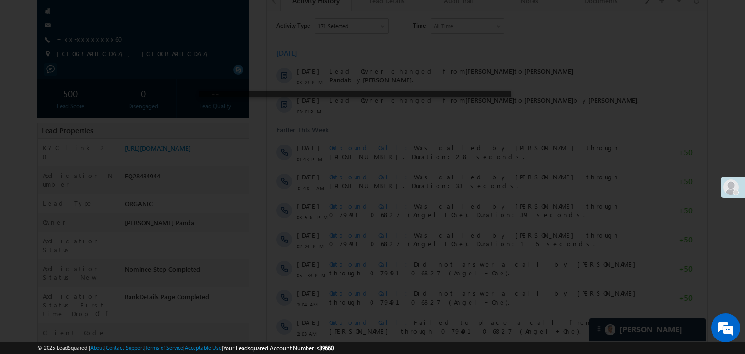
click at [69, 37] on div at bounding box center [372, 177] width 745 height 354
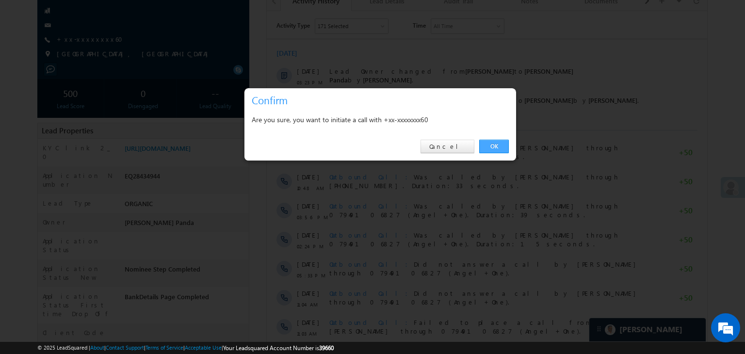
click at [490, 148] on link "OK" at bounding box center [494, 147] width 30 height 14
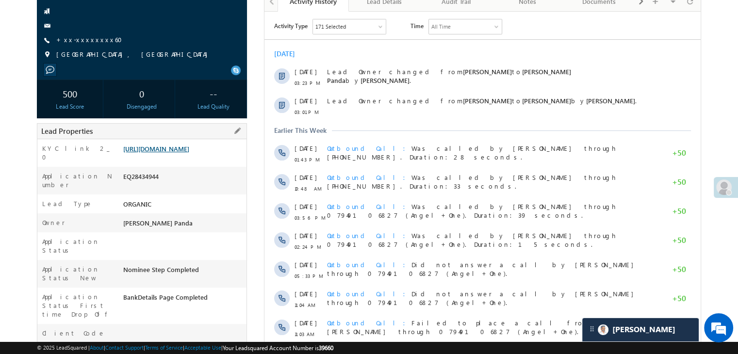
scroll to position [0, 0]
click at [184, 153] on link "[URL][DOMAIN_NAME]" at bounding box center [156, 149] width 66 height 8
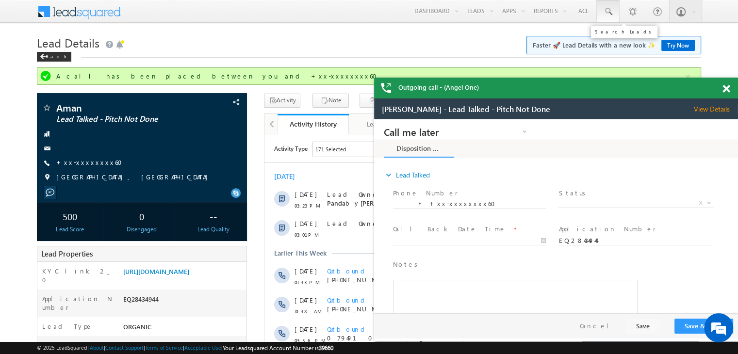
click at [609, 10] on span at bounding box center [608, 12] width 10 height 10
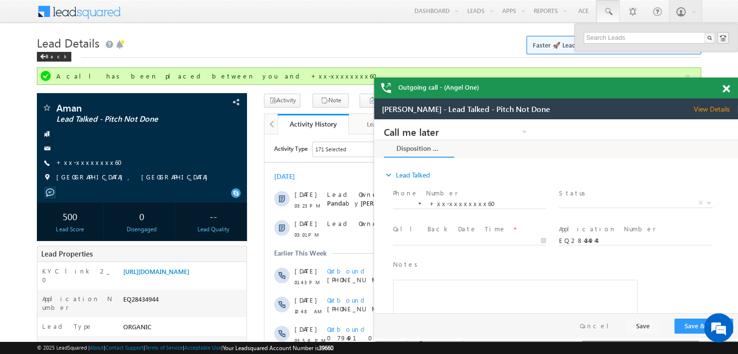
click at [598, 38] on div "Search Leads" at bounding box center [624, 32] width 66 height 13
click at [597, 38] on input "text" at bounding box center [650, 38] width 132 height 12
paste input "EQ28384558"
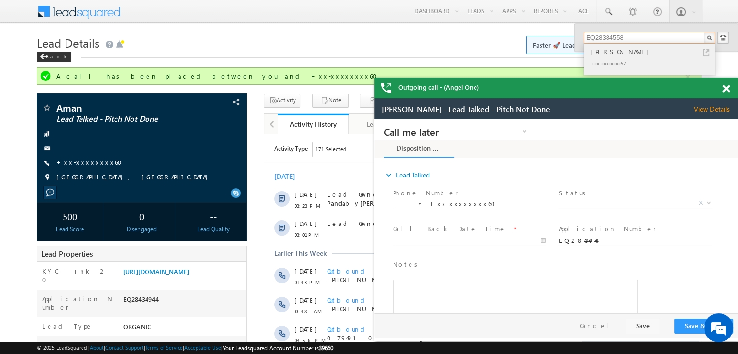
type input "EQ28384558"
click at [628, 55] on div "[PERSON_NAME]" at bounding box center [654, 52] width 130 height 11
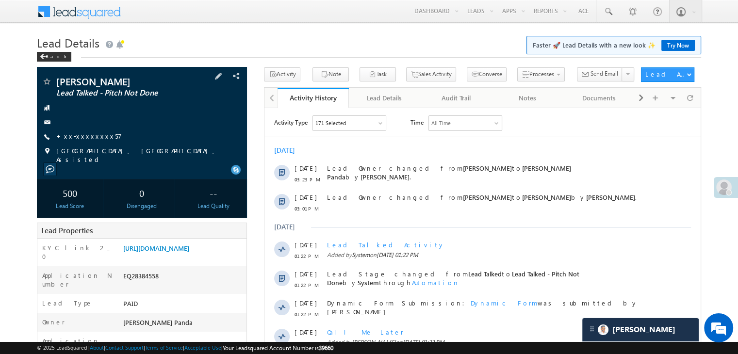
click at [188, 158] on div "[PERSON_NAME] Lead Talked - Pitch Not Done +xx-xxxxxxxx57" at bounding box center [142, 120] width 200 height 87
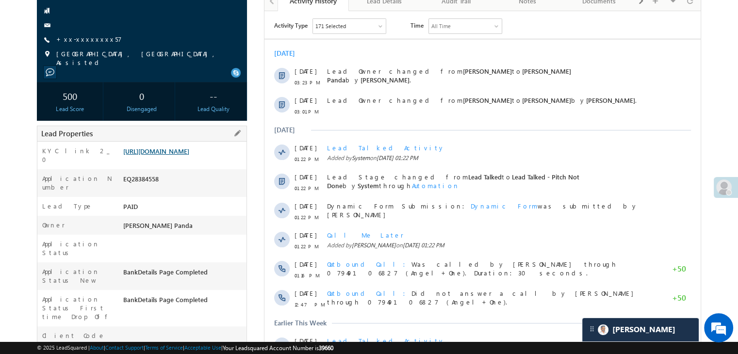
click at [177, 155] on link "[URL][DOMAIN_NAME]" at bounding box center [156, 151] width 66 height 8
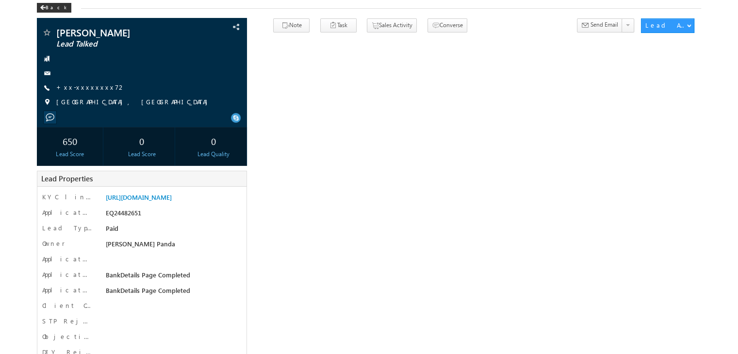
scroll to position [49, 0]
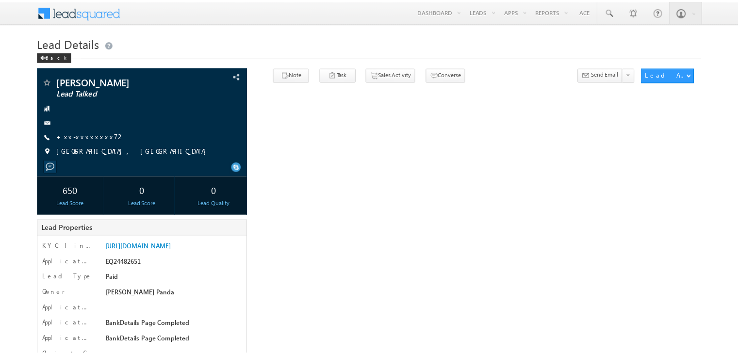
scroll to position [49, 0]
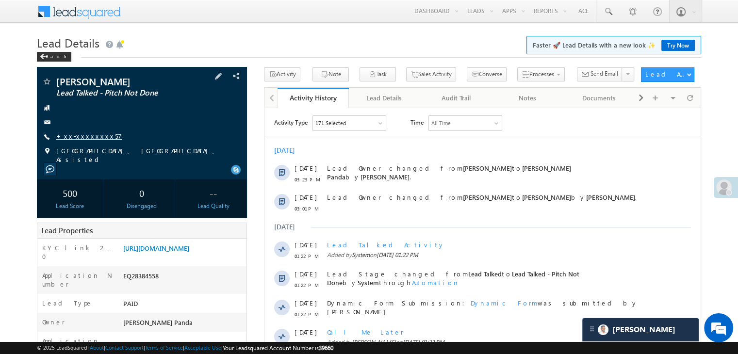
click at [80, 140] on link "+xx-xxxxxxxx57" at bounding box center [89, 136] width 66 height 8
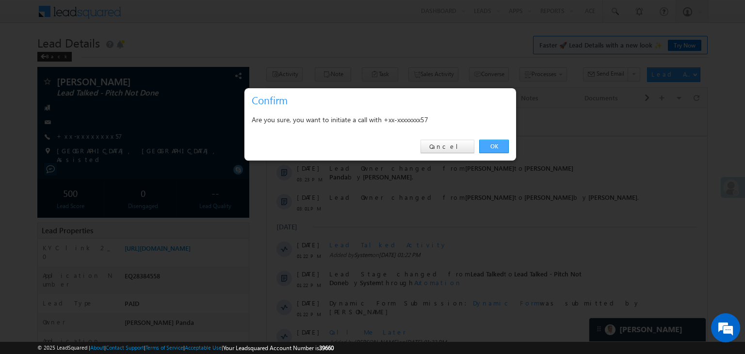
click at [488, 148] on link "OK" at bounding box center [494, 147] width 30 height 14
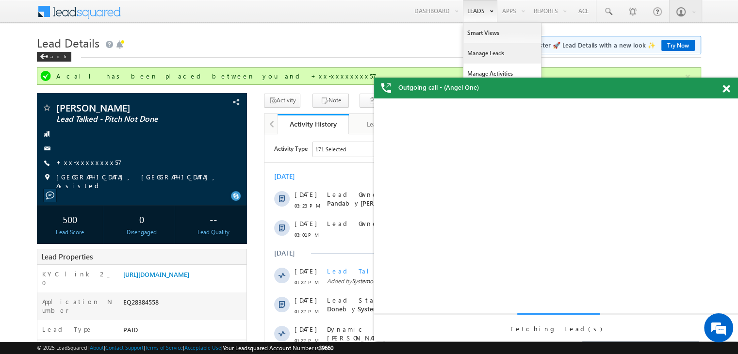
click at [476, 49] on link "Manage Leads" at bounding box center [502, 53] width 78 height 20
click at [479, 57] on link "Manage Leads" at bounding box center [502, 53] width 78 height 20
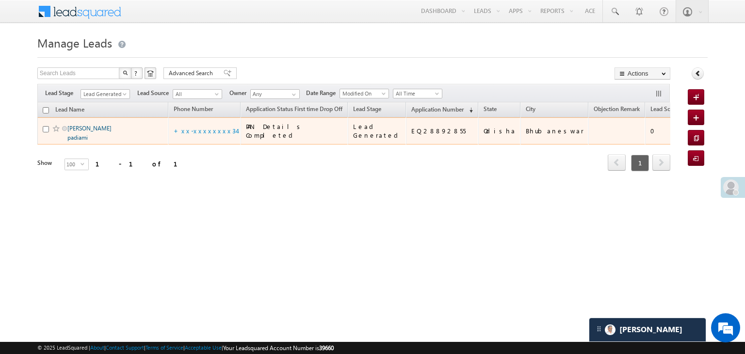
click at [98, 141] on link "Tulasa padiami" at bounding box center [89, 133] width 44 height 16
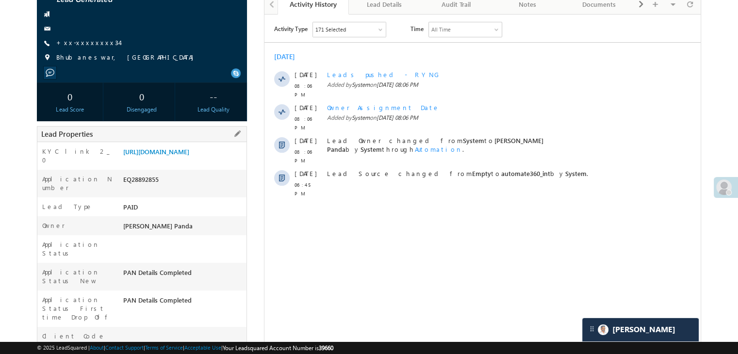
scroll to position [97, 0]
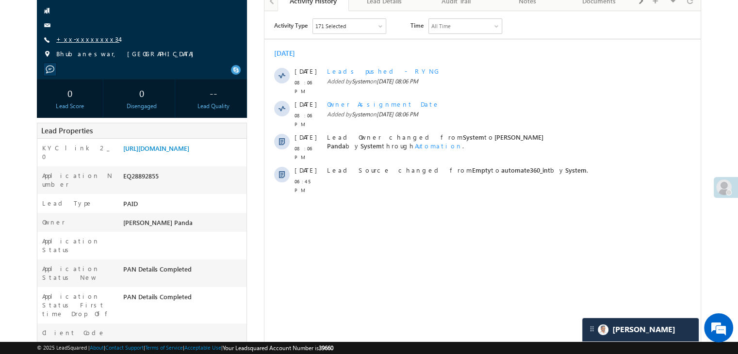
click at [78, 38] on link "+xx-xxxxxxxx34" at bounding box center [87, 39] width 63 height 8
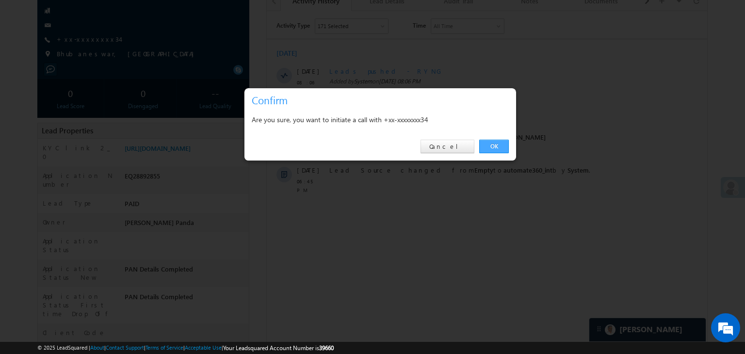
click at [491, 150] on link "OK" at bounding box center [494, 147] width 30 height 14
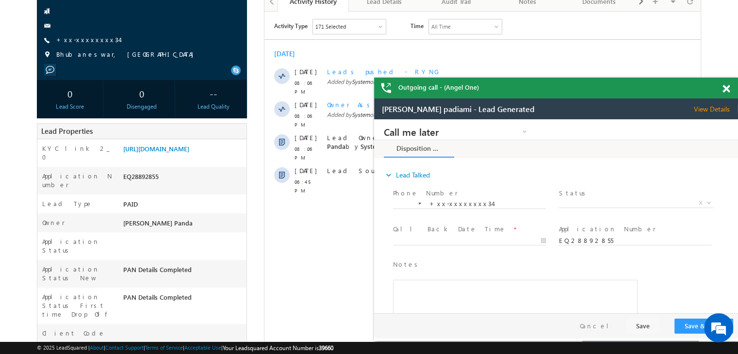
scroll to position [0, 0]
click at [727, 88] on span at bounding box center [726, 89] width 7 height 8
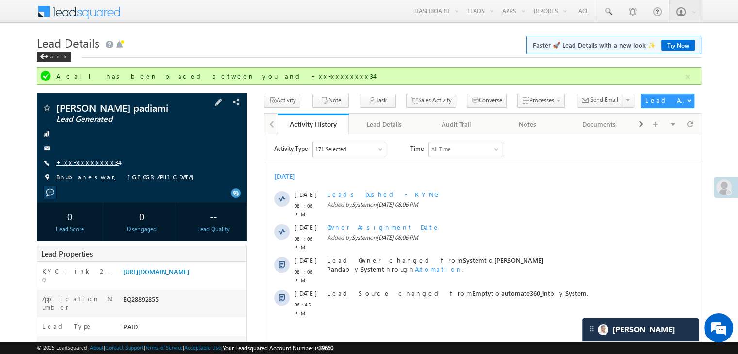
click at [85, 163] on link "+xx-xxxxxxxx34" at bounding box center [87, 162] width 63 height 8
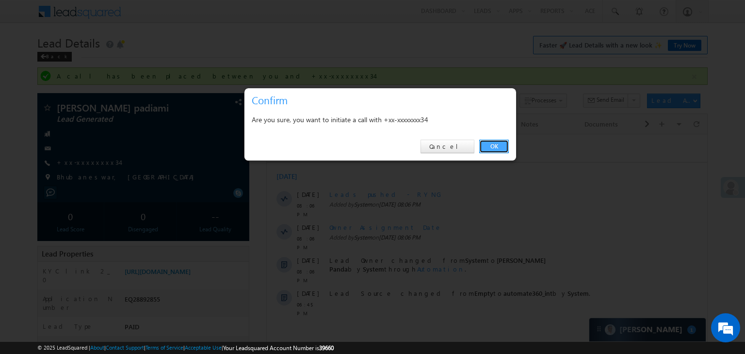
click at [496, 147] on link "OK" at bounding box center [494, 147] width 30 height 14
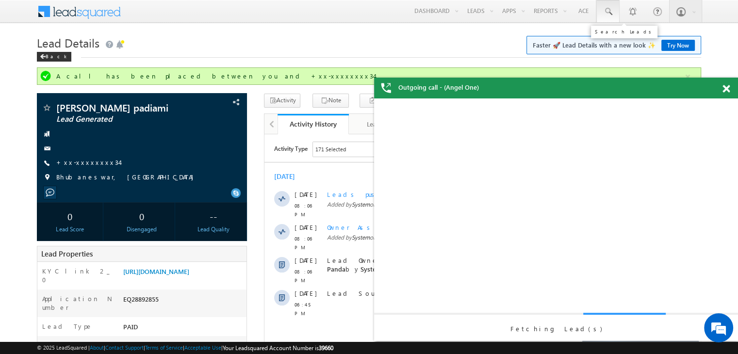
click at [609, 10] on span at bounding box center [608, 12] width 10 height 10
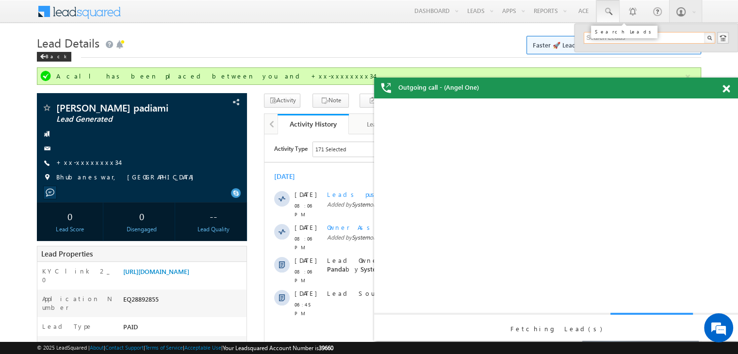
paste input "EQ28286464"
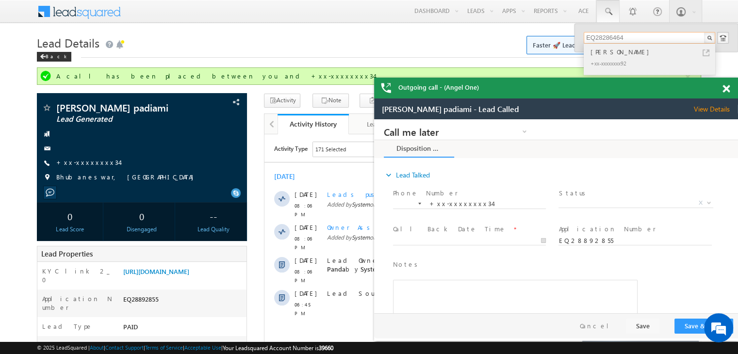
type input "EQ28286464"
click at [611, 55] on div "Vishakha sharma" at bounding box center [654, 52] width 130 height 11
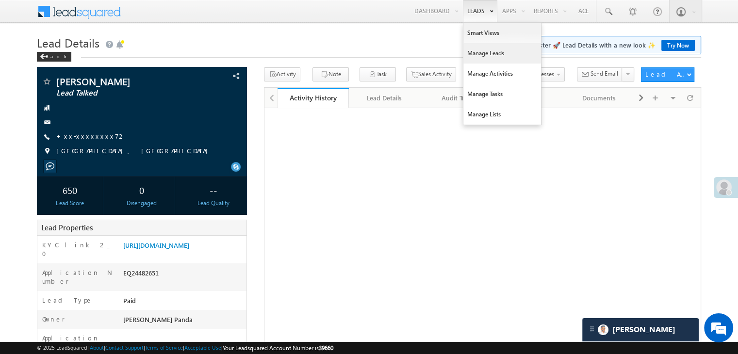
click at [492, 51] on link "Manage Leads" at bounding box center [502, 53] width 78 height 20
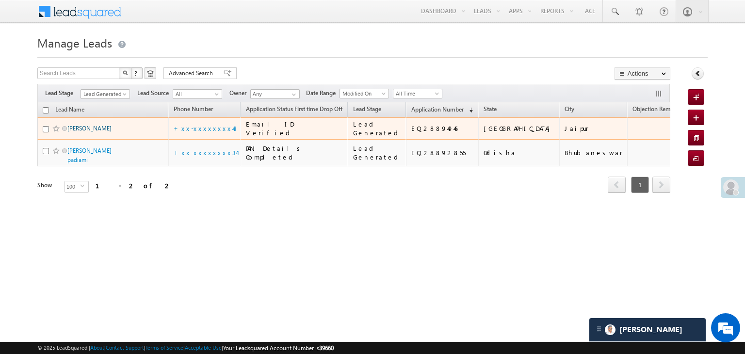
click at [94, 132] on link "Mamata Devi" at bounding box center [89, 128] width 44 height 7
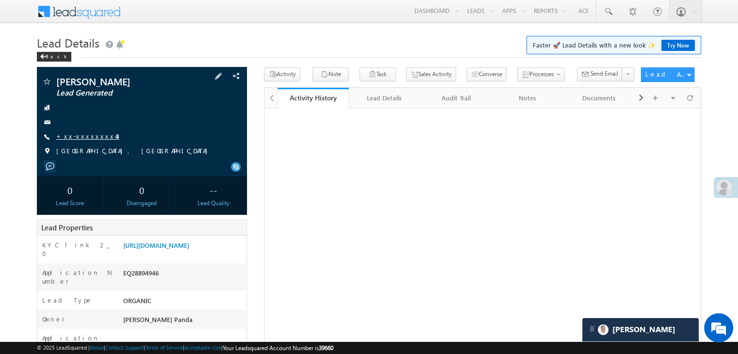
click at [82, 138] on link "+xx-xxxxxxxx43" at bounding box center [87, 136] width 63 height 8
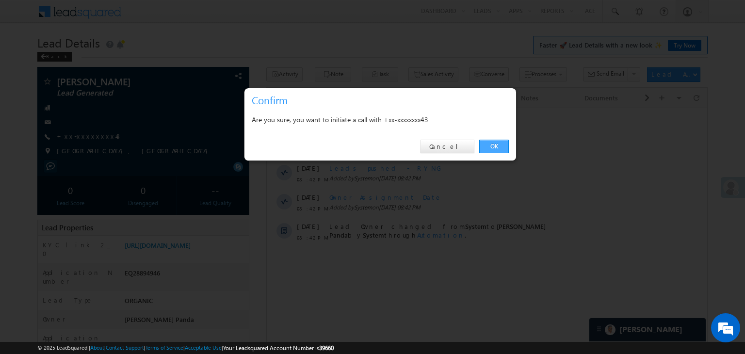
click at [507, 141] on link "OK" at bounding box center [494, 147] width 30 height 14
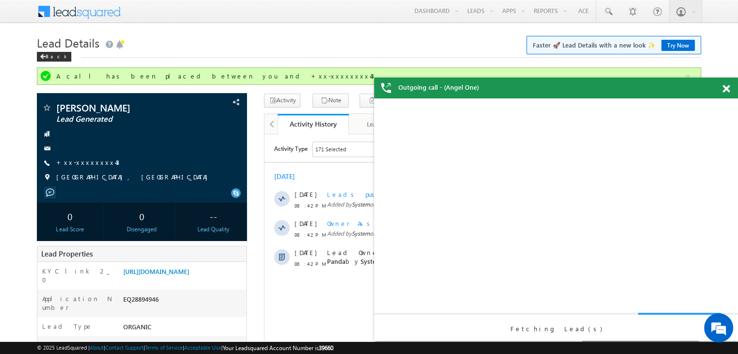
click at [721, 90] on div "Outgoing call - (Angel One)" at bounding box center [556, 88] width 364 height 21
click at [722, 87] on span at bounding box center [725, 89] width 7 height 8
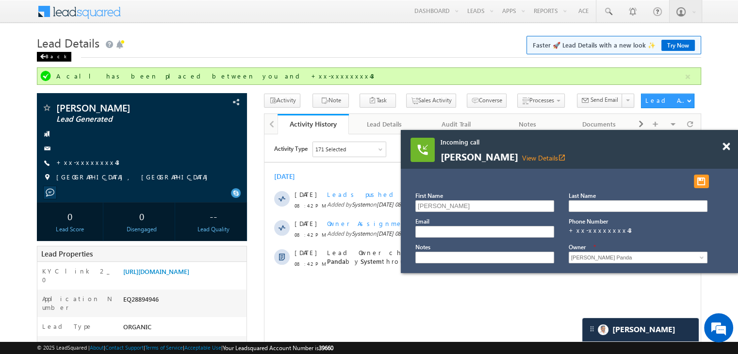
click at [50, 59] on div "Back" at bounding box center [54, 57] width 34 height 10
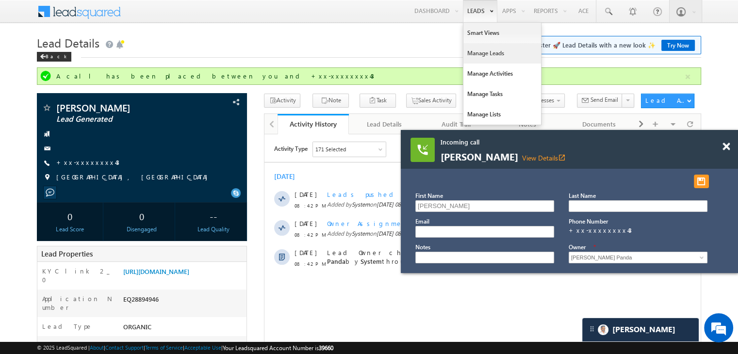
click at [481, 49] on link "Manage Leads" at bounding box center [502, 53] width 78 height 20
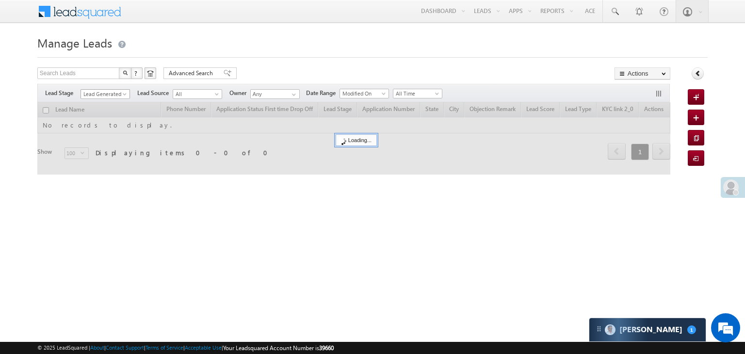
click at [126, 94] on span at bounding box center [126, 96] width 8 height 8
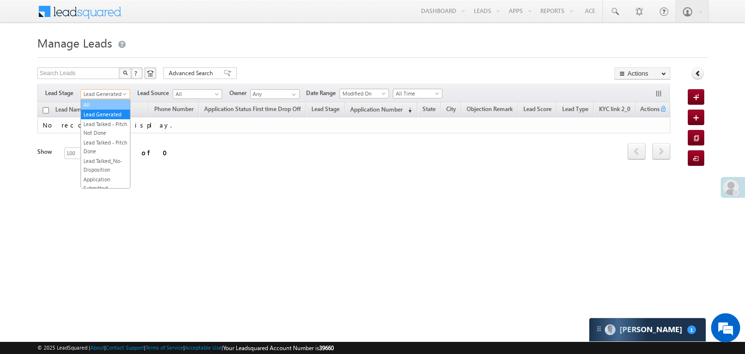
click at [83, 105] on link "All" at bounding box center [105, 104] width 49 height 9
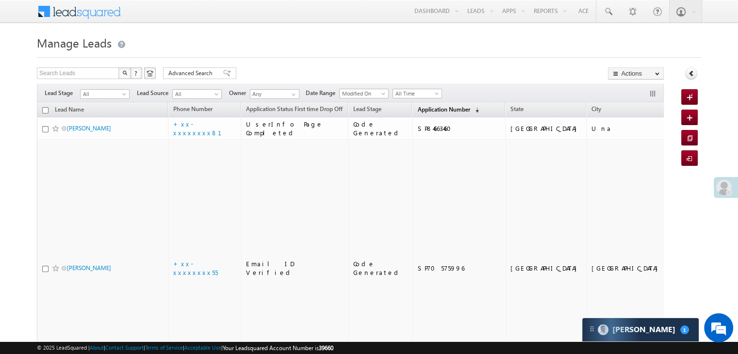
click at [417, 109] on span "Application Number" at bounding box center [443, 109] width 52 height 7
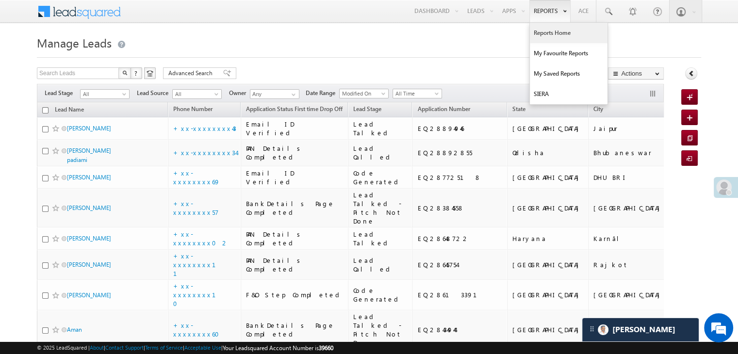
click at [548, 33] on link "Reports Home" at bounding box center [569, 33] width 78 height 20
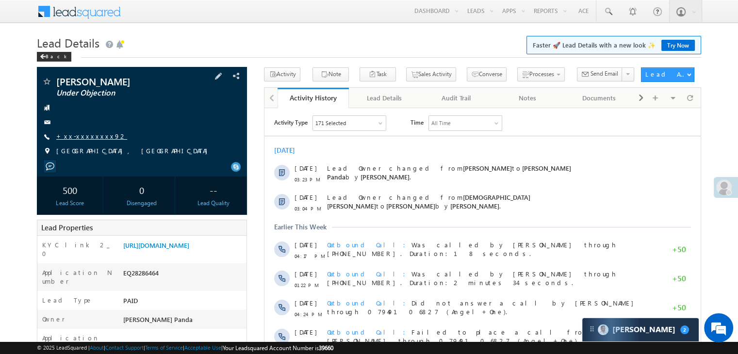
click at [85, 139] on link "+xx-xxxxxxxx92" at bounding box center [91, 136] width 71 height 8
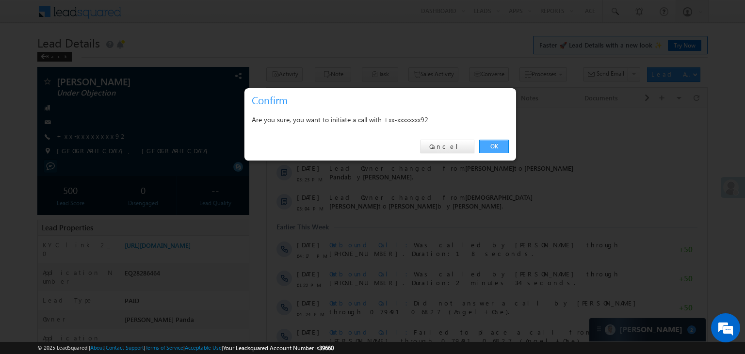
click at [501, 144] on link "OK" at bounding box center [494, 147] width 30 height 14
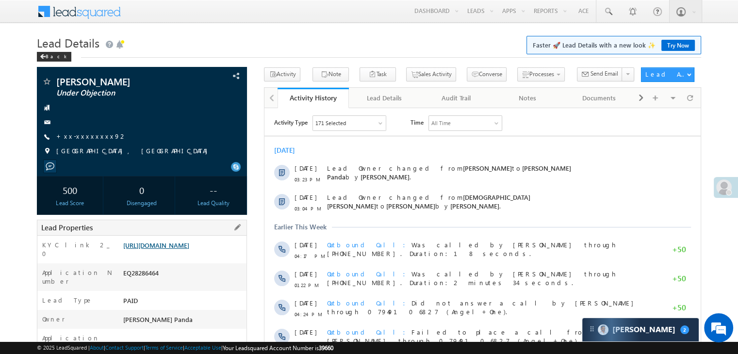
click at [189, 249] on link "[URL][DOMAIN_NAME]" at bounding box center [156, 245] width 66 height 8
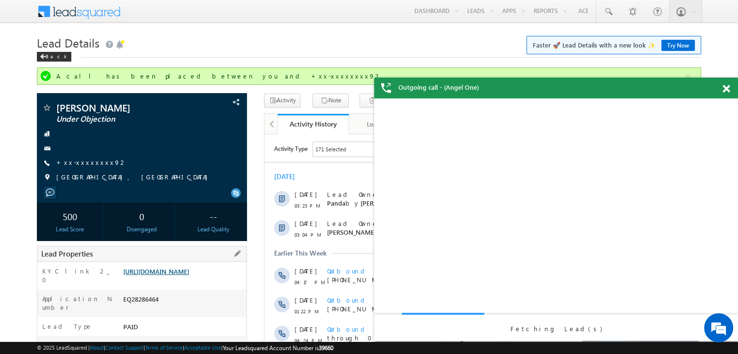
click at [169, 276] on link "[URL][DOMAIN_NAME]" at bounding box center [156, 271] width 66 height 8
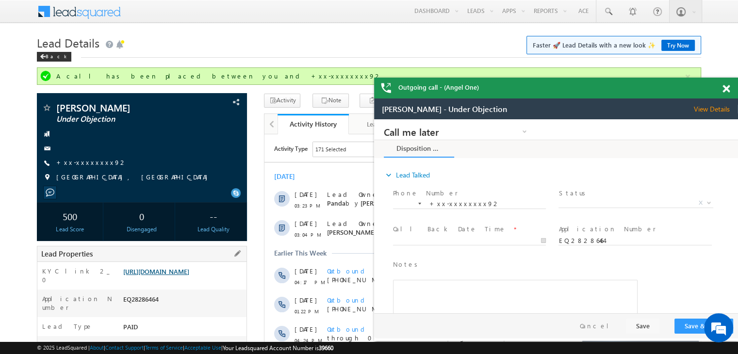
click at [176, 276] on link "[URL][DOMAIN_NAME]" at bounding box center [156, 271] width 66 height 8
click at [603, 10] on span at bounding box center [608, 12] width 10 height 10
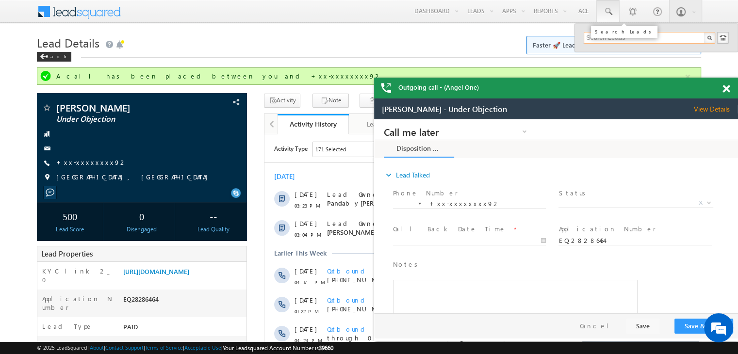
paste input "EQ10787056"
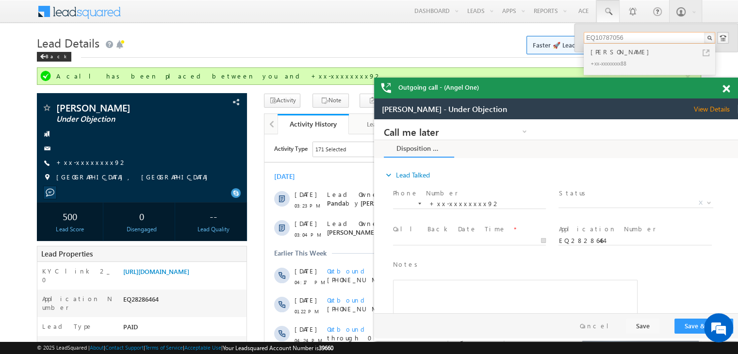
type input "EQ10787056"
click at [600, 53] on div "Nandyala Sekhar" at bounding box center [654, 52] width 130 height 11
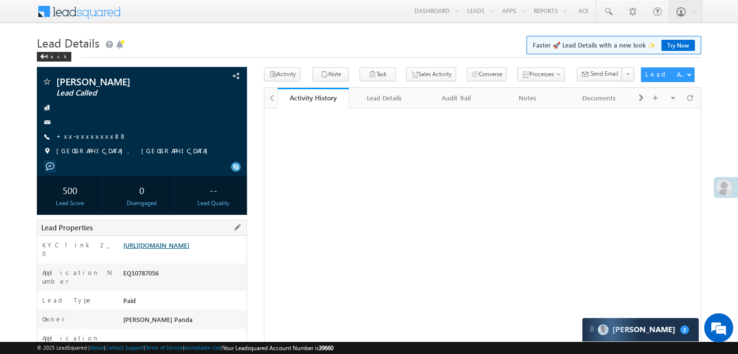
click at [187, 249] on link "https://angelbroking1-pk3em7sa.customui-test.leadsquared.com?leadId=6780a32b-46…" at bounding box center [156, 245] width 66 height 8
click at [89, 139] on link "+xx-xxxxxxxx88" at bounding box center [91, 136] width 70 height 8
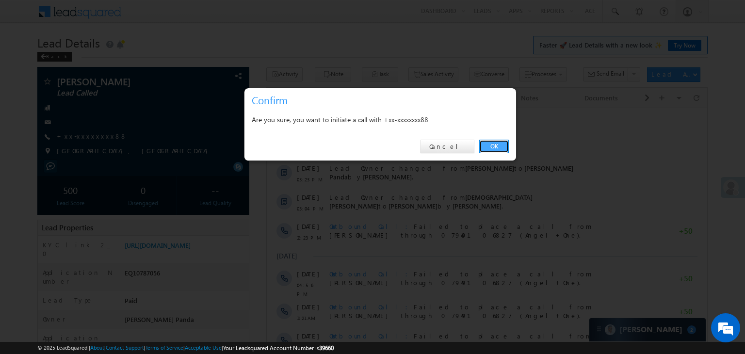
drag, startPoint x: 495, startPoint y: 148, endPoint x: 230, endPoint y: 40, distance: 286.5
click at [495, 148] on link "OK" at bounding box center [494, 147] width 30 height 14
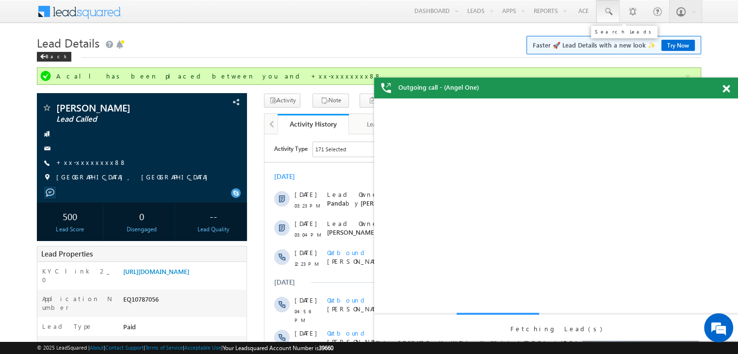
click at [607, 12] on span at bounding box center [608, 12] width 10 height 10
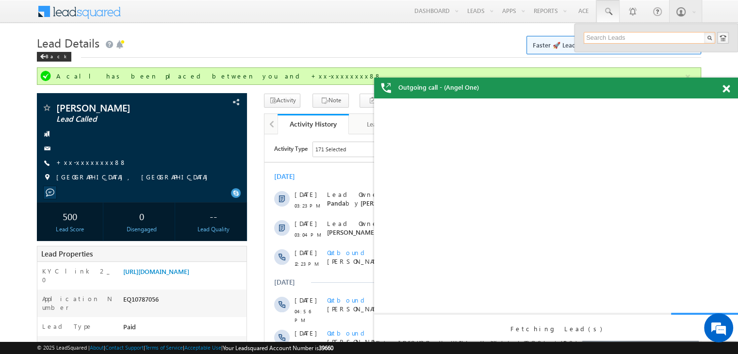
paste input "EQ28488231"
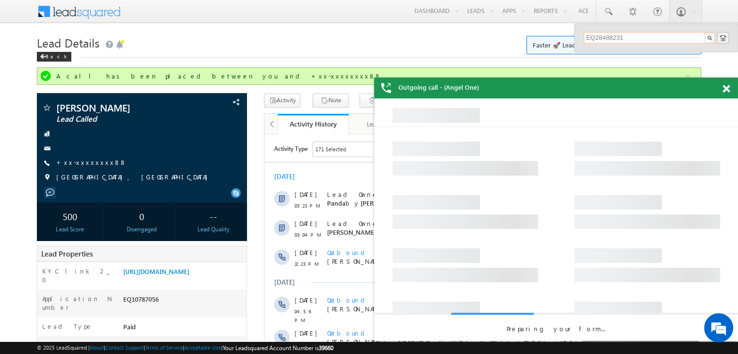
click at [598, 37] on input "EQ28488231" at bounding box center [650, 38] width 132 height 12
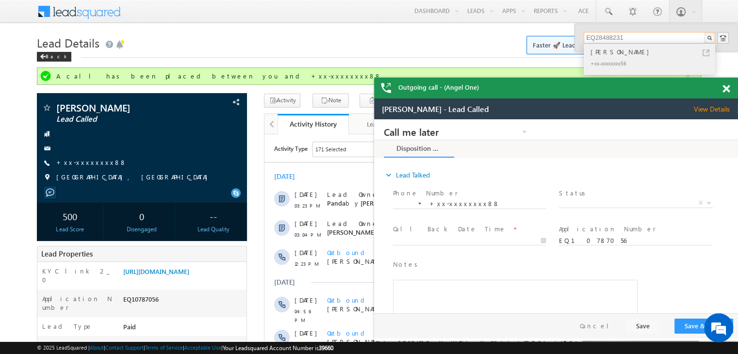
type input "EQ28488231"
click at [601, 52] on div "Farid Khan" at bounding box center [654, 52] width 130 height 11
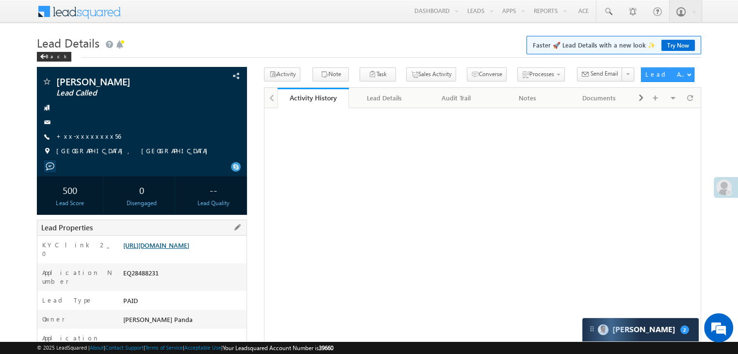
click at [174, 249] on link "[URL][DOMAIN_NAME]" at bounding box center [156, 245] width 66 height 8
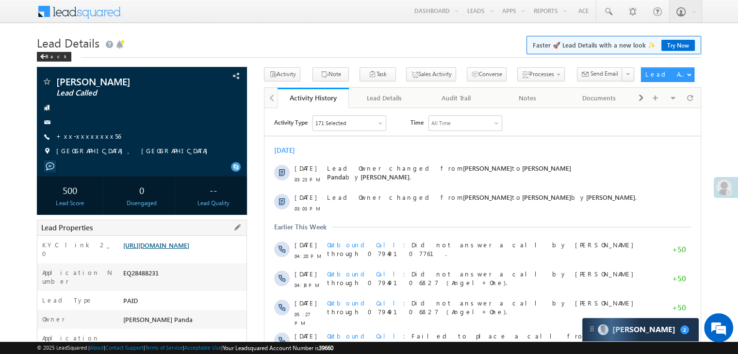
click at [182, 249] on link "[URL][DOMAIN_NAME]" at bounding box center [156, 245] width 66 height 8
click at [84, 138] on link "+xx-xxxxxxxx56" at bounding box center [88, 136] width 65 height 8
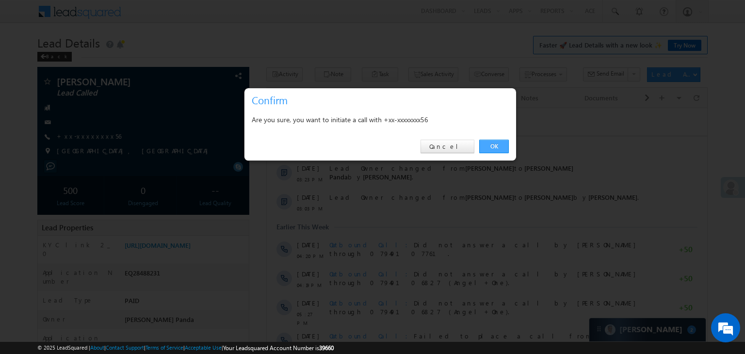
click at [495, 147] on link "OK" at bounding box center [494, 147] width 30 height 14
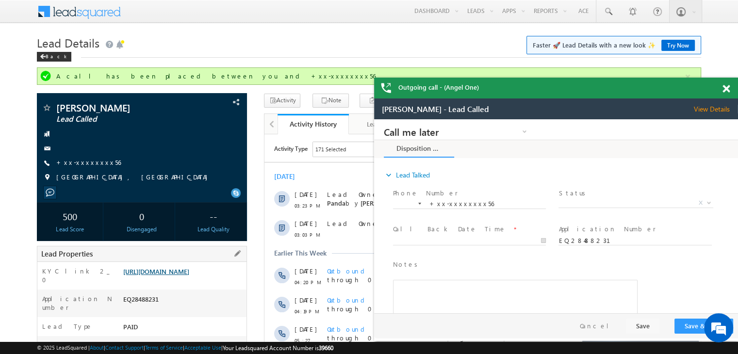
click at [189, 276] on link "[URL][DOMAIN_NAME]" at bounding box center [156, 271] width 66 height 8
click at [55, 57] on div "Back" at bounding box center [54, 57] width 34 height 10
